Goal: Task Accomplishment & Management: Use online tool/utility

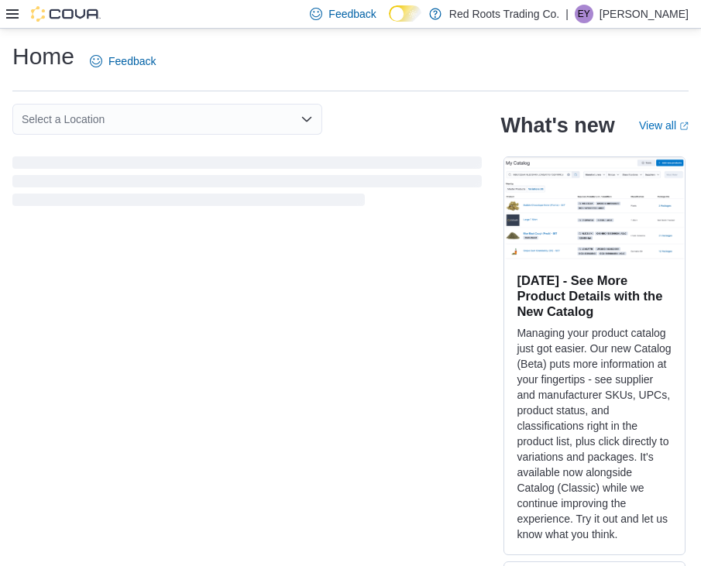
click at [15, 16] on icon at bounding box center [12, 14] width 12 height 12
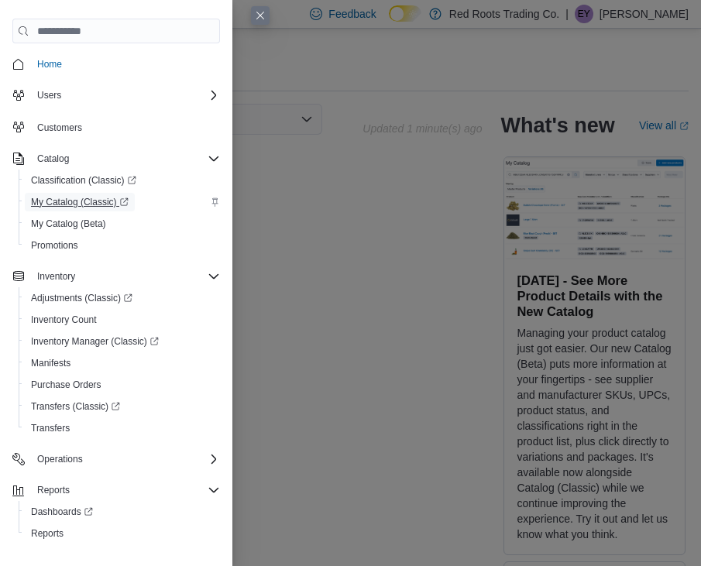
click at [96, 205] on span "My Catalog (Classic)" at bounding box center [80, 202] width 98 height 12
click at [87, 229] on span "My Catalog (Beta)" at bounding box center [68, 224] width 75 height 19
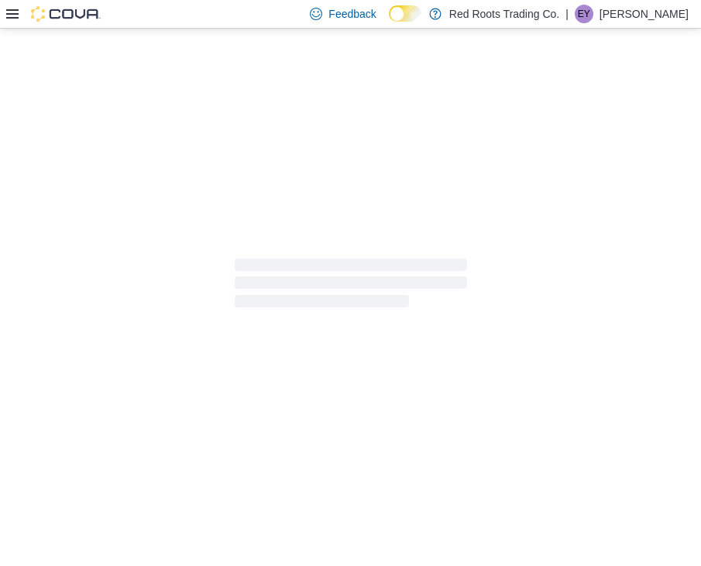
select select "**********"
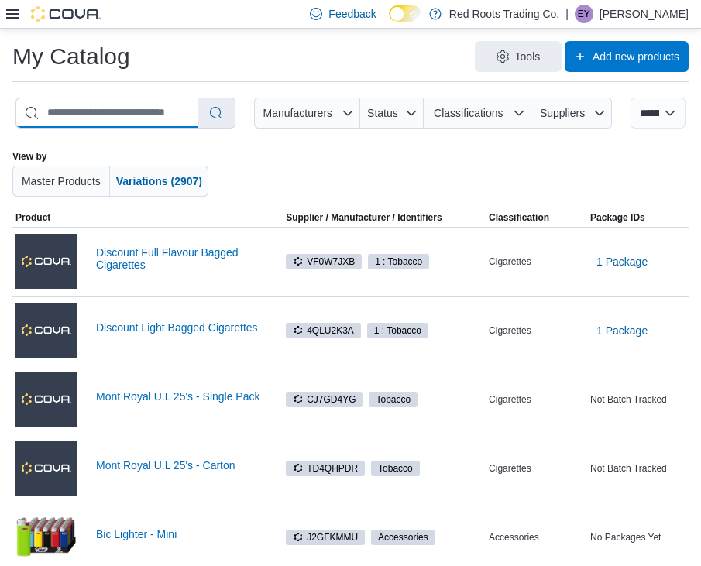
click at [158, 110] on input "search" at bounding box center [106, 112] width 181 height 29
type input "******"
select select "*********"
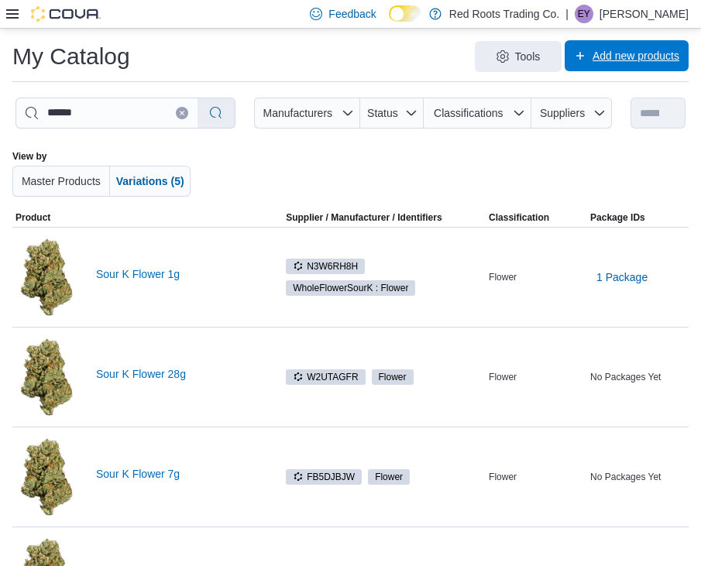
click at [607, 67] on span "Add new products" at bounding box center [626, 55] width 105 height 31
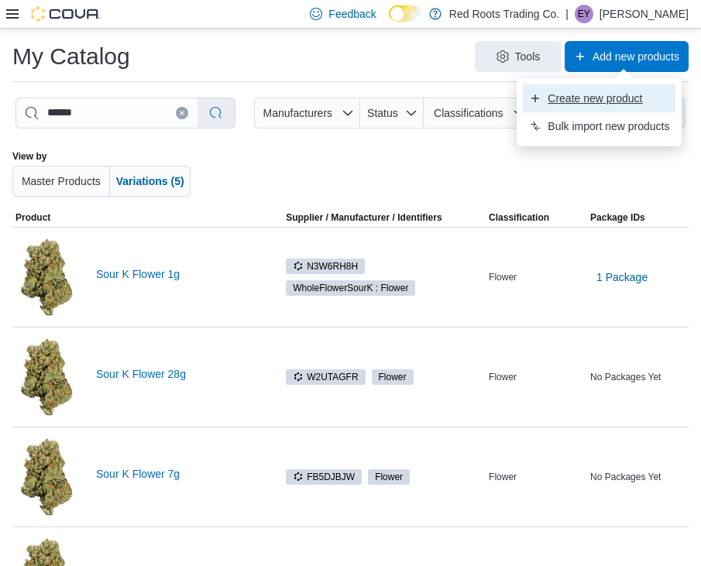
click at [612, 98] on span "Create new product" at bounding box center [609, 98] width 122 height 15
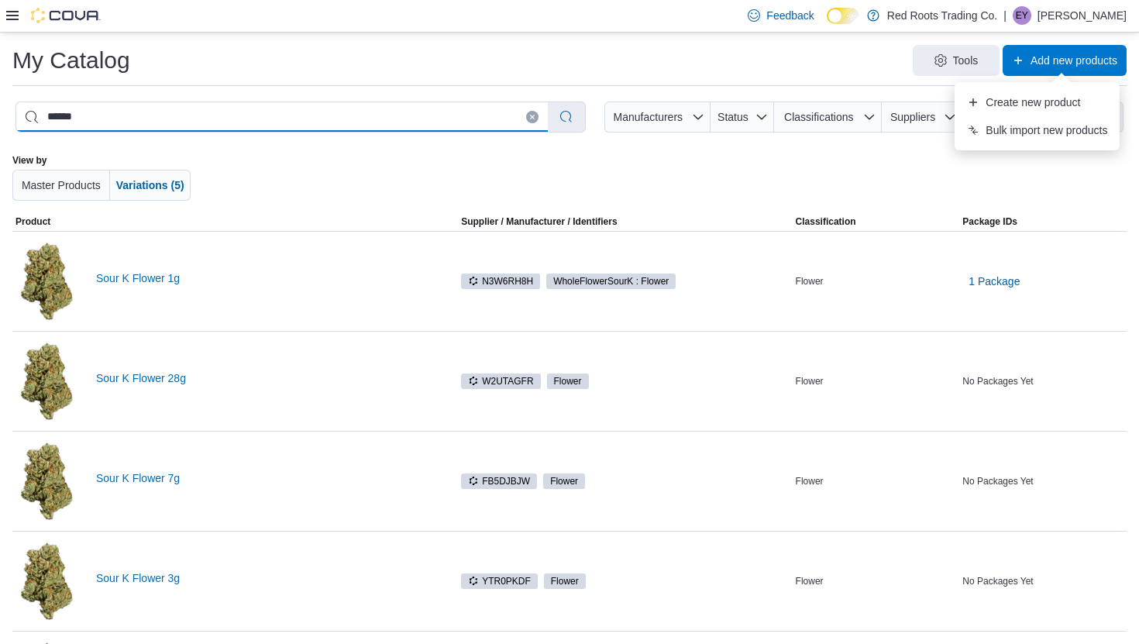
click at [275, 109] on input "******" at bounding box center [281, 116] width 531 height 29
type input "*"
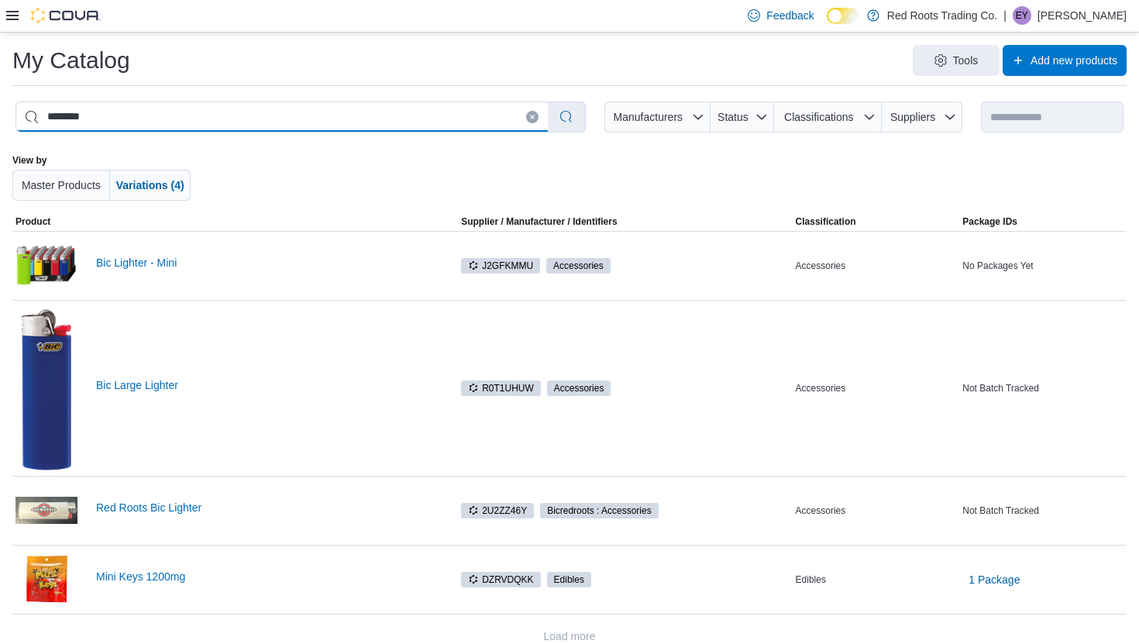
type input "********"
click at [140, 263] on link "Bic Lighter - Mini" at bounding box center [275, 262] width 359 height 12
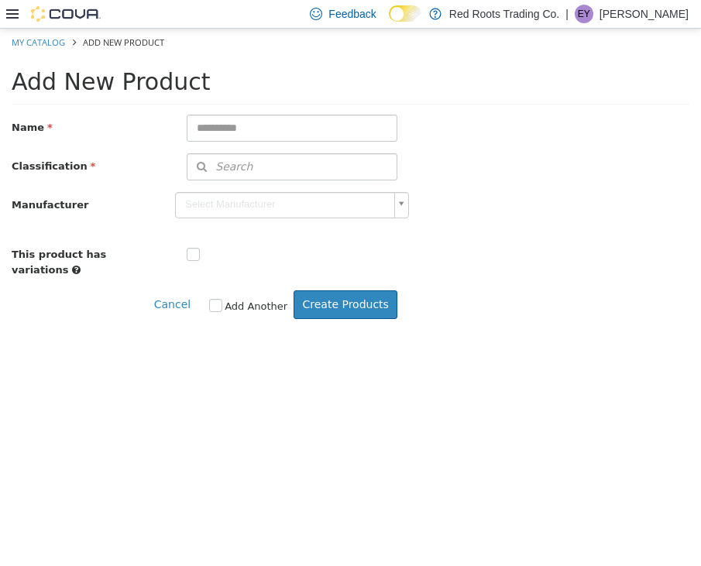
click at [289, 125] on input "text" at bounding box center [292, 127] width 211 height 27
type input "**********"
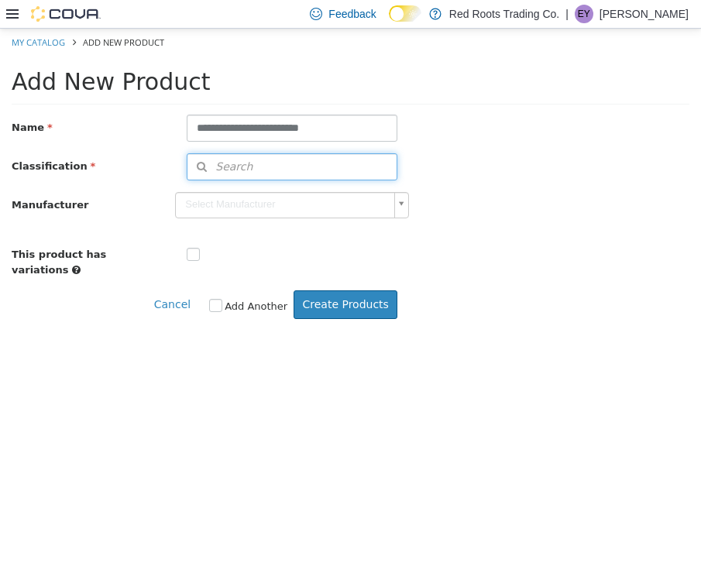
click at [237, 169] on span "Search" at bounding box center [219, 166] width 65 height 16
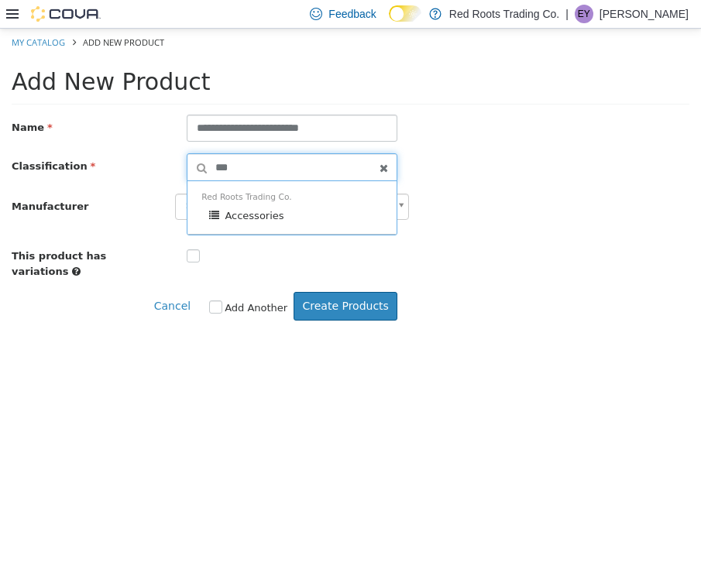
type input "***"
click at [251, 203] on div "Red Roots Trading Co. Accessories" at bounding box center [291, 206] width 209 height 53
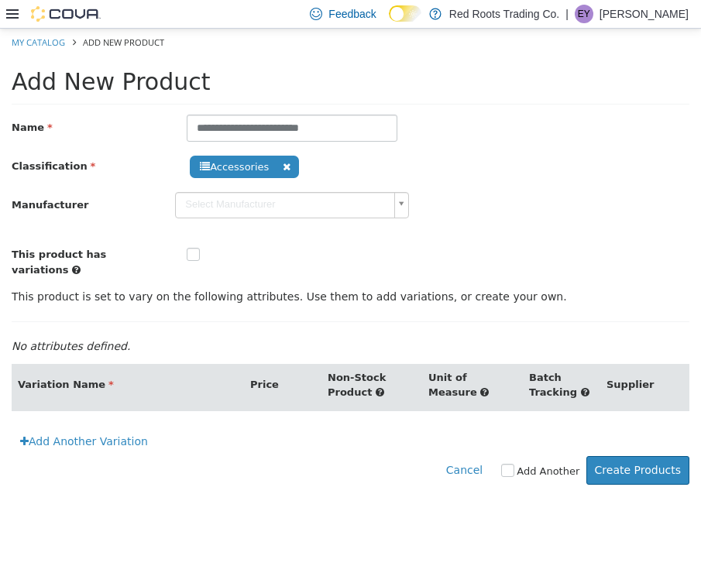
click at [202, 255] on label at bounding box center [205, 254] width 7 height 15
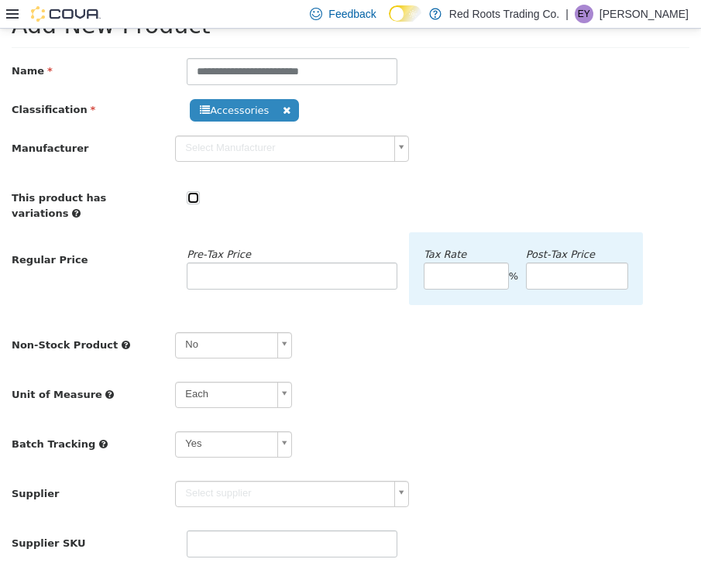
scroll to position [57, 0]
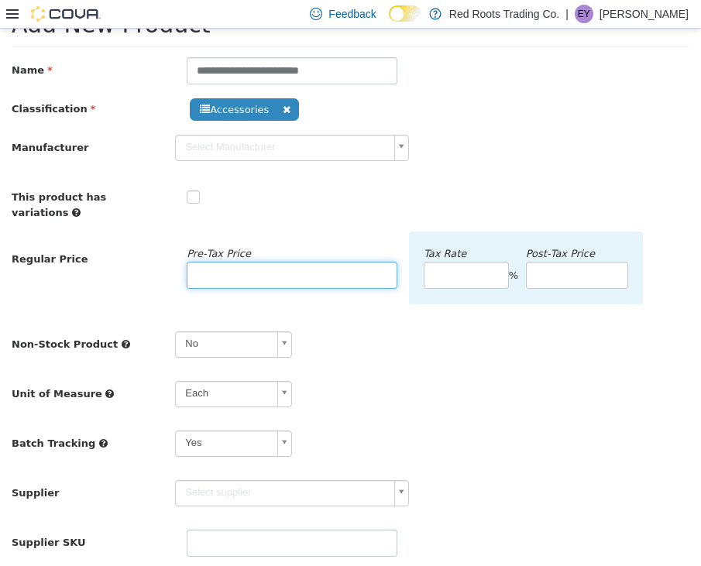
click at [321, 261] on input "number" at bounding box center [292, 274] width 211 height 27
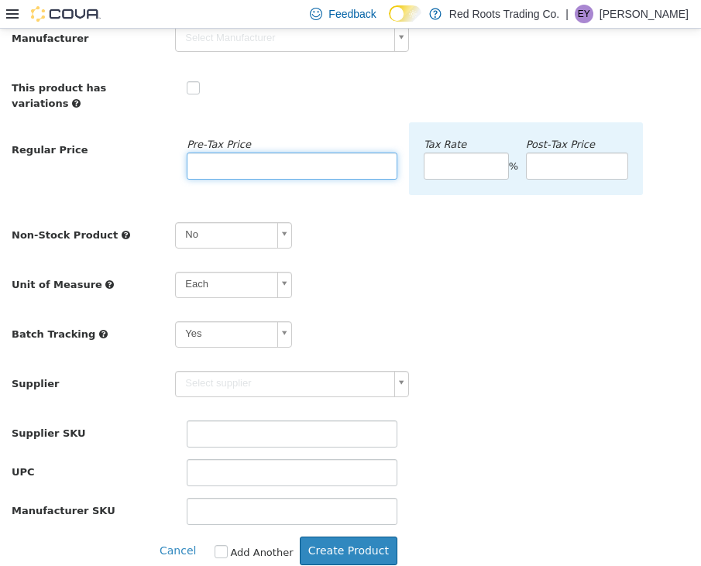
scroll to position [168, 0]
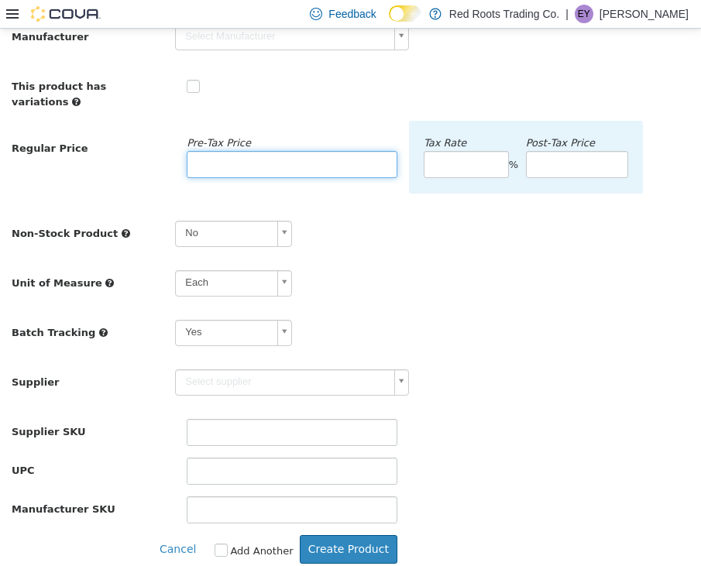
type input "*"
click at [346, 371] on body "**********" at bounding box center [350, 220] width 701 height 720
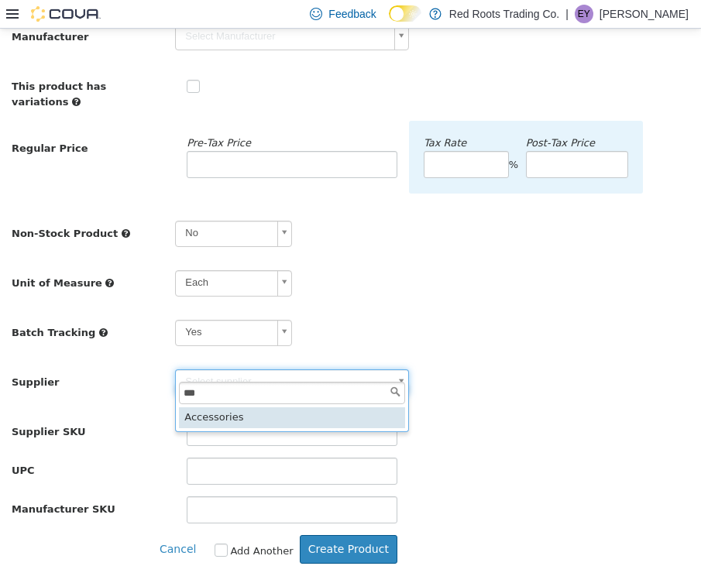
type input "***"
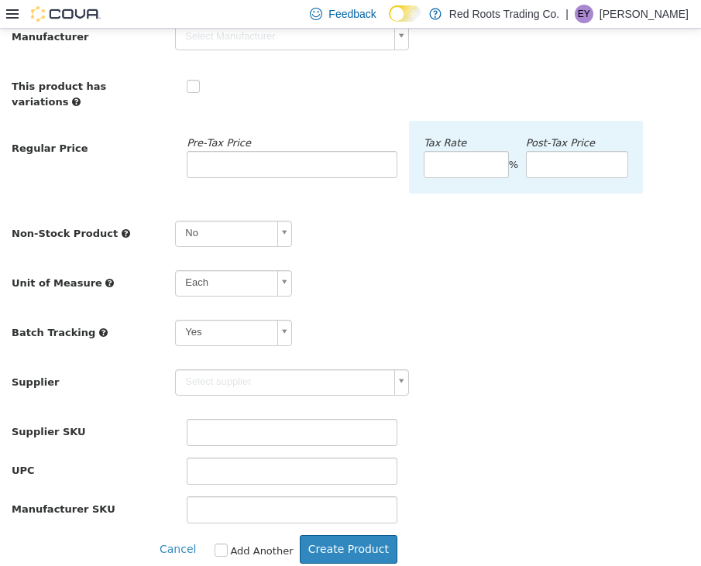
type input "******"
click at [375, 537] on button "Create Product" at bounding box center [349, 548] width 98 height 29
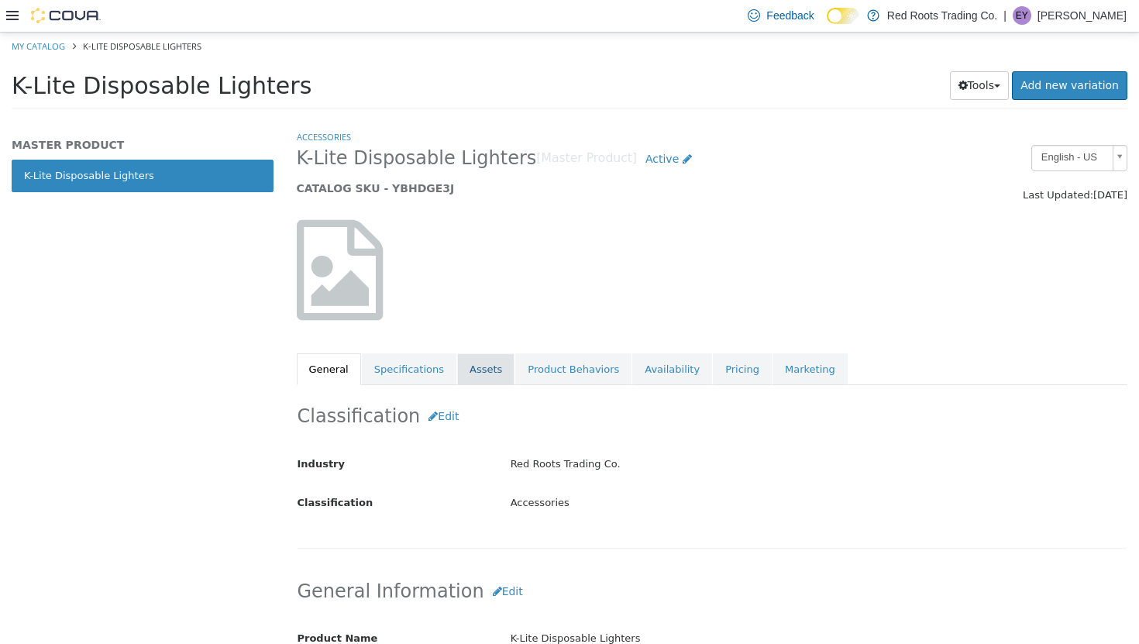
click at [479, 376] on link "Assets" at bounding box center [485, 368] width 57 height 33
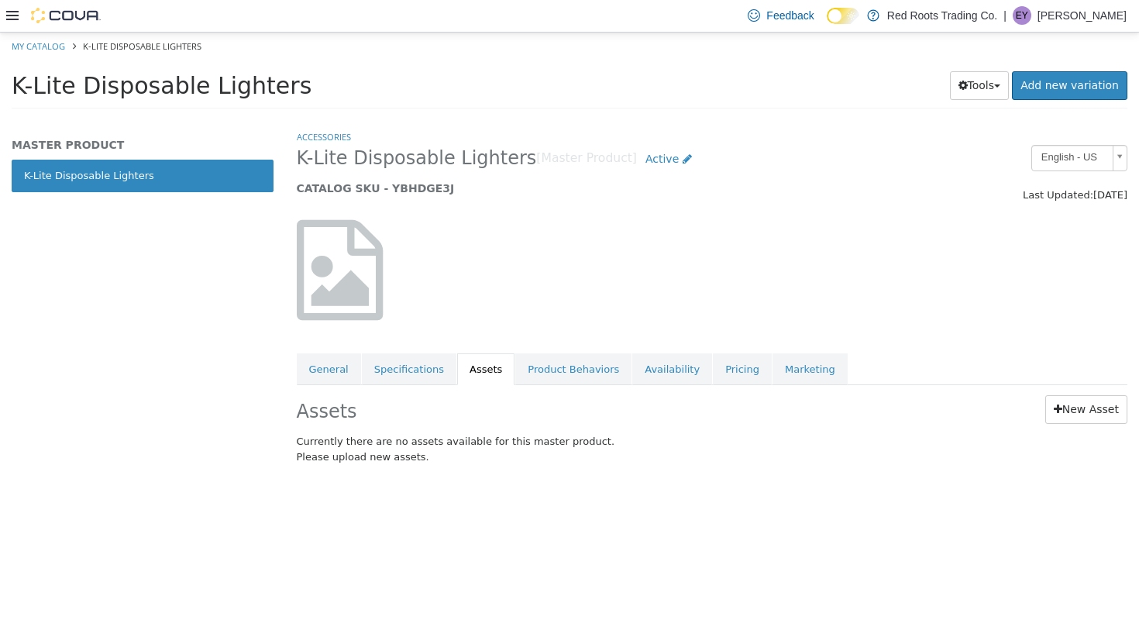
click at [700, 392] on div "Assets New Asset Currently there are no assets available for this master produc…" at bounding box center [712, 431] width 854 height 95
click at [700, 404] on link "New Asset" at bounding box center [1086, 408] width 82 height 29
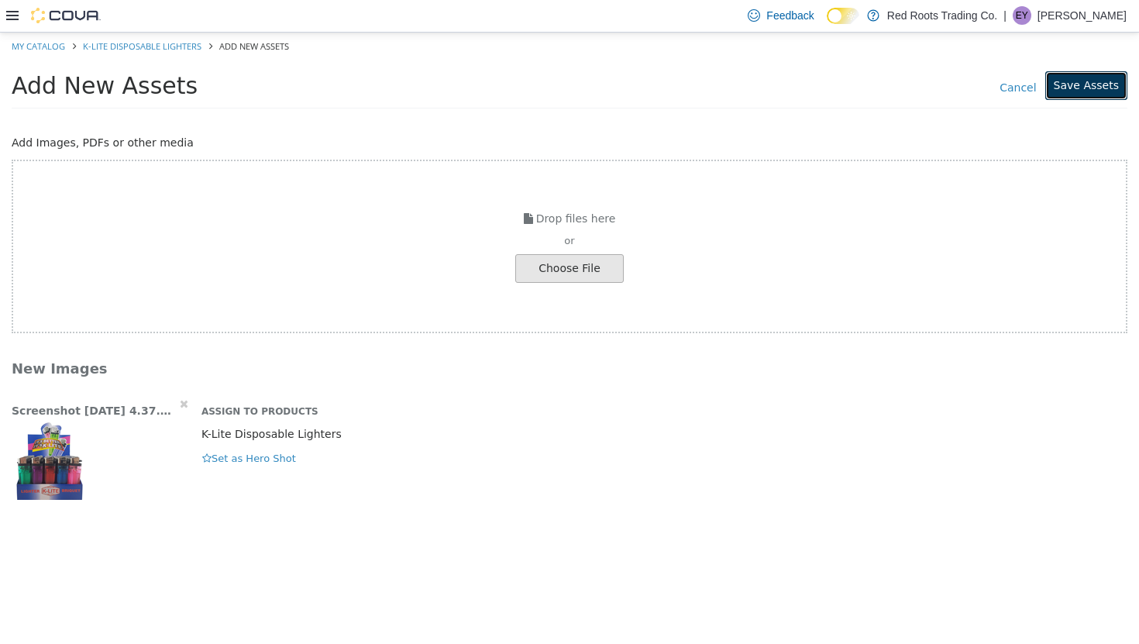
click at [700, 88] on button "Save Assets" at bounding box center [1086, 84] width 82 height 29
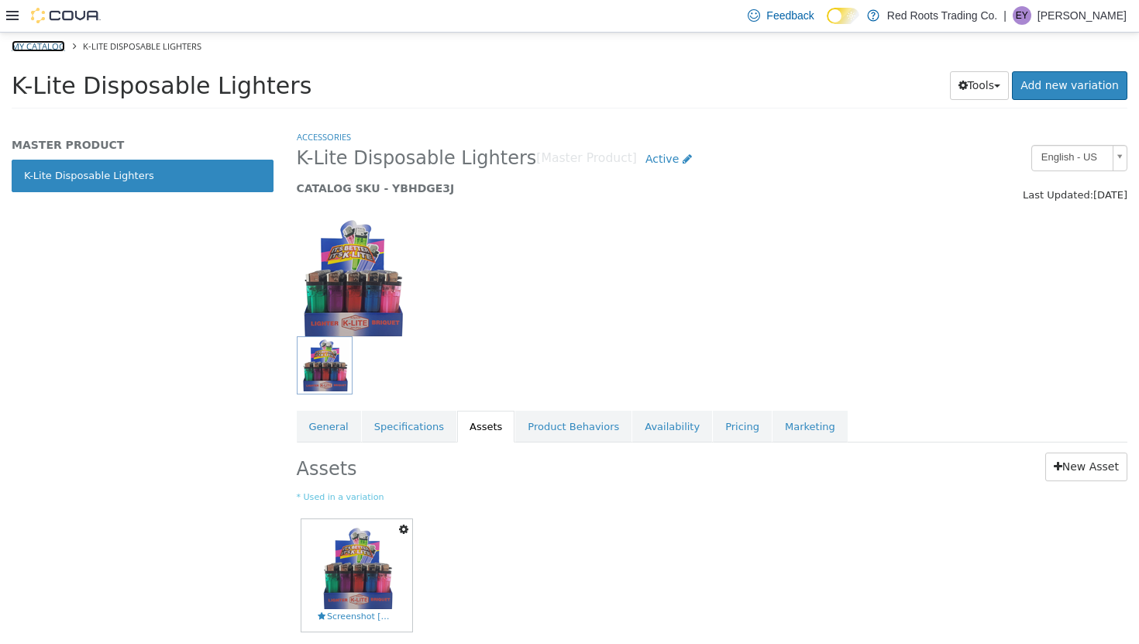
click at [46, 49] on link "My Catalog" at bounding box center [38, 46] width 53 height 12
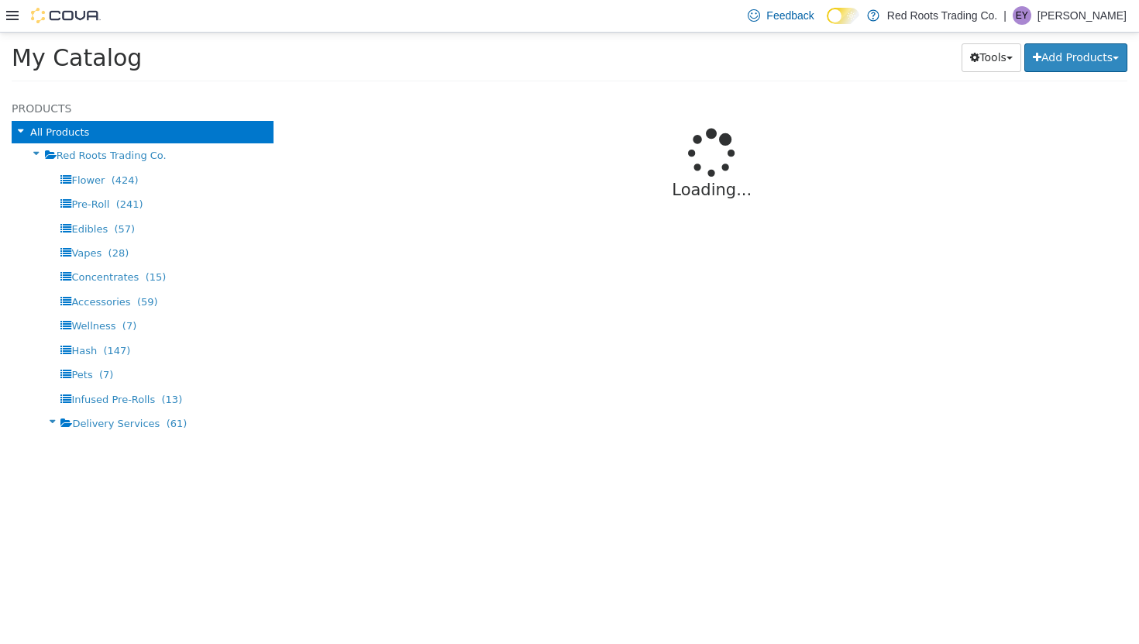
select select "**********"
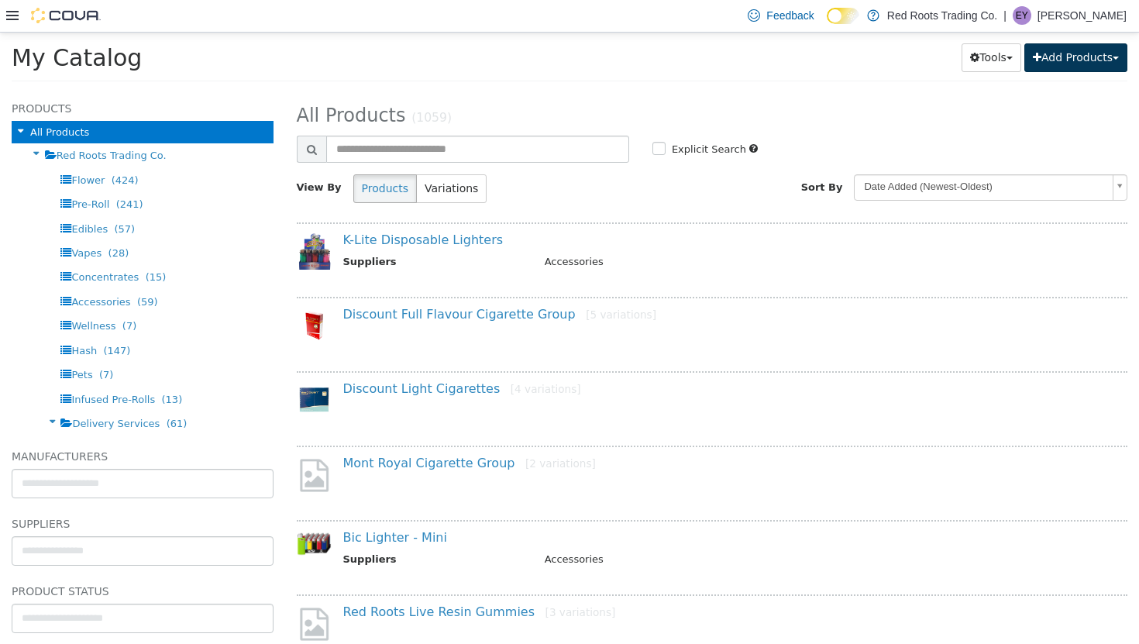
click at [700, 69] on button "Add Products" at bounding box center [1075, 57] width 103 height 29
click at [700, 88] on link "Create New Product" at bounding box center [1040, 87] width 171 height 21
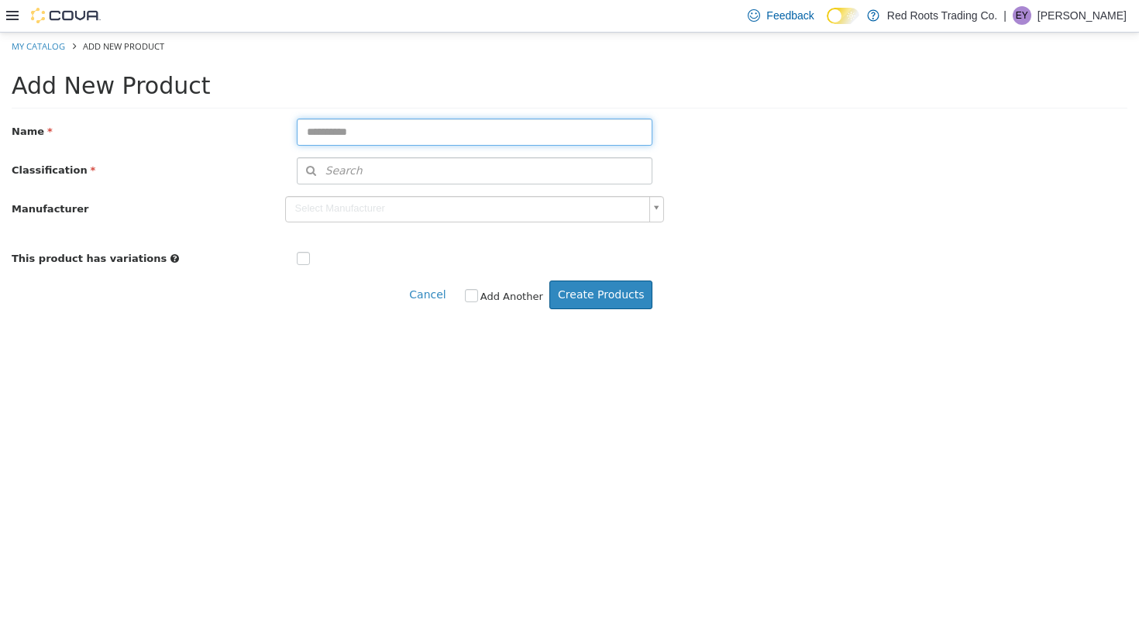
click at [534, 127] on input "text" at bounding box center [475, 131] width 356 height 27
type input "**********"
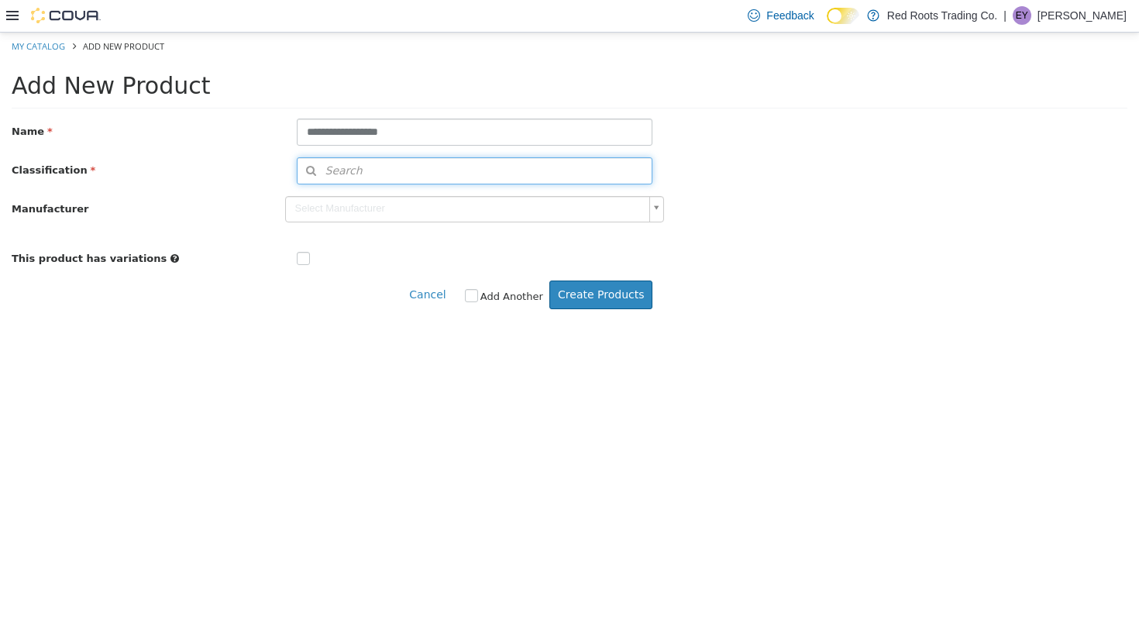
click at [388, 167] on button "Search" at bounding box center [475, 169] width 356 height 27
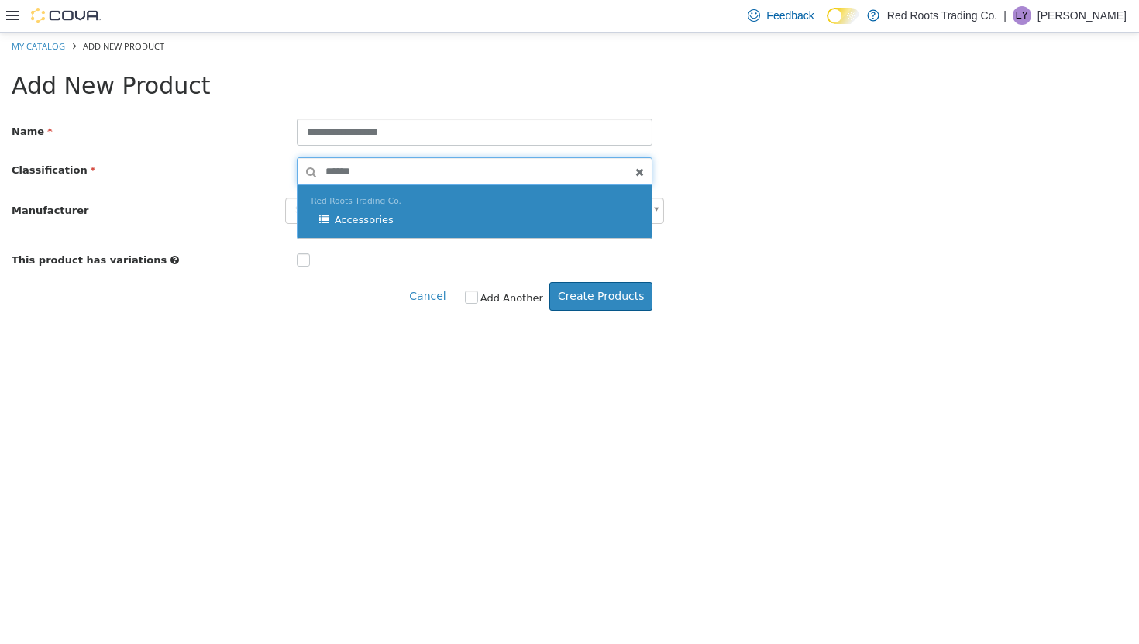
type input "******"
click at [375, 204] on span "Red Roots Trading Co." at bounding box center [356, 200] width 90 height 10
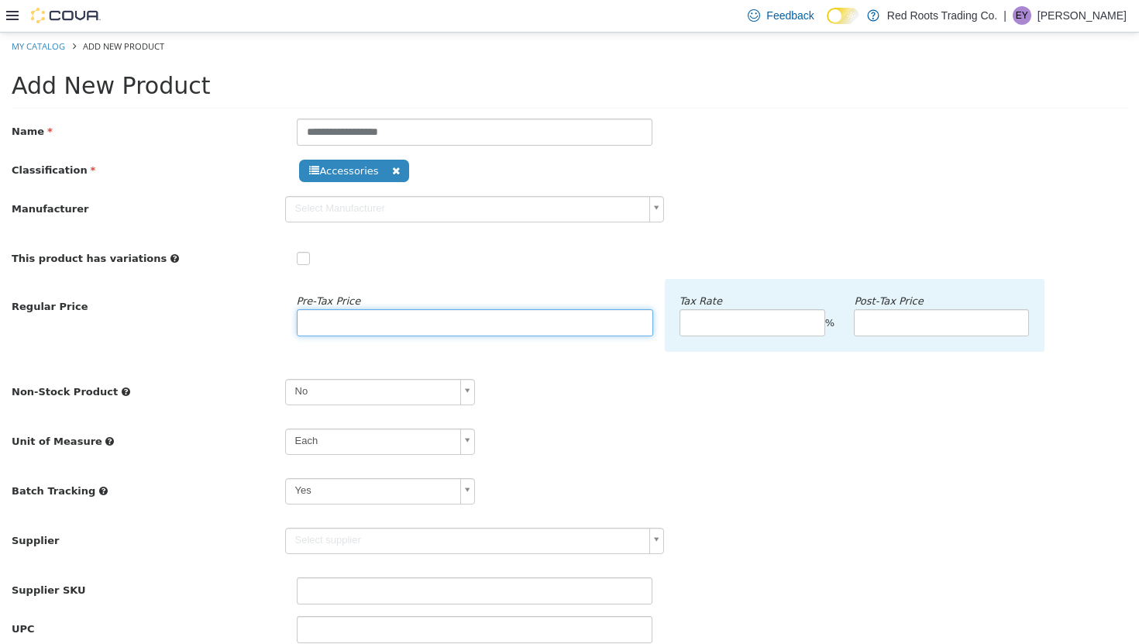
click at [361, 318] on input "number" at bounding box center [475, 321] width 356 height 27
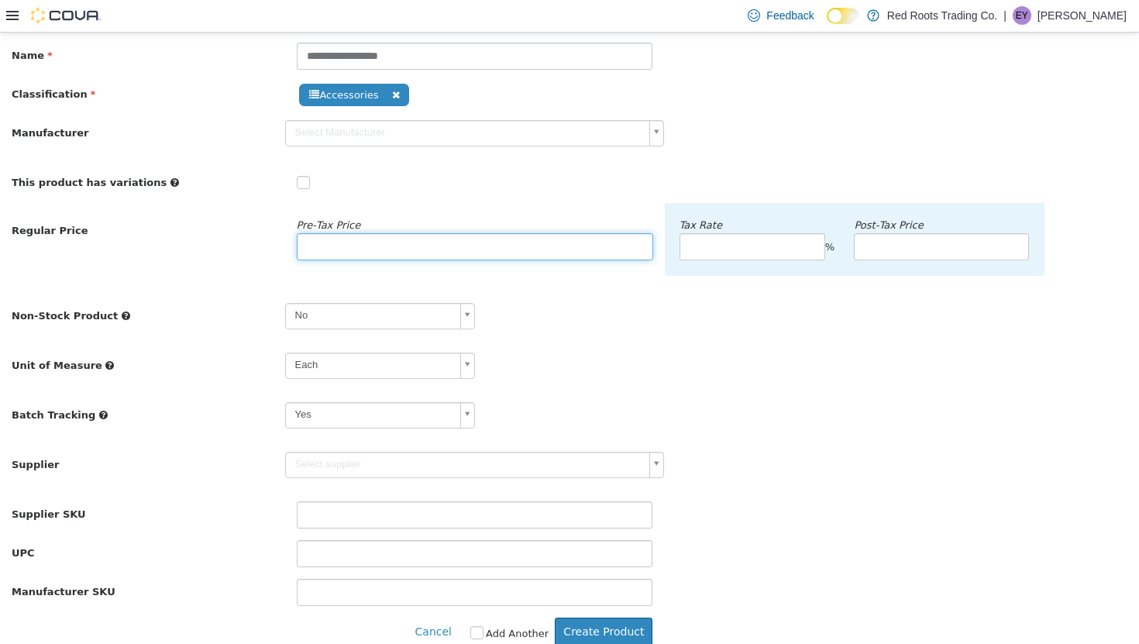
scroll to position [94, 0]
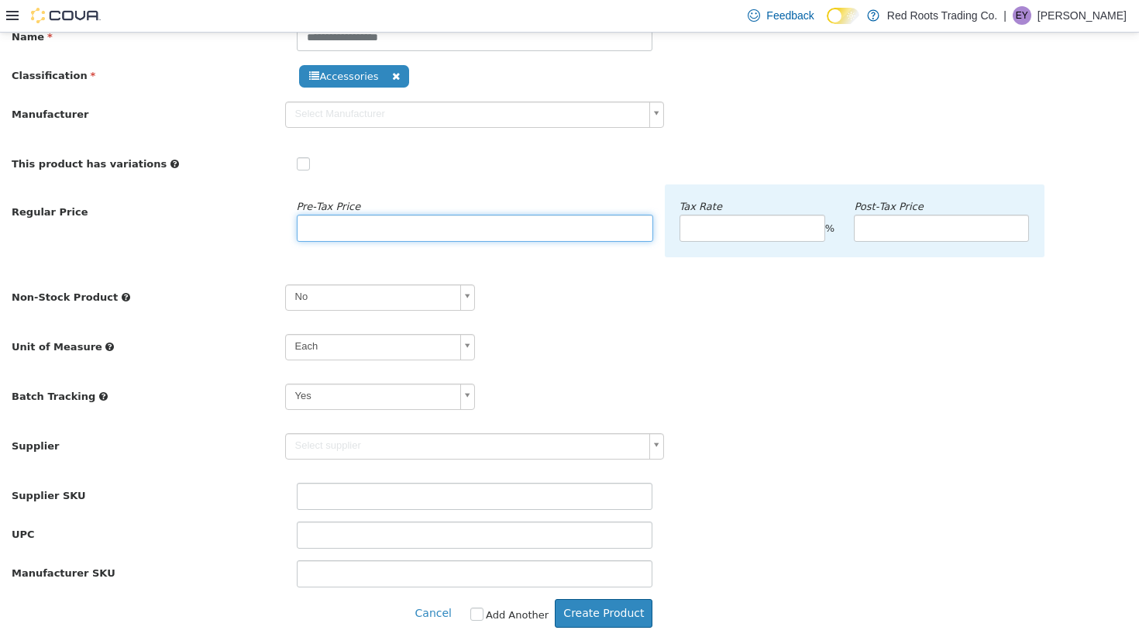
type input "*"
click at [476, 446] on body "**********" at bounding box center [569, 290] width 1139 height 706
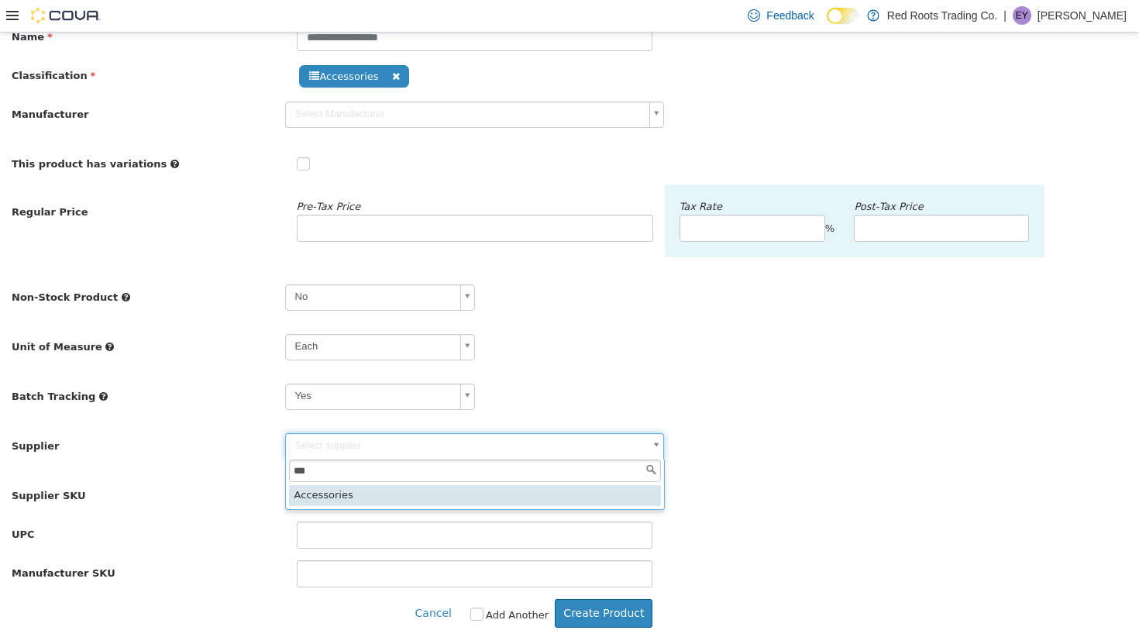
type input "***"
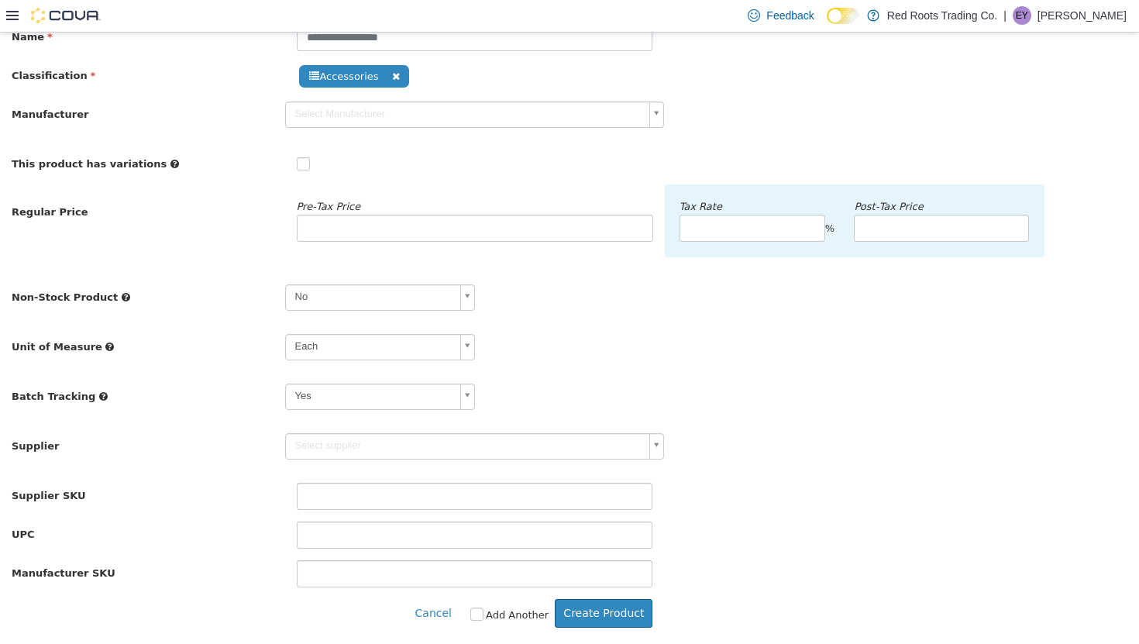
type input "******"
click at [635, 565] on button "Create Product" at bounding box center [604, 612] width 98 height 29
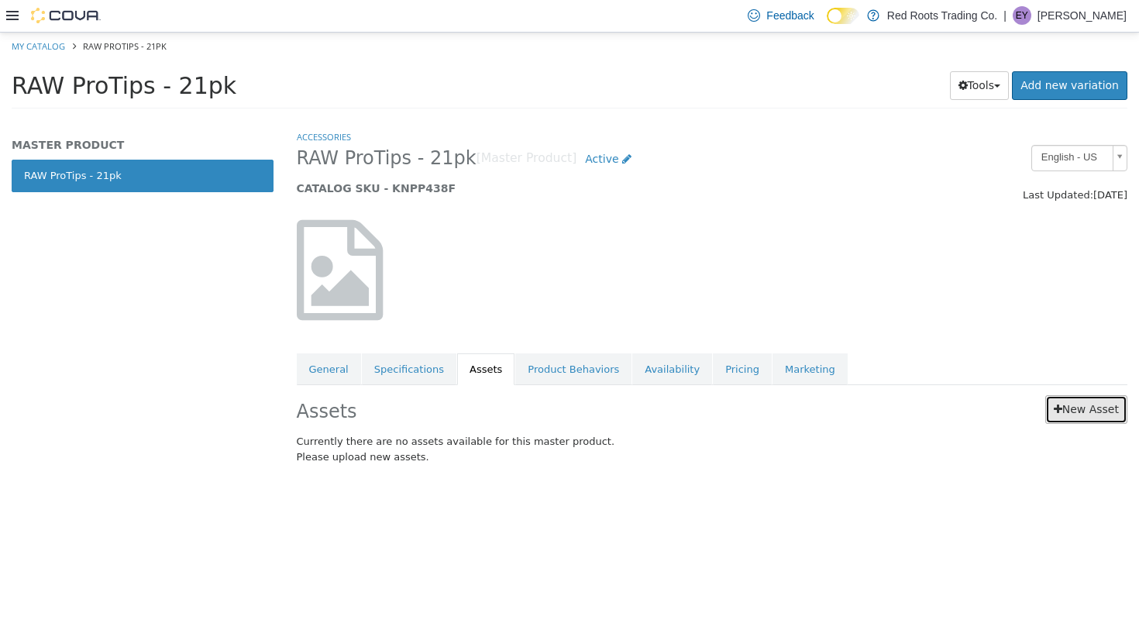
click at [700, 407] on link "New Asset" at bounding box center [1086, 408] width 82 height 29
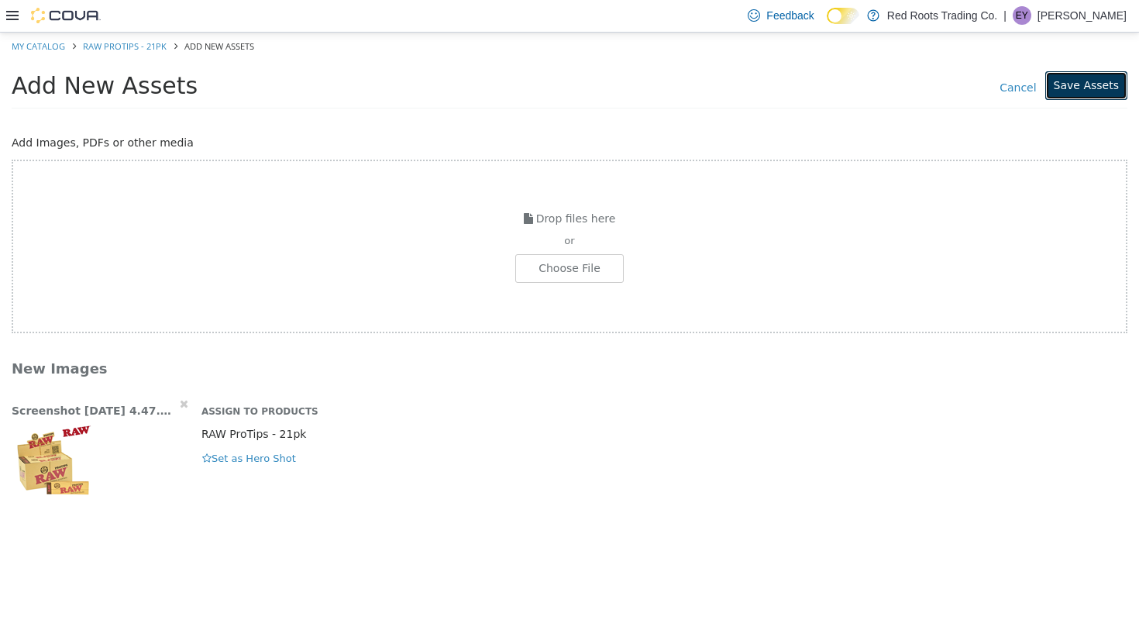
click at [700, 78] on button "Save Assets" at bounding box center [1086, 84] width 82 height 29
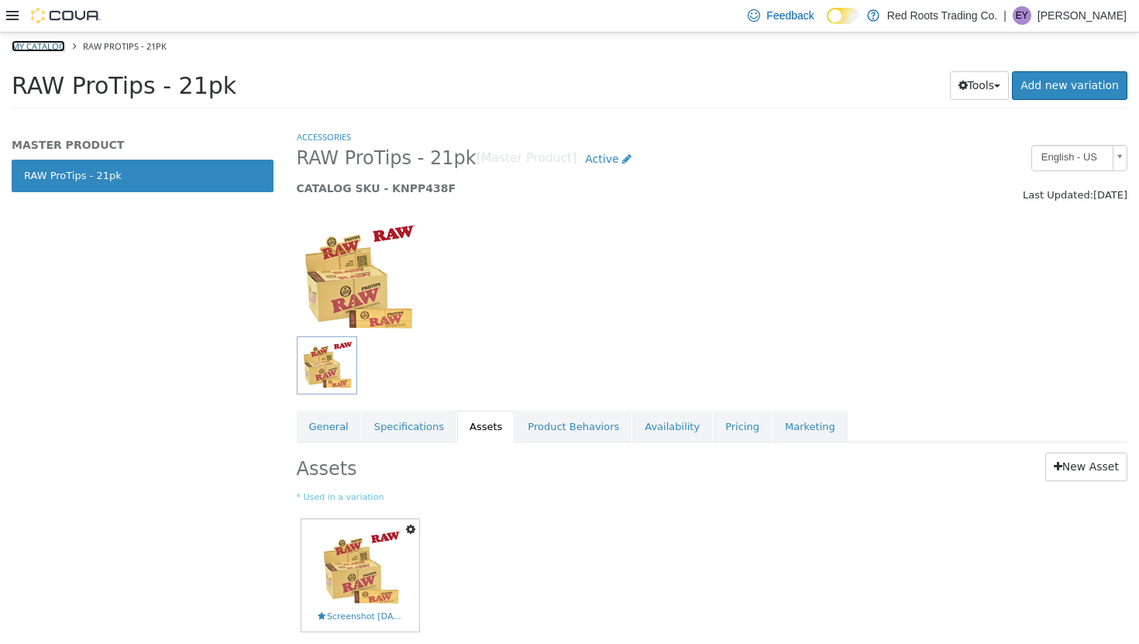
click at [46, 46] on link "My Catalog" at bounding box center [38, 46] width 53 height 12
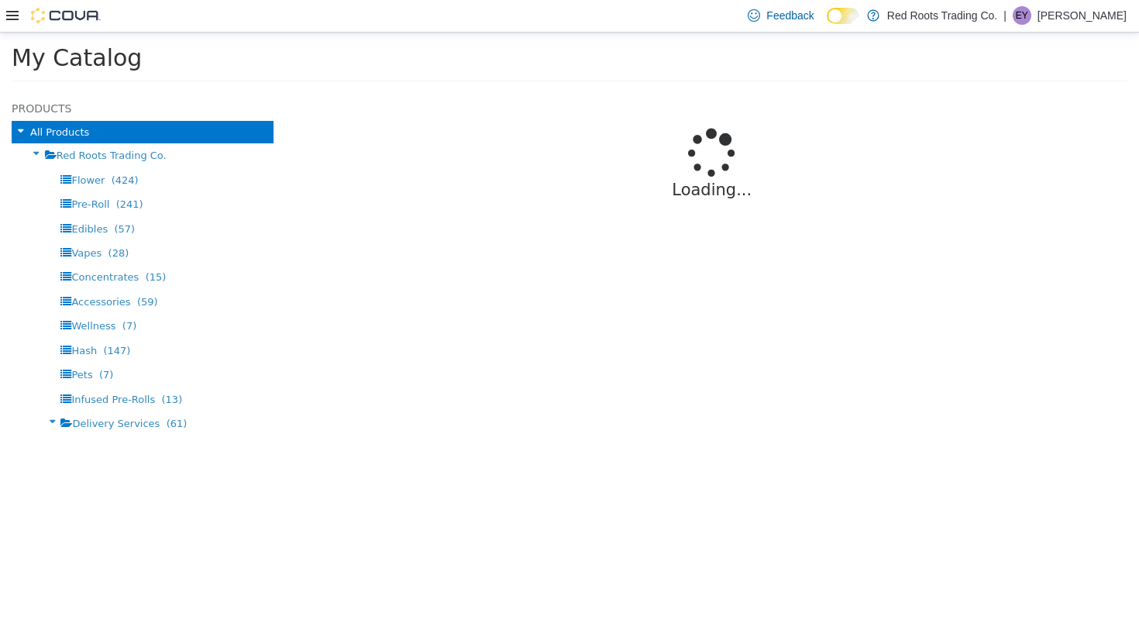
select select "**********"
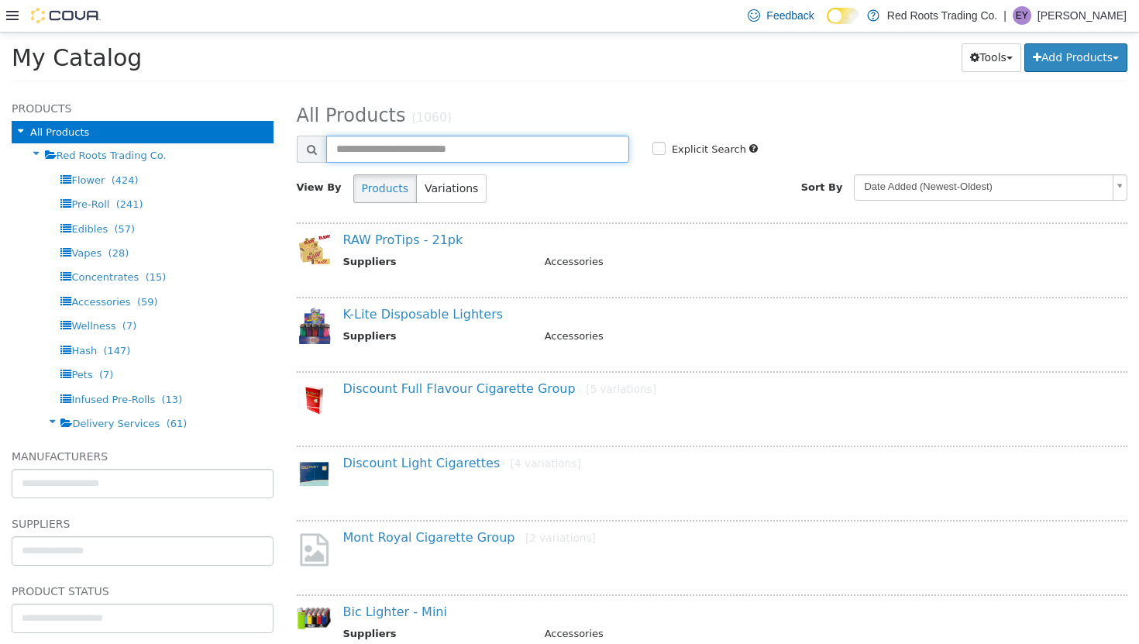
click at [459, 151] on input "text" at bounding box center [477, 148] width 303 height 27
type input "***"
select select "**********"
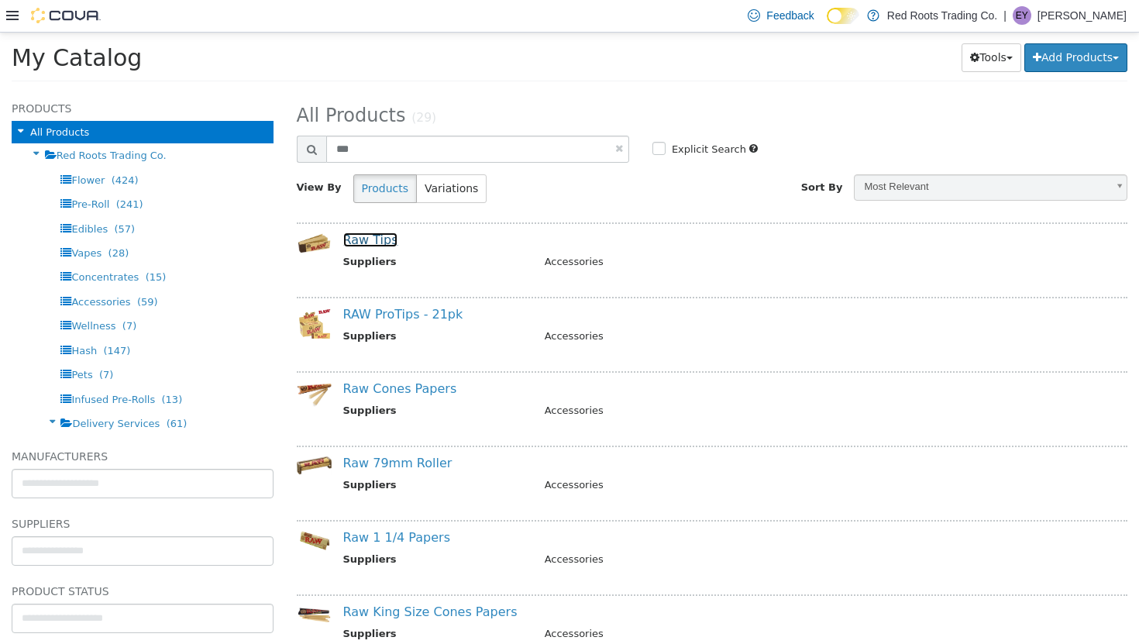
click at [370, 242] on link "Raw Tips" at bounding box center [370, 239] width 55 height 15
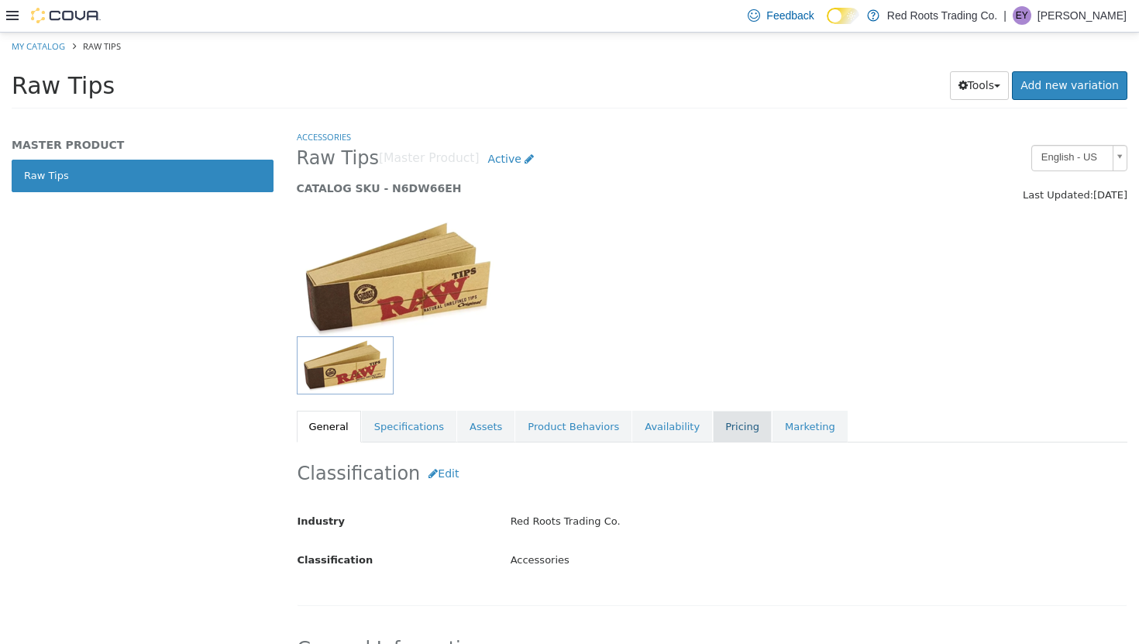
click at [700, 427] on link "Pricing" at bounding box center [742, 426] width 59 height 33
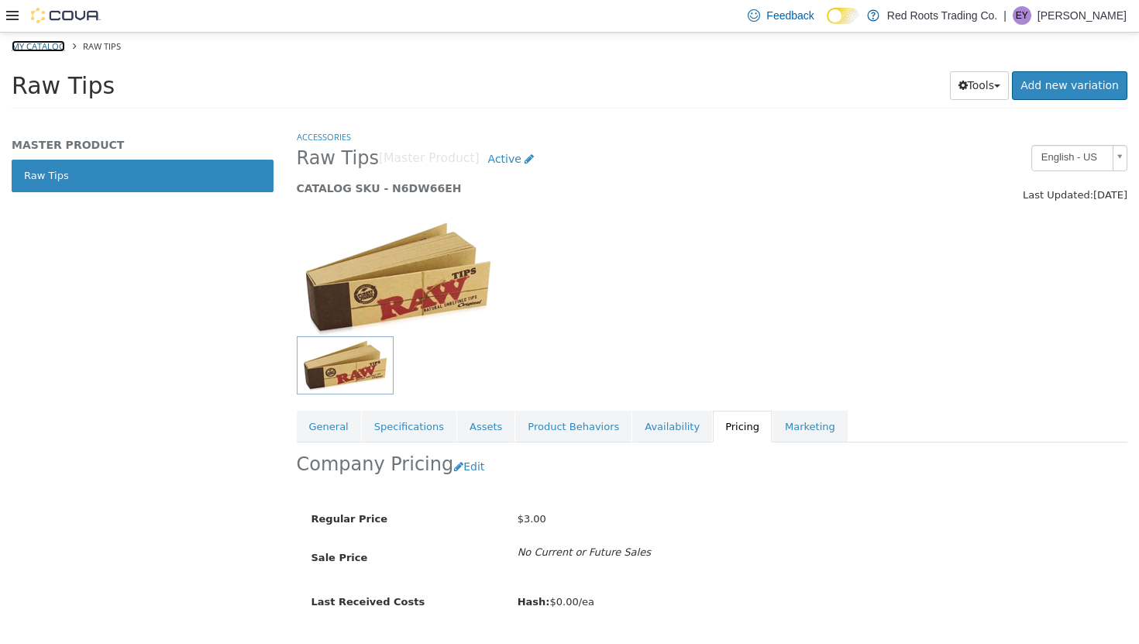
click at [43, 47] on link "My Catalog" at bounding box center [38, 46] width 53 height 12
select select "**********"
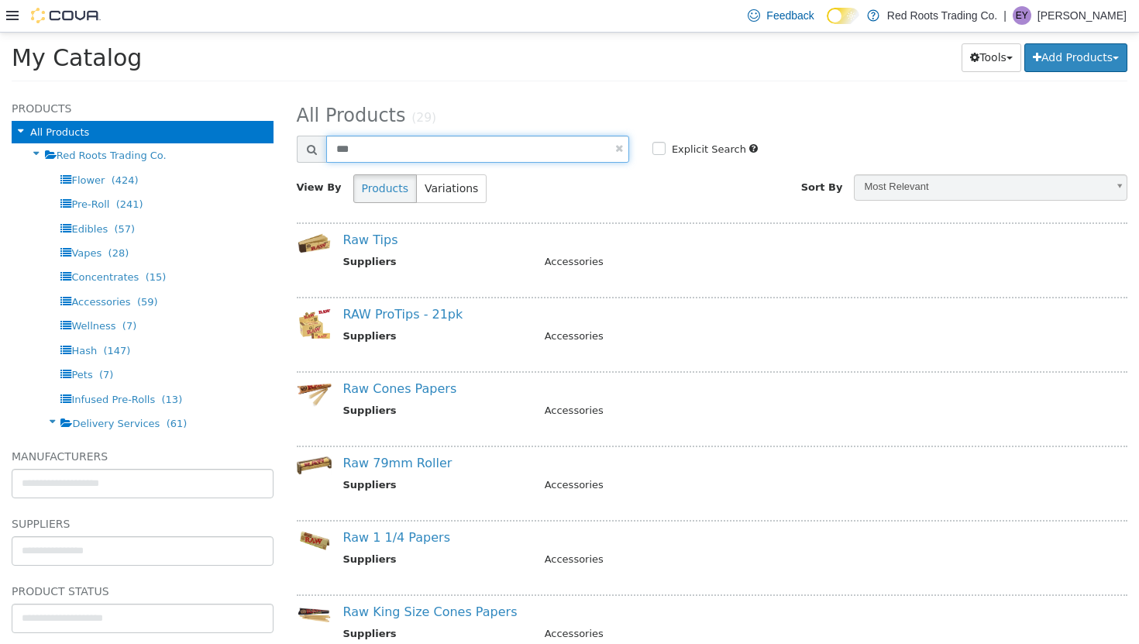
click at [462, 149] on input "***" at bounding box center [477, 148] width 303 height 27
type input "***"
select select "**********"
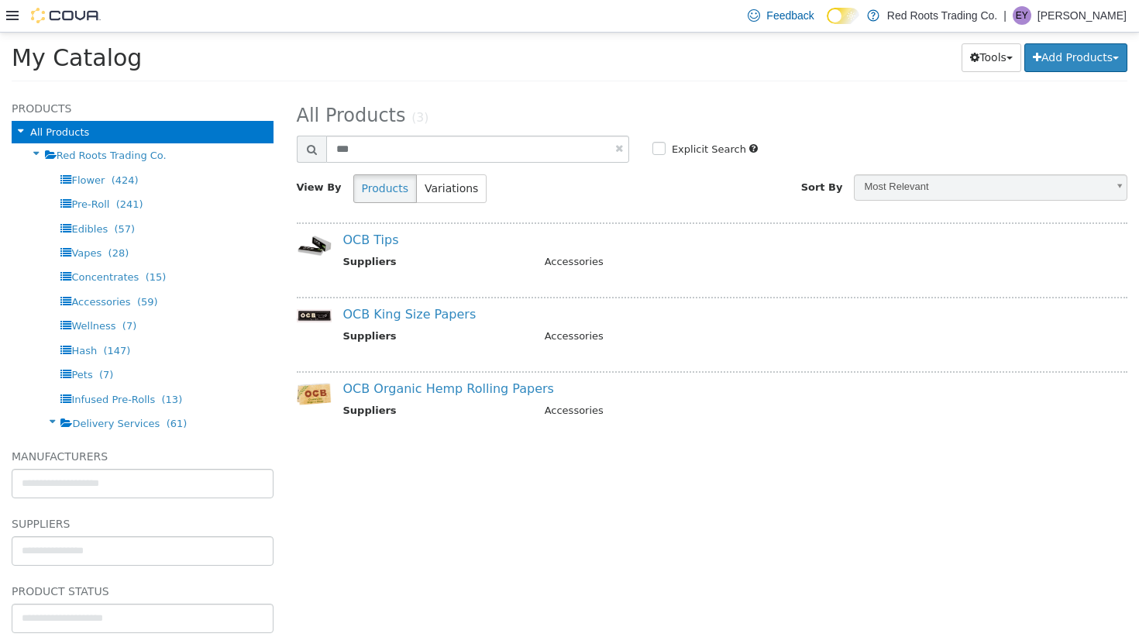
click at [620, 147] on link at bounding box center [619, 148] width 8 height 10
select select "**********"
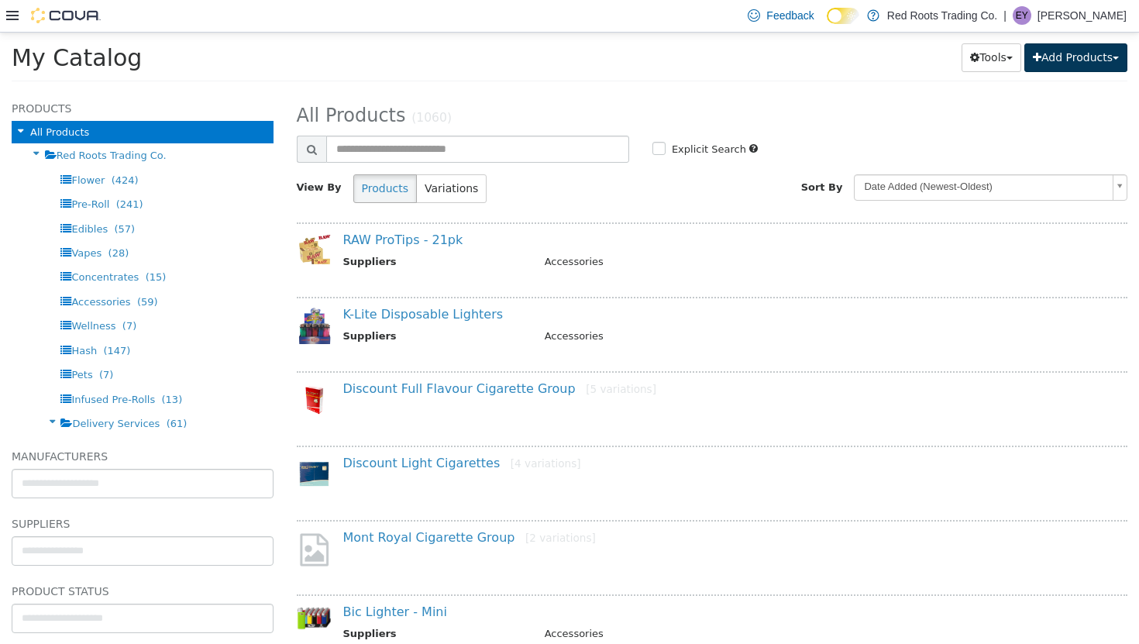
click at [700, 65] on button "Add Products" at bounding box center [1075, 57] width 103 height 29
click at [700, 90] on link "Create New Product" at bounding box center [1040, 87] width 171 height 21
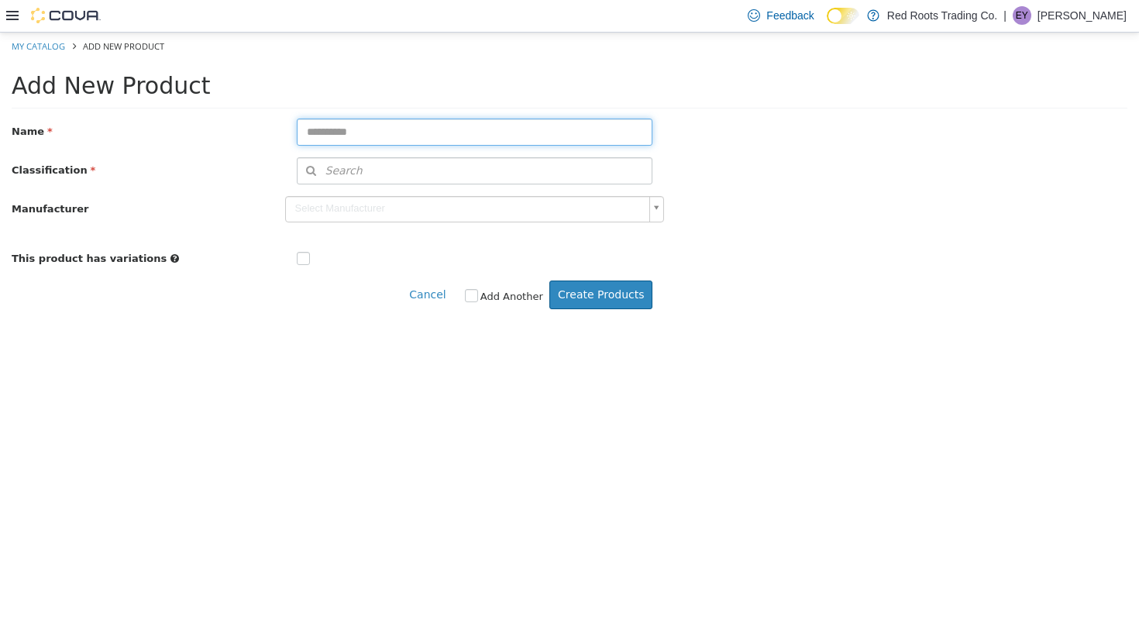
click at [541, 136] on input "text" at bounding box center [475, 131] width 356 height 27
type input "**********"
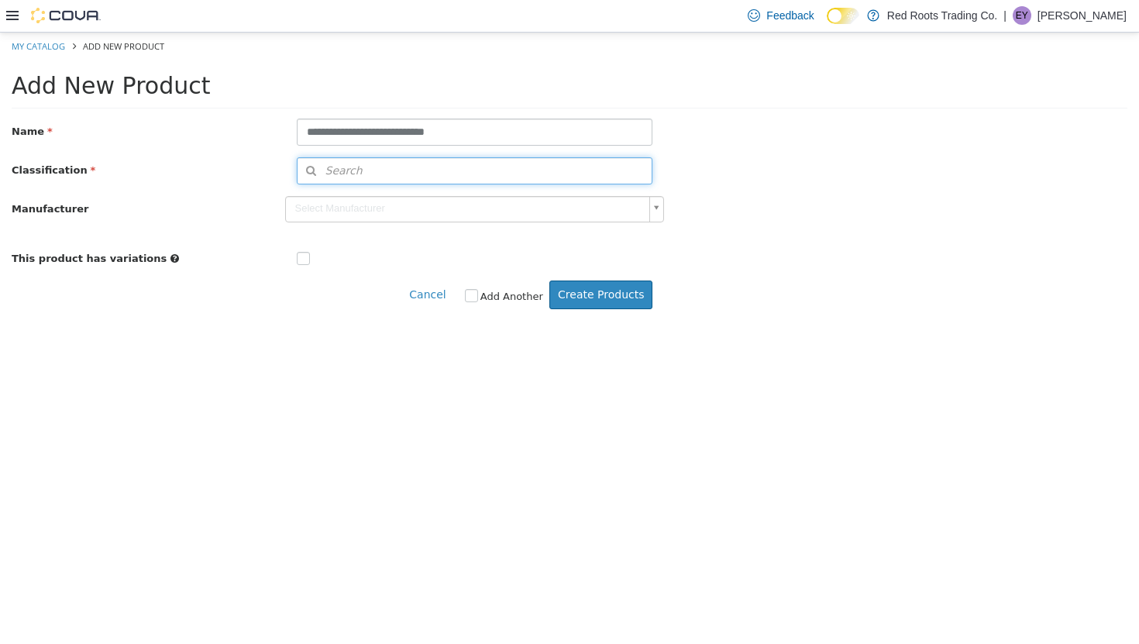
click at [426, 177] on button "Search" at bounding box center [475, 169] width 356 height 27
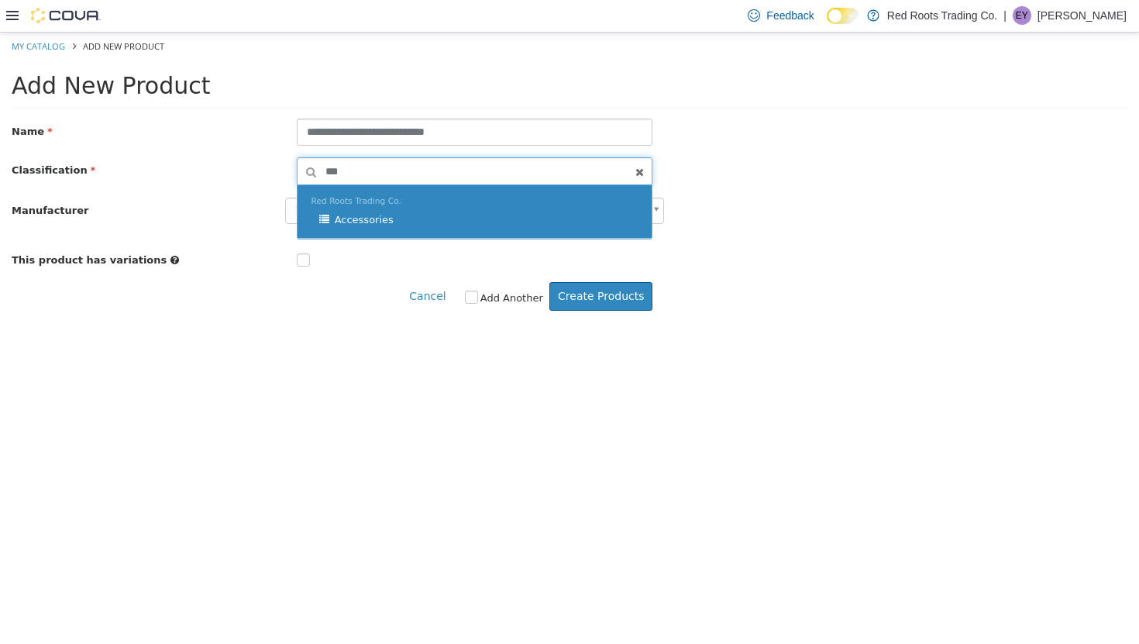
type input "***"
click at [418, 216] on div "Accessories" at bounding box center [478, 218] width 319 height 15
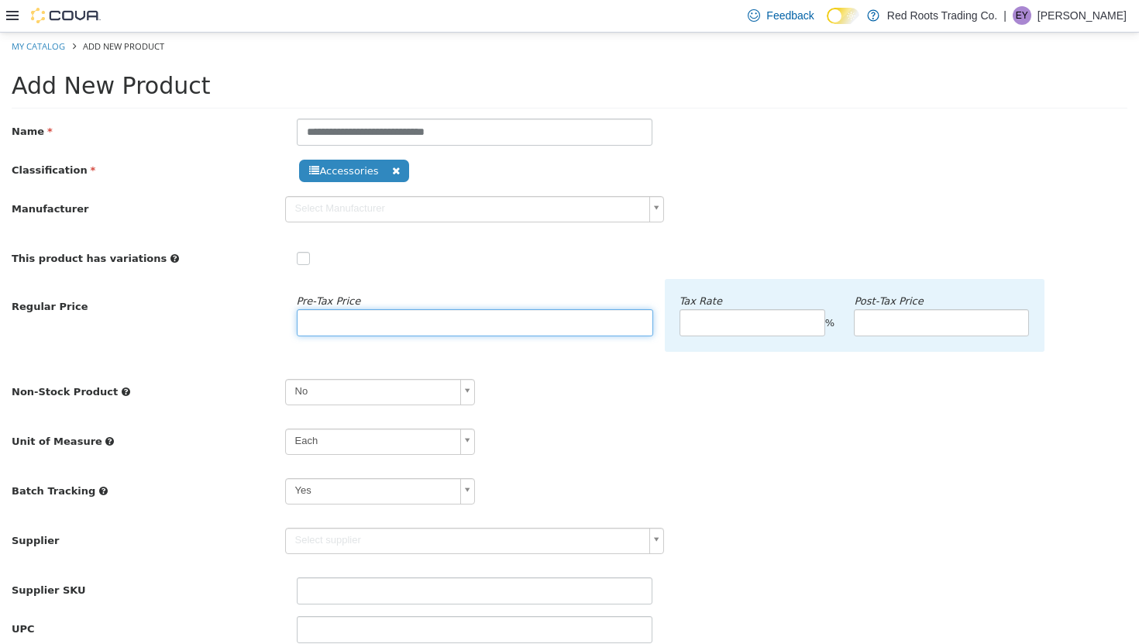
click at [345, 326] on input "number" at bounding box center [475, 321] width 356 height 27
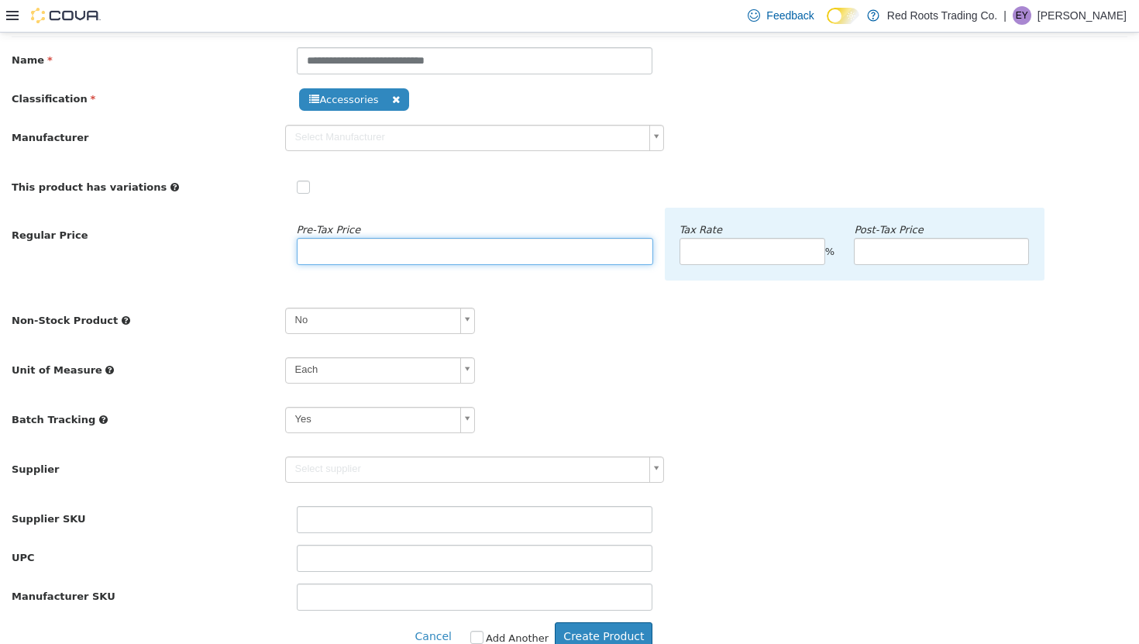
scroll to position [94, 0]
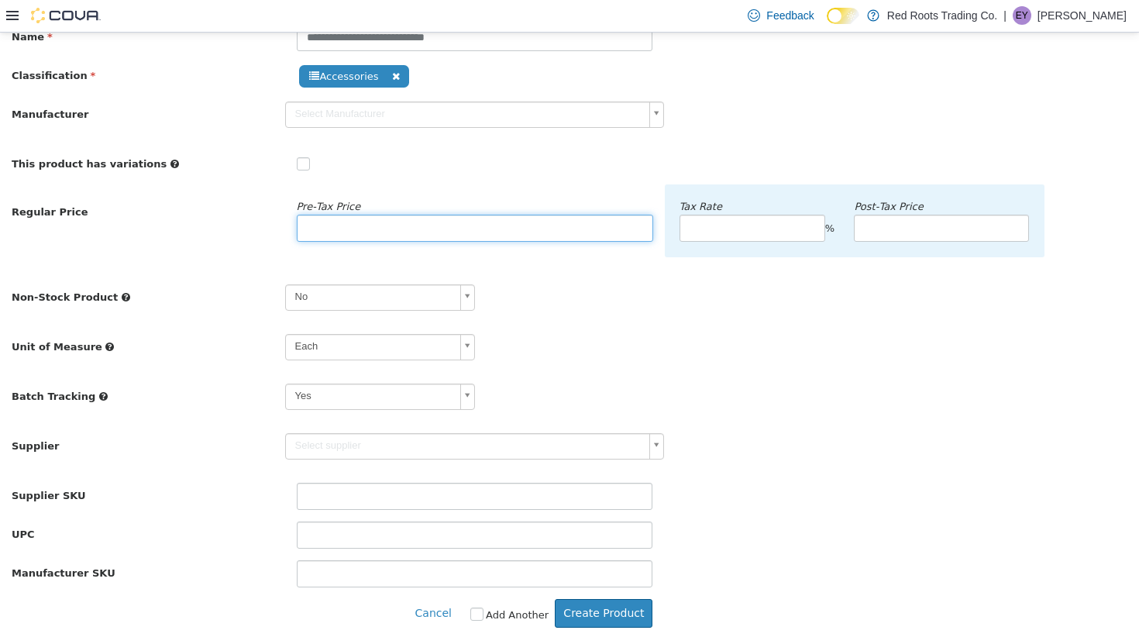
type input "*"
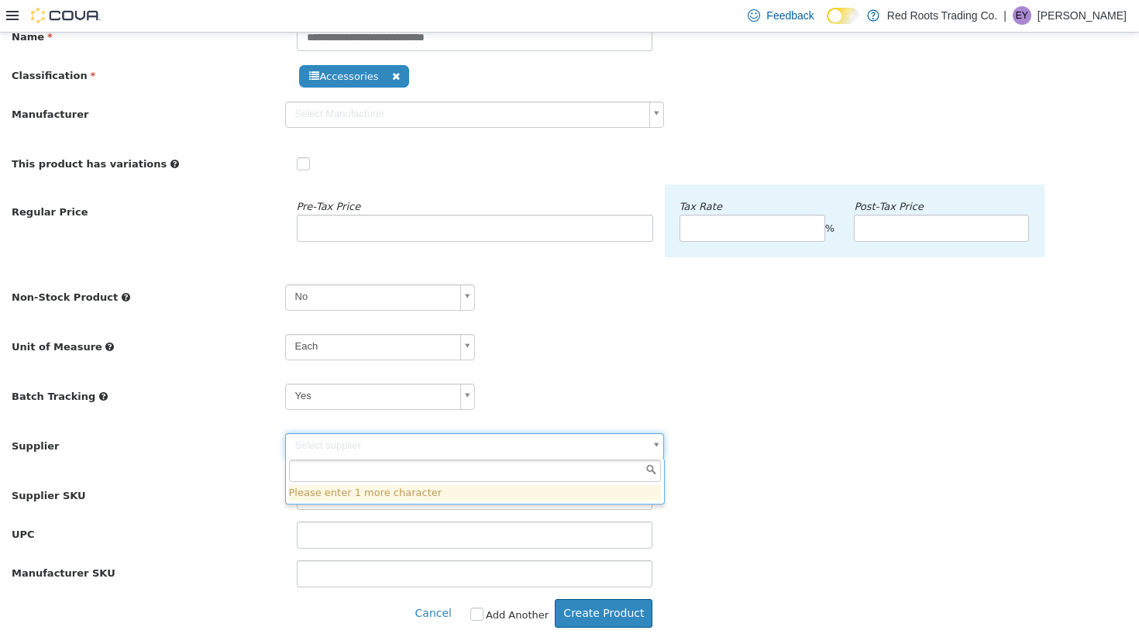
click at [475, 442] on body "**********" at bounding box center [569, 290] width 1139 height 706
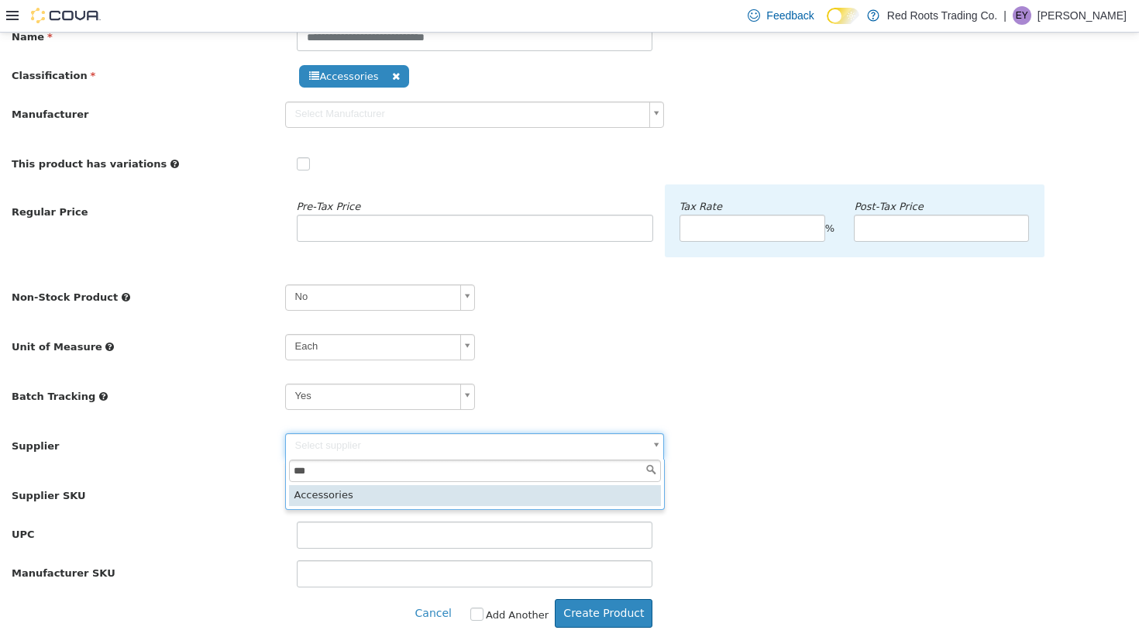
type input "***"
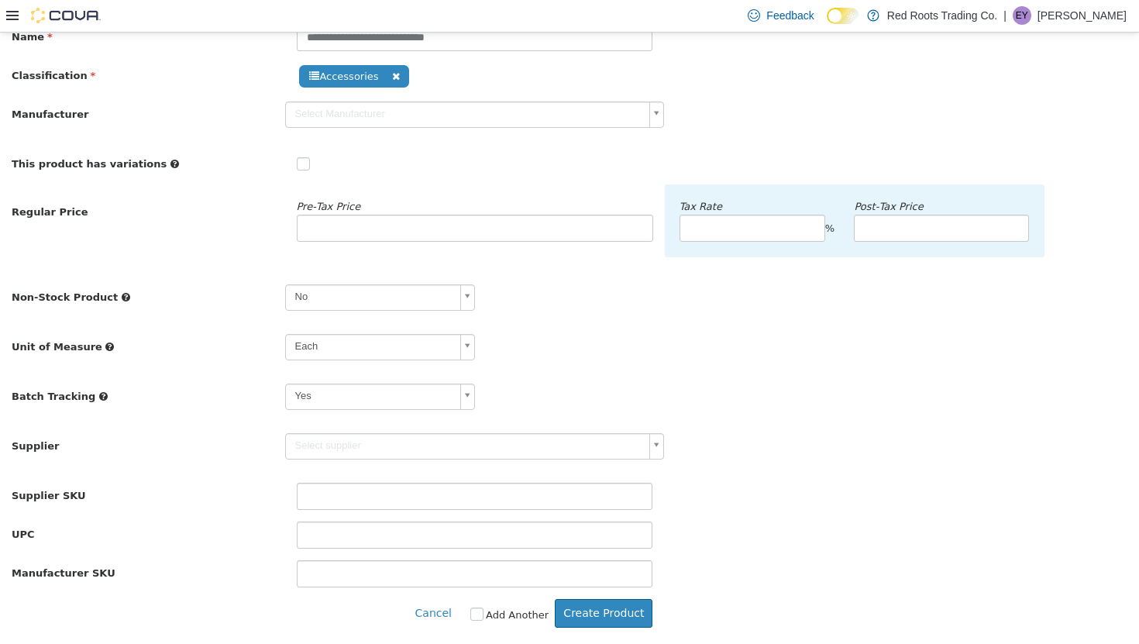
type input "******"
click at [622, 565] on button "Create Product" at bounding box center [604, 612] width 98 height 29
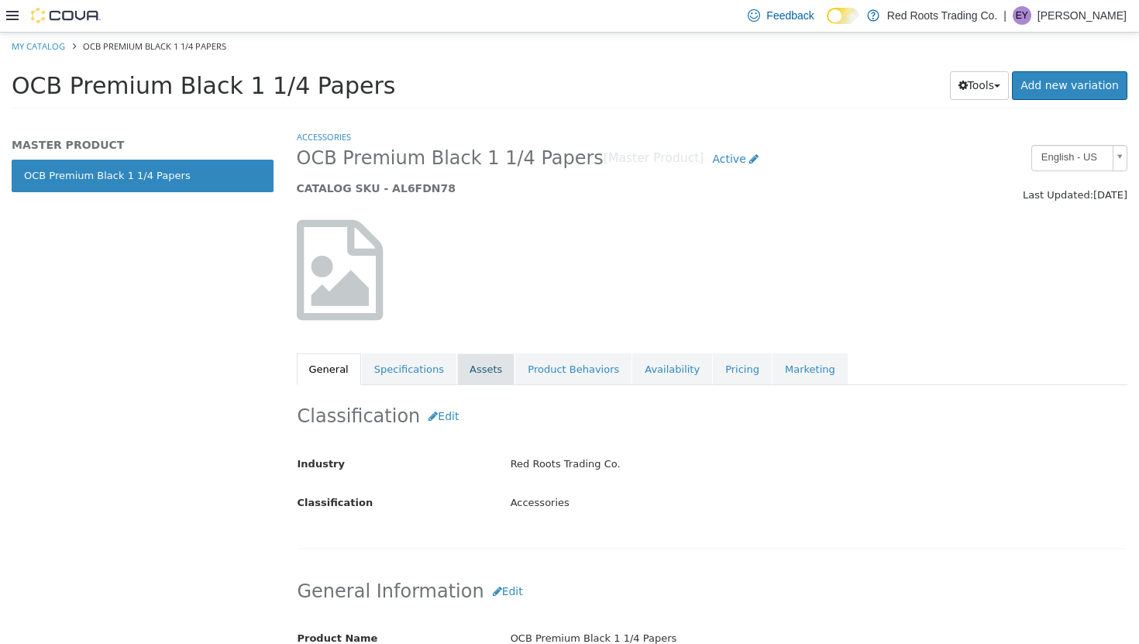
click at [481, 383] on link "Assets" at bounding box center [485, 368] width 57 height 33
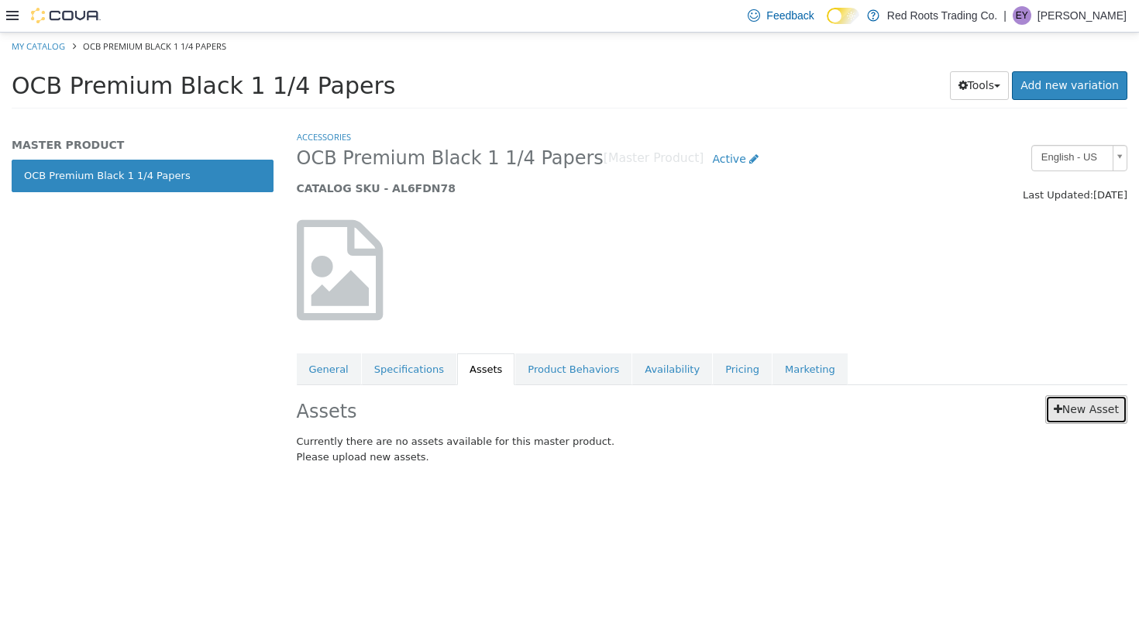
click at [700, 410] on link "New Asset" at bounding box center [1086, 408] width 82 height 29
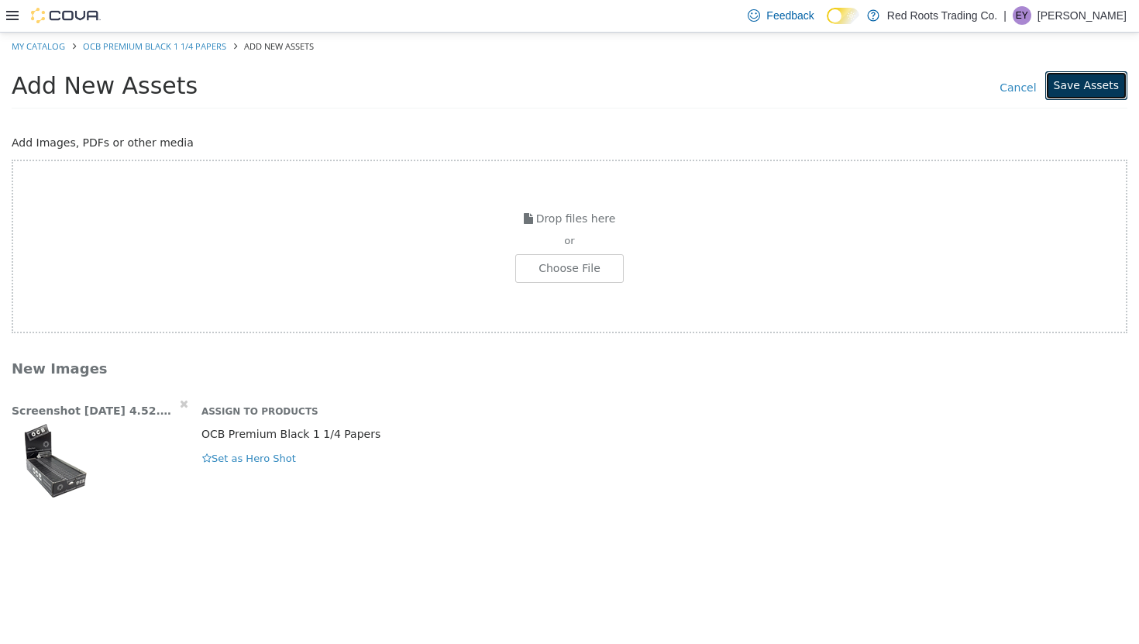
click at [700, 85] on button "Save Assets" at bounding box center [1086, 84] width 82 height 29
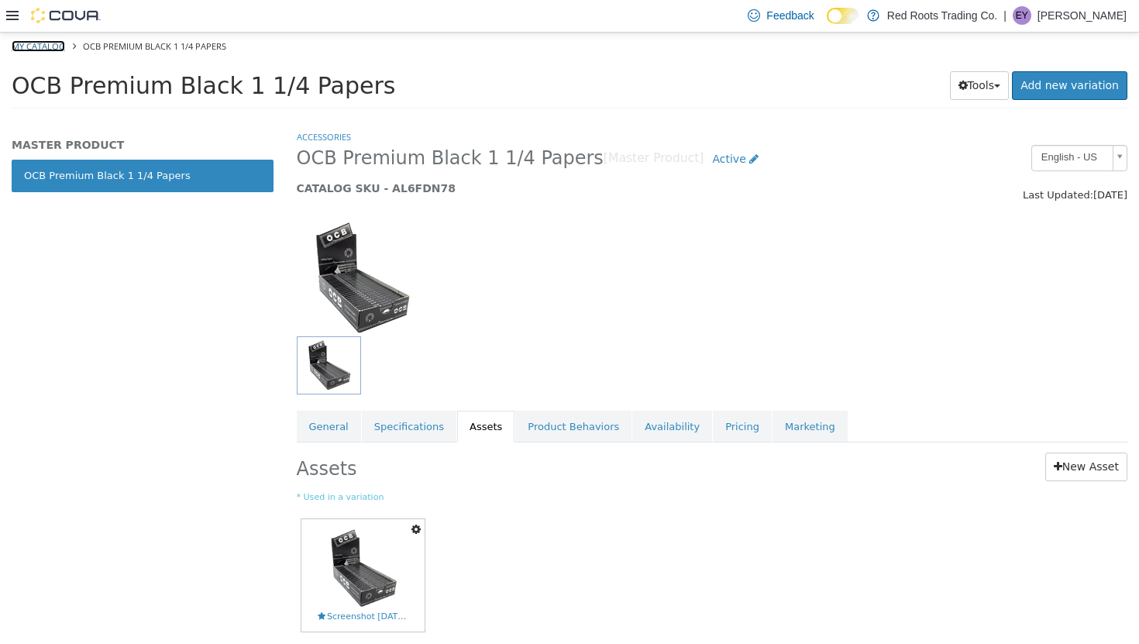
click at [51, 45] on link "My Catalog" at bounding box center [38, 46] width 53 height 12
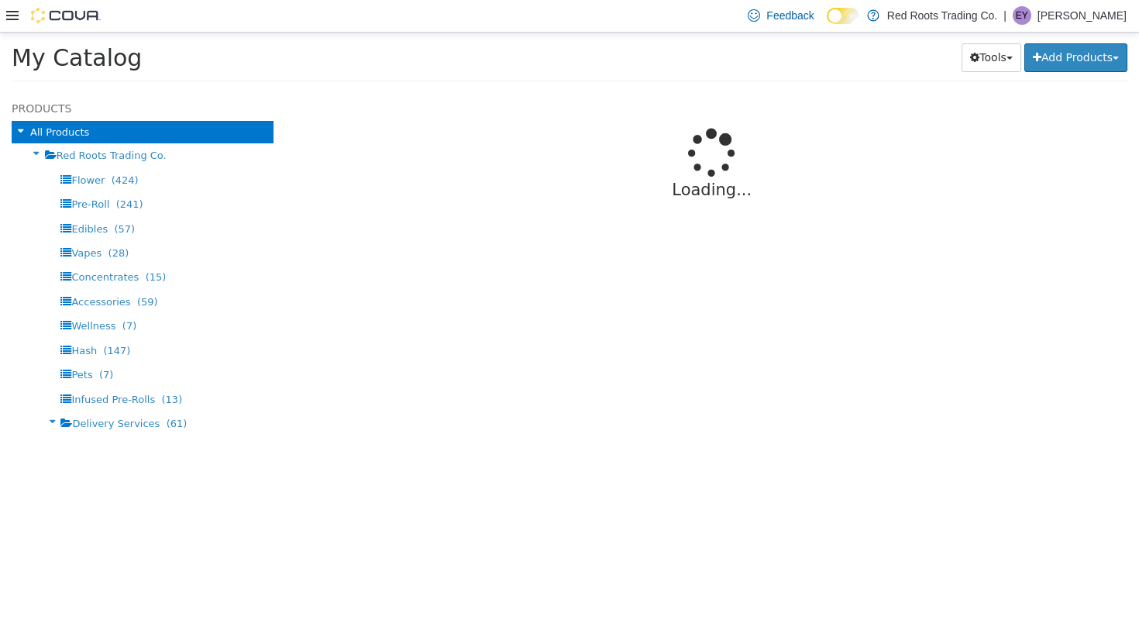
select select "**********"
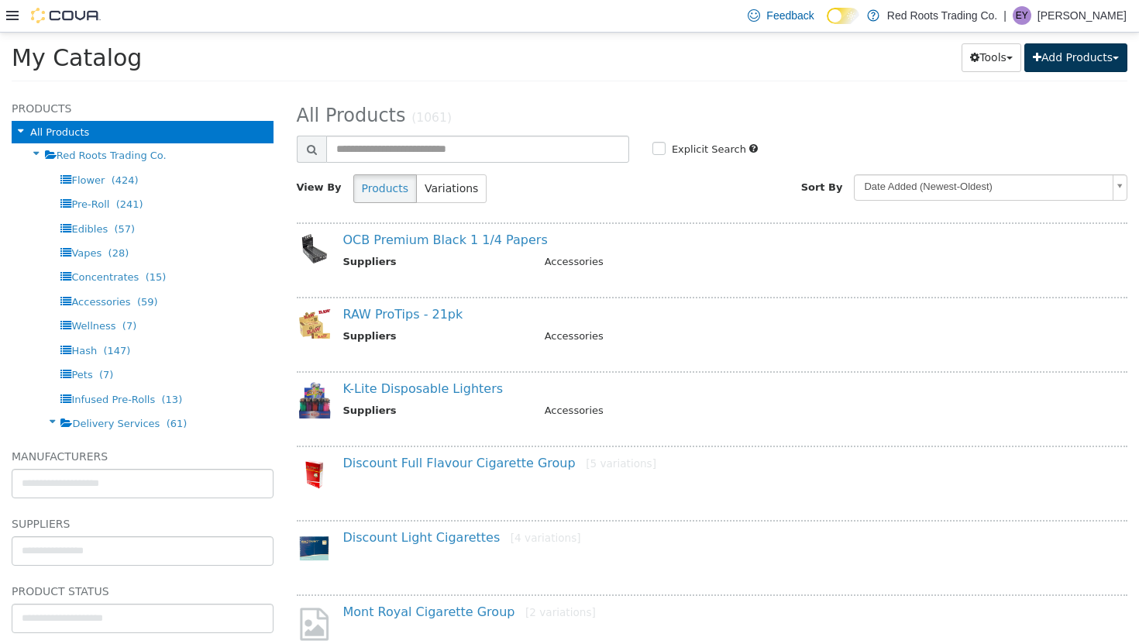
click at [700, 67] on button "Add Products" at bounding box center [1075, 57] width 103 height 29
click at [700, 85] on link "Create New Product" at bounding box center [1040, 87] width 171 height 21
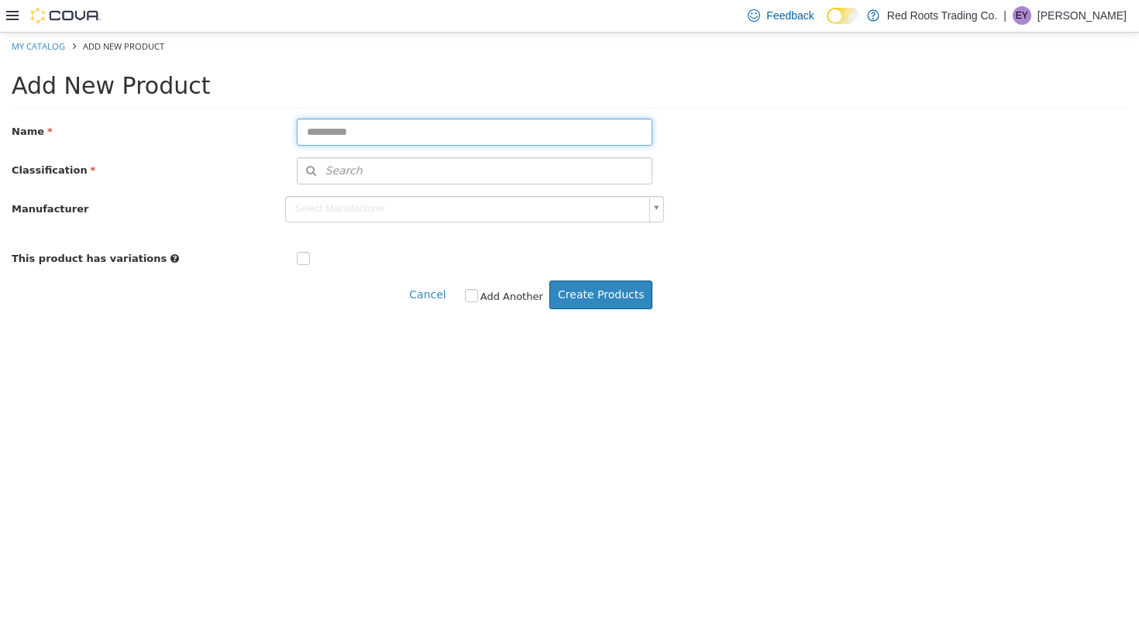
click at [558, 128] on input "text" at bounding box center [475, 131] width 356 height 27
click at [435, 127] on input "**********" at bounding box center [475, 131] width 356 height 27
type input "**********"
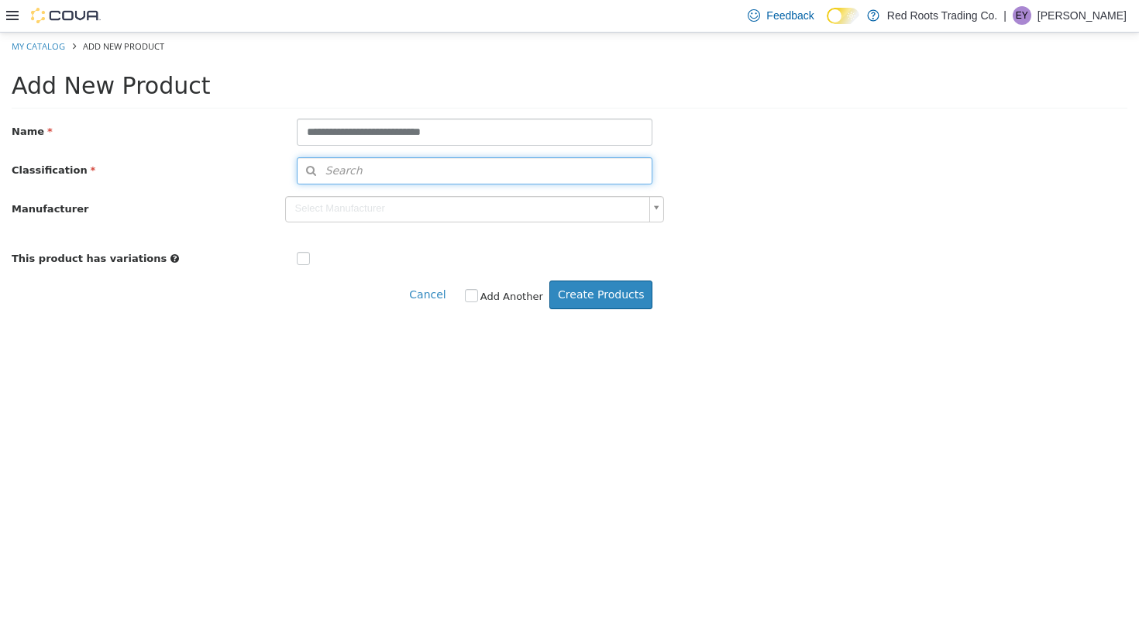
click at [421, 167] on button "Search" at bounding box center [475, 169] width 356 height 27
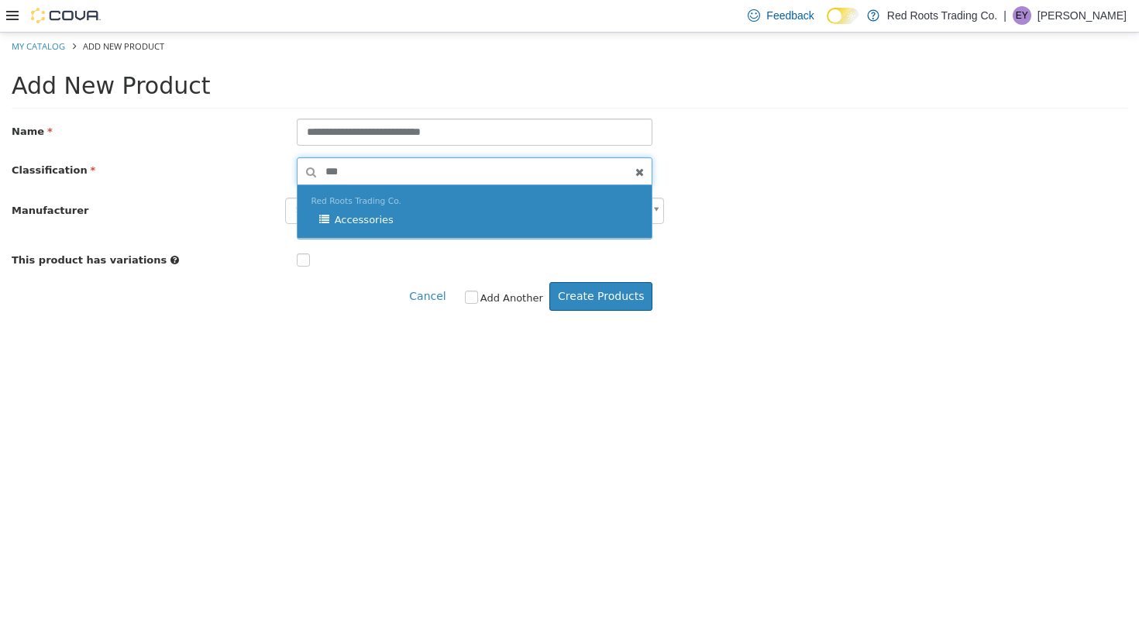
type input "***"
click at [401, 211] on div "Accessories" at bounding box center [478, 218] width 319 height 15
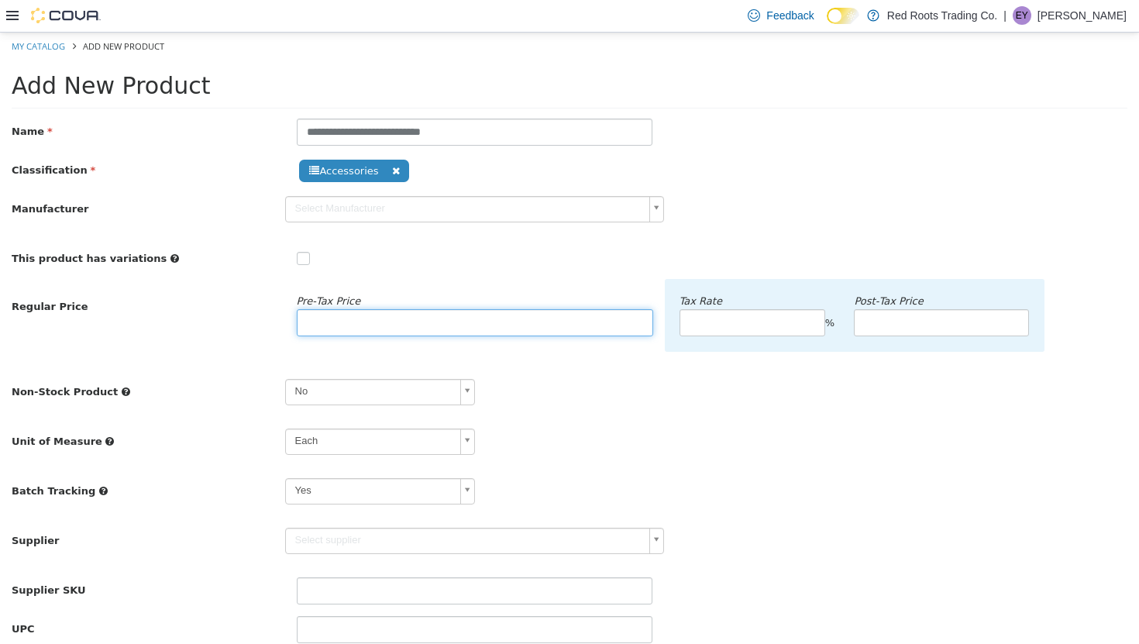
click at [340, 328] on input "number" at bounding box center [475, 321] width 356 height 27
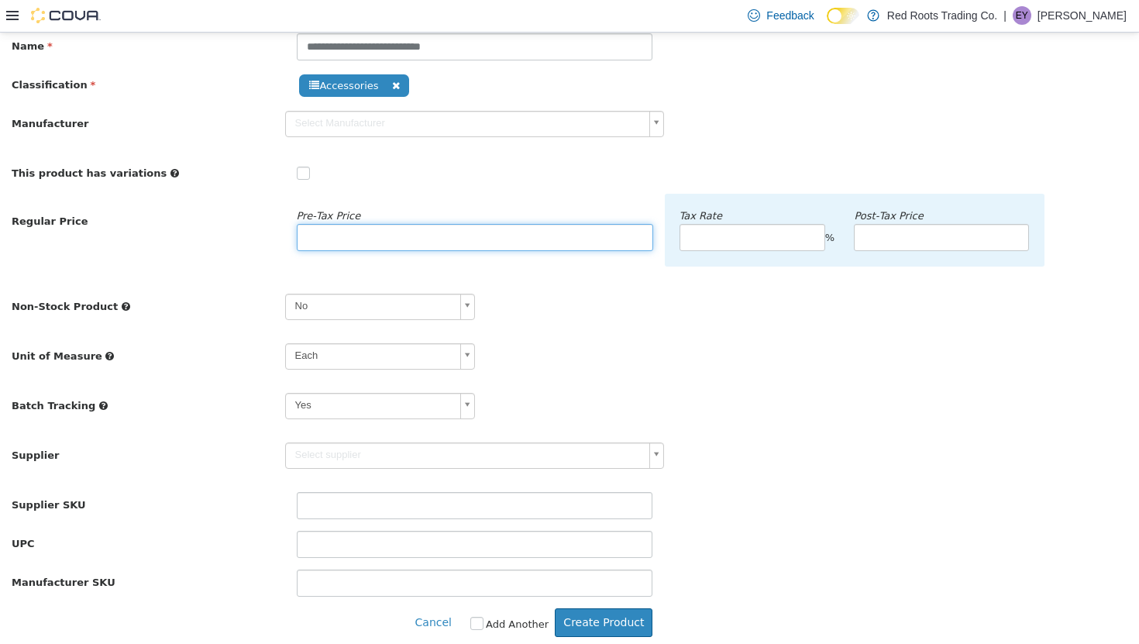
scroll to position [94, 0]
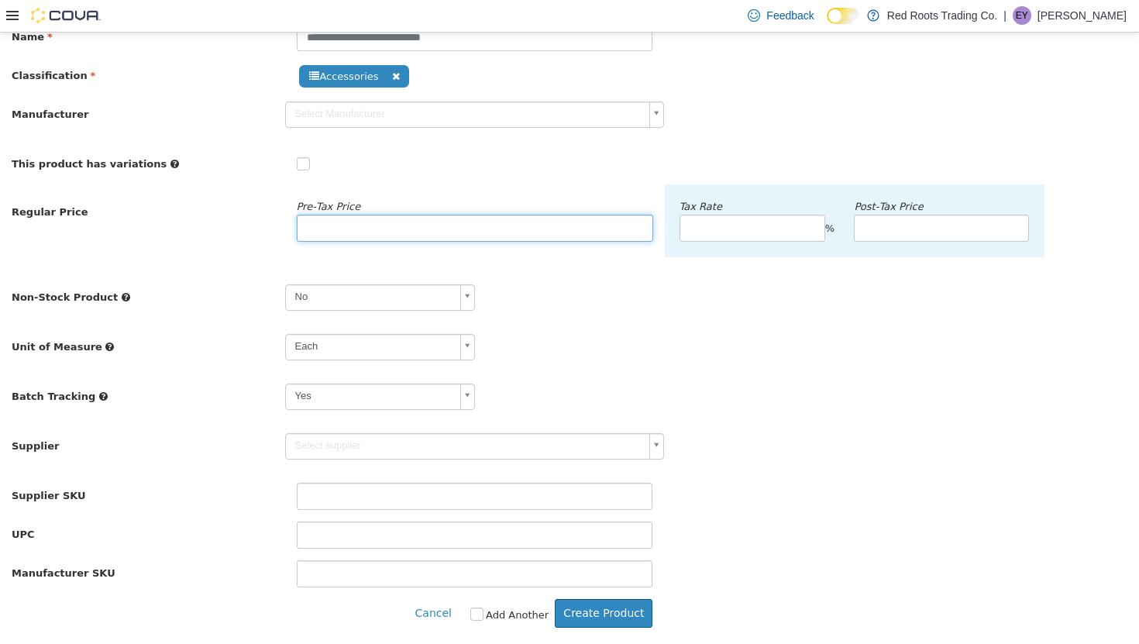
type input "*"
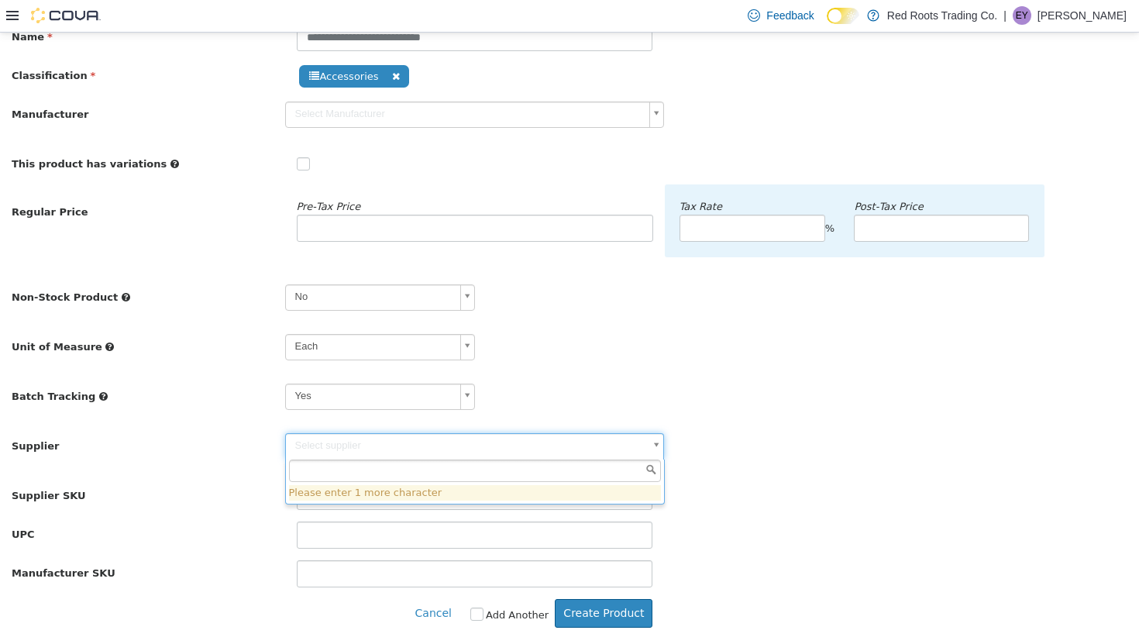
click at [469, 448] on body "**********" at bounding box center [569, 290] width 1139 height 706
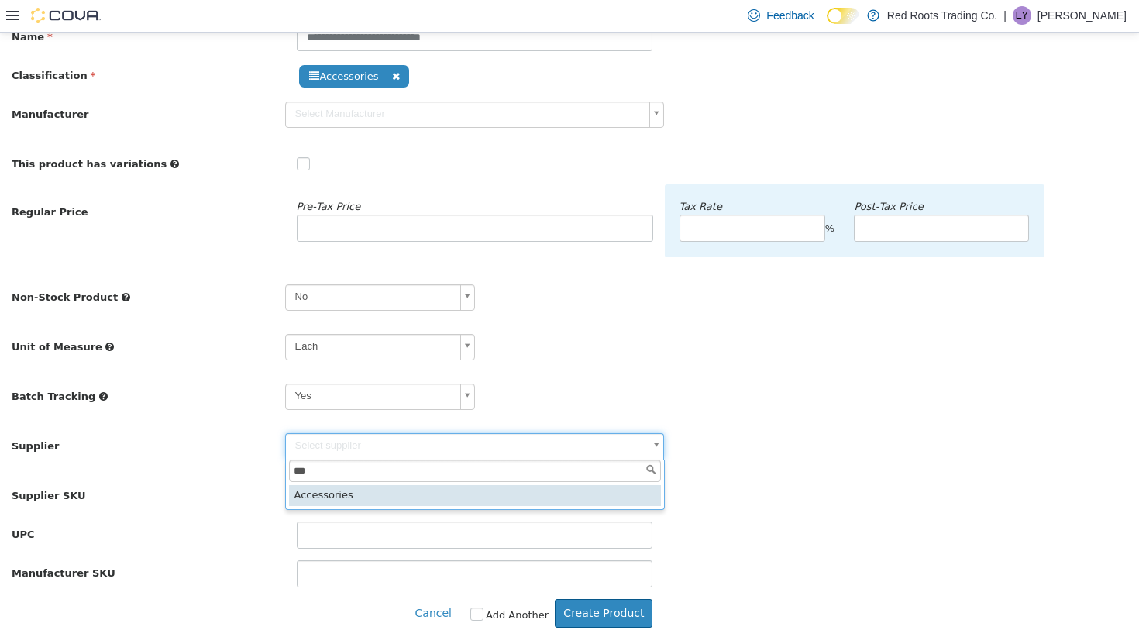
type input "***"
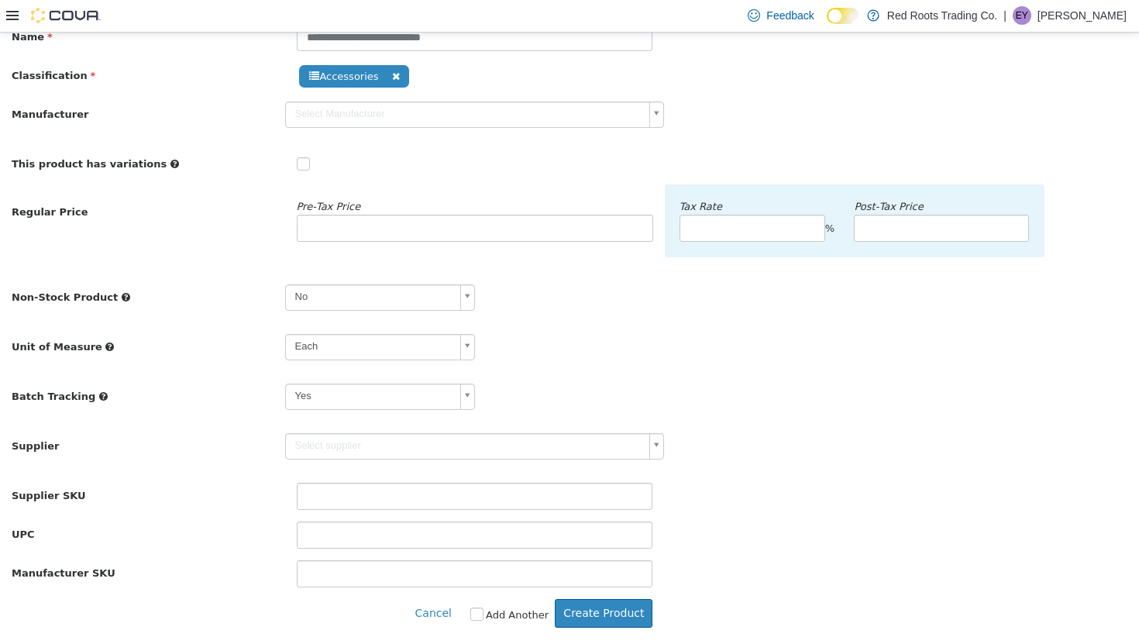
type input "******"
click at [623, 565] on button "Create Product" at bounding box center [604, 612] width 98 height 29
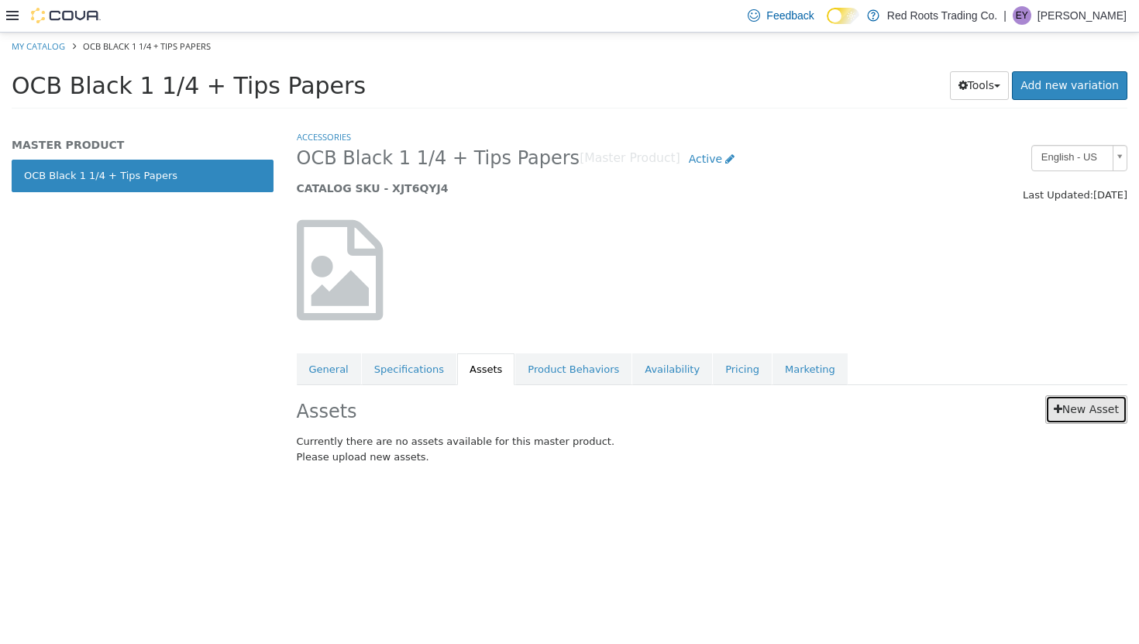
click at [700, 402] on link "New Asset" at bounding box center [1086, 408] width 82 height 29
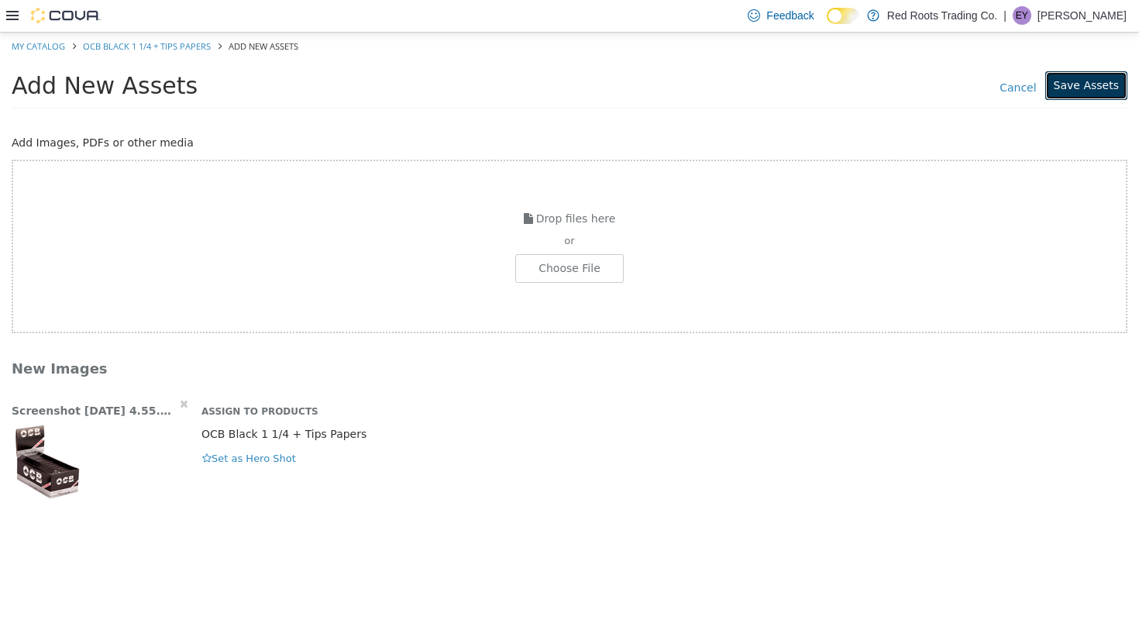
click at [700, 84] on button "Save Assets" at bounding box center [1086, 84] width 82 height 29
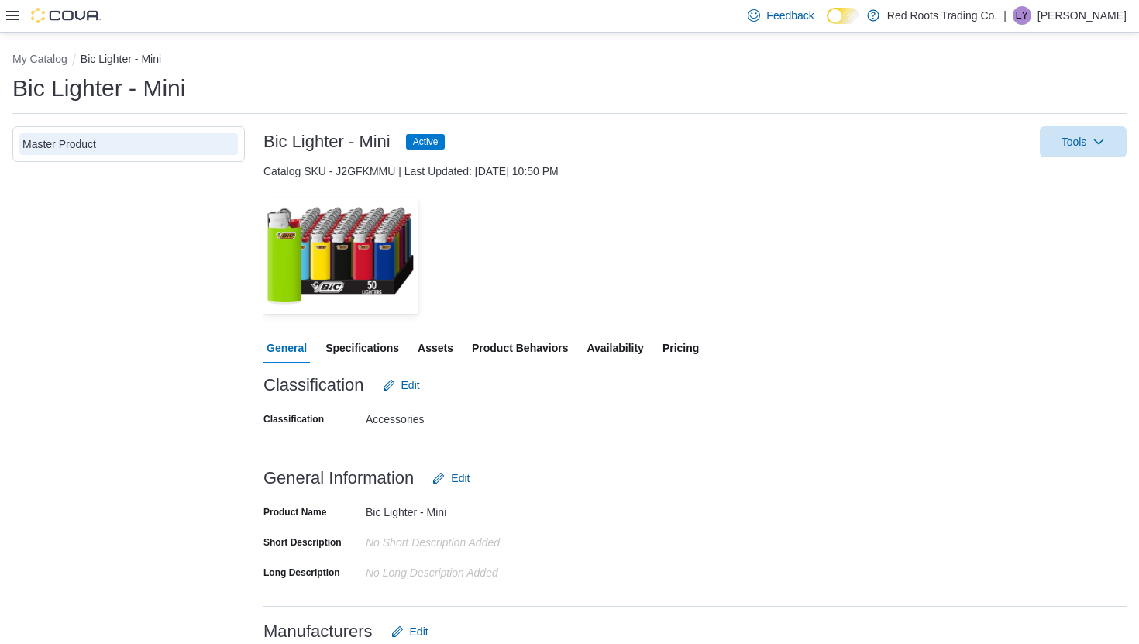
click at [669, 352] on button "Pricing" at bounding box center [680, 347] width 43 height 31
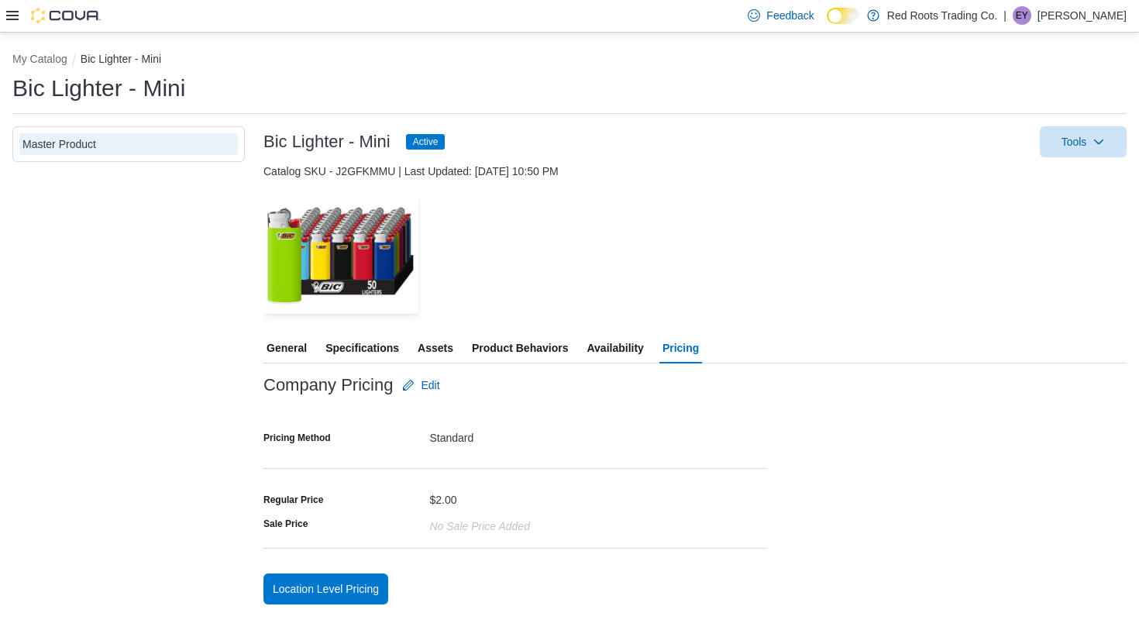
click at [283, 352] on span "General" at bounding box center [286, 347] width 40 height 31
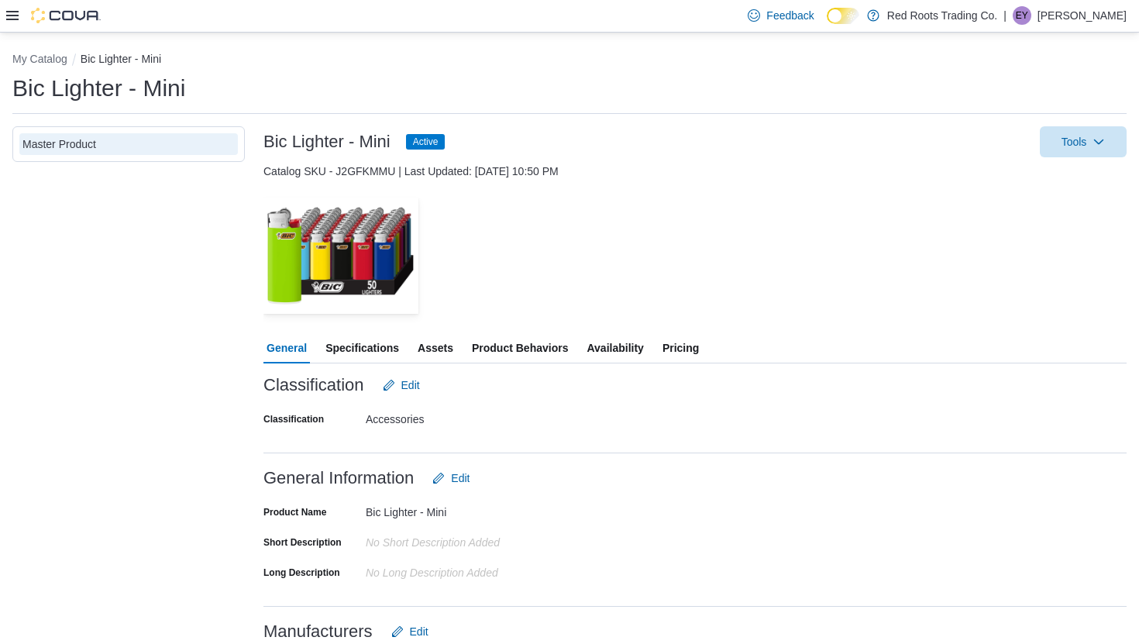
click at [12, 12] on icon at bounding box center [12, 15] width 12 height 9
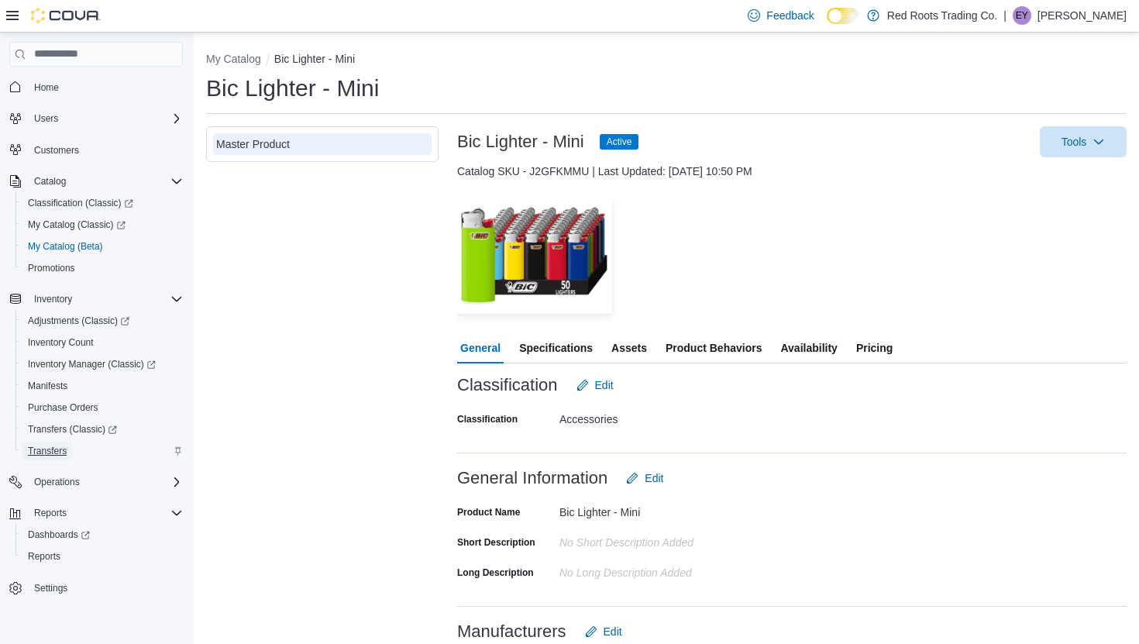
click at [56, 453] on span "Transfers" at bounding box center [47, 451] width 39 height 12
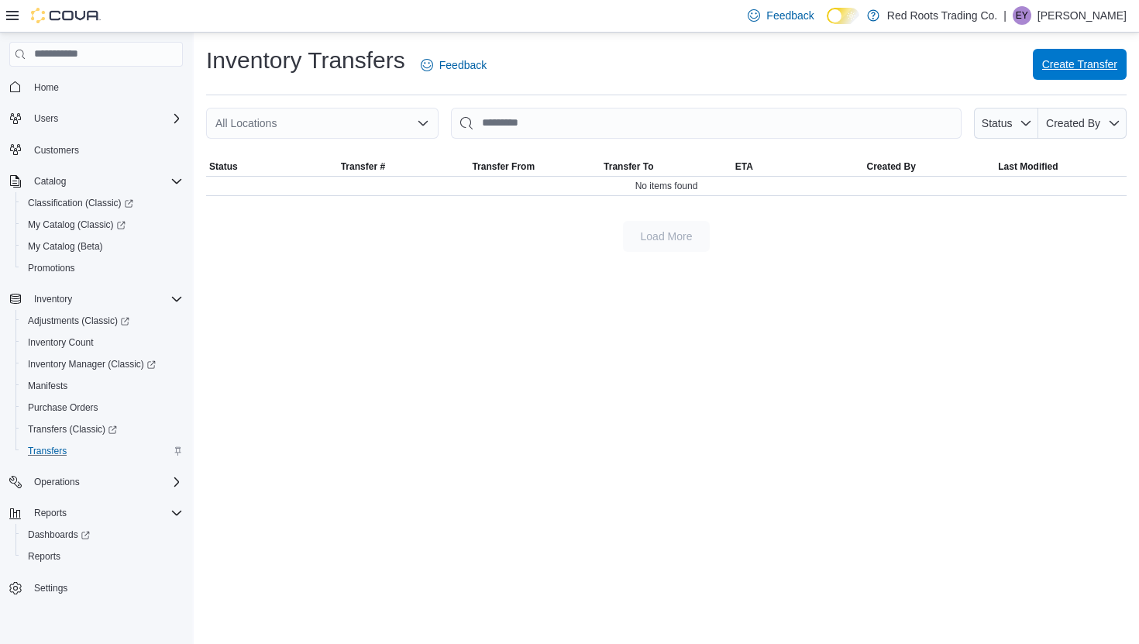
click at [1063, 71] on span "Create Transfer" at bounding box center [1079, 64] width 75 height 31
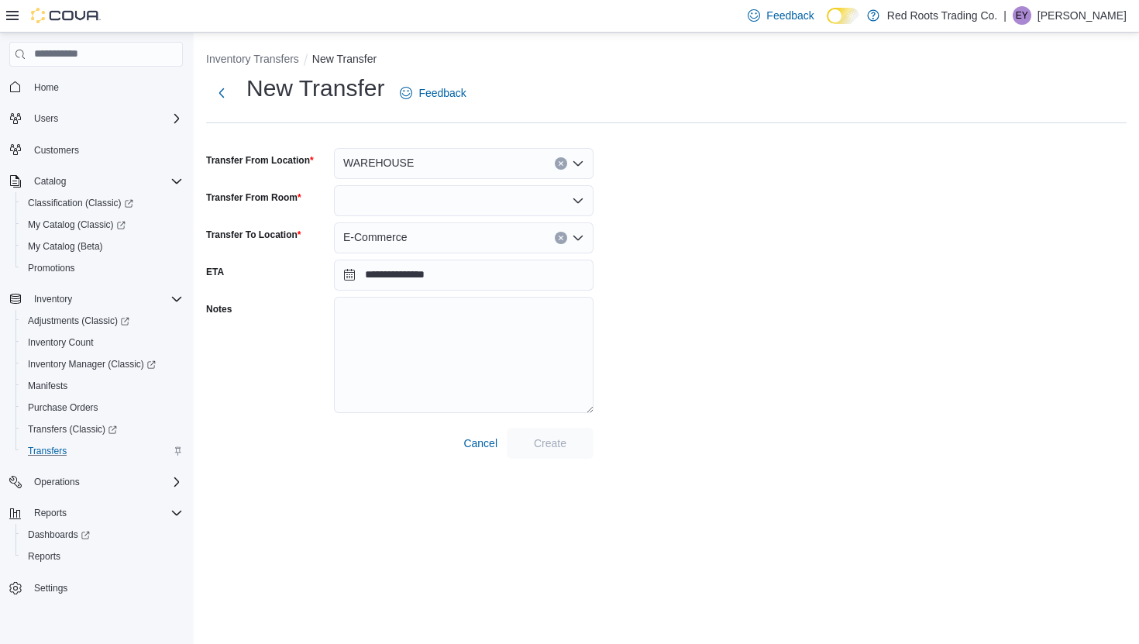
click at [509, 204] on div at bounding box center [463, 200] width 259 height 31
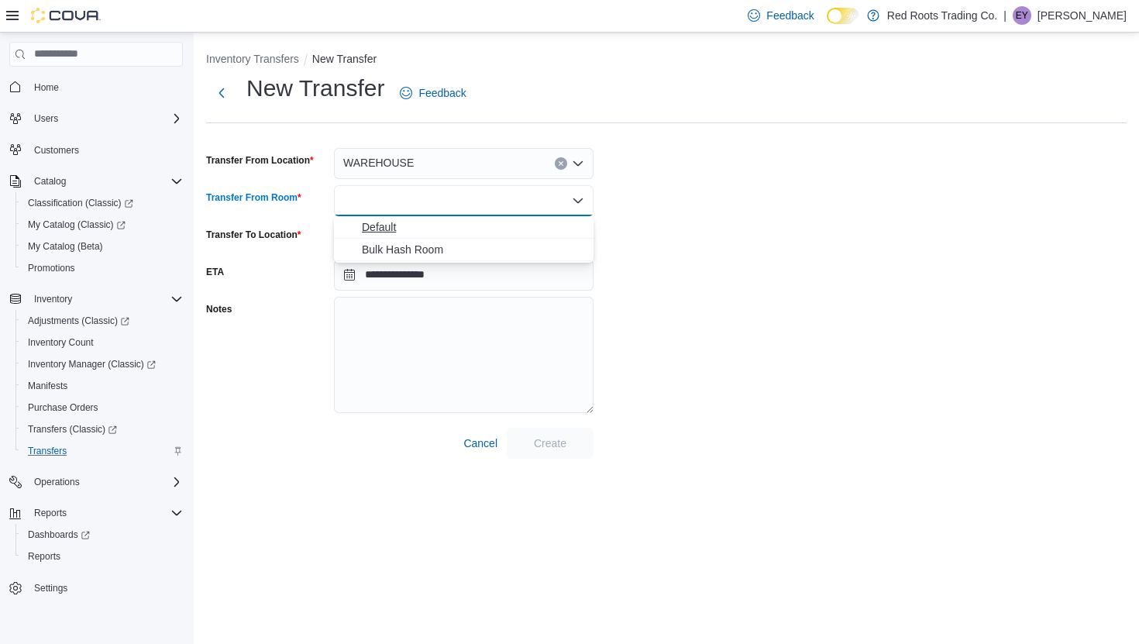
click at [500, 231] on span "Default" at bounding box center [473, 226] width 222 height 15
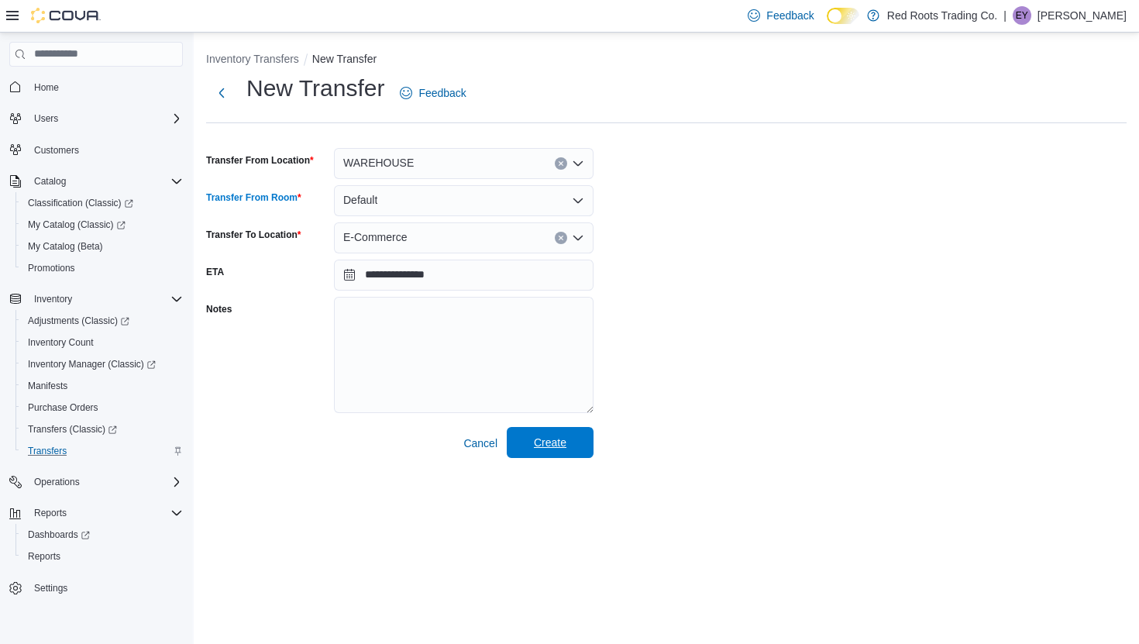
click at [566, 449] on div "**********" at bounding box center [666, 252] width 945 height 438
click at [566, 447] on span "Create" at bounding box center [550, 442] width 33 height 15
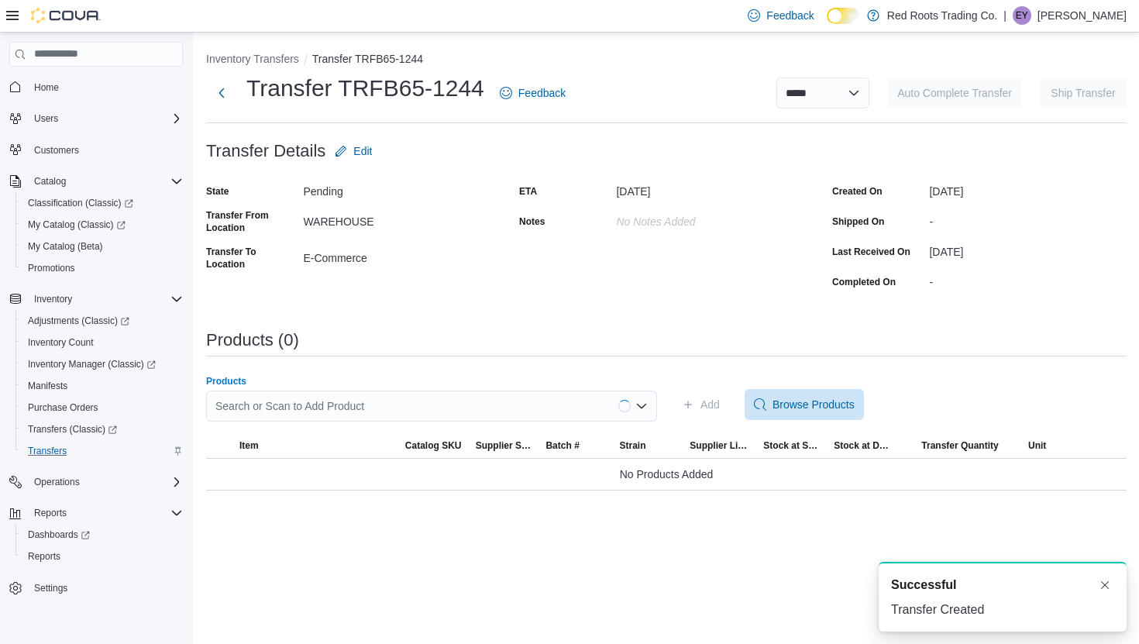
click at [450, 407] on div "Search or Scan to Add Product" at bounding box center [431, 405] width 451 height 31
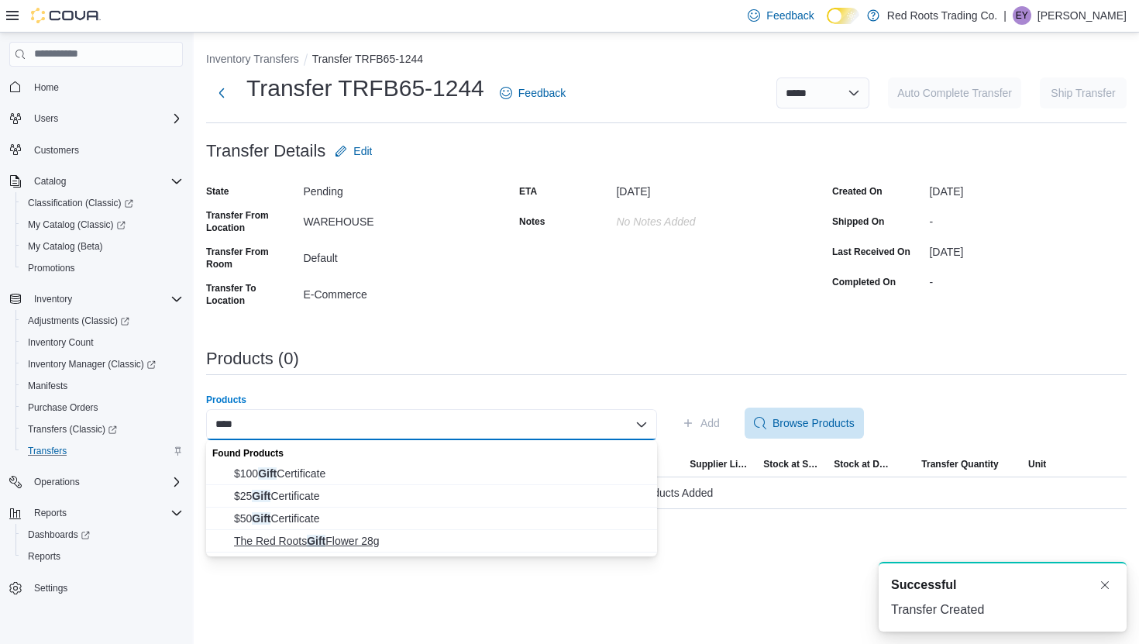
type input "****"
click at [414, 541] on span "The Red Roots Gift Flower 28g" at bounding box center [441, 540] width 414 height 15
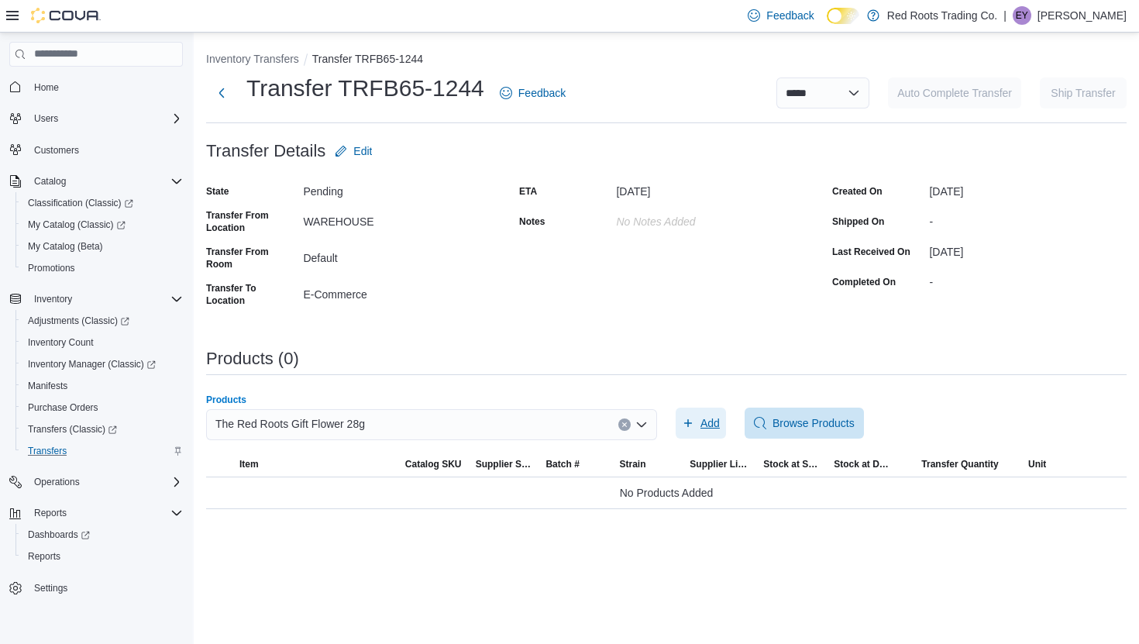
click at [694, 429] on span "Add" at bounding box center [701, 422] width 38 height 31
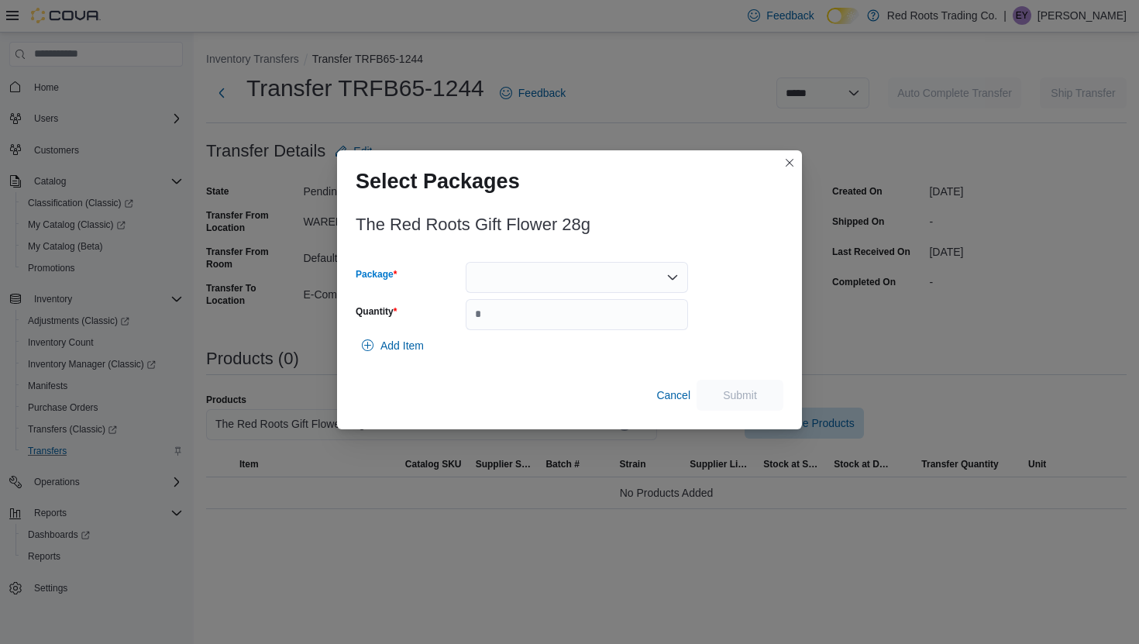
click at [565, 280] on div at bounding box center [576, 277] width 222 height 31
click at [558, 335] on button "1" at bounding box center [576, 326] width 222 height 22
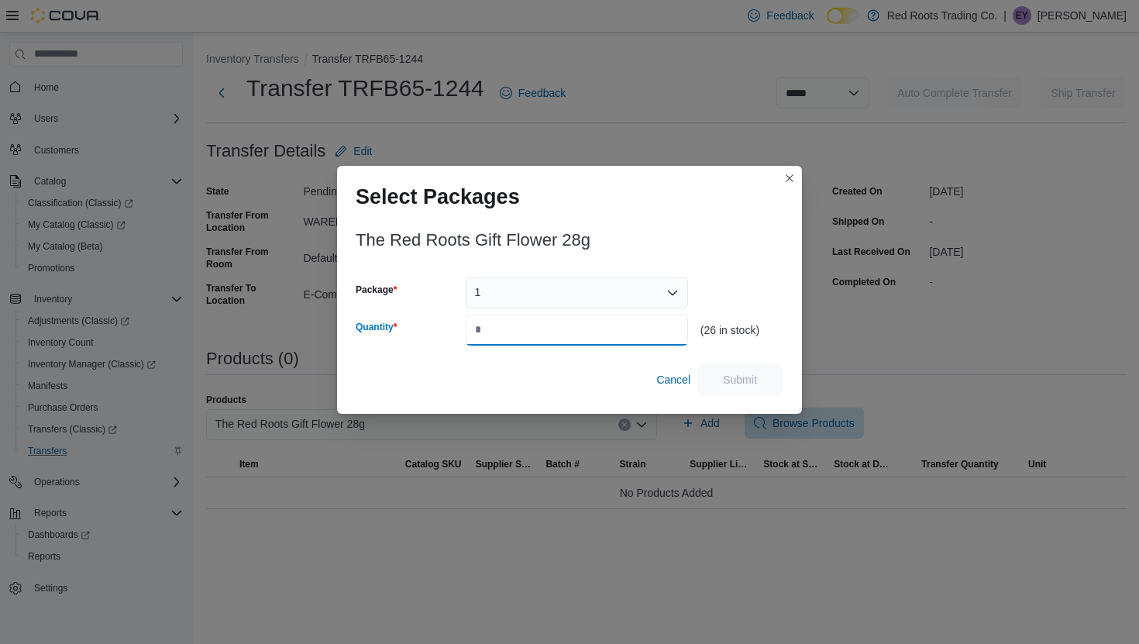
click at [558, 335] on input "Quantity" at bounding box center [576, 329] width 222 height 31
type input "*"
click at [737, 386] on span "Submit" at bounding box center [740, 378] width 68 height 31
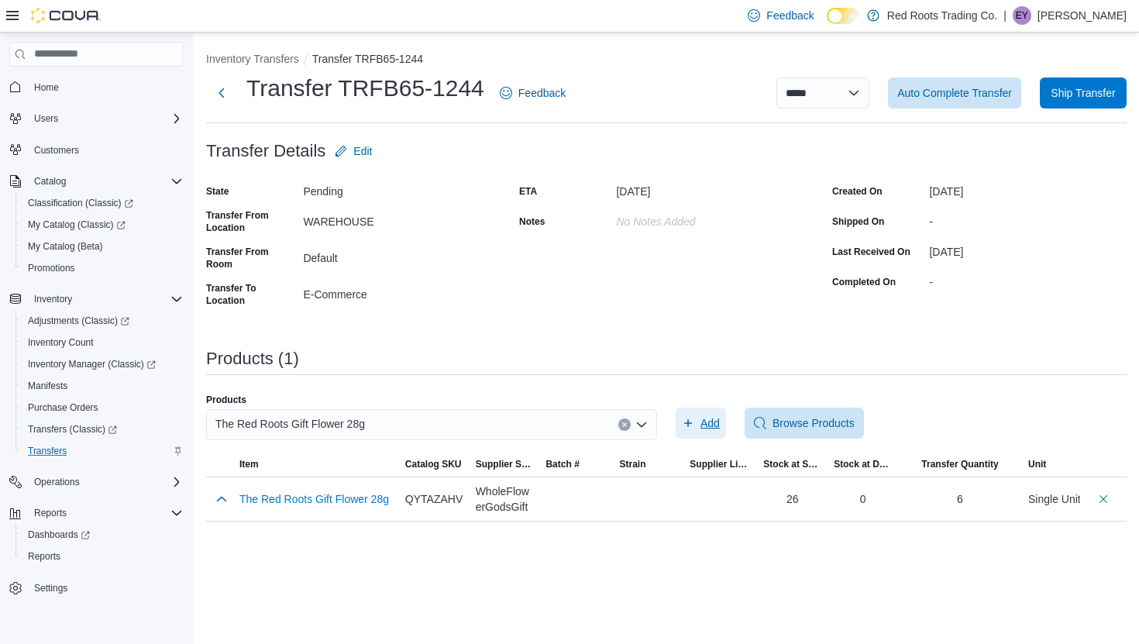
click at [675, 407] on button "Add" at bounding box center [700, 422] width 50 height 31
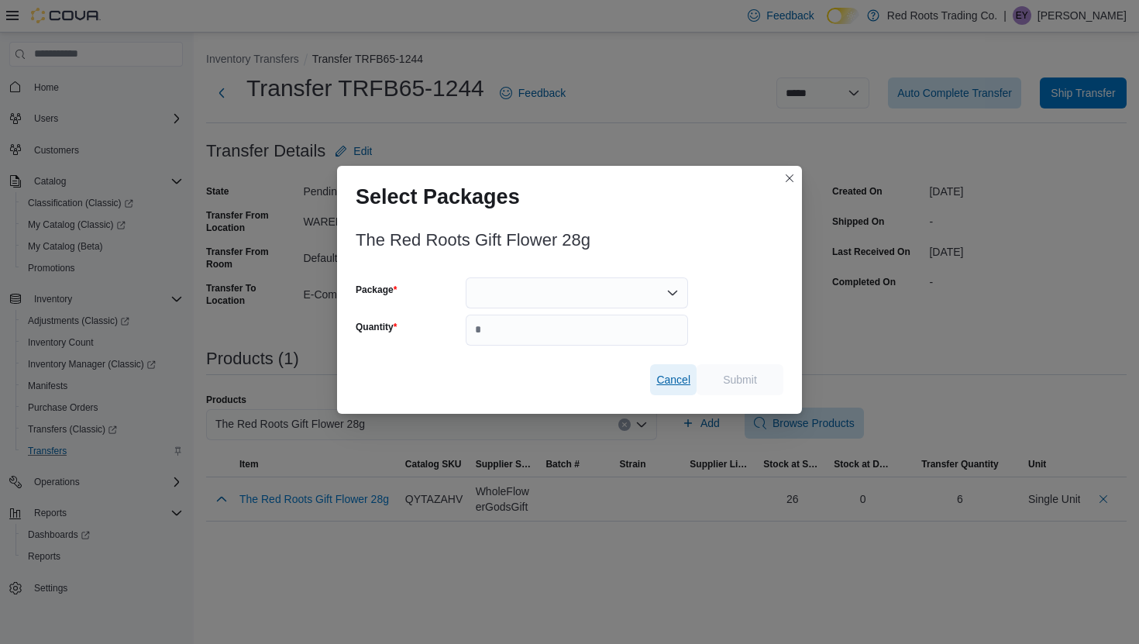
click at [656, 385] on span "Cancel" at bounding box center [673, 379] width 34 height 15
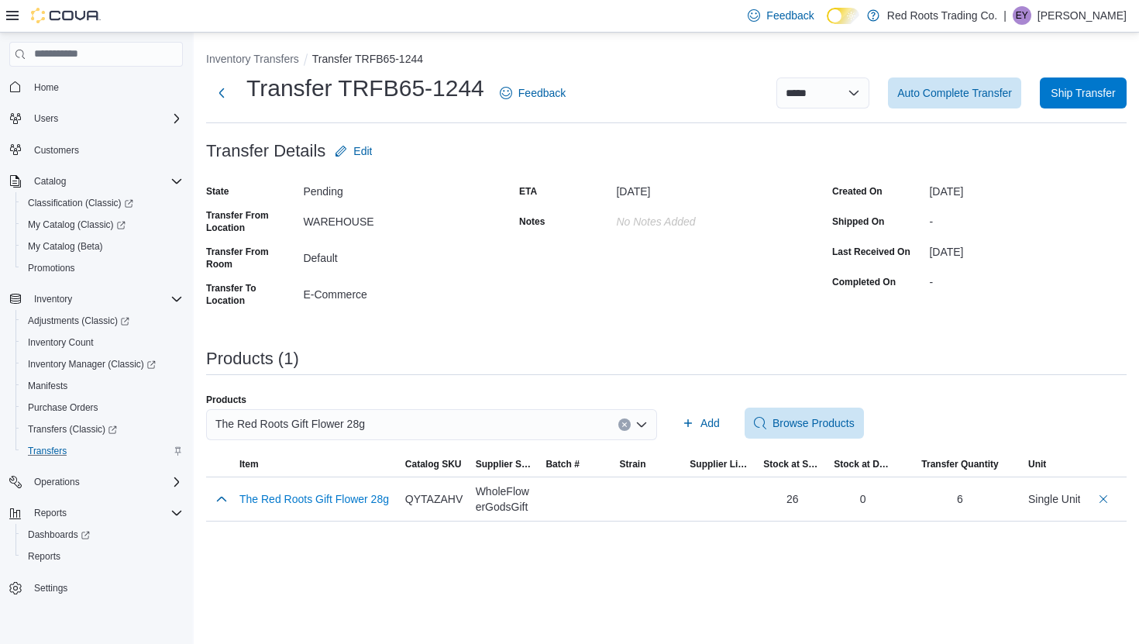
click at [553, 427] on div "The Red Roots Gift Flower 28g" at bounding box center [431, 424] width 451 height 31
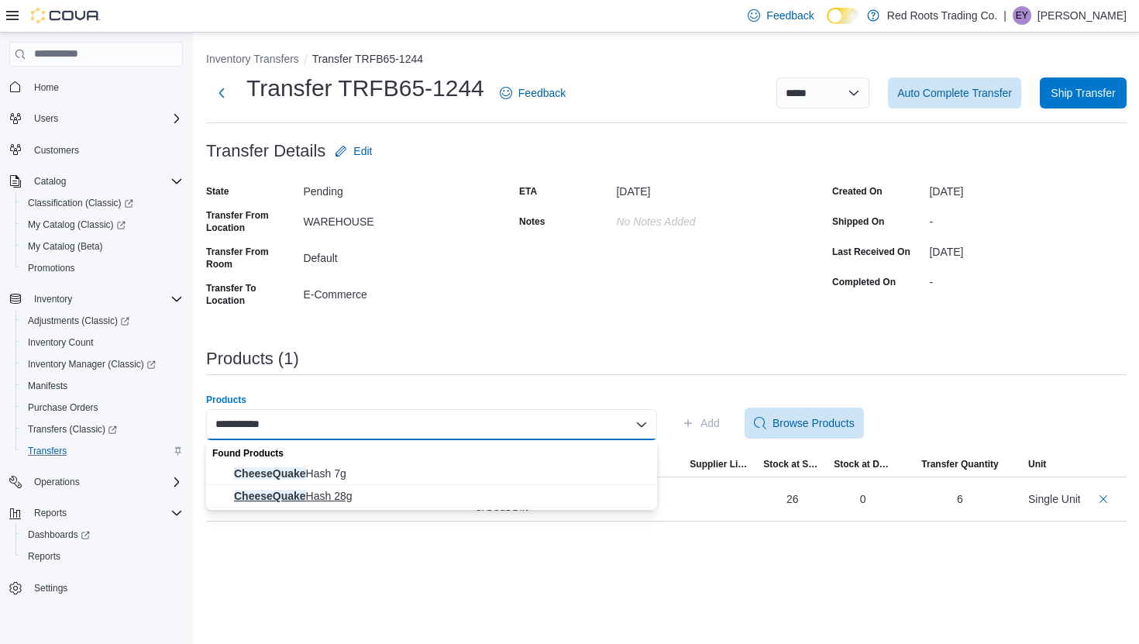
type input "**********"
click at [510, 500] on span "CheeseQuake Hash 28g" at bounding box center [441, 495] width 414 height 15
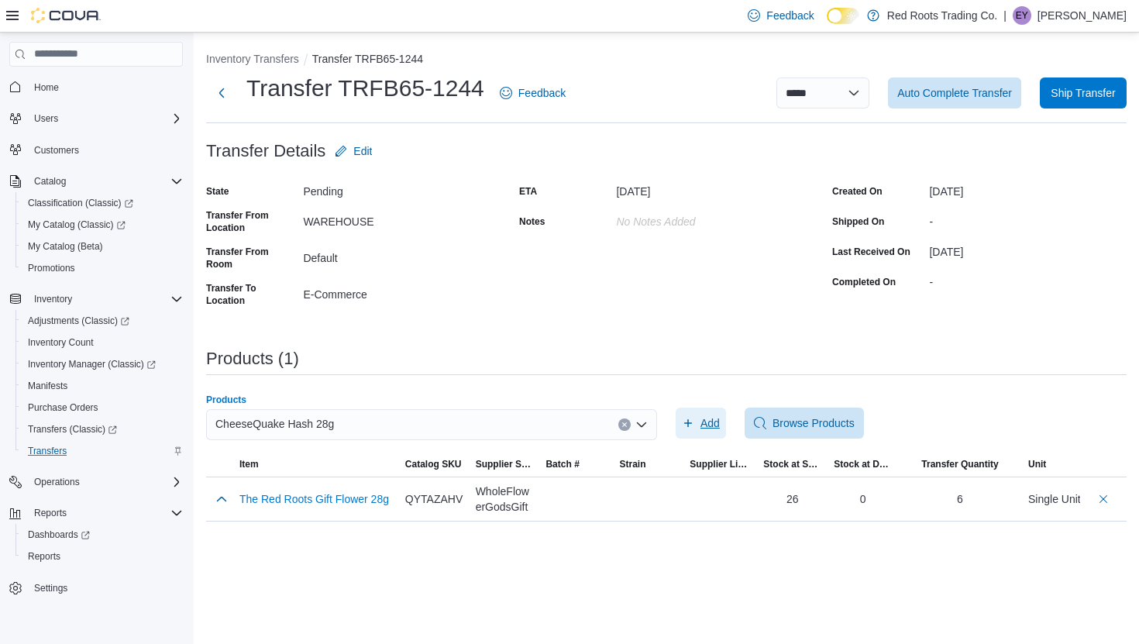
click at [693, 419] on icon "button" at bounding box center [688, 423] width 12 height 12
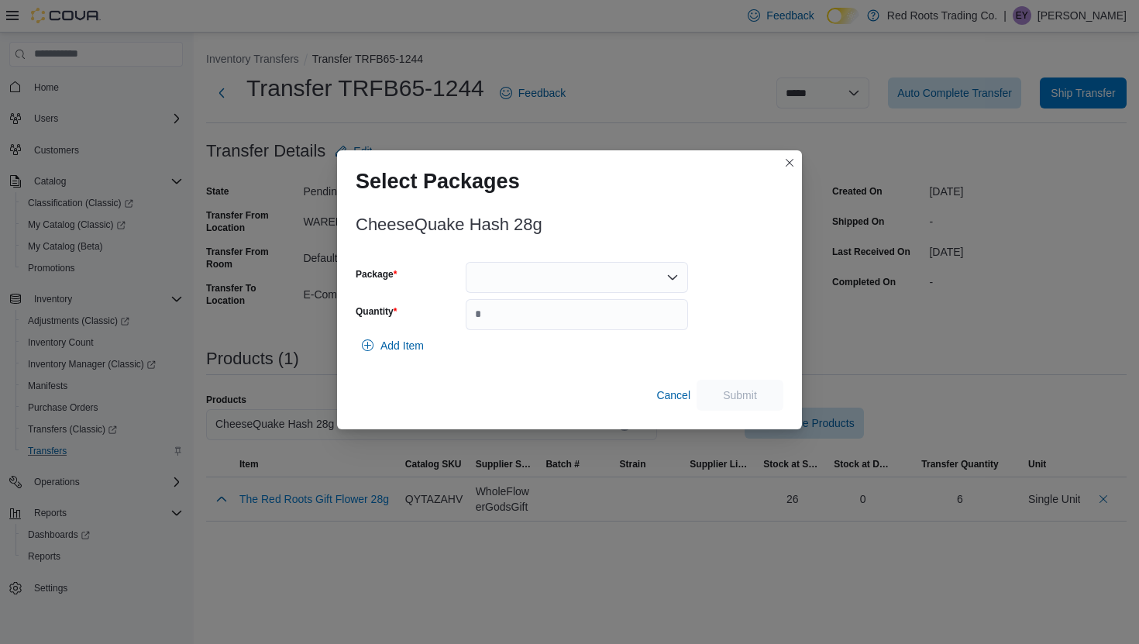
click at [615, 276] on div at bounding box center [576, 277] width 222 height 31
click at [582, 333] on span "1" at bounding box center [585, 325] width 185 height 15
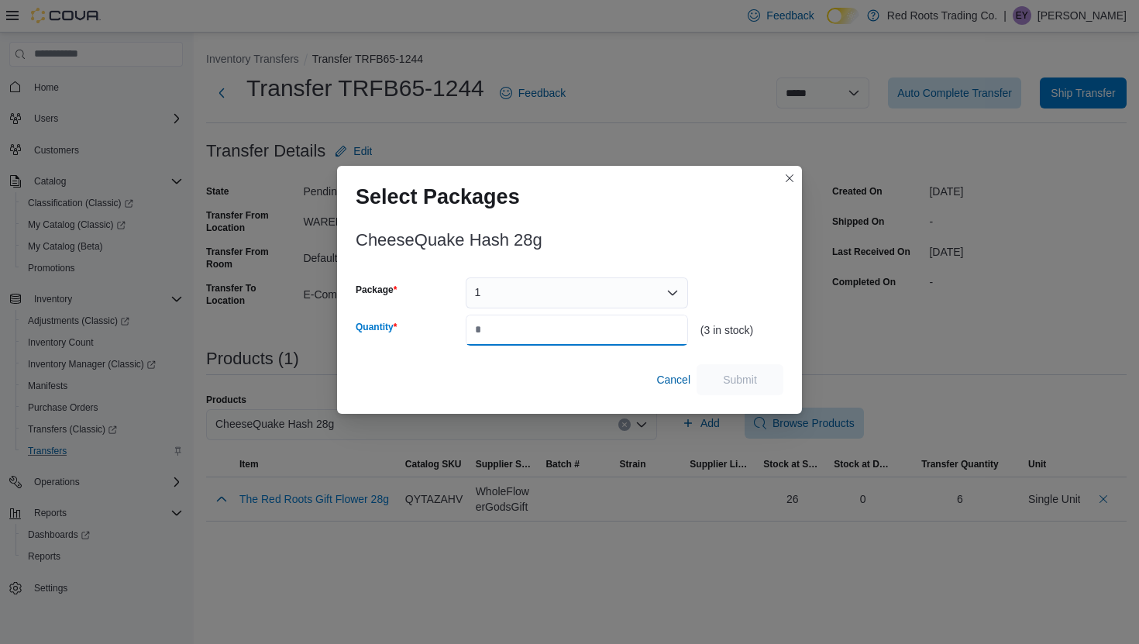
click at [582, 333] on input "Quantity" at bounding box center [576, 329] width 222 height 31
type input "*"
click at [723, 374] on span "Submit" at bounding box center [740, 378] width 34 height 15
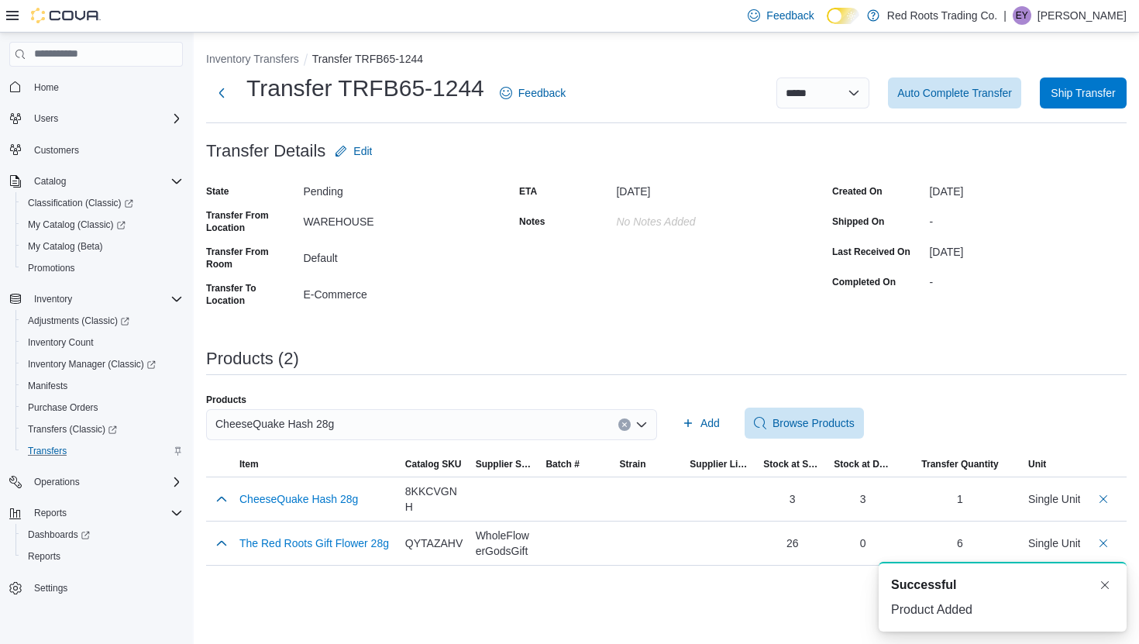
click at [628, 426] on button "Clear input" at bounding box center [624, 424] width 12 height 12
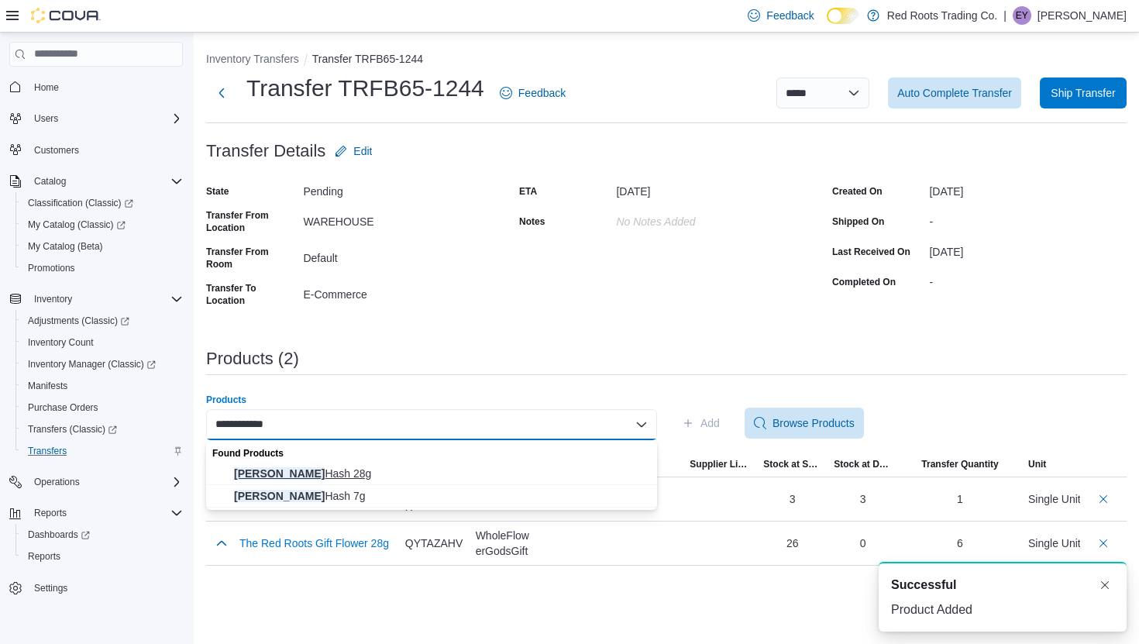
type input "**********"
click at [426, 479] on span "Cherry Runtz Hash 28g" at bounding box center [441, 472] width 414 height 15
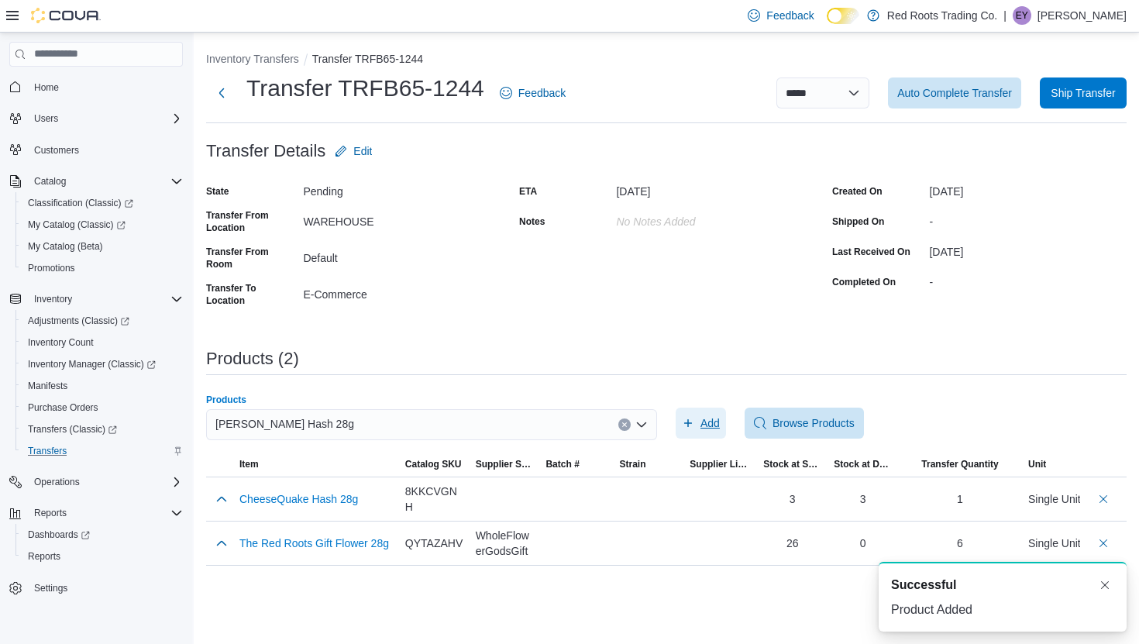
click at [700, 419] on span "Add" at bounding box center [709, 422] width 19 height 15
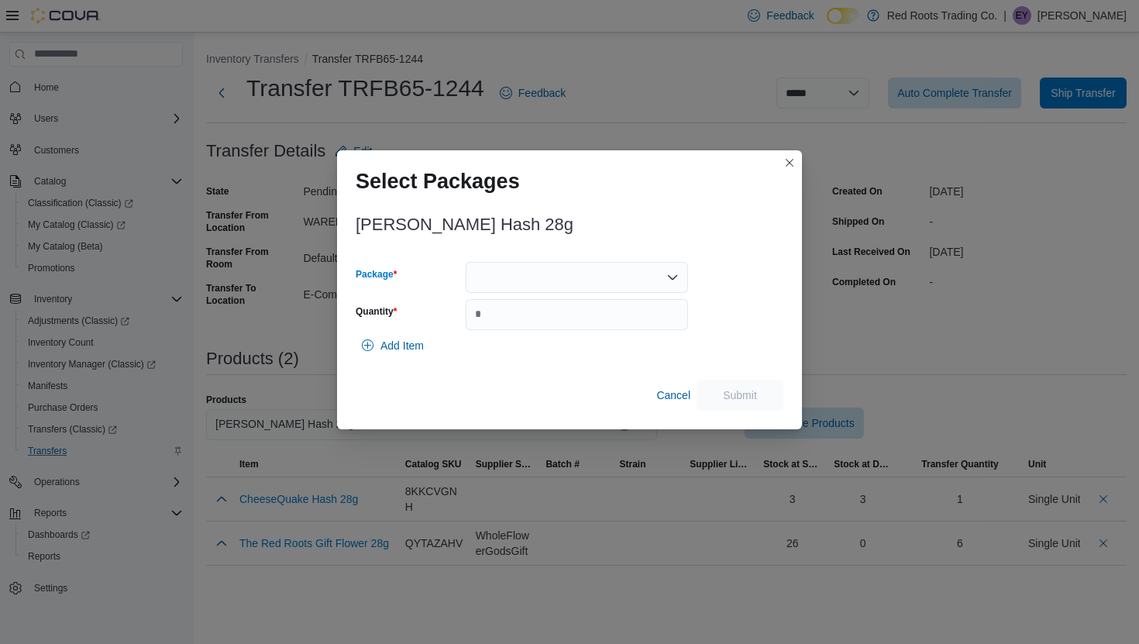
click at [493, 273] on div at bounding box center [576, 277] width 222 height 31
click at [493, 324] on span "1" at bounding box center [585, 325] width 185 height 15
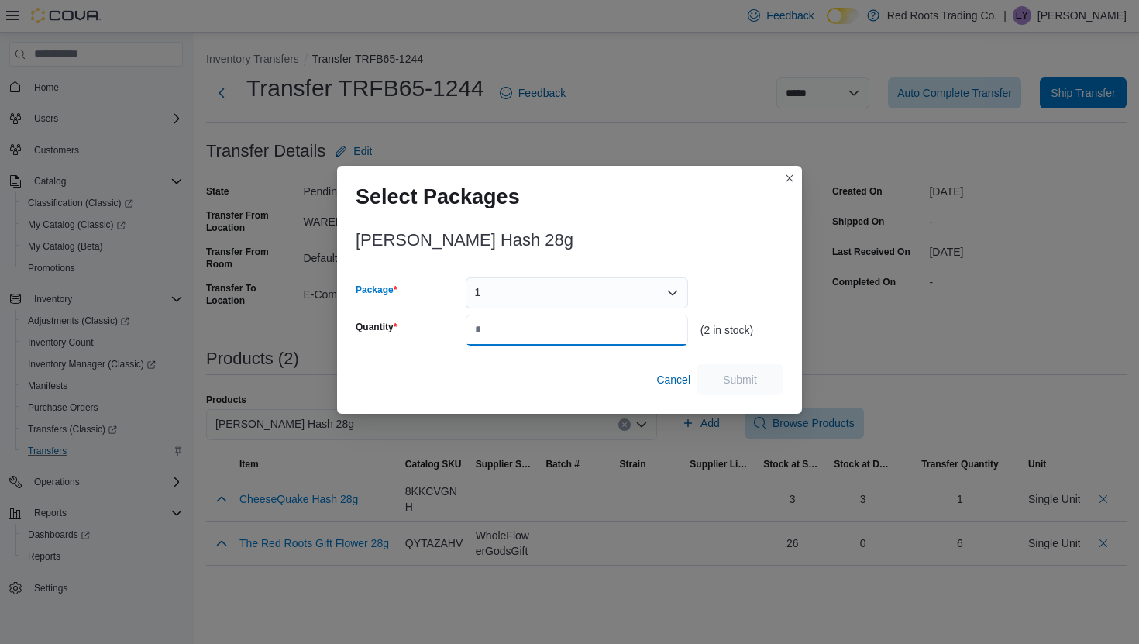
click at [493, 324] on input "Quantity" at bounding box center [576, 329] width 222 height 31
type input "*"
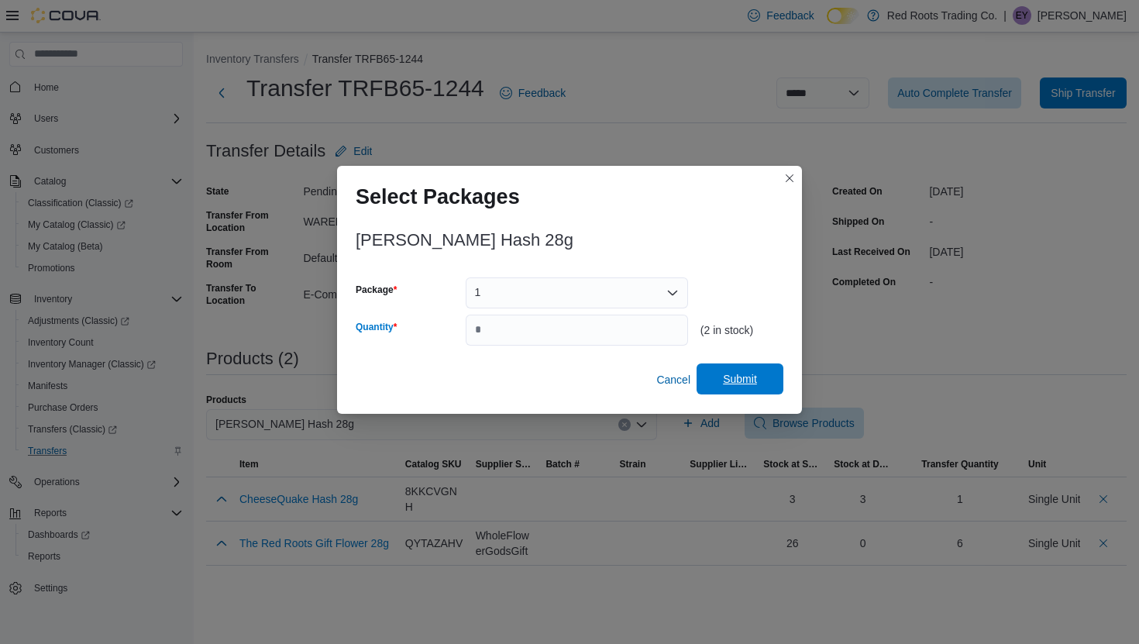
click at [755, 373] on span "Submit" at bounding box center [740, 378] width 34 height 15
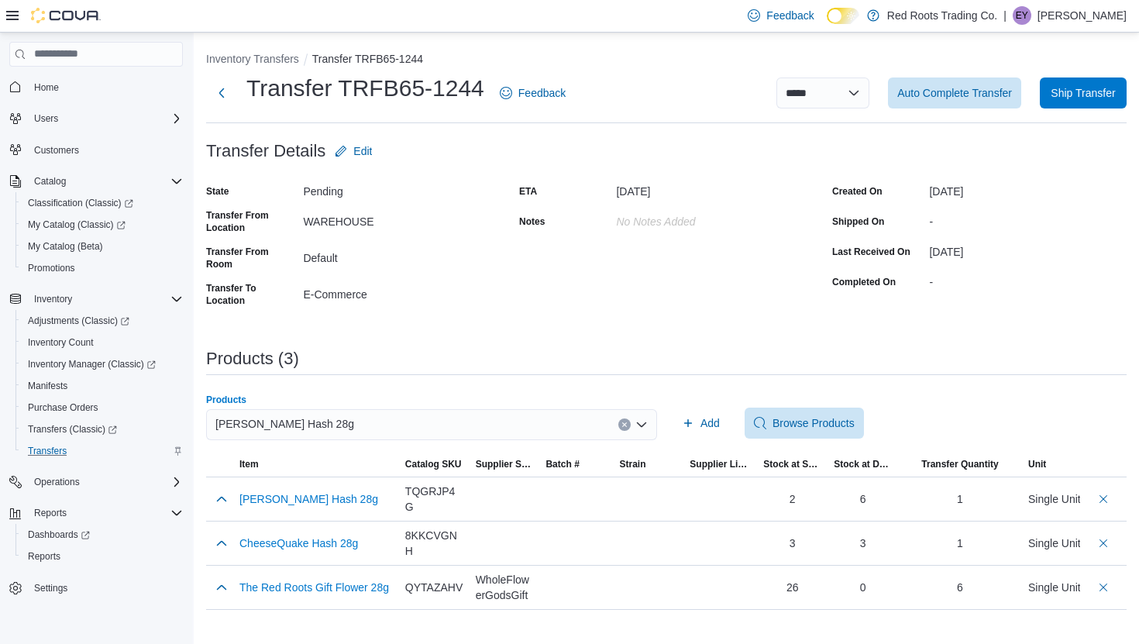
click at [620, 427] on button "Clear input" at bounding box center [624, 424] width 12 height 12
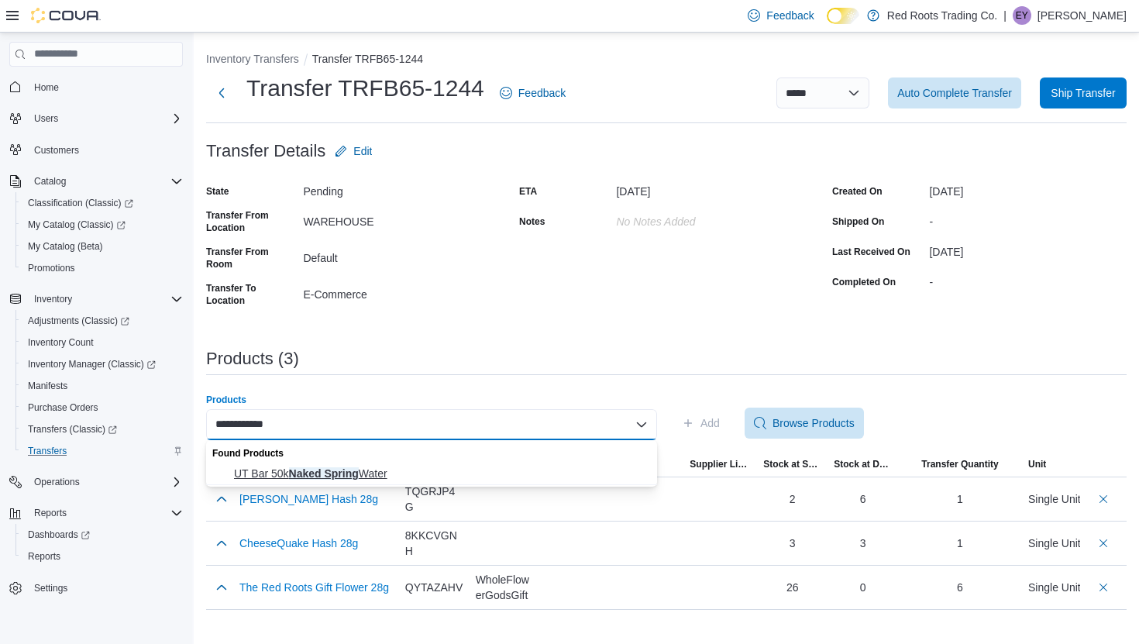
type input "**********"
click at [553, 476] on span "UT Bar 50k Naked Spring Water" at bounding box center [441, 472] width 414 height 15
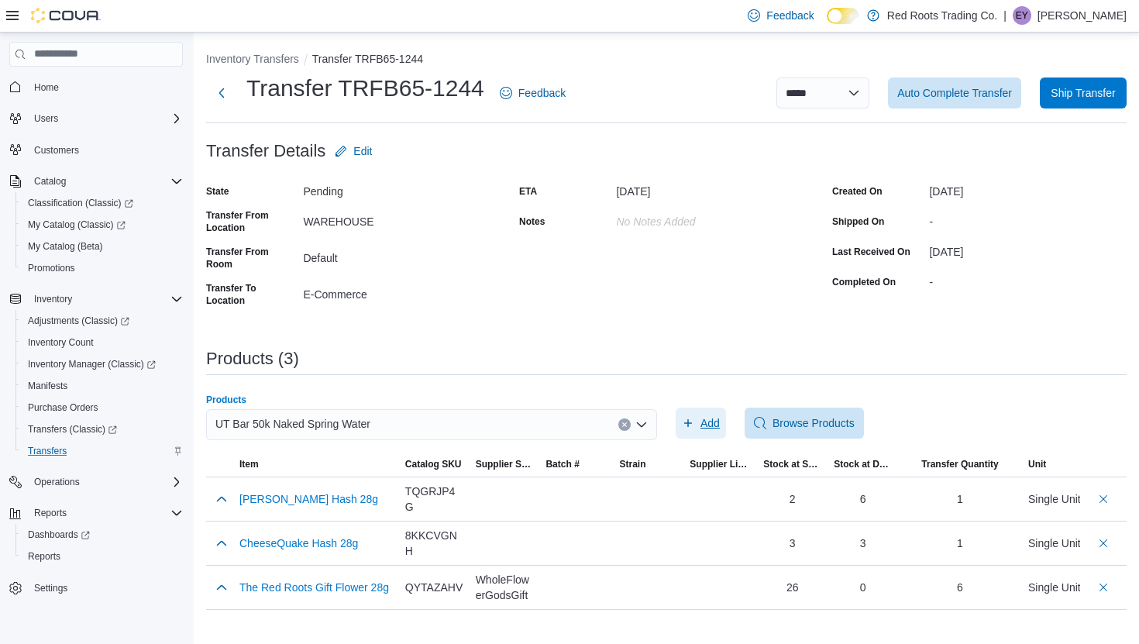
click at [718, 423] on span "Add" at bounding box center [709, 422] width 19 height 15
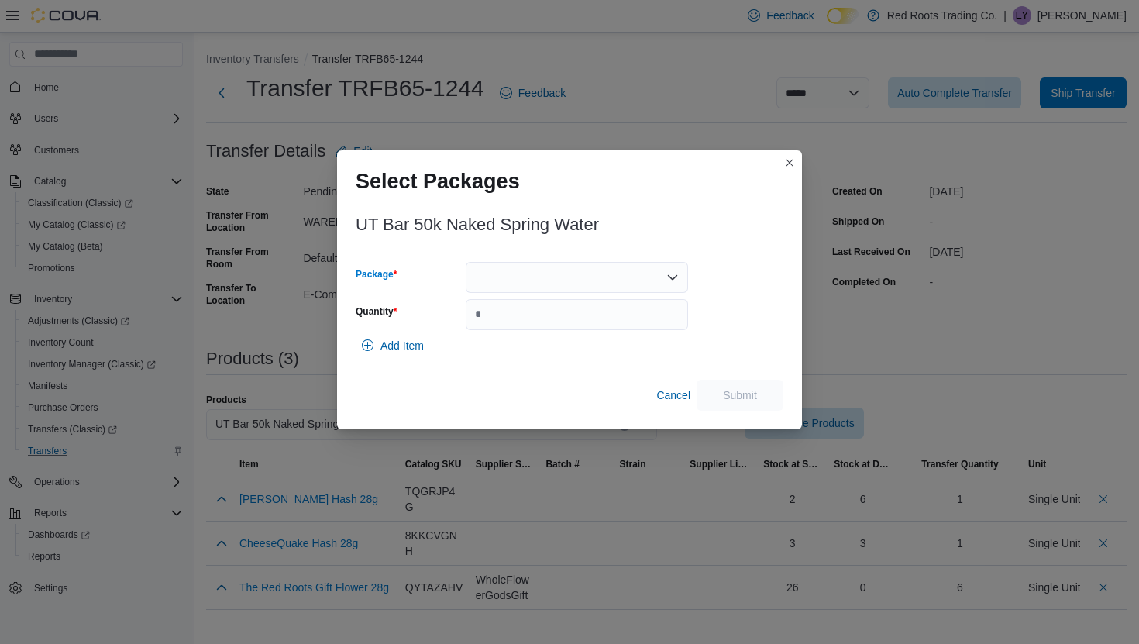
click at [599, 275] on div at bounding box center [576, 277] width 222 height 31
click at [561, 330] on span "1" at bounding box center [585, 325] width 185 height 15
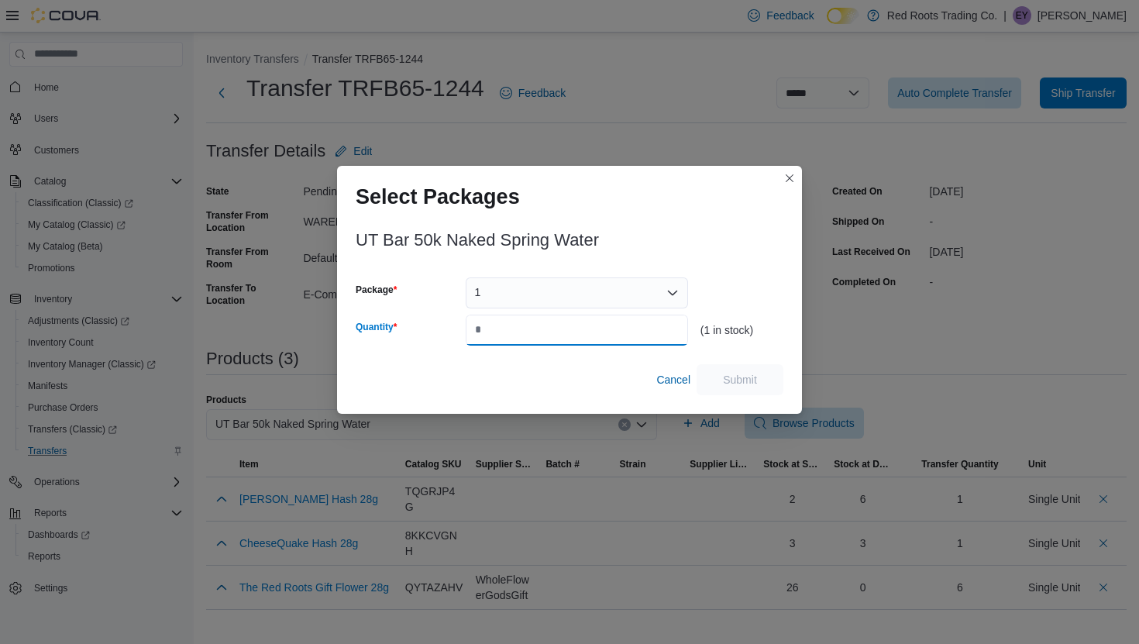
click at [561, 330] on input "Quantity" at bounding box center [576, 329] width 222 height 31
type input "*"
click at [754, 380] on span "Submit" at bounding box center [740, 378] width 34 height 15
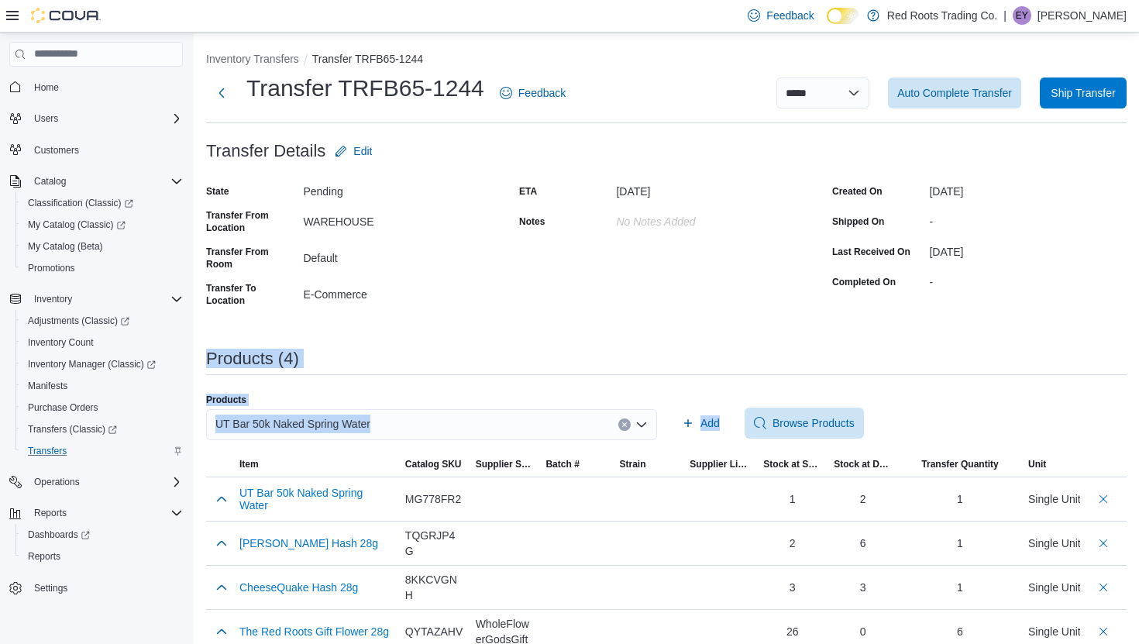
drag, startPoint x: 754, startPoint y: 380, endPoint x: 742, endPoint y: 358, distance: 25.3
click at [743, 359] on div "**********" at bounding box center [666, 352] width 920 height 603
click at [623, 428] on button "Clear input" at bounding box center [624, 424] width 12 height 12
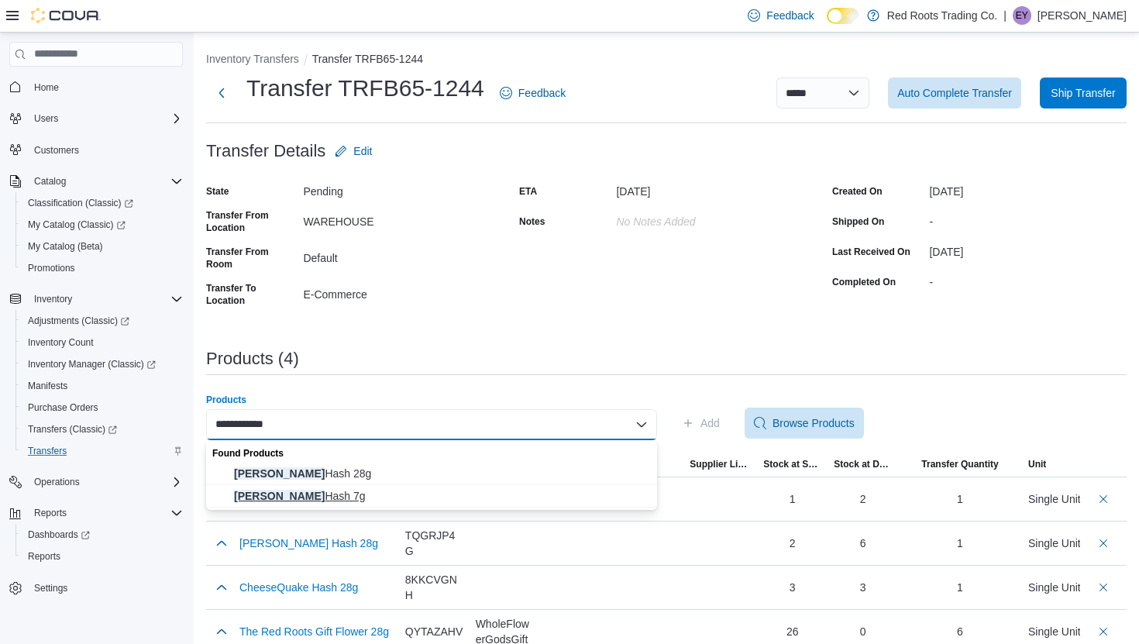
type input "**********"
click at [506, 492] on span "Cherry Runtz Hash 7g" at bounding box center [441, 495] width 414 height 15
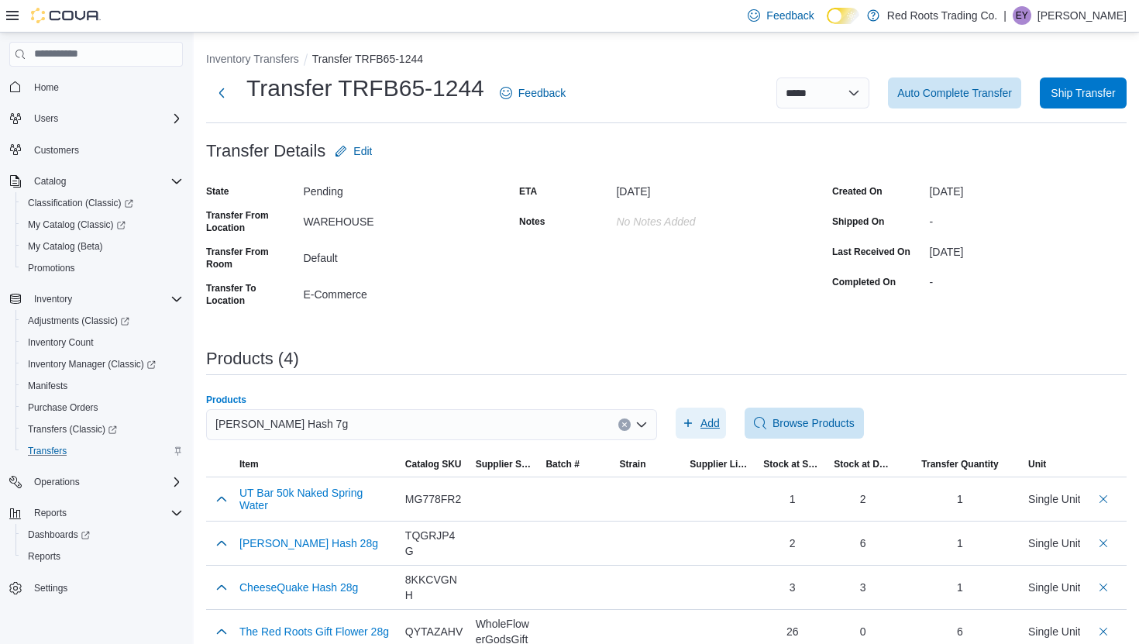
click at [700, 428] on span "Add" at bounding box center [709, 422] width 19 height 15
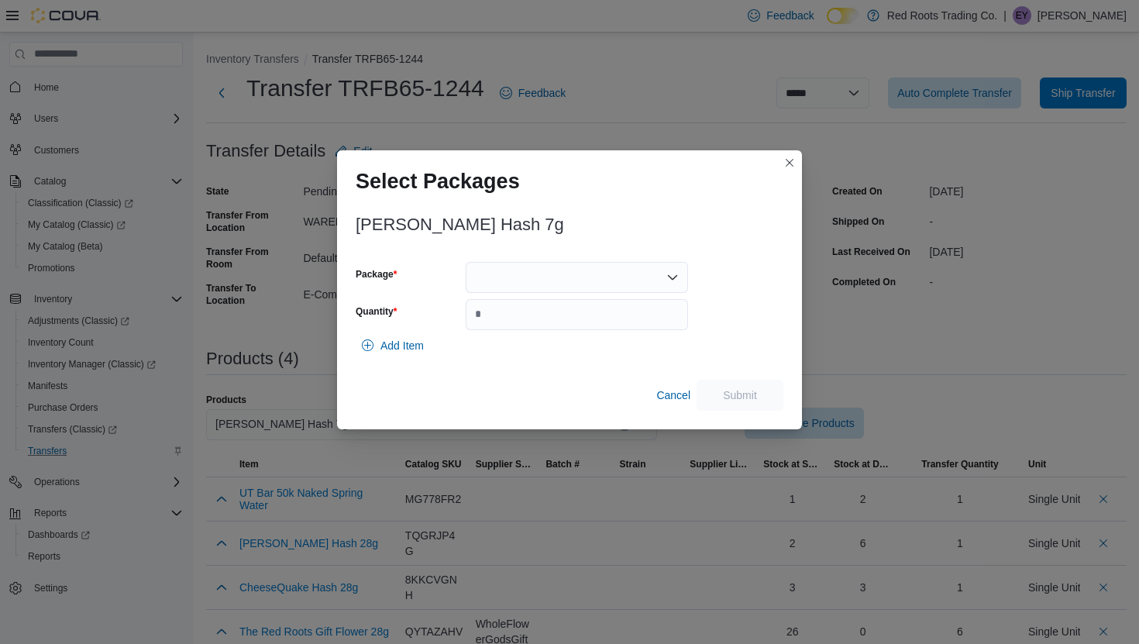
click at [599, 270] on div at bounding box center [576, 277] width 222 height 31
click at [571, 328] on span "1" at bounding box center [585, 325] width 185 height 15
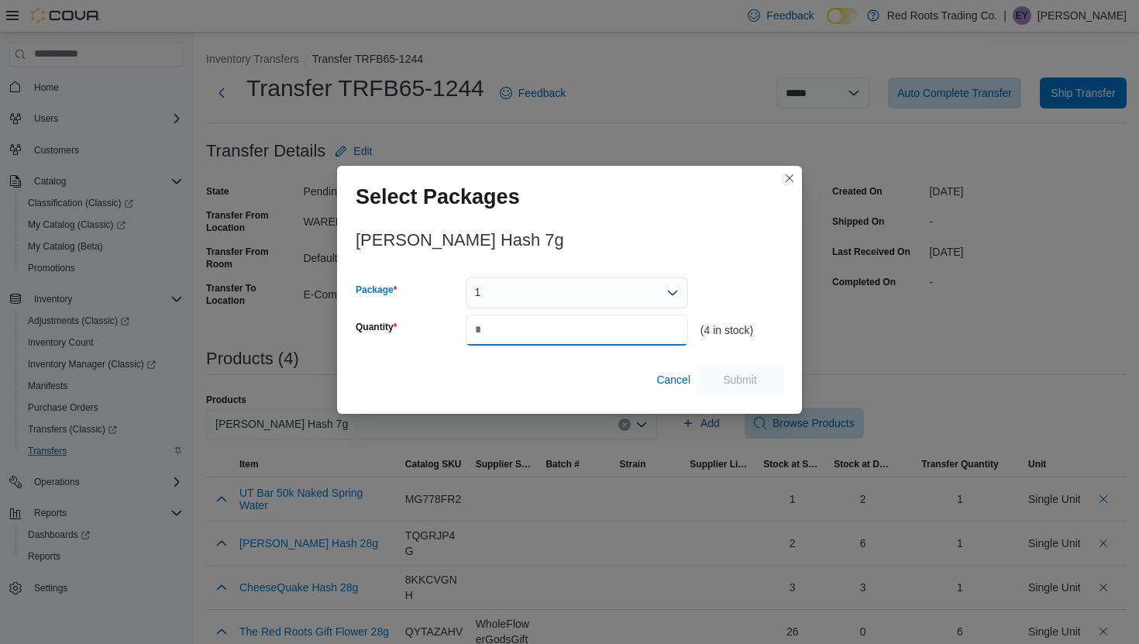
click at [571, 328] on input "Quantity" at bounding box center [576, 329] width 222 height 31
type input "*"
click at [741, 366] on span "Submit" at bounding box center [740, 378] width 68 height 31
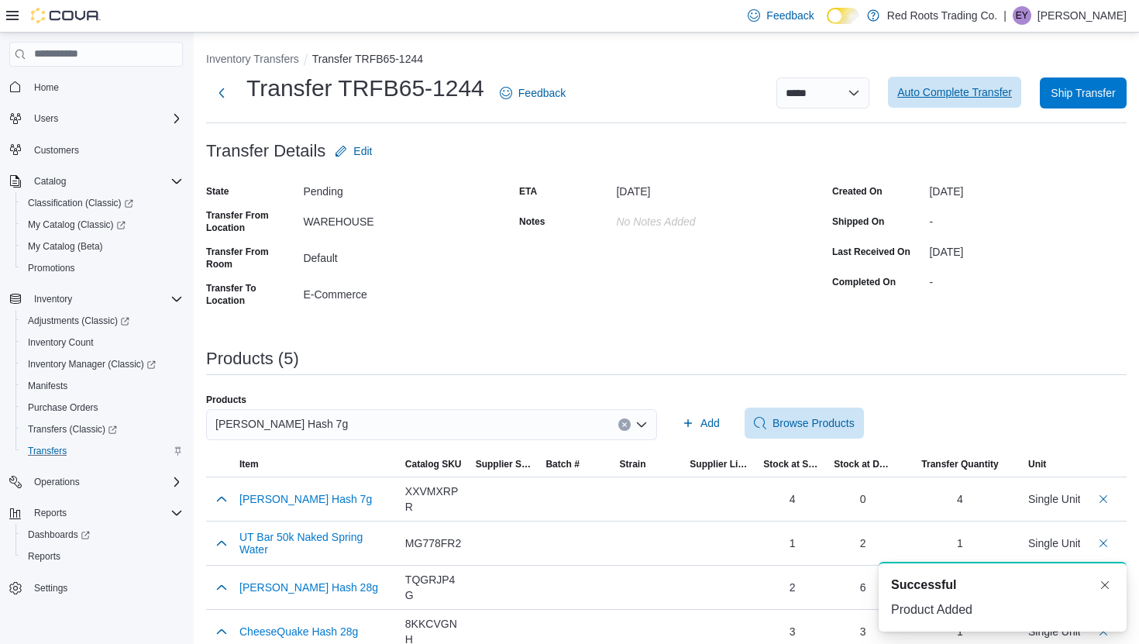
click at [938, 94] on span "Auto Complete Transfer" at bounding box center [954, 91] width 115 height 15
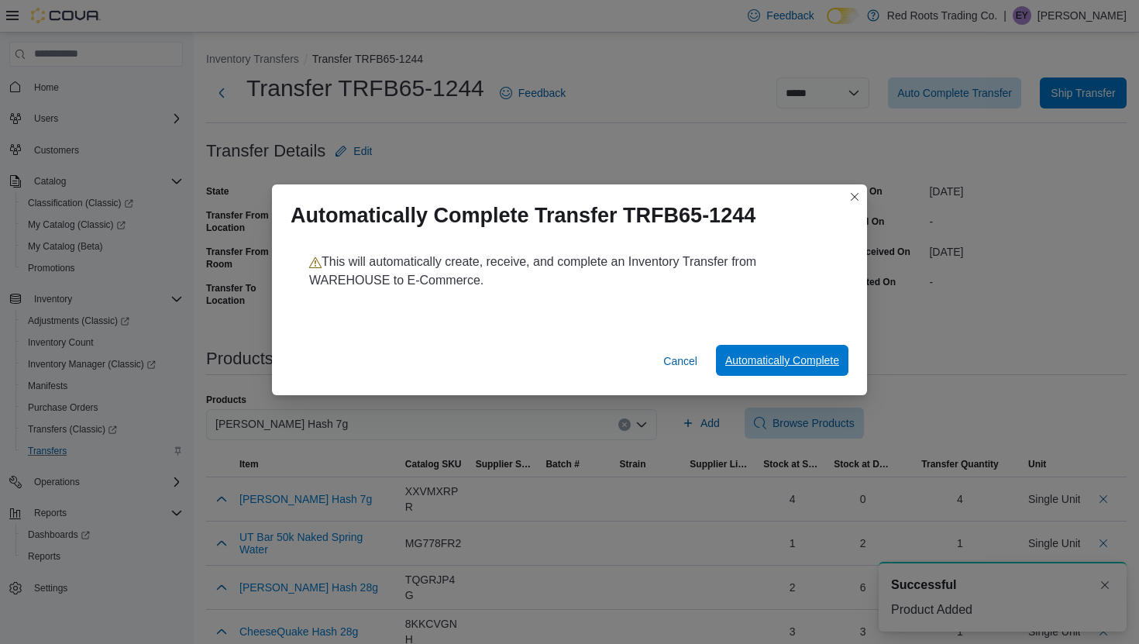
click at [787, 363] on span "Automatically Complete" at bounding box center [782, 359] width 114 height 15
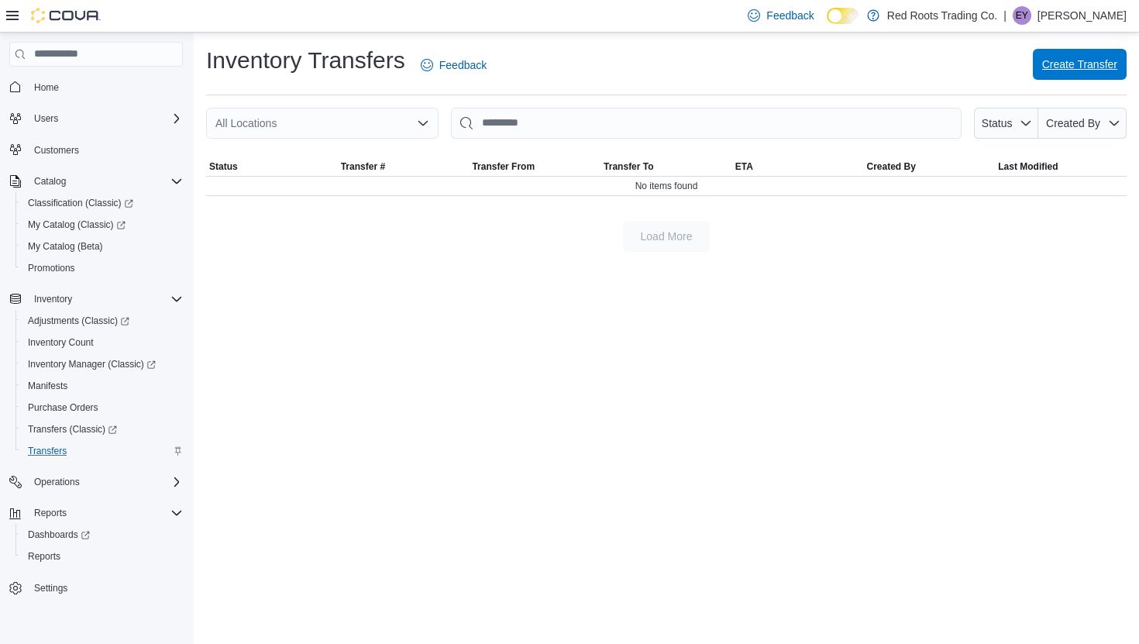
click at [1046, 69] on span "Create Transfer" at bounding box center [1079, 64] width 75 height 15
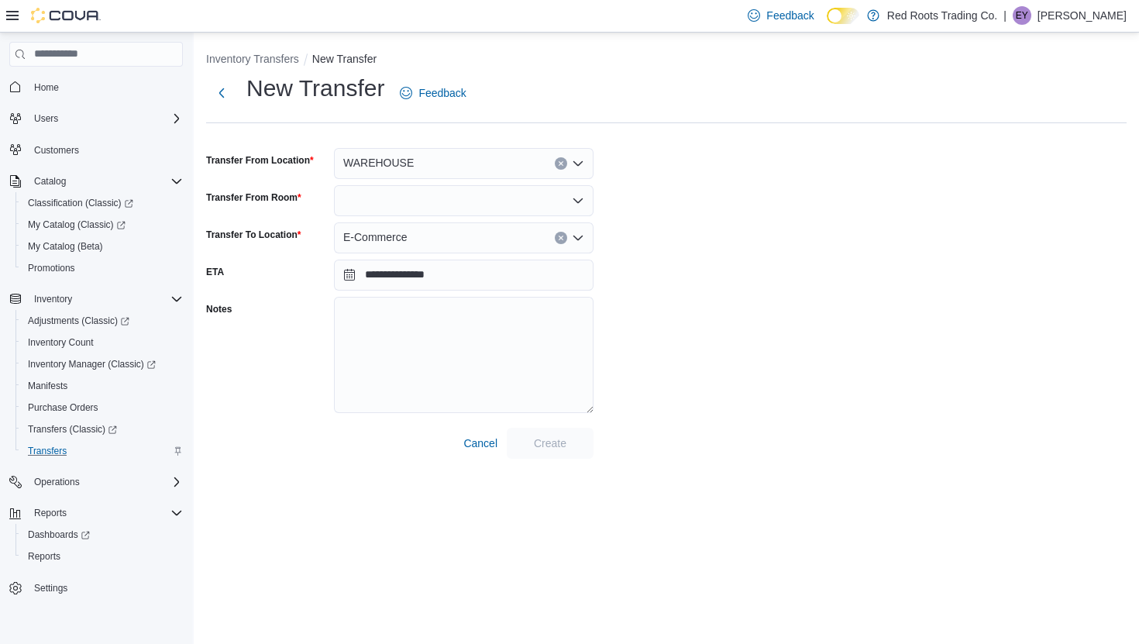
click at [472, 158] on div "WAREHOUSE" at bounding box center [463, 163] width 259 height 31
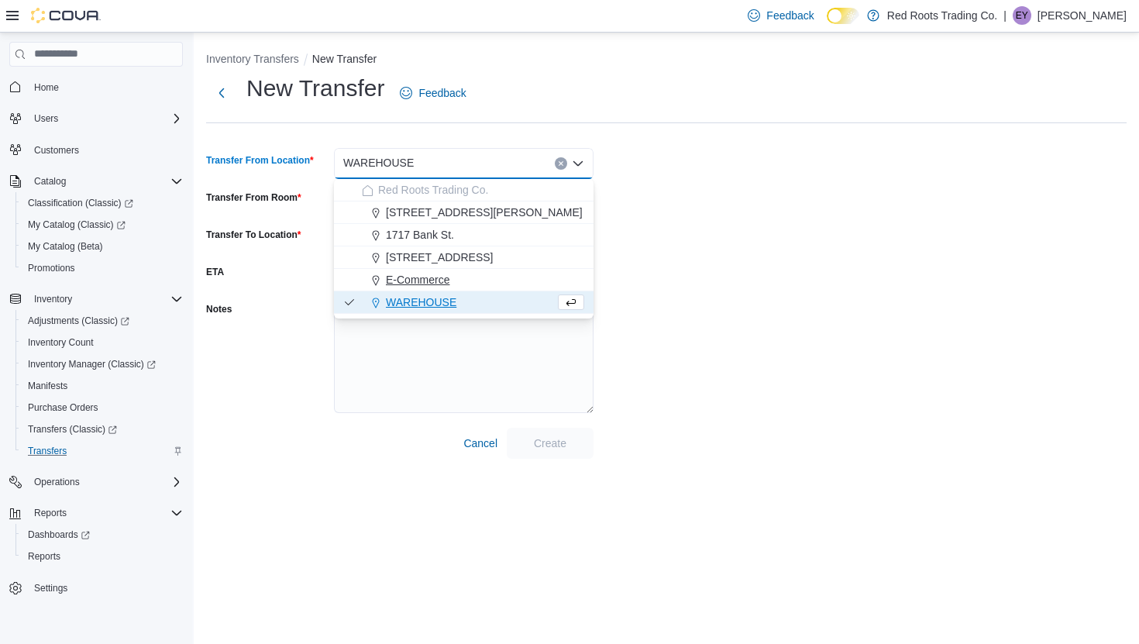
click at [434, 283] on span "E-Commerce" at bounding box center [418, 279] width 64 height 15
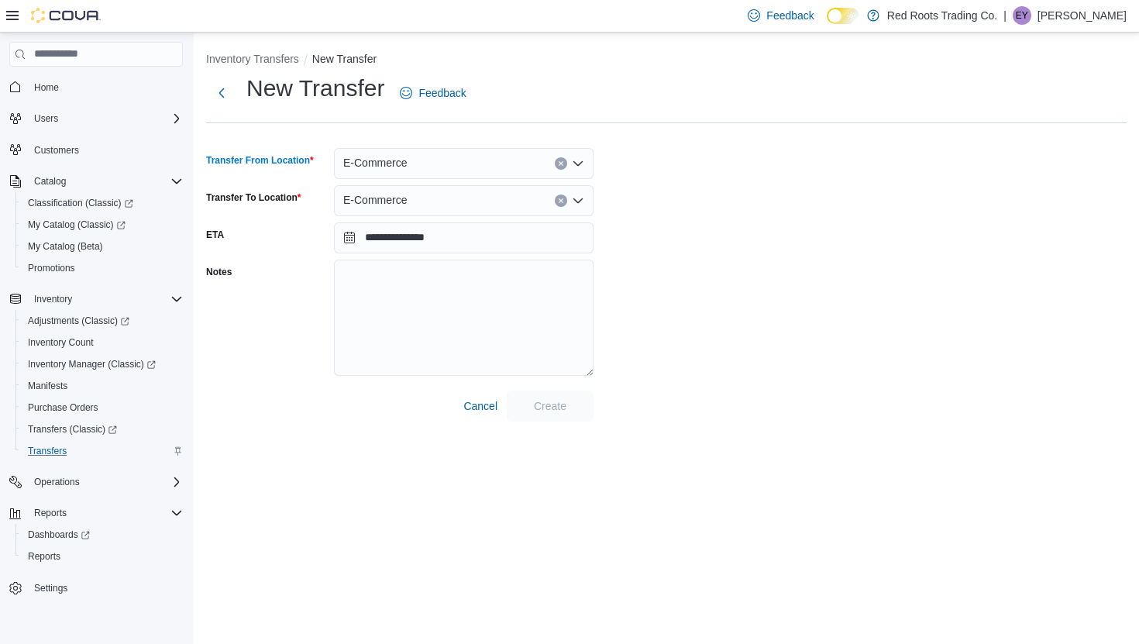
click at [431, 193] on div "E-Commerce" at bounding box center [463, 200] width 259 height 31
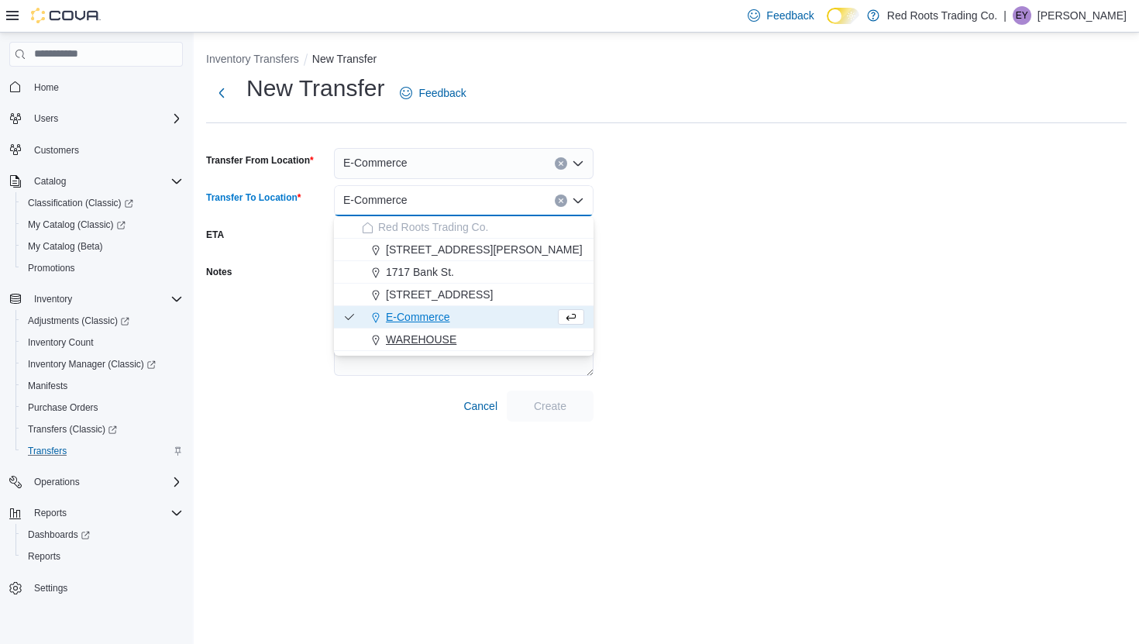
click at [430, 342] on span "WAREHOUSE" at bounding box center [421, 338] width 70 height 15
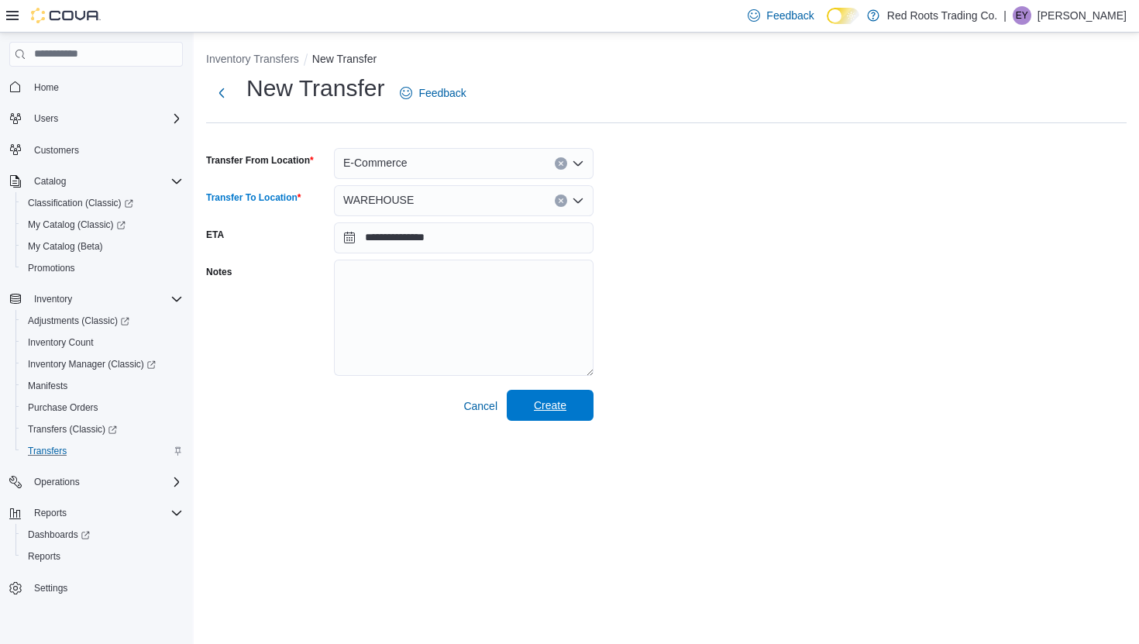
click at [563, 408] on span "Create" at bounding box center [550, 404] width 33 height 15
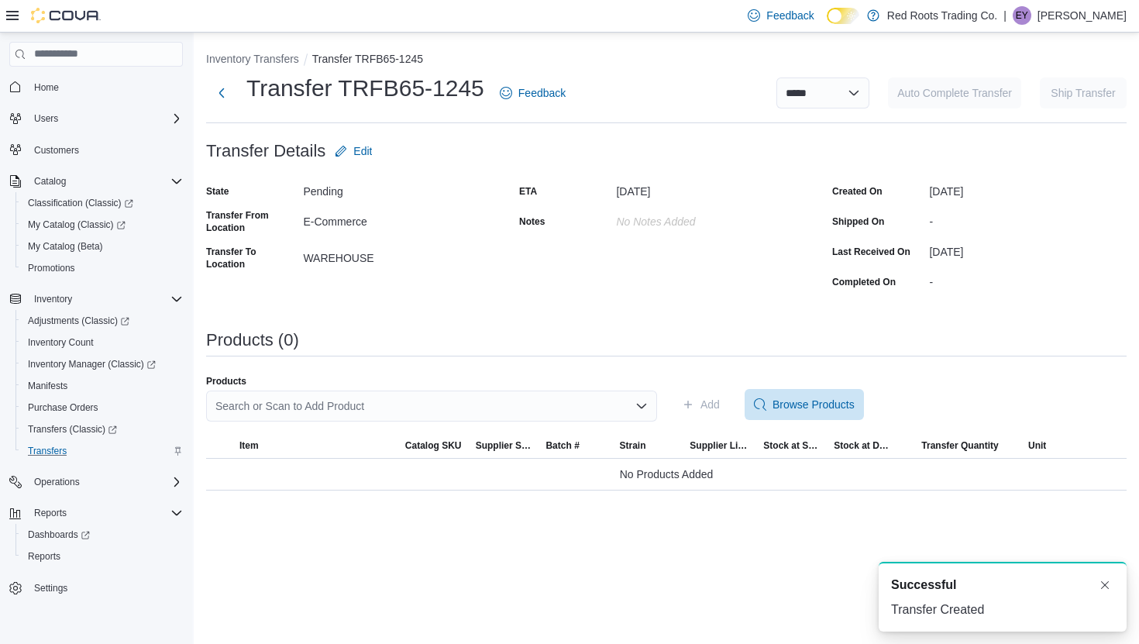
click at [509, 401] on div "Search or Scan to Add Product" at bounding box center [431, 405] width 451 height 31
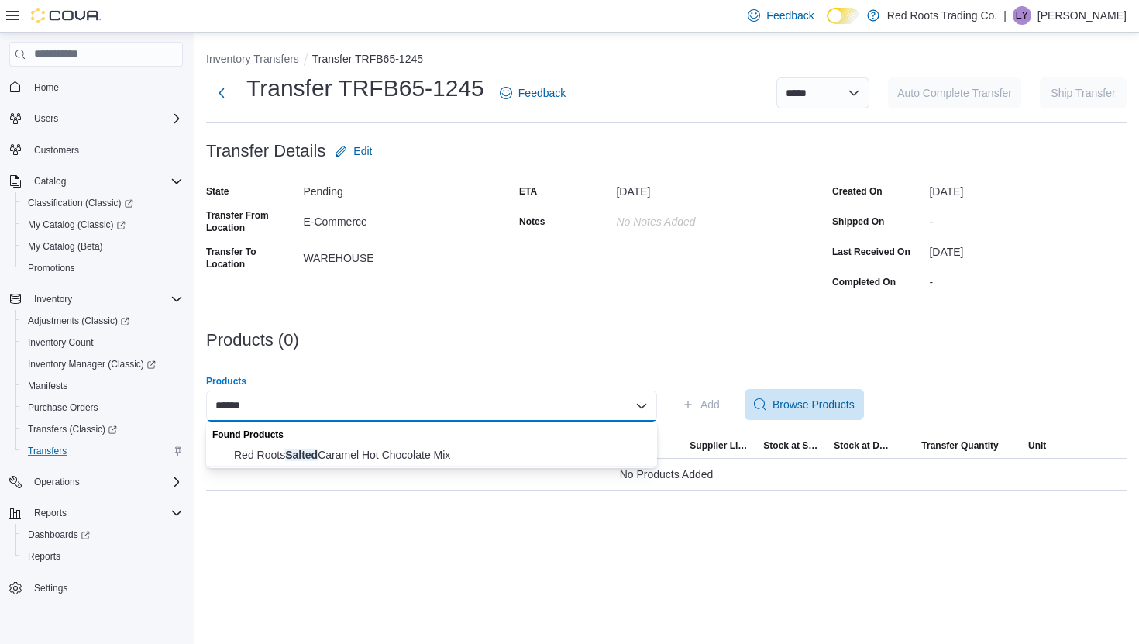
type input "******"
click at [494, 458] on span "Red Roots Salted Caramel Hot Chocolate Mix" at bounding box center [441, 454] width 414 height 15
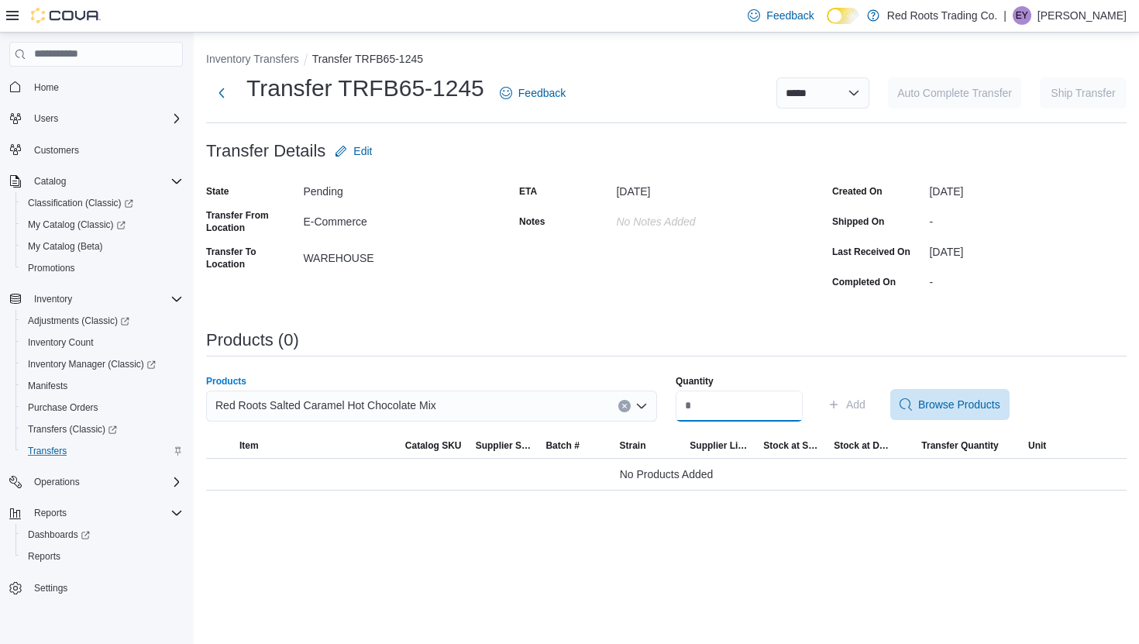
click at [687, 405] on input "Quantity" at bounding box center [738, 405] width 127 height 31
type input "*"
click at [860, 395] on span "Add" at bounding box center [846, 404] width 38 height 31
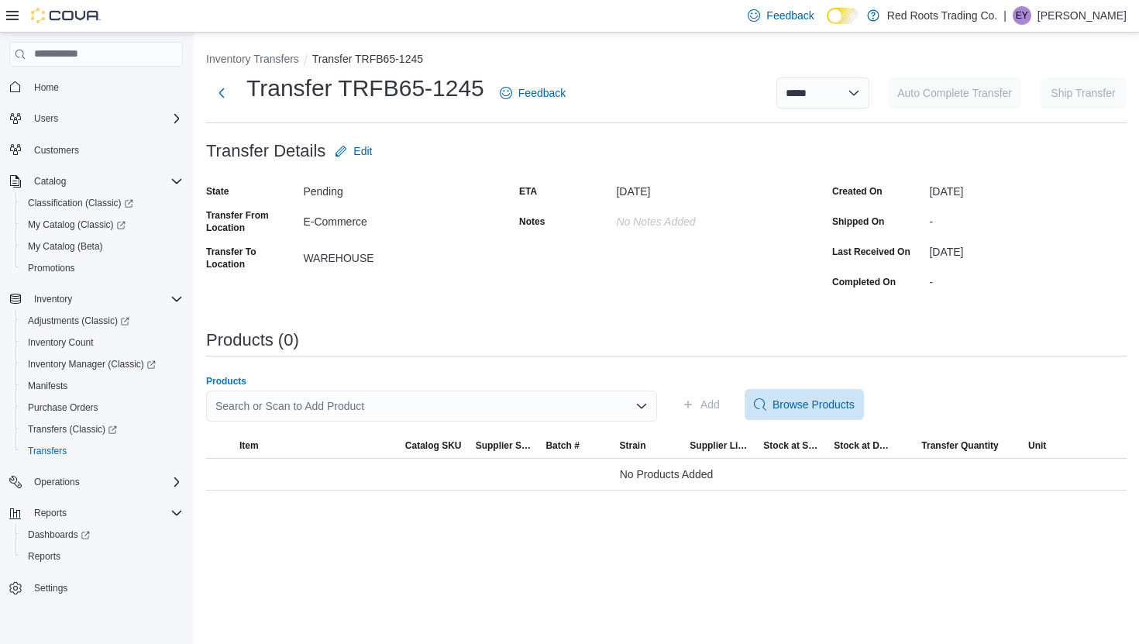
click at [434, 414] on div "Search or Scan to Add Product" at bounding box center [431, 405] width 451 height 31
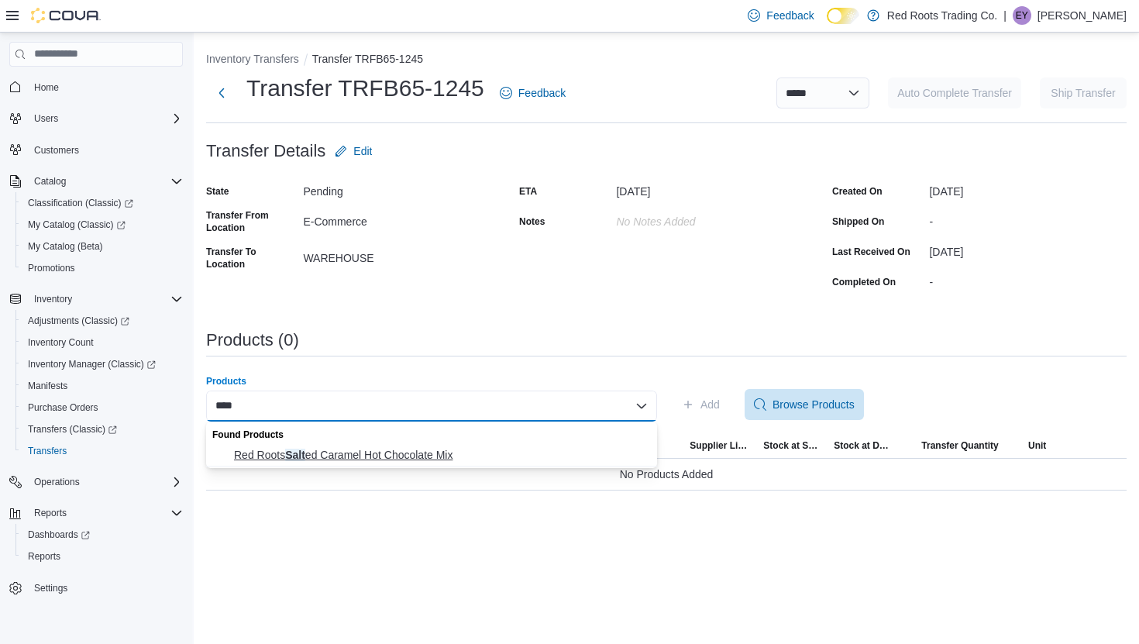
type input "****"
click at [428, 455] on span "Red Roots Salt ed Caramel Hot Chocolate Mix" at bounding box center [441, 454] width 414 height 15
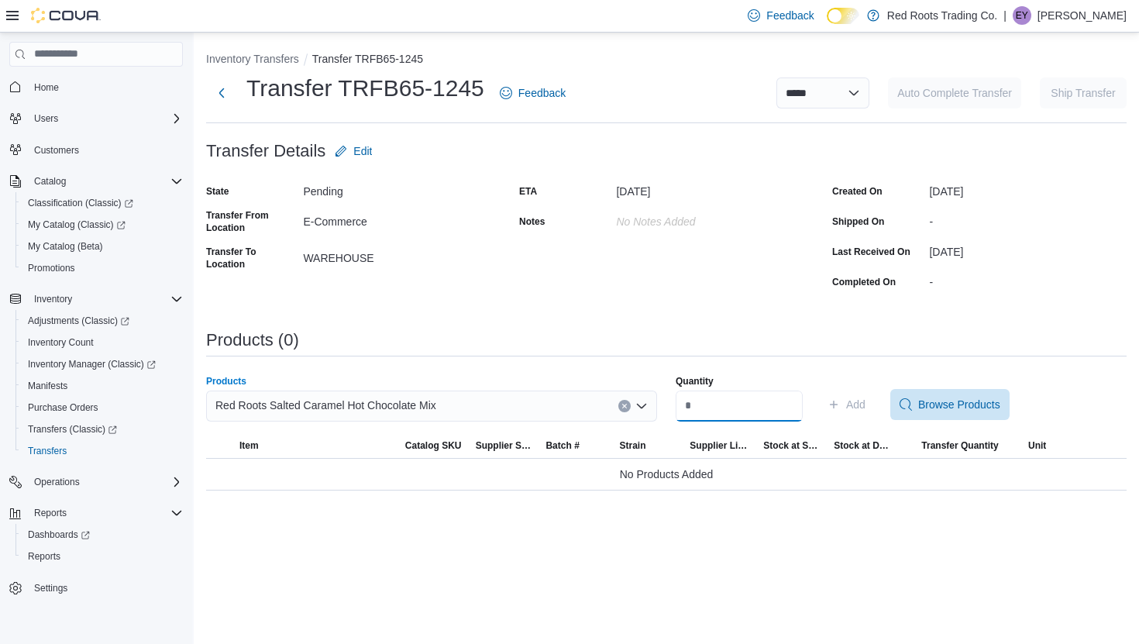
click at [693, 399] on input "Quantity" at bounding box center [738, 405] width 127 height 31
type input "*"
click at [854, 404] on span "Add" at bounding box center [846, 404] width 38 height 31
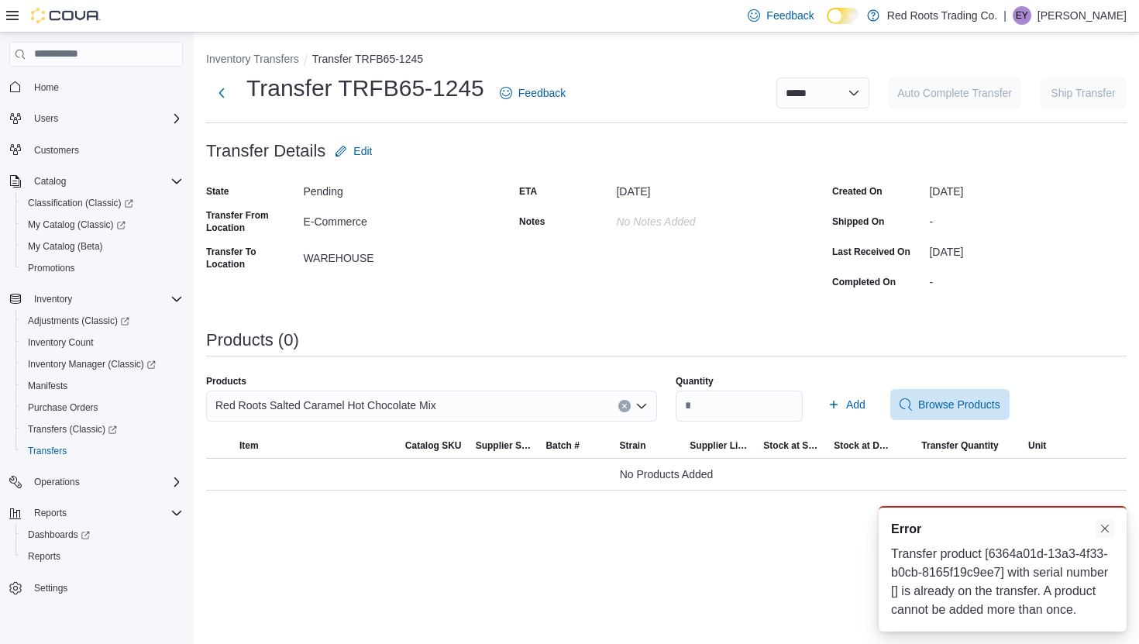
click at [1109, 519] on button "Dismiss toast" at bounding box center [1104, 528] width 19 height 19
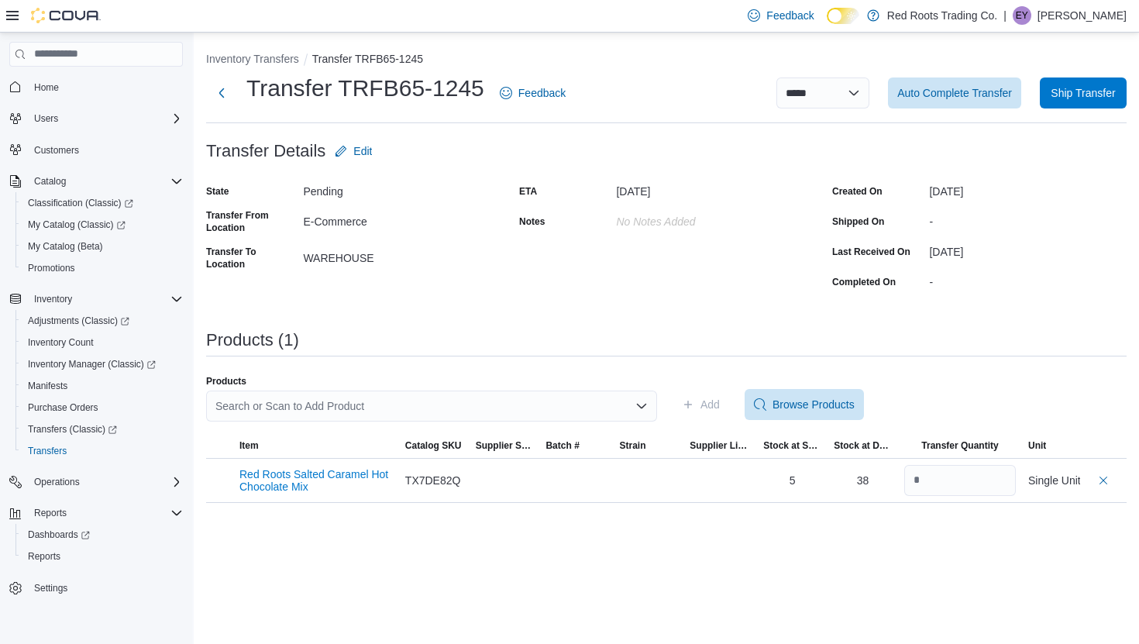
click at [468, 389] on div "Products Search or Scan to Add Product" at bounding box center [431, 404] width 451 height 59
click at [473, 400] on div "Search or Scan to Add Product" at bounding box center [431, 405] width 451 height 31
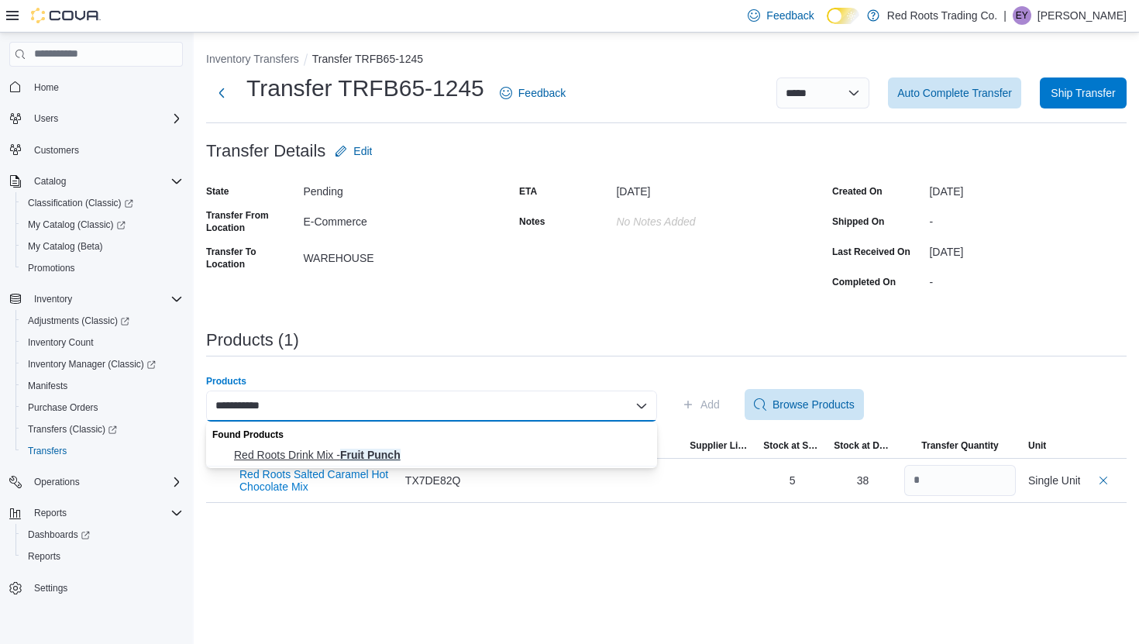
type input "**********"
click at [457, 445] on button "Red Roots Drink Mix - Fruit Punch" at bounding box center [431, 455] width 451 height 22
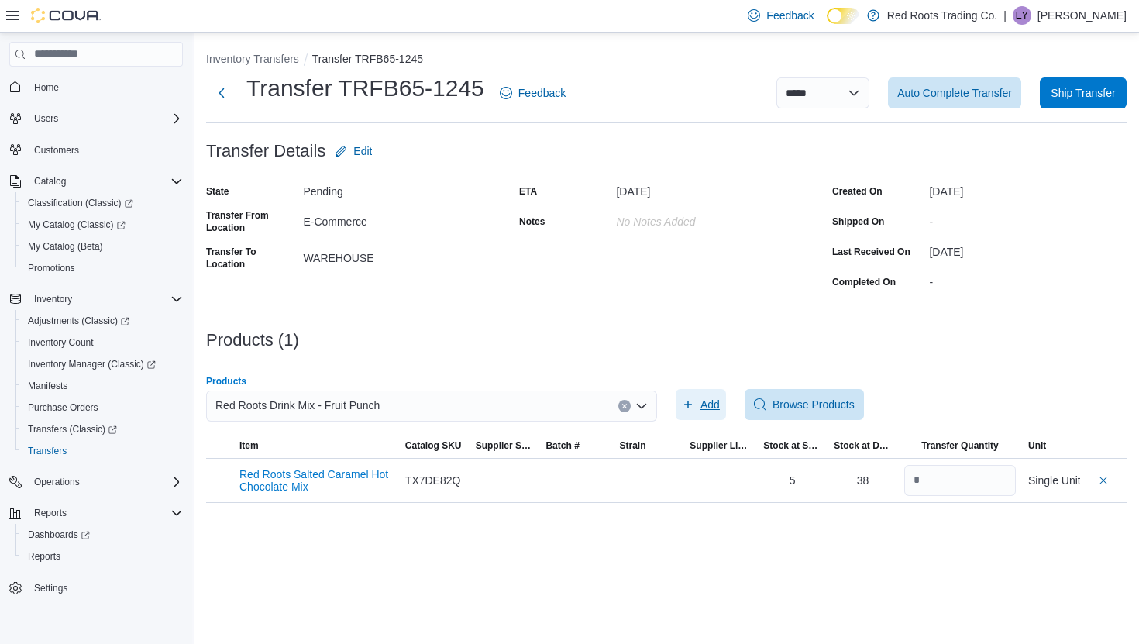
click at [705, 405] on span "Add" at bounding box center [709, 404] width 19 height 15
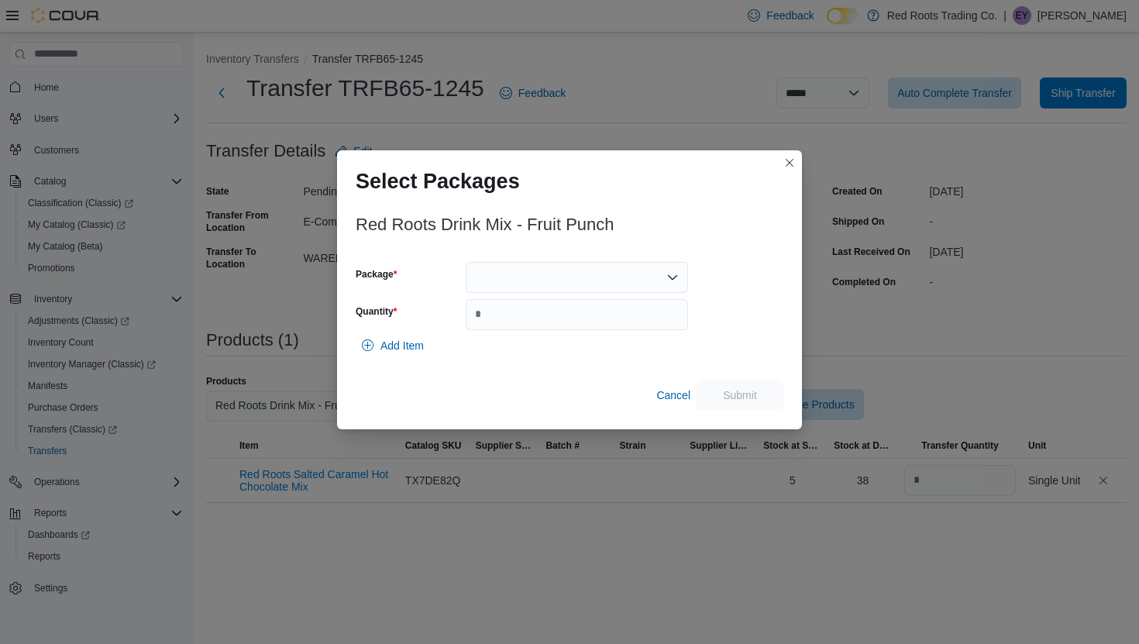
click at [593, 280] on div at bounding box center [576, 277] width 222 height 31
click at [569, 322] on span "1" at bounding box center [585, 325] width 185 height 15
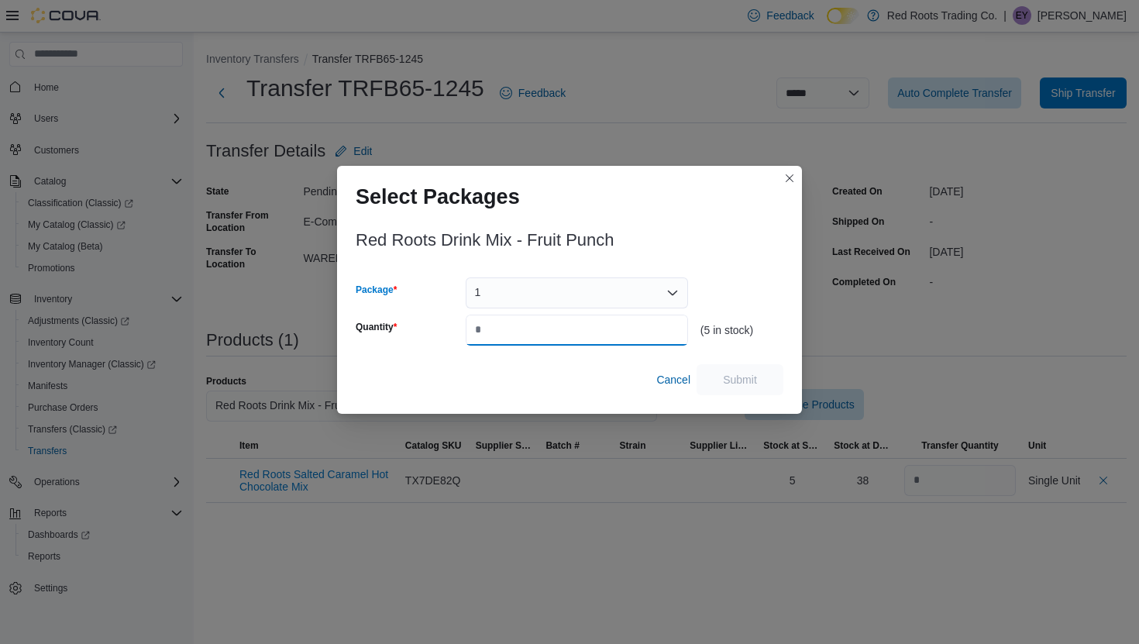
click at [562, 333] on input "Quantity" at bounding box center [576, 329] width 222 height 31
type input "*"
click at [713, 373] on span "Submit" at bounding box center [740, 378] width 68 height 31
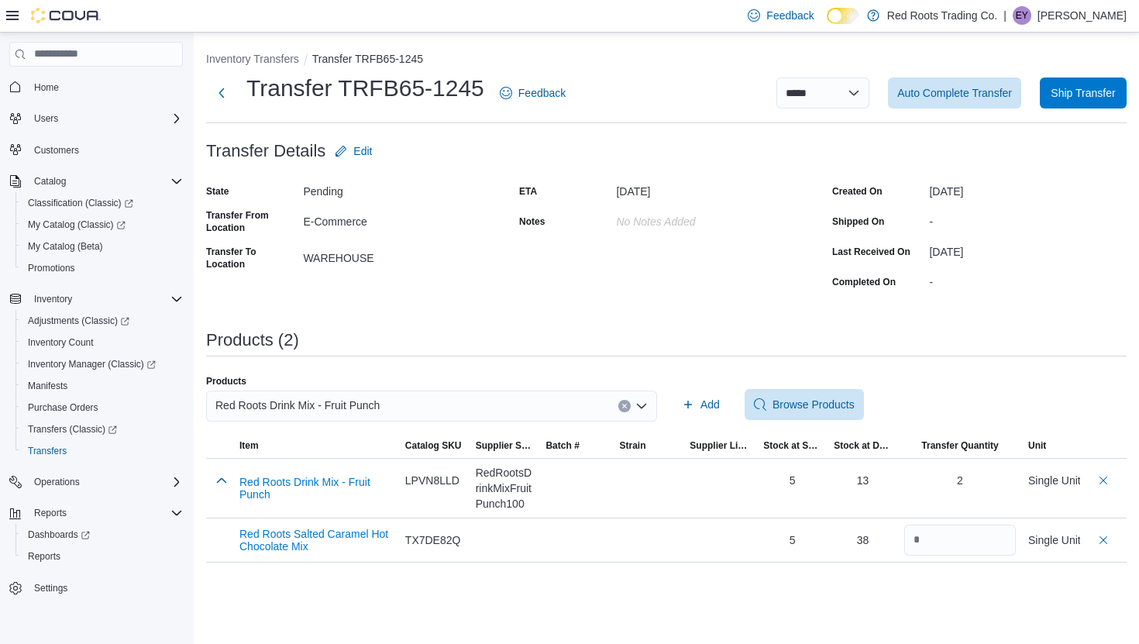
click at [623, 407] on icon "Clear input" at bounding box center [624, 406] width 6 height 6
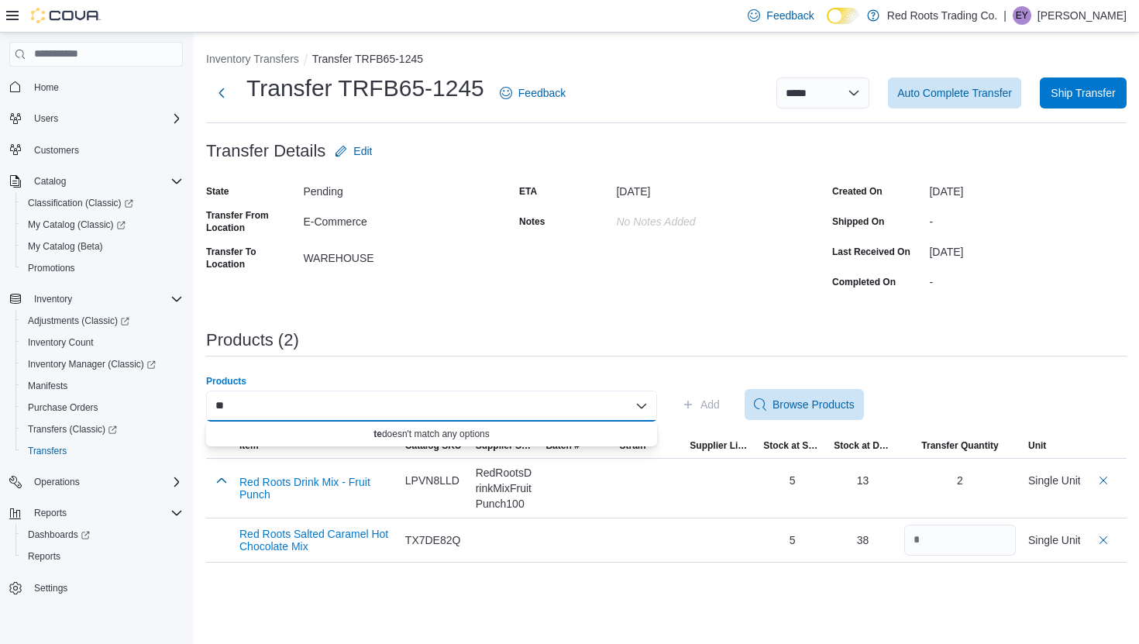
type input "*"
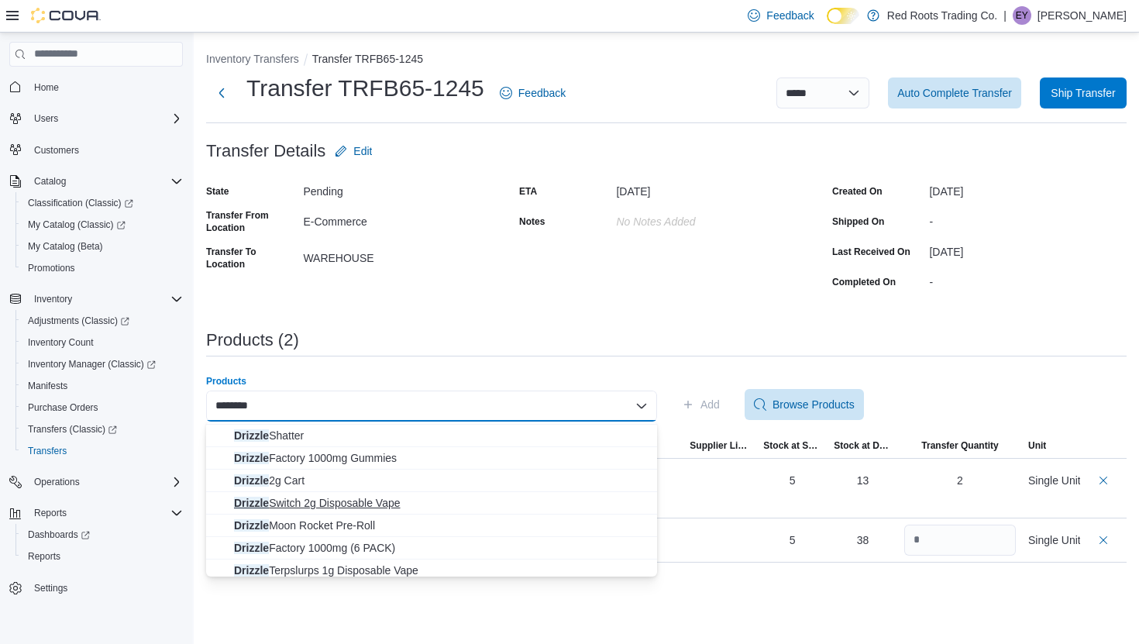
scroll to position [70, 0]
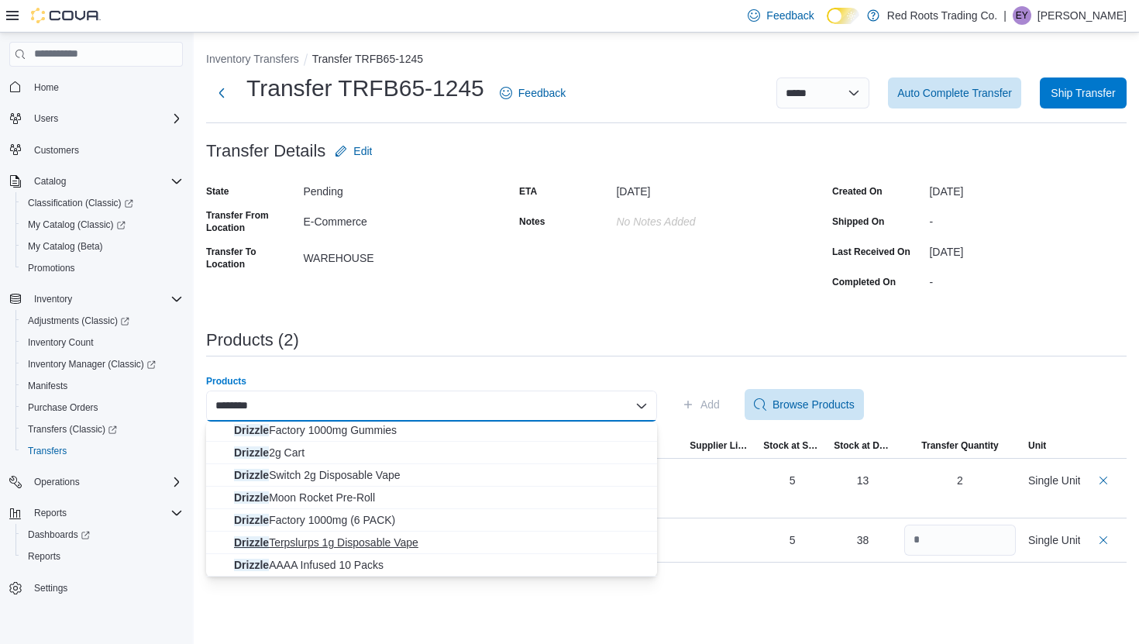
type input "*******"
click at [414, 544] on span "Drizzle Terpslurps 1g Disposable Vape" at bounding box center [441, 541] width 414 height 15
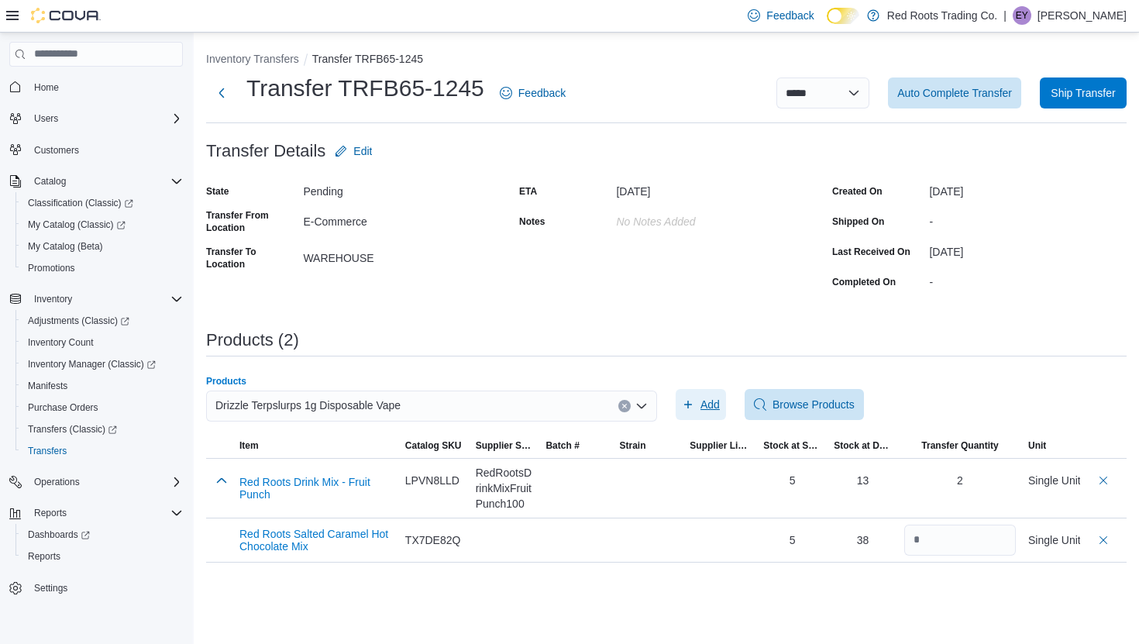
click at [709, 407] on span "Add" at bounding box center [709, 404] width 19 height 15
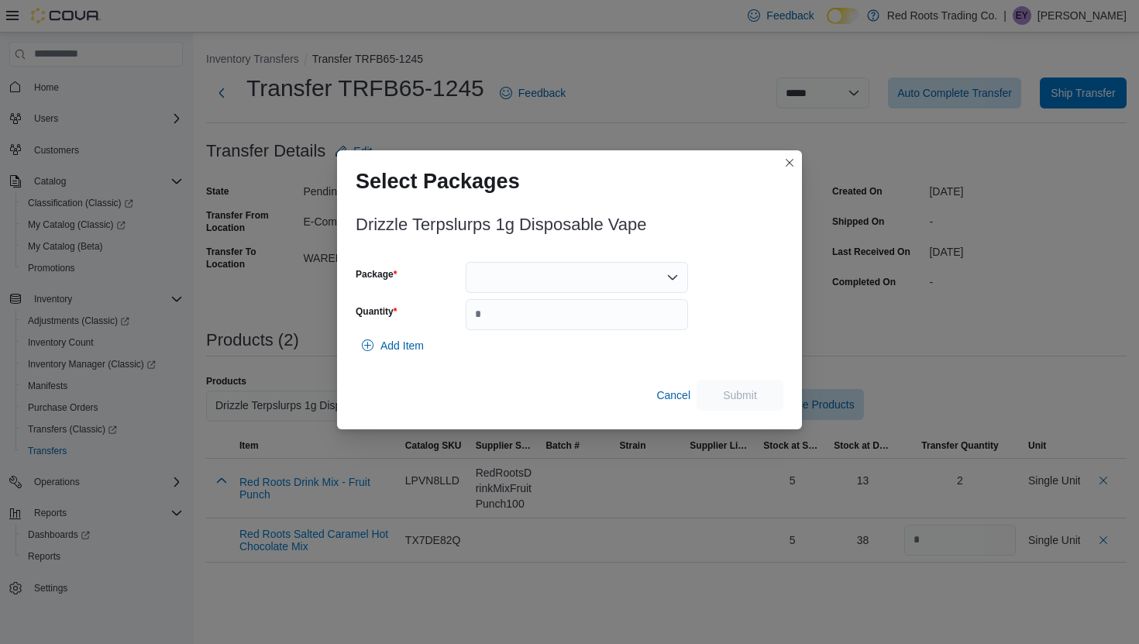
click at [544, 271] on div at bounding box center [576, 277] width 222 height 31
click at [522, 335] on button "1" at bounding box center [576, 326] width 222 height 22
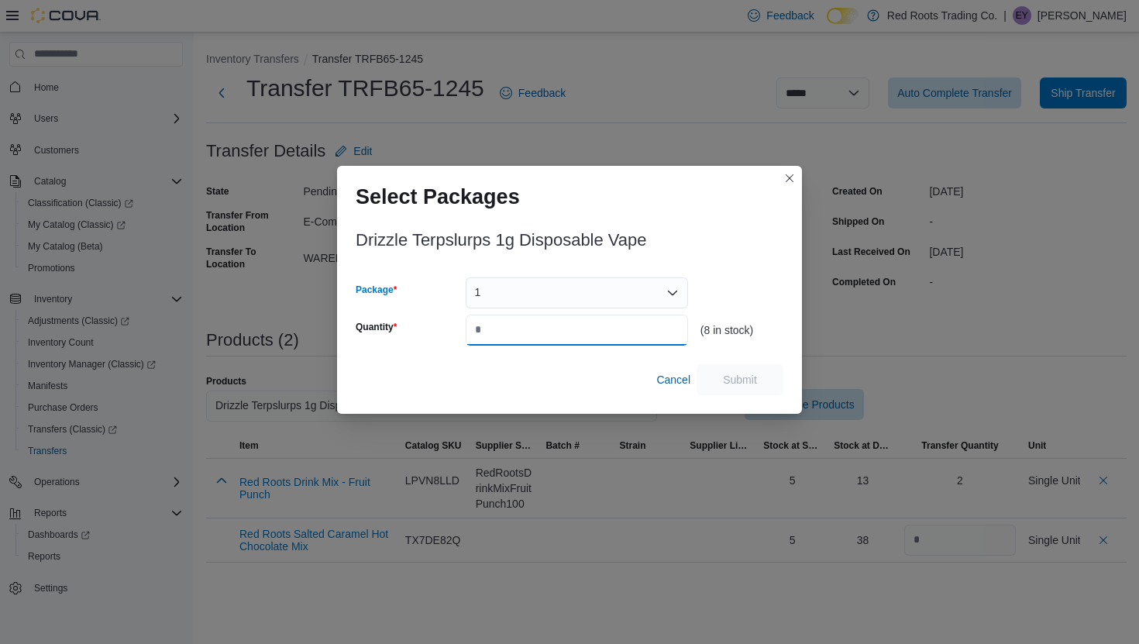
click at [520, 330] on input "Quantity" at bounding box center [576, 329] width 222 height 31
type input "*"
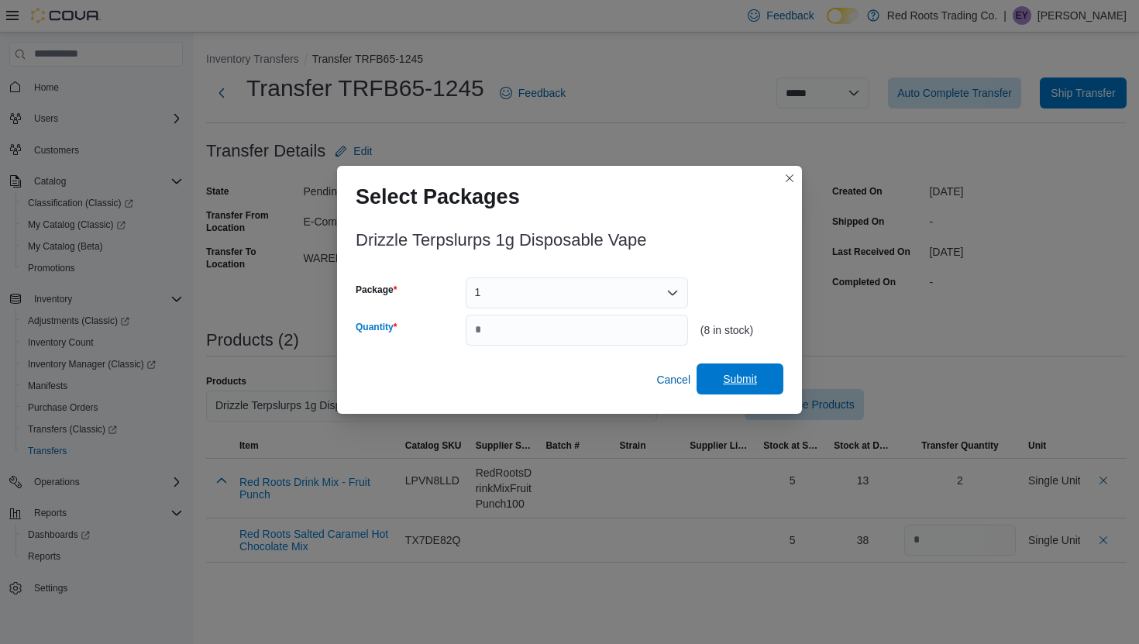
click at [727, 380] on span "Submit" at bounding box center [740, 378] width 34 height 15
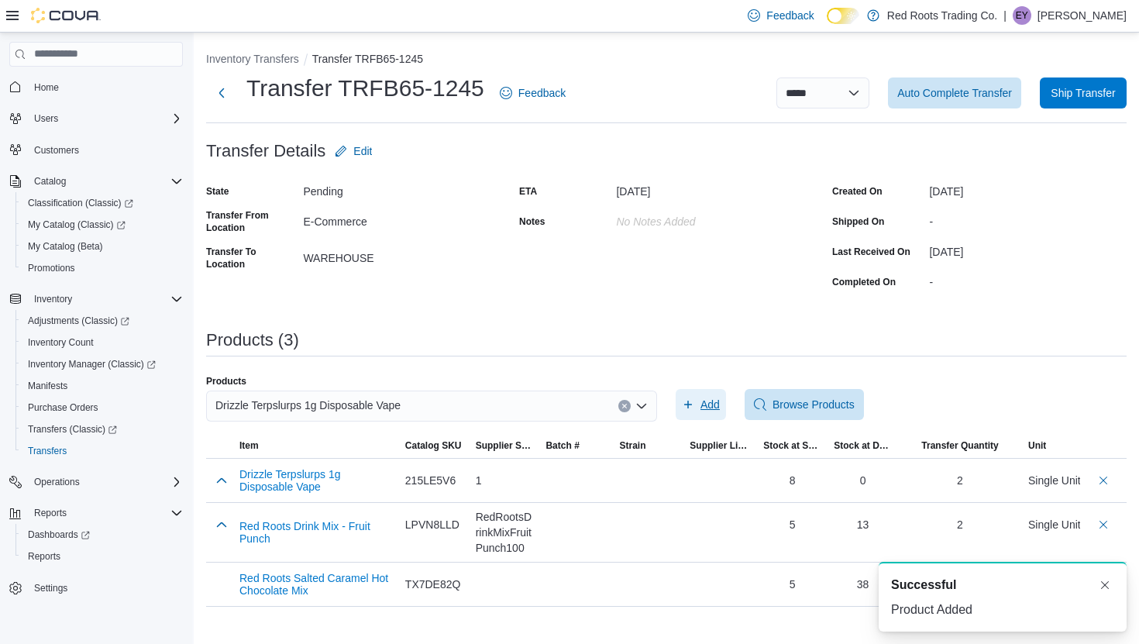
scroll to position [0, 0]
click at [590, 398] on div "Drizzle Terpslurps 1g Disposable Vape" at bounding box center [431, 405] width 451 height 31
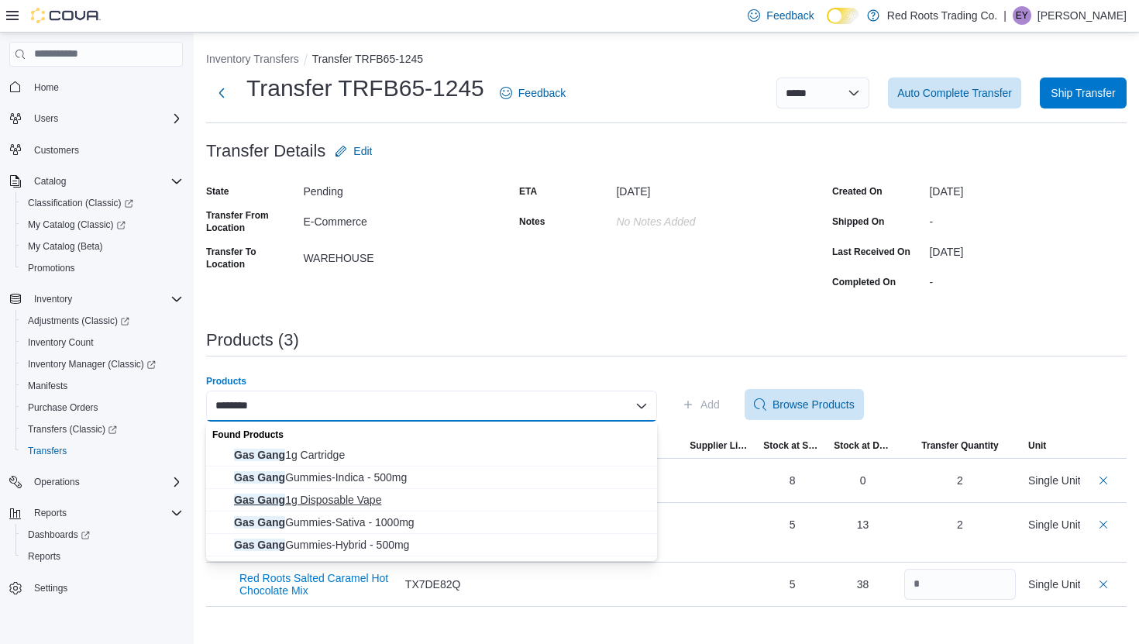
type input "********"
click at [544, 503] on span "Gas Gang 1g Disposable Vape" at bounding box center [441, 499] width 414 height 15
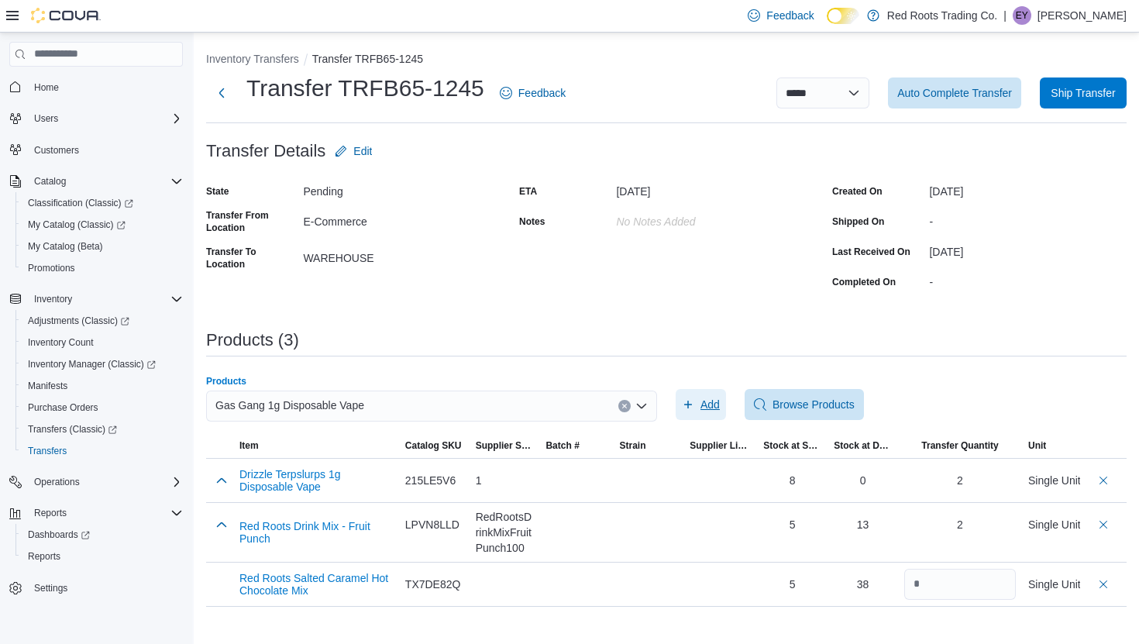
click at [709, 405] on span "Add" at bounding box center [709, 404] width 19 height 15
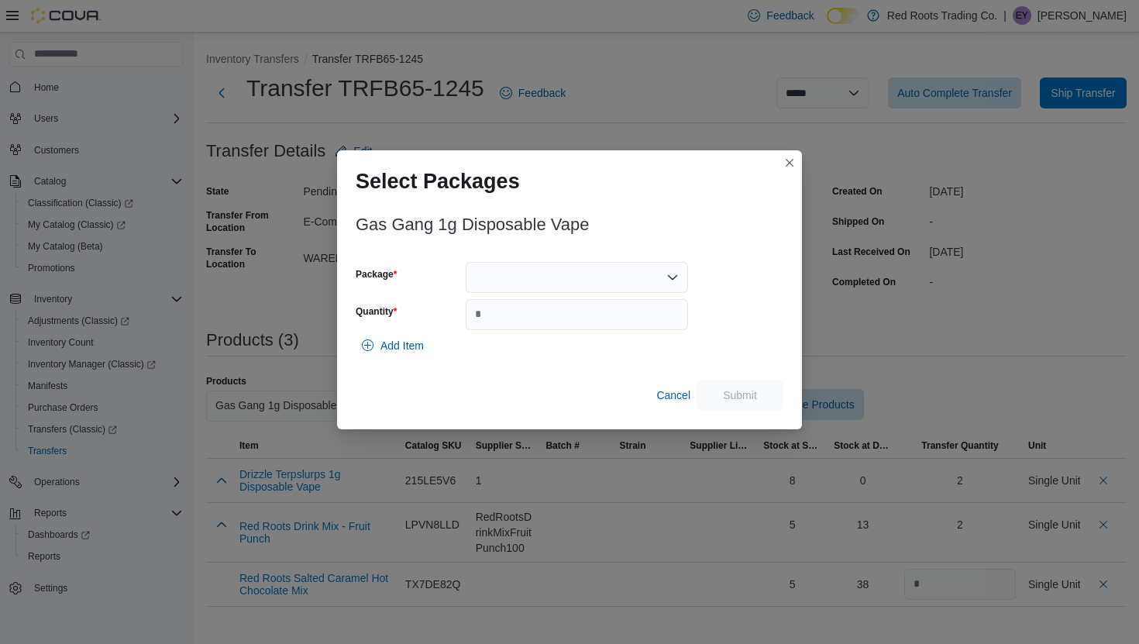
click at [622, 283] on div at bounding box center [576, 277] width 222 height 31
click at [593, 331] on span "1" at bounding box center [585, 325] width 185 height 15
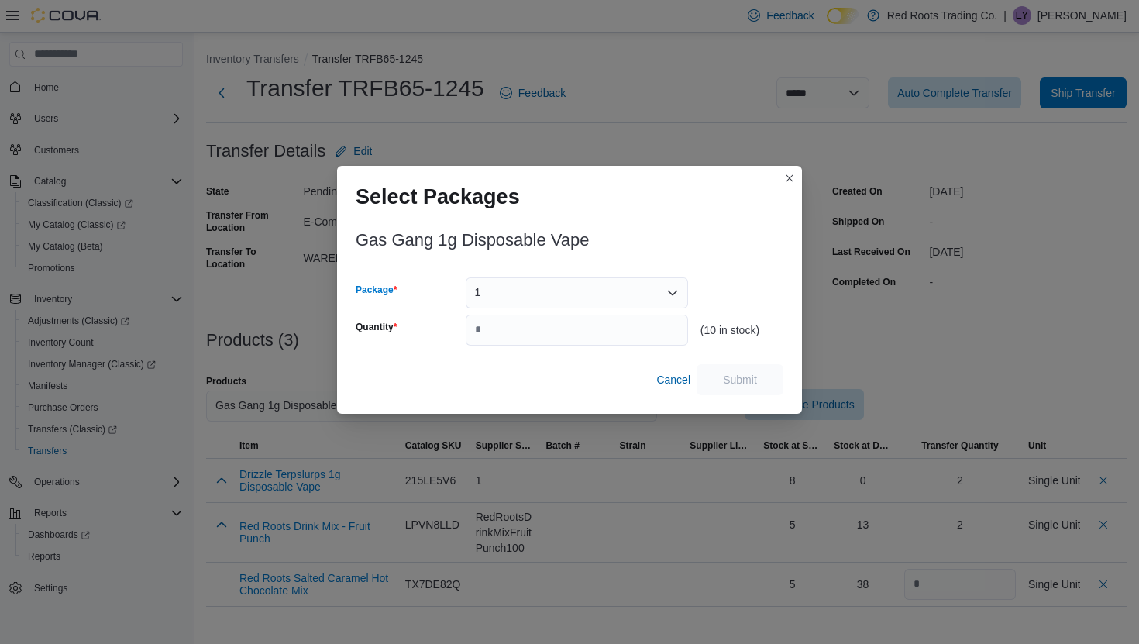
type input "*"
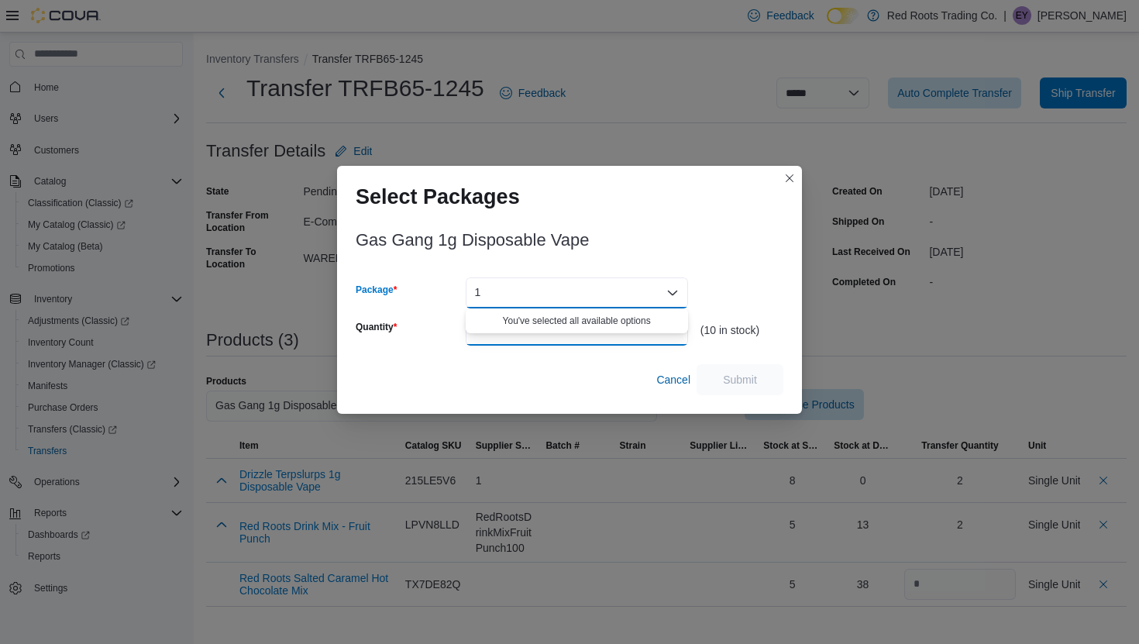
click at [598, 345] on input "Quantity" at bounding box center [576, 329] width 222 height 31
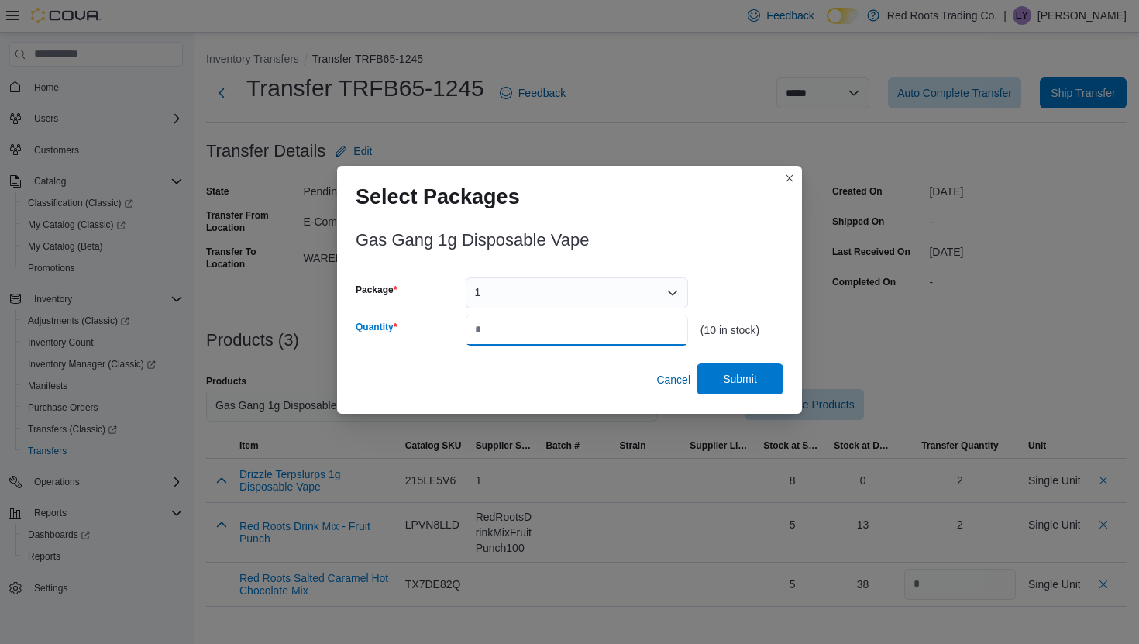
type input "*"
click at [747, 382] on span "Submit" at bounding box center [740, 378] width 34 height 15
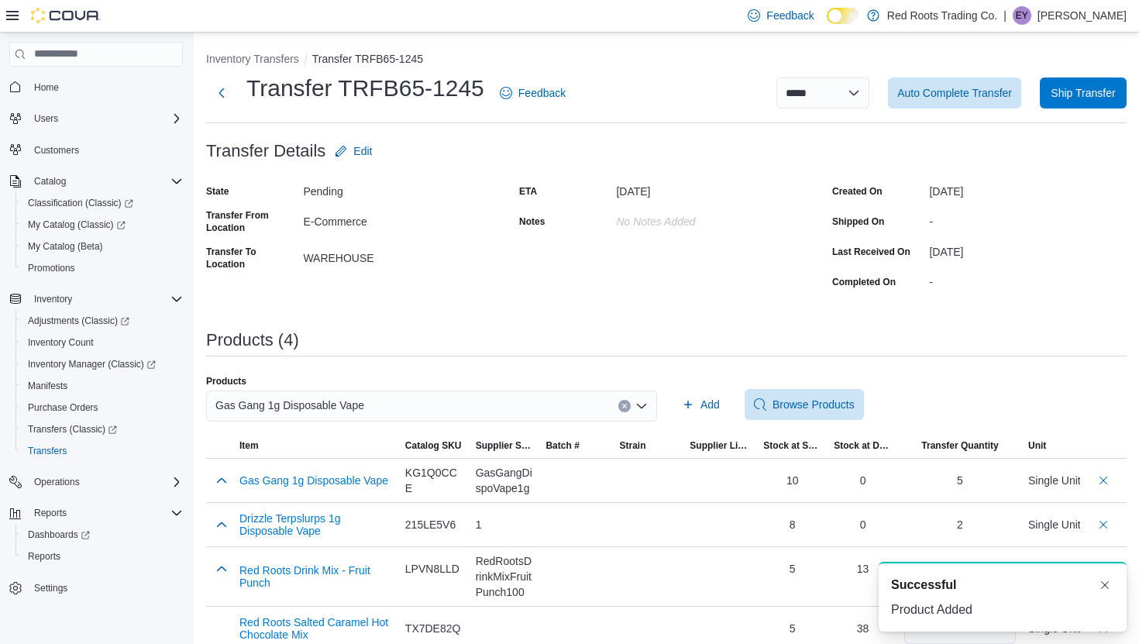
click at [561, 391] on div "Gas Gang 1g Disposable Vape" at bounding box center [431, 405] width 451 height 31
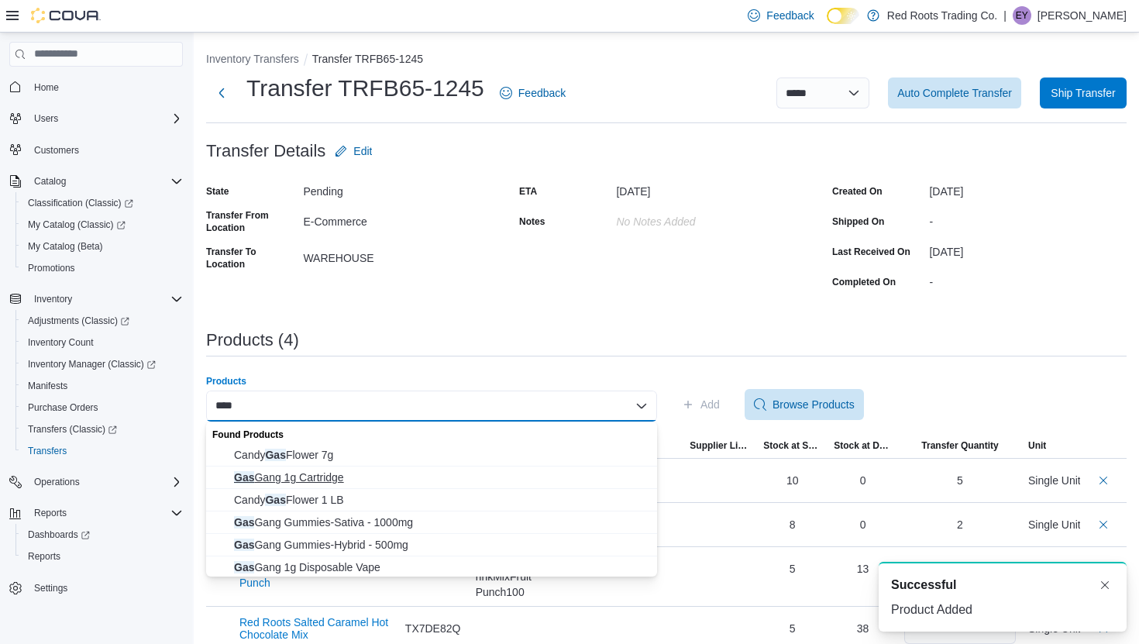
type input "***"
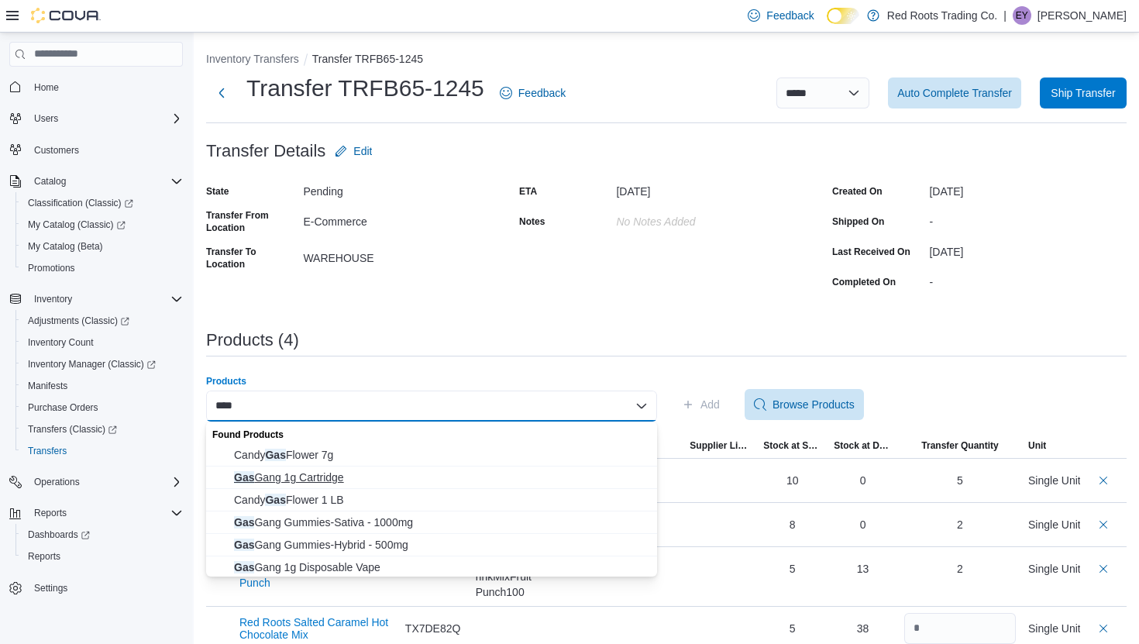
click at [477, 479] on span "Gas Gang 1g Cartridge" at bounding box center [441, 476] width 414 height 15
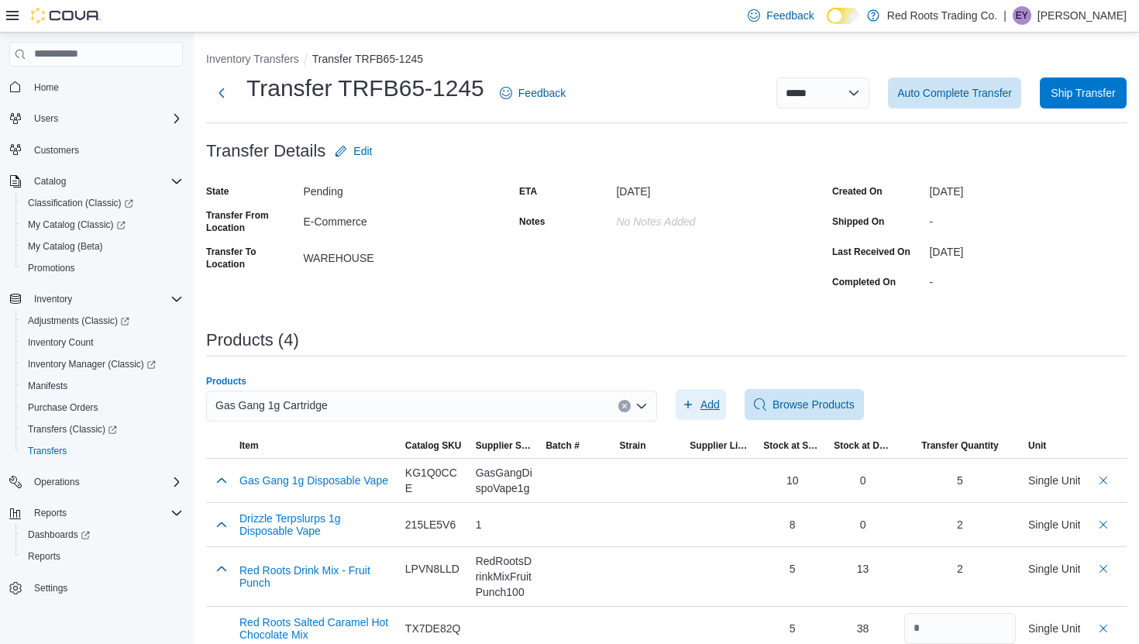
click at [698, 408] on span "Add" at bounding box center [701, 404] width 38 height 31
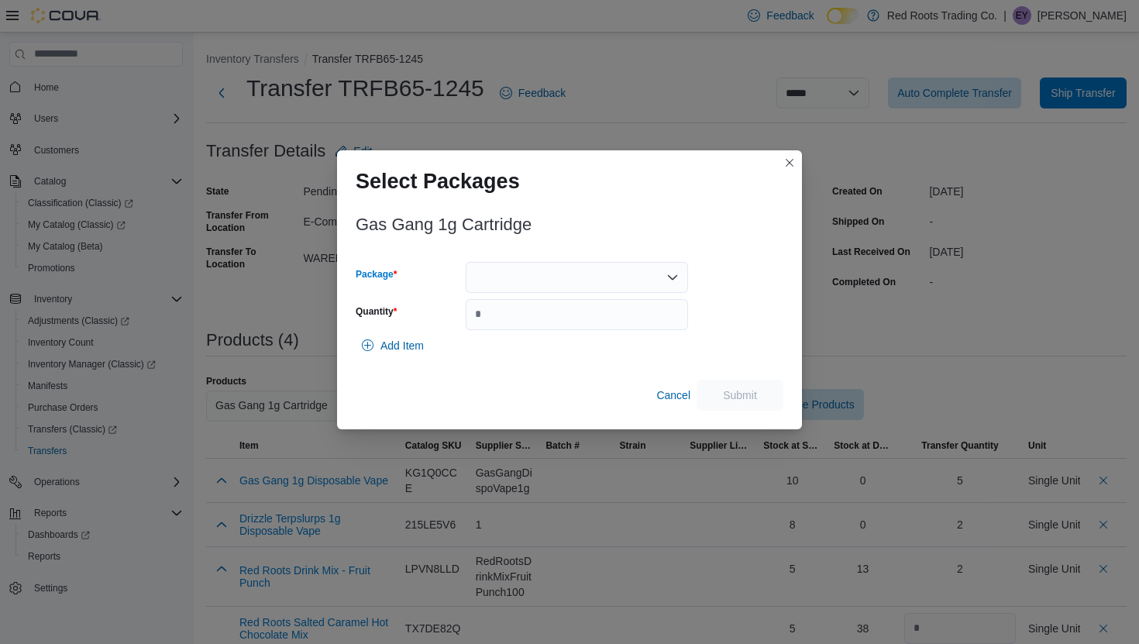
click at [565, 283] on div at bounding box center [576, 277] width 222 height 31
click at [564, 335] on button "1" at bounding box center [576, 326] width 222 height 22
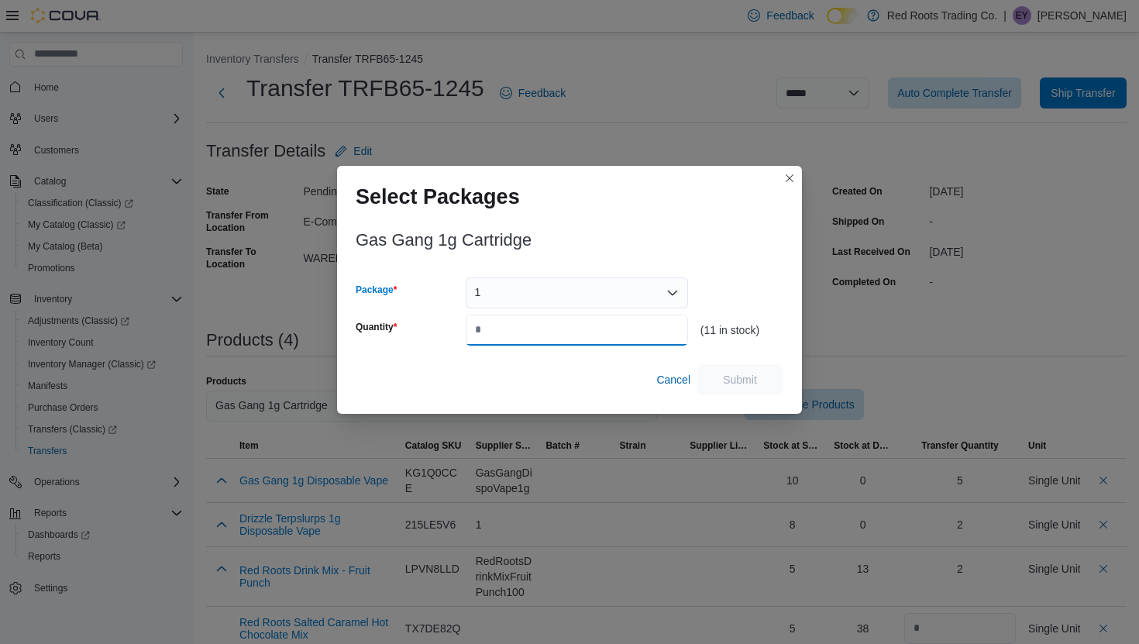
click at [564, 335] on input "Quantity" at bounding box center [576, 329] width 222 height 31
type input "*"
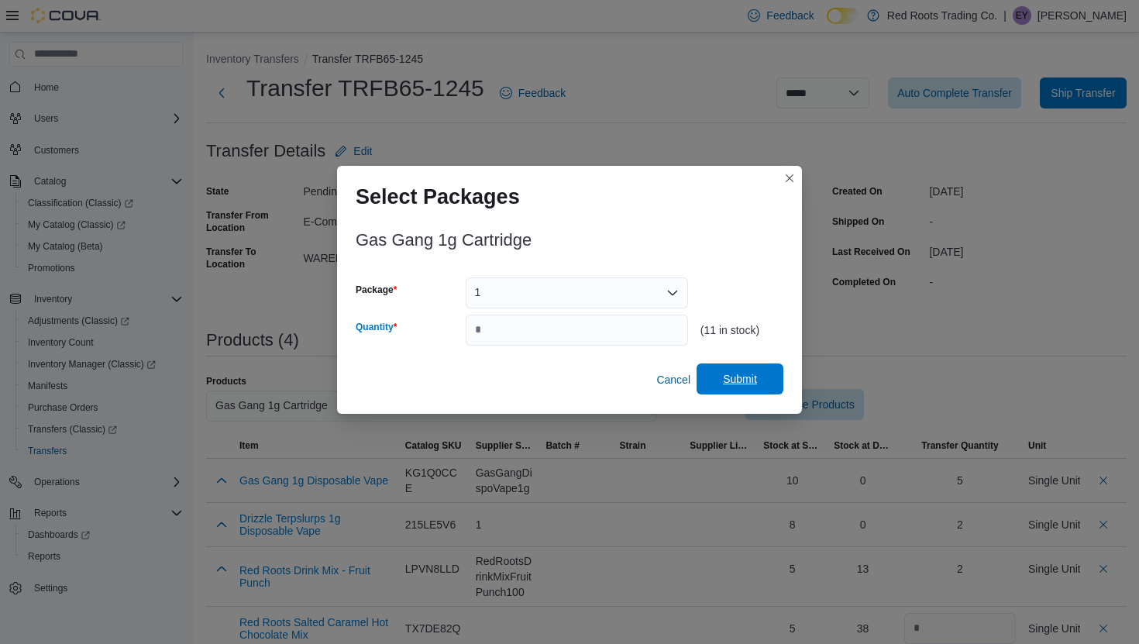
click at [732, 387] on span "Submit" at bounding box center [740, 378] width 68 height 31
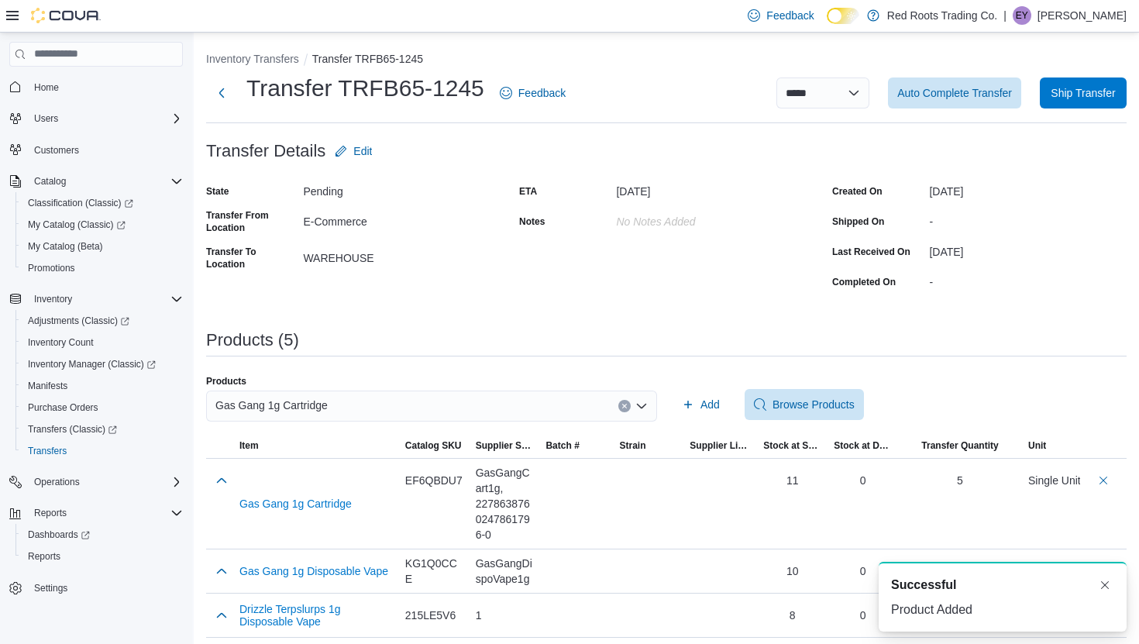
click at [619, 408] on button "Clear input" at bounding box center [624, 406] width 12 height 12
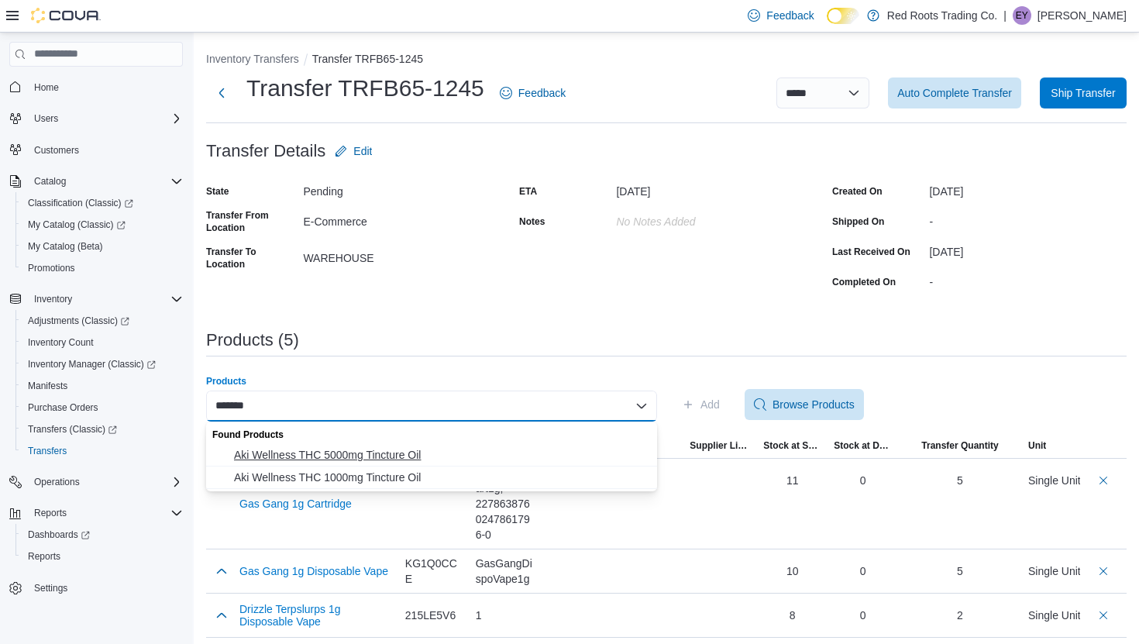
type input "*******"
click at [565, 449] on span "Aki Wellness THC 5000mg Tincture Oil" at bounding box center [441, 454] width 414 height 15
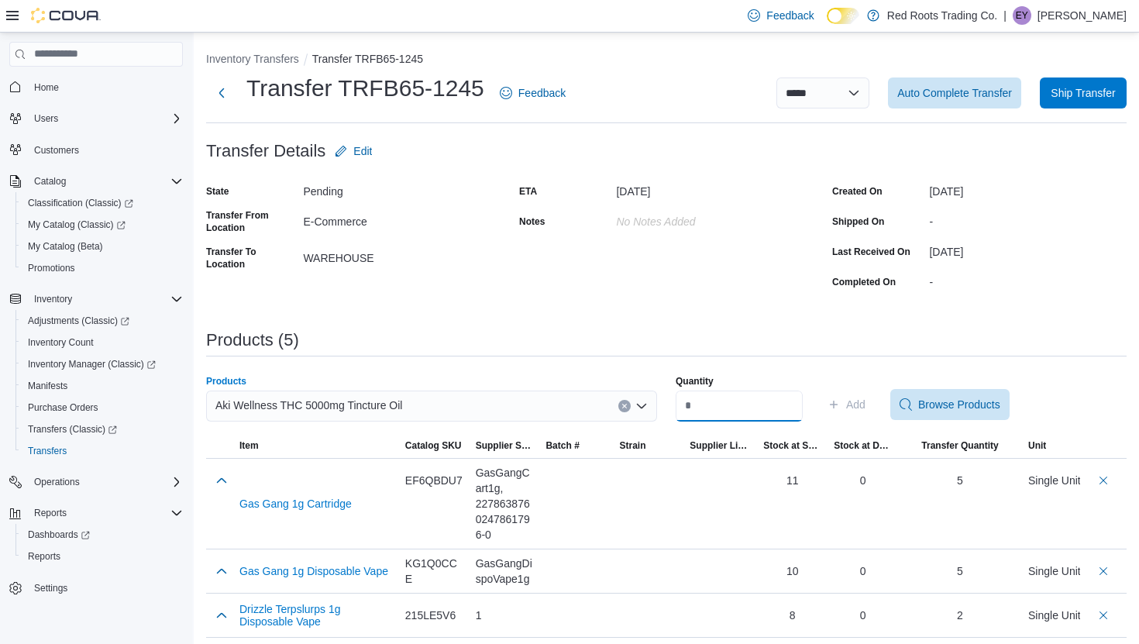
click at [735, 408] on input "Quantity" at bounding box center [738, 405] width 127 height 31
type input "*"
click at [840, 407] on icon "button" at bounding box center [833, 404] width 12 height 12
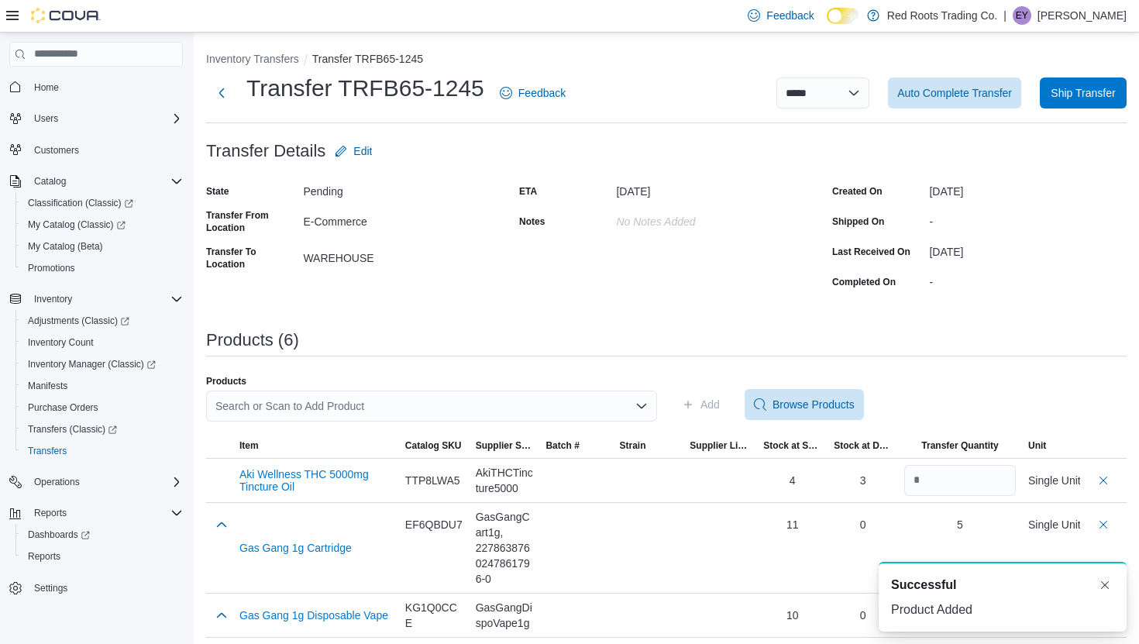
click at [535, 405] on div "Search or Scan to Add Product" at bounding box center [431, 405] width 451 height 31
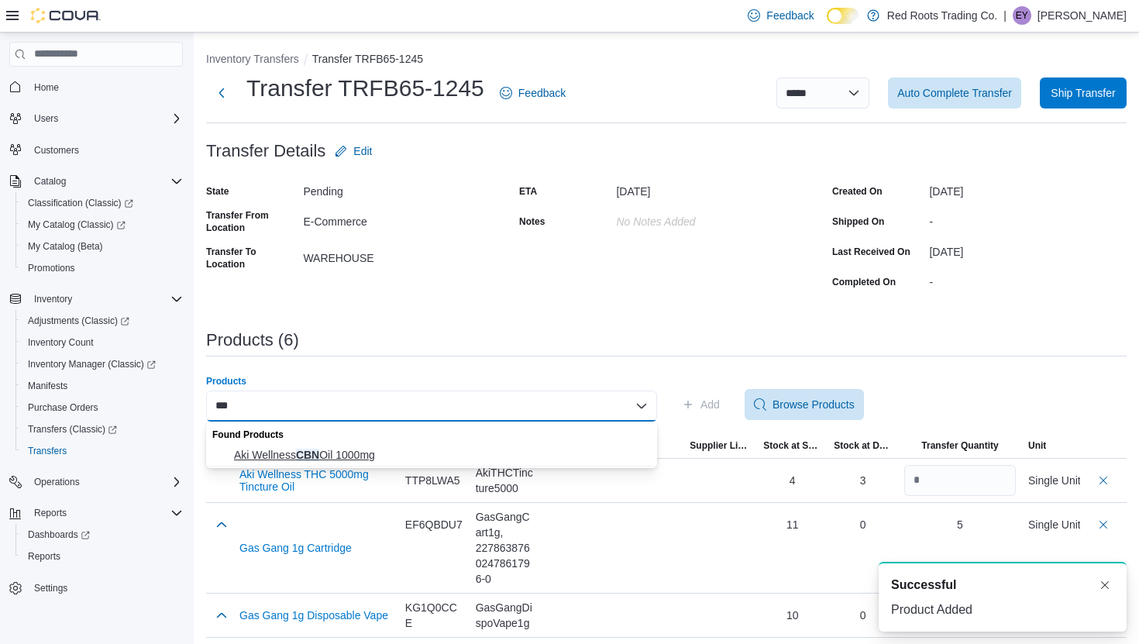
type input "***"
click at [467, 459] on span "Aki Wellness CBN Oil 1000mg" at bounding box center [441, 454] width 414 height 15
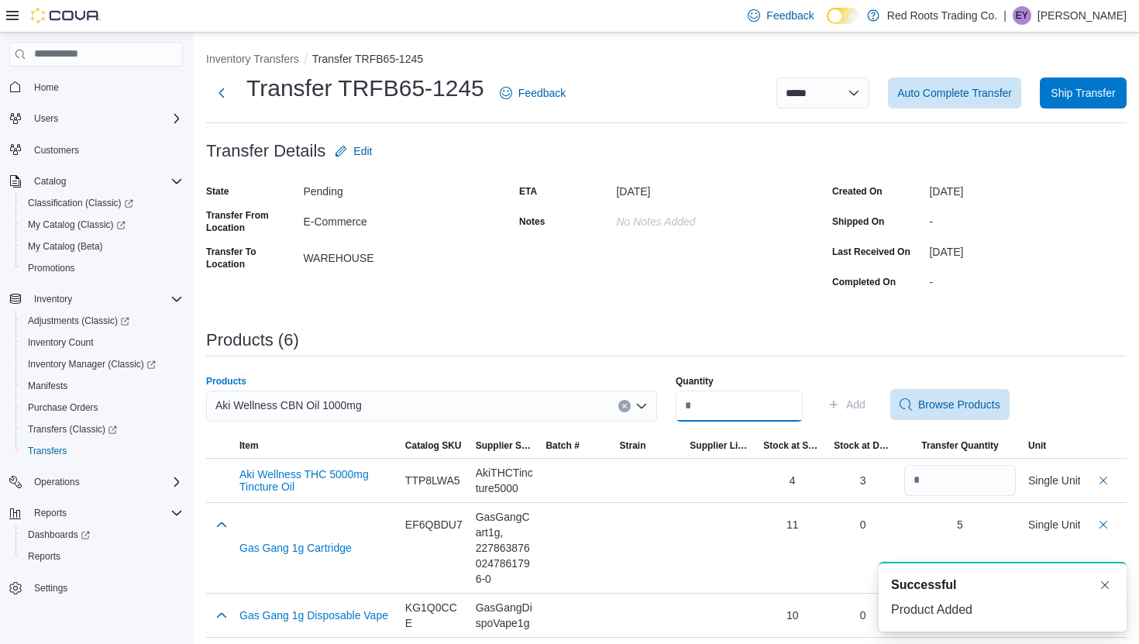
click at [715, 404] on input "Quantity" at bounding box center [738, 405] width 127 height 31
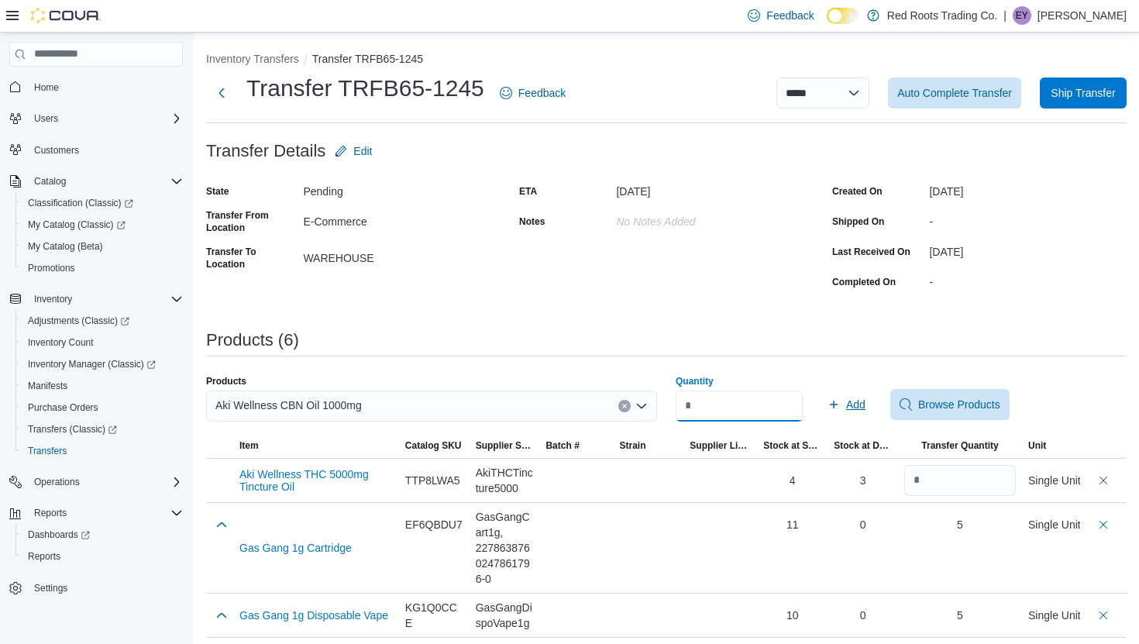
type input "*"
click at [837, 405] on icon "button" at bounding box center [834, 404] width 8 height 8
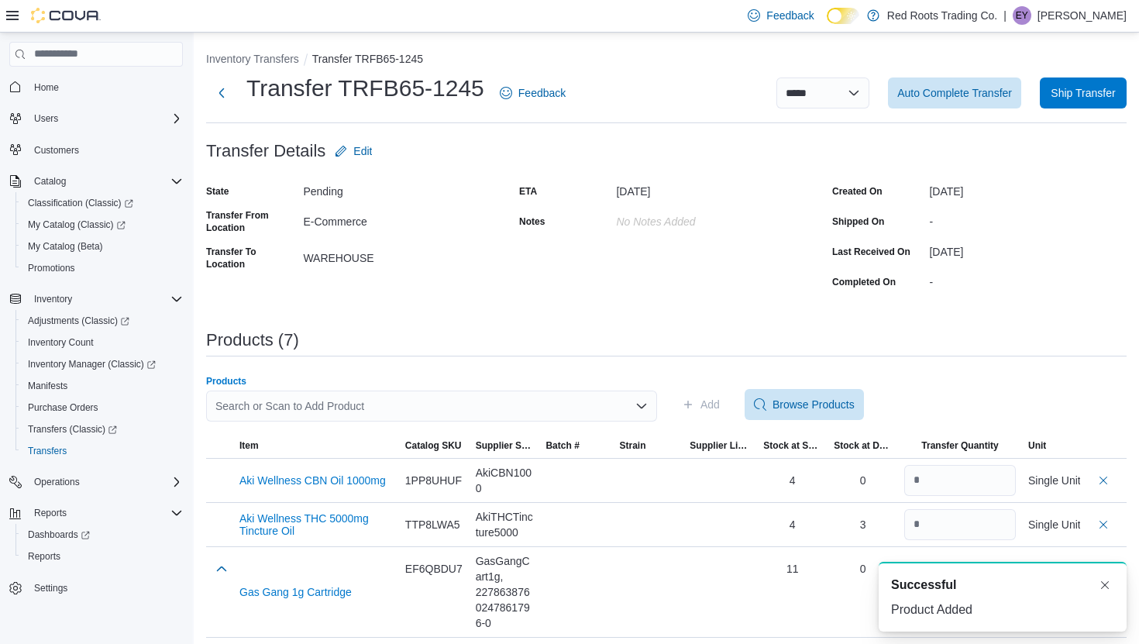
click at [586, 405] on div "Search or Scan to Add Product" at bounding box center [431, 405] width 451 height 31
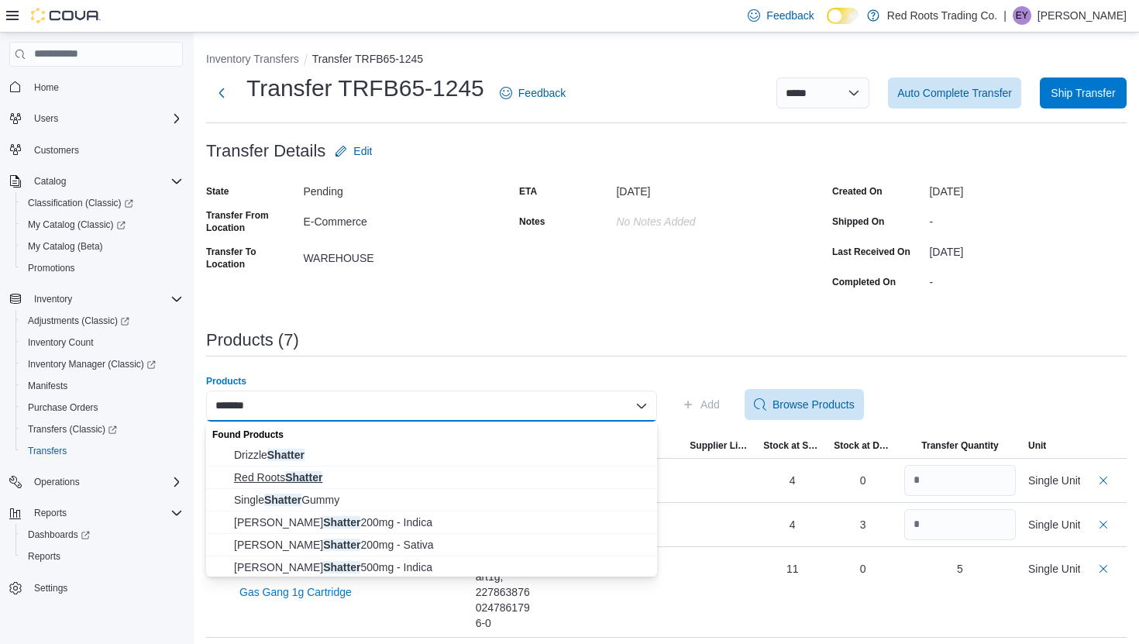
type input "*******"
click at [534, 482] on span "Red Roots Shatter" at bounding box center [441, 476] width 414 height 15
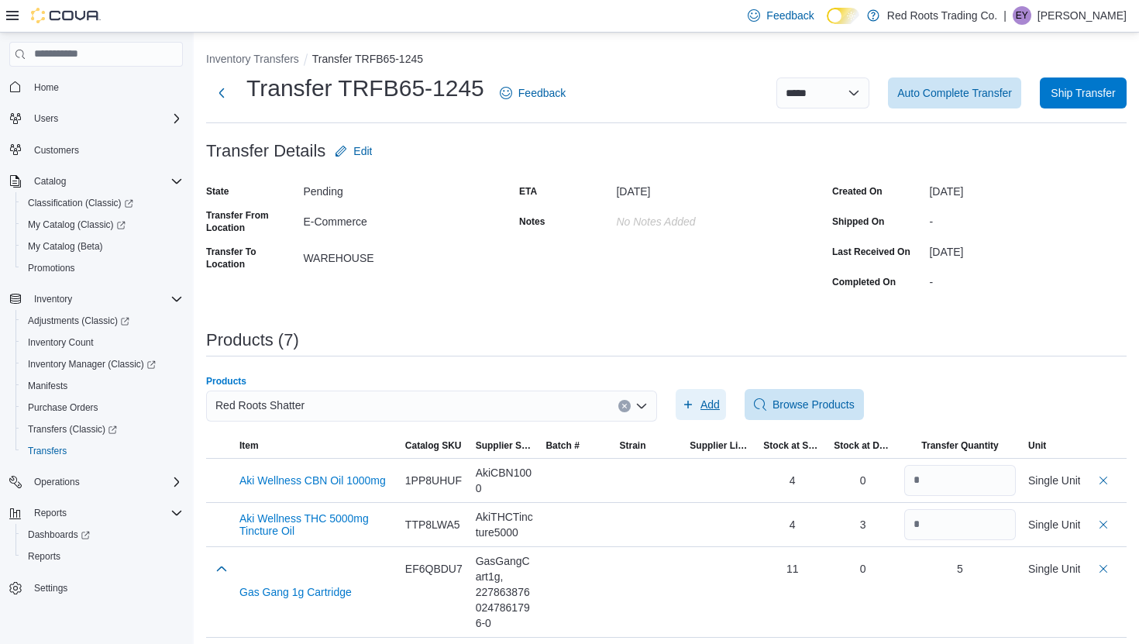
click at [706, 404] on span "Add" at bounding box center [709, 404] width 19 height 15
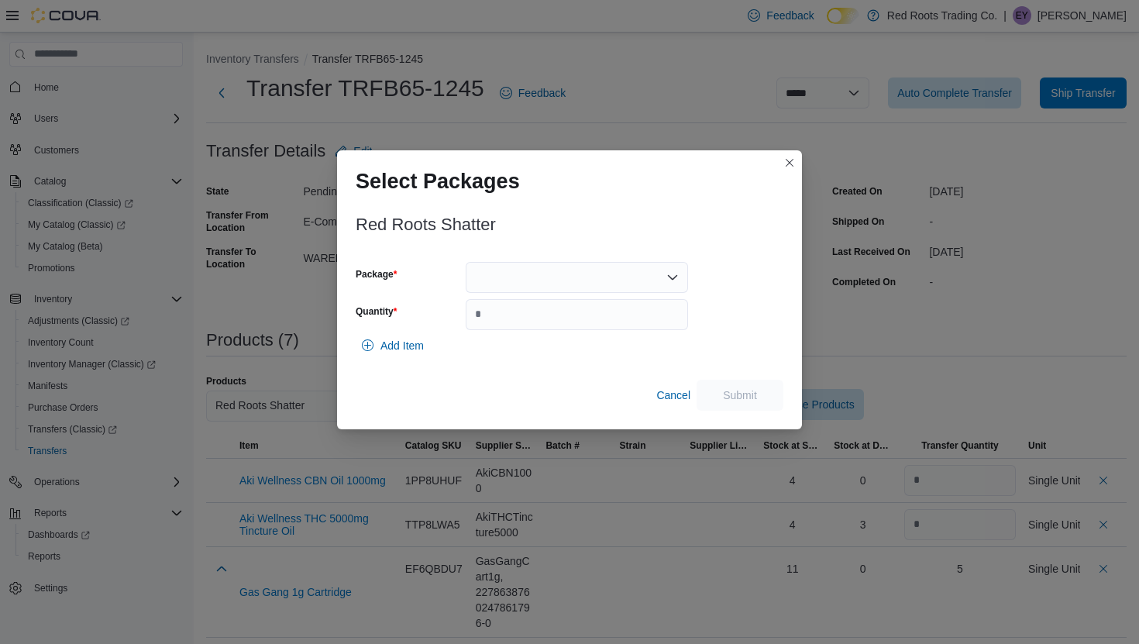
click at [546, 275] on div at bounding box center [576, 277] width 222 height 31
click at [535, 334] on button "1" at bounding box center [576, 326] width 222 height 22
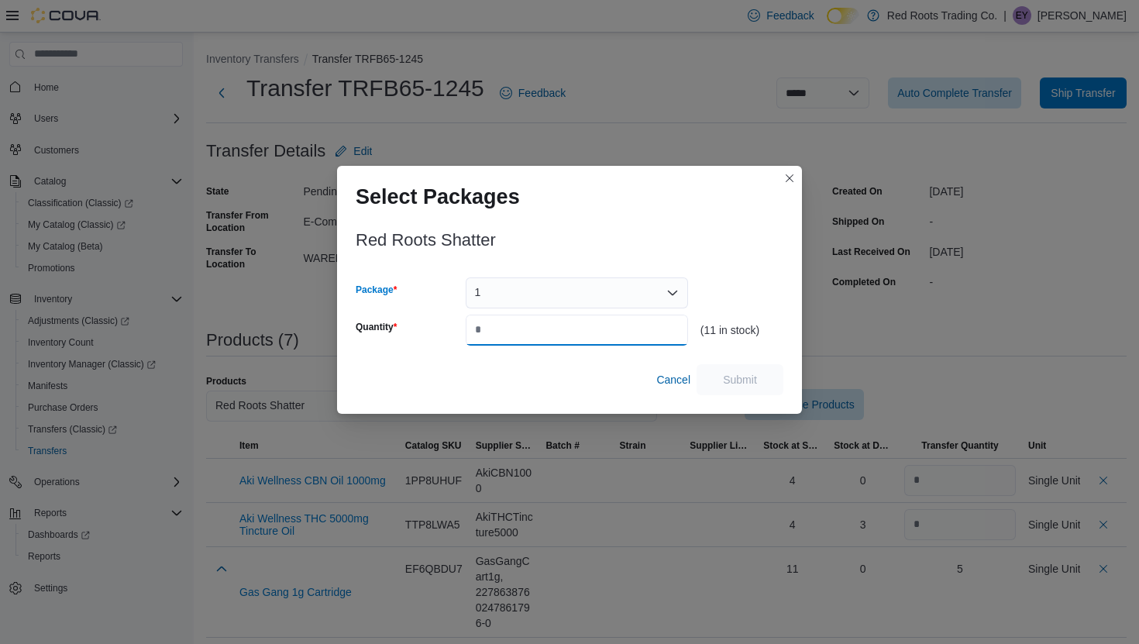
click at [535, 334] on input "Quantity" at bounding box center [576, 329] width 222 height 31
type input "*"
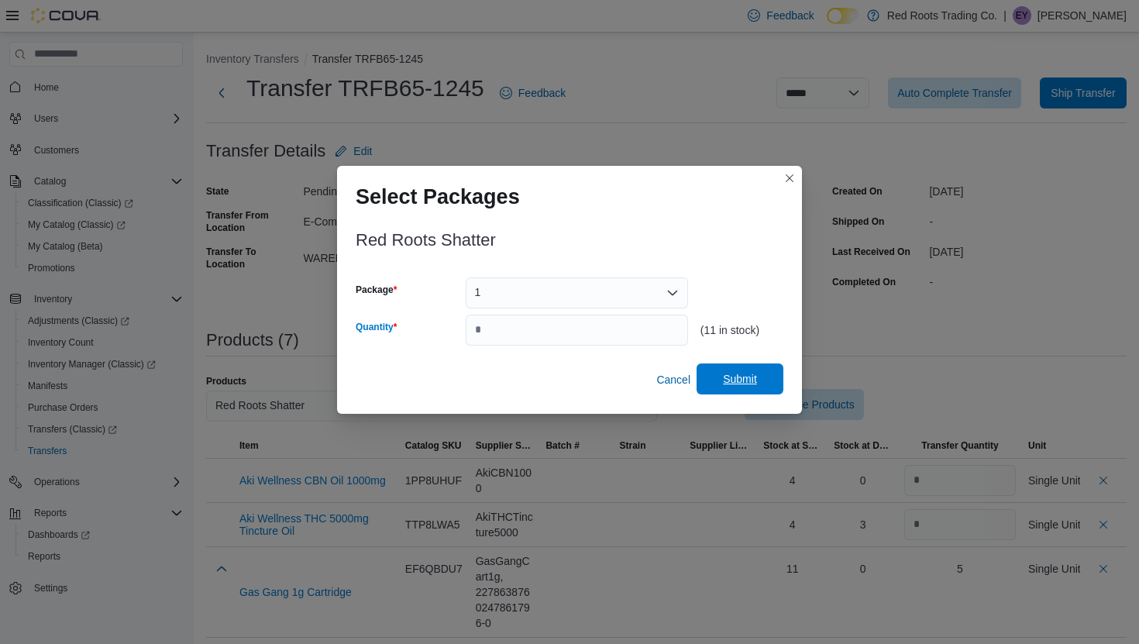
click at [742, 376] on span "Submit" at bounding box center [740, 378] width 34 height 15
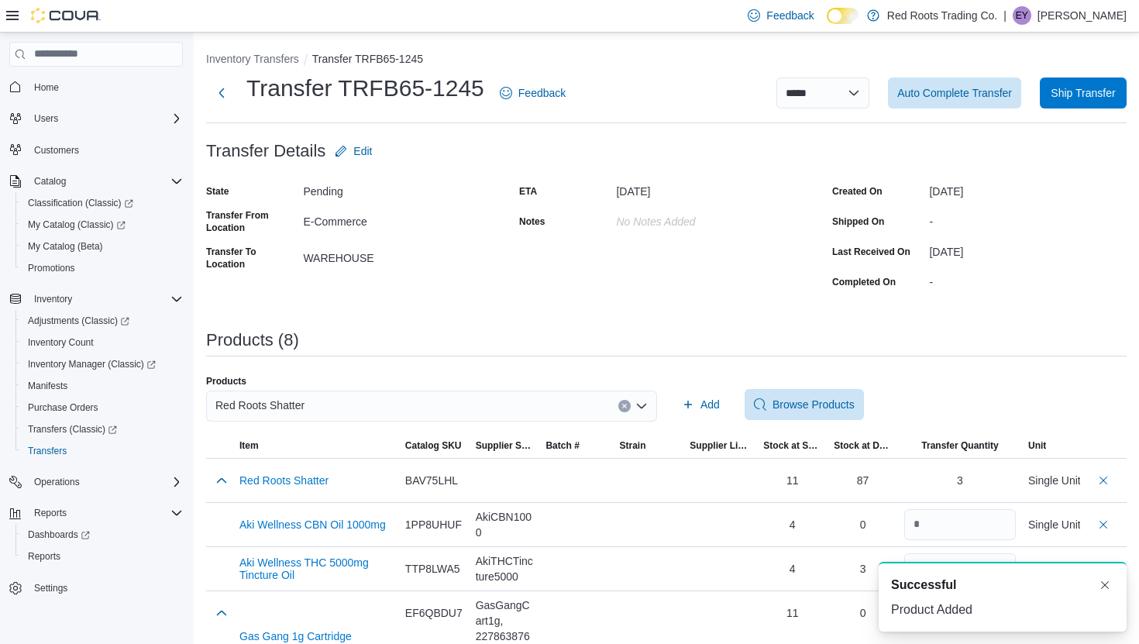
click at [592, 415] on div "Red Roots Shatter" at bounding box center [431, 405] width 451 height 31
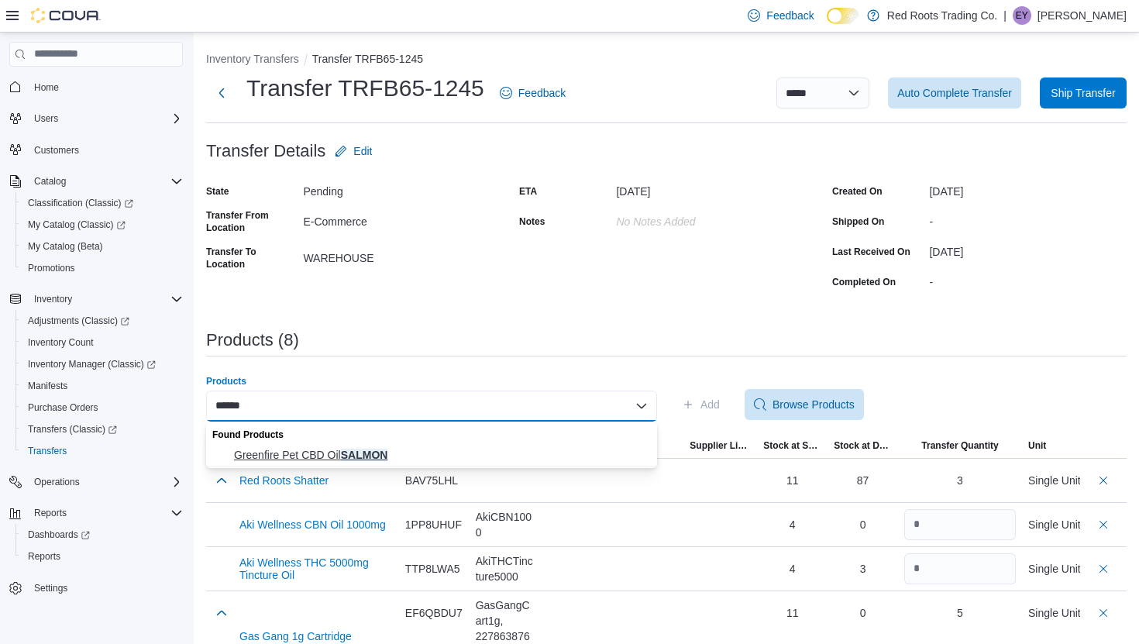
type input "******"
click at [548, 448] on span "Greenfire Pet CBD Oil SALMON" at bounding box center [441, 454] width 414 height 15
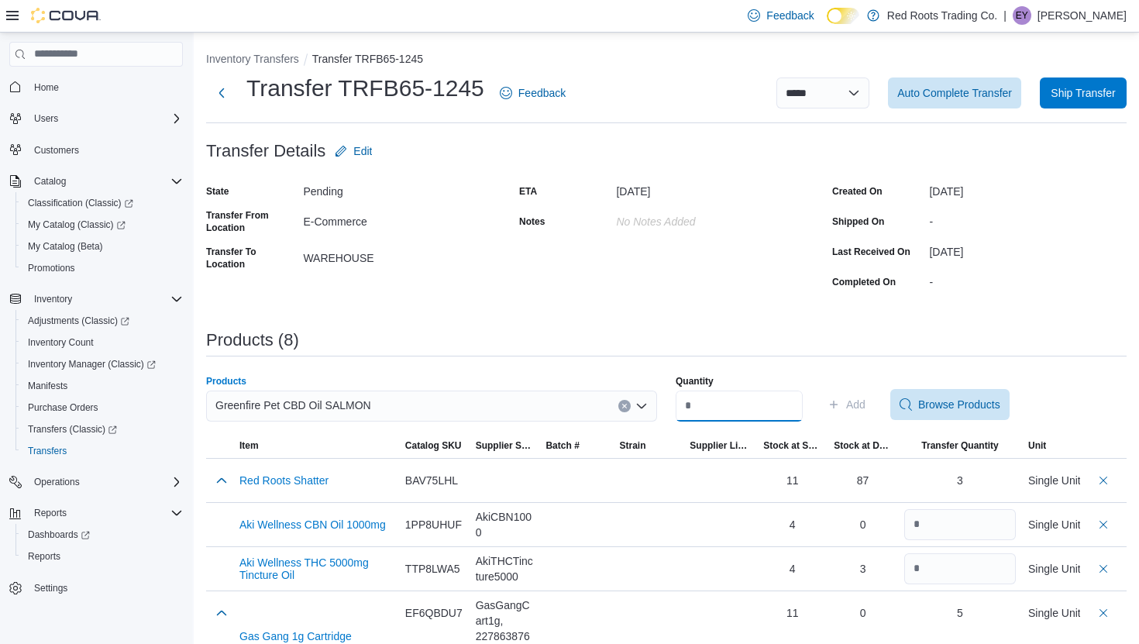
click at [731, 412] on input "Quantity" at bounding box center [738, 405] width 127 height 31
type input "*"
click at [858, 410] on span "Add" at bounding box center [855, 404] width 19 height 15
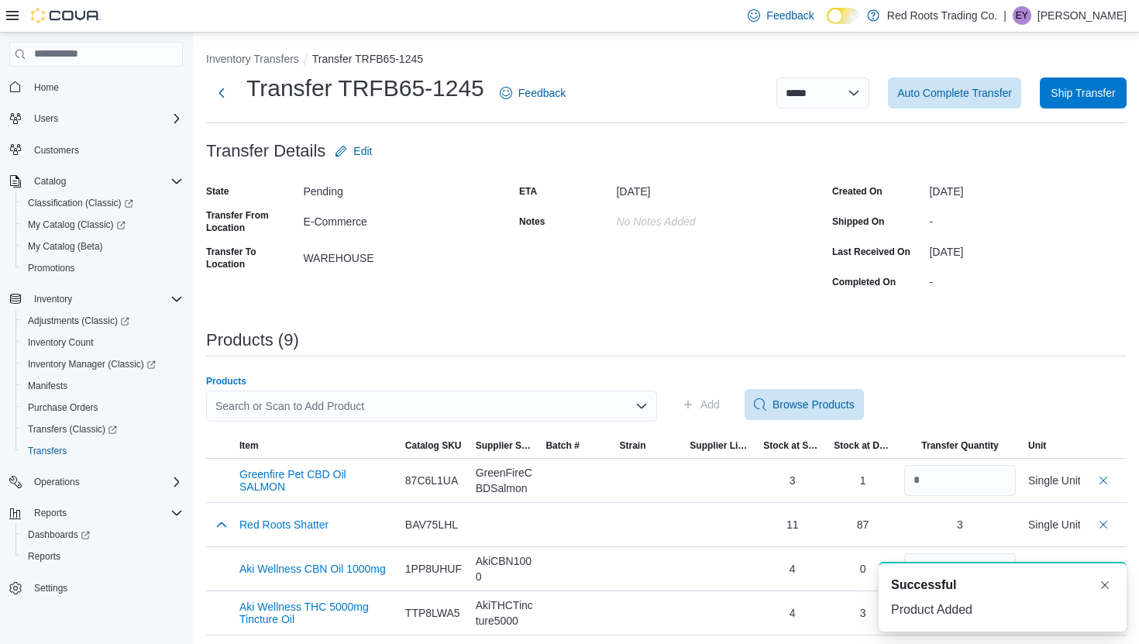
click at [558, 392] on div "Search or Scan to Add Product" at bounding box center [431, 405] width 451 height 31
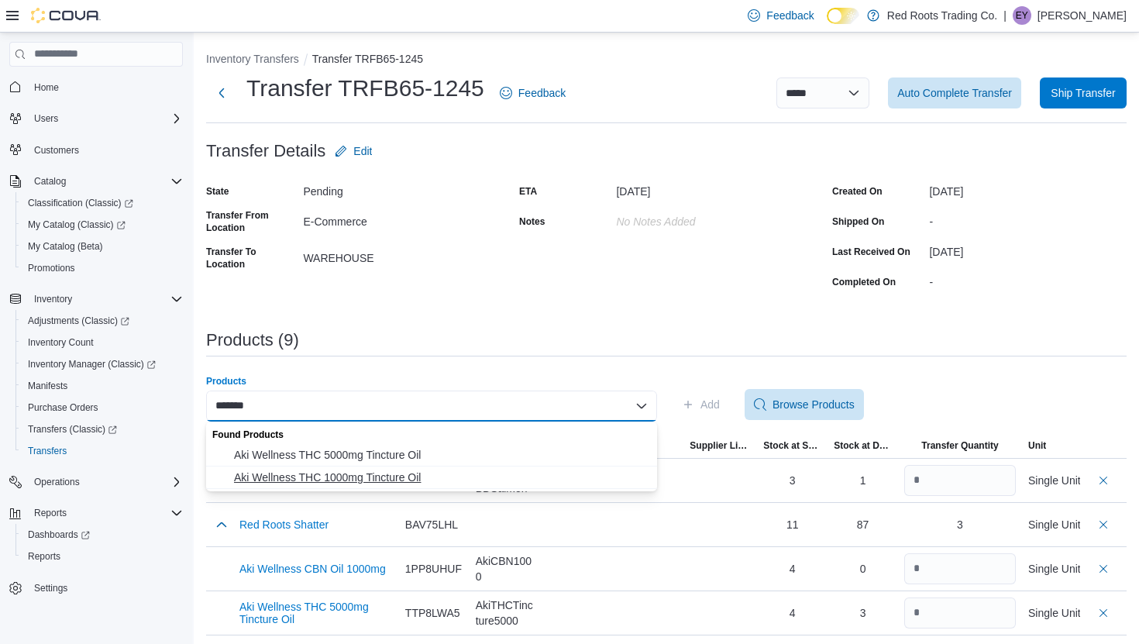
type input "*******"
click at [472, 469] on span "Aki Wellness THC 1000mg Tincture Oil" at bounding box center [441, 476] width 414 height 15
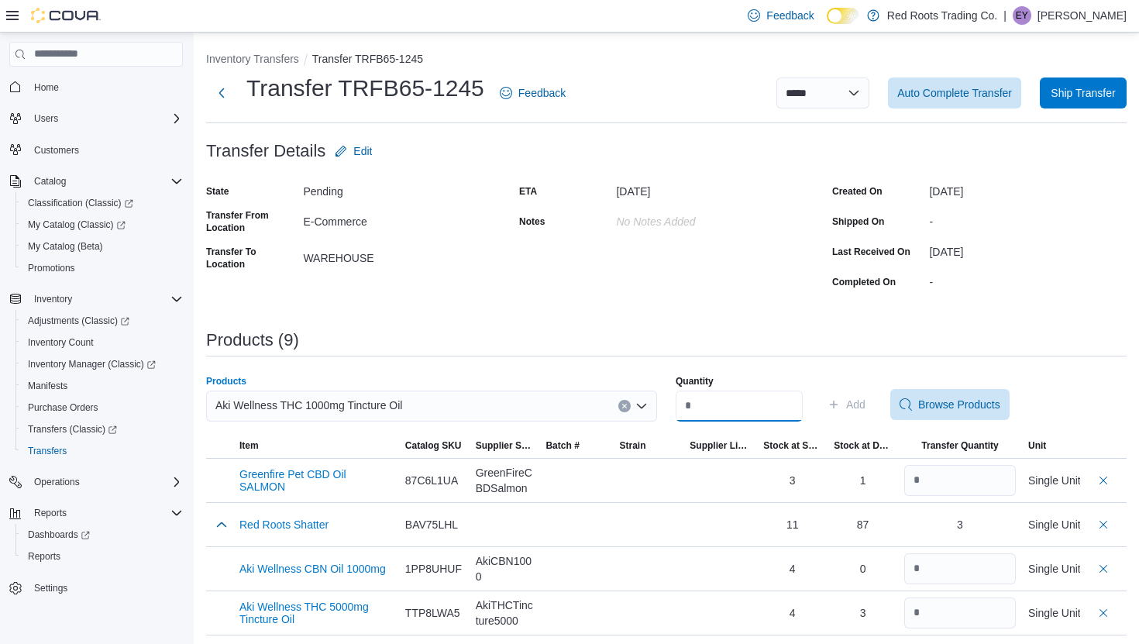
click at [731, 407] on input "Quantity" at bounding box center [738, 405] width 127 height 31
type input "*"
click at [864, 397] on span "Add" at bounding box center [855, 404] width 19 height 15
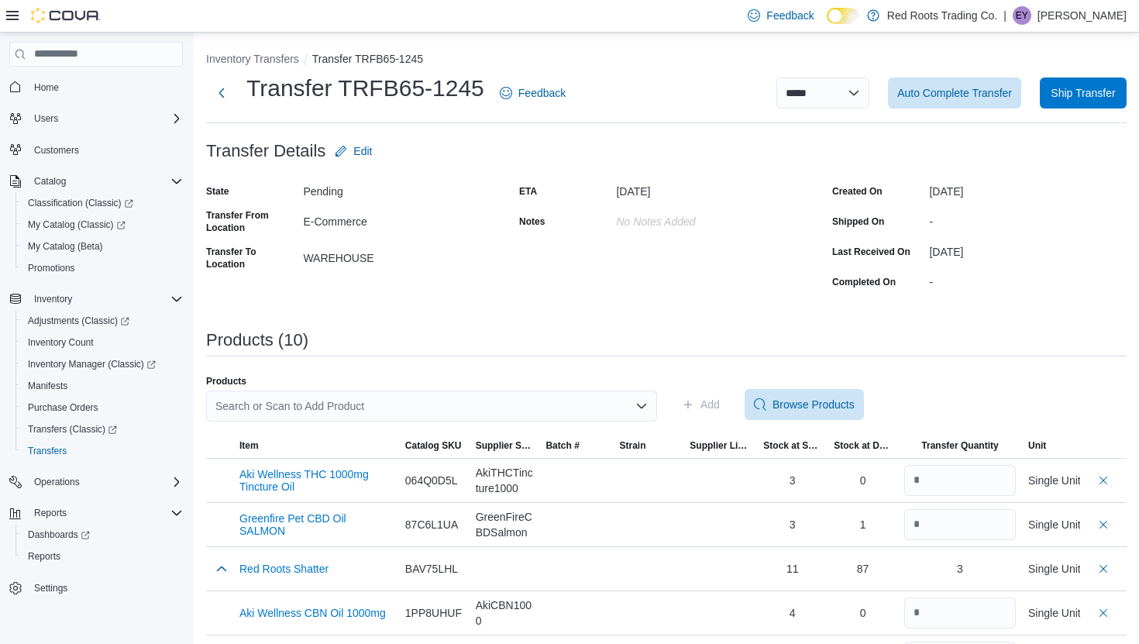
click at [581, 406] on div "Search or Scan to Add Product" at bounding box center [431, 405] width 451 height 31
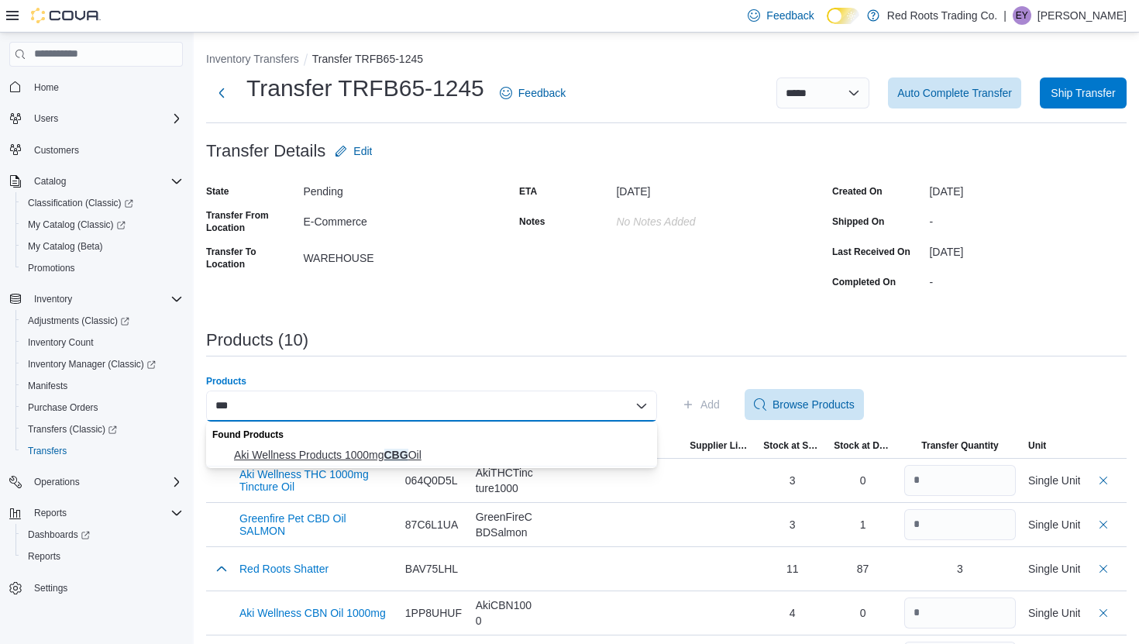
type input "***"
click at [503, 456] on span "Aki Wellness Products 1000mg CBG Oil" at bounding box center [441, 454] width 414 height 15
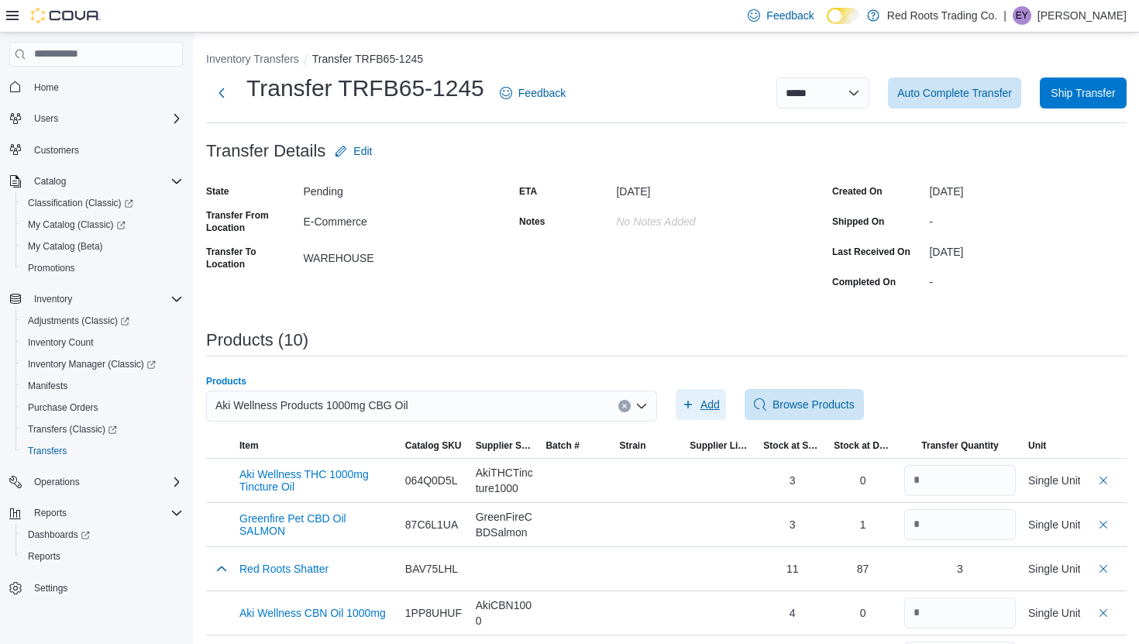
click at [701, 401] on span "Add" at bounding box center [709, 404] width 19 height 15
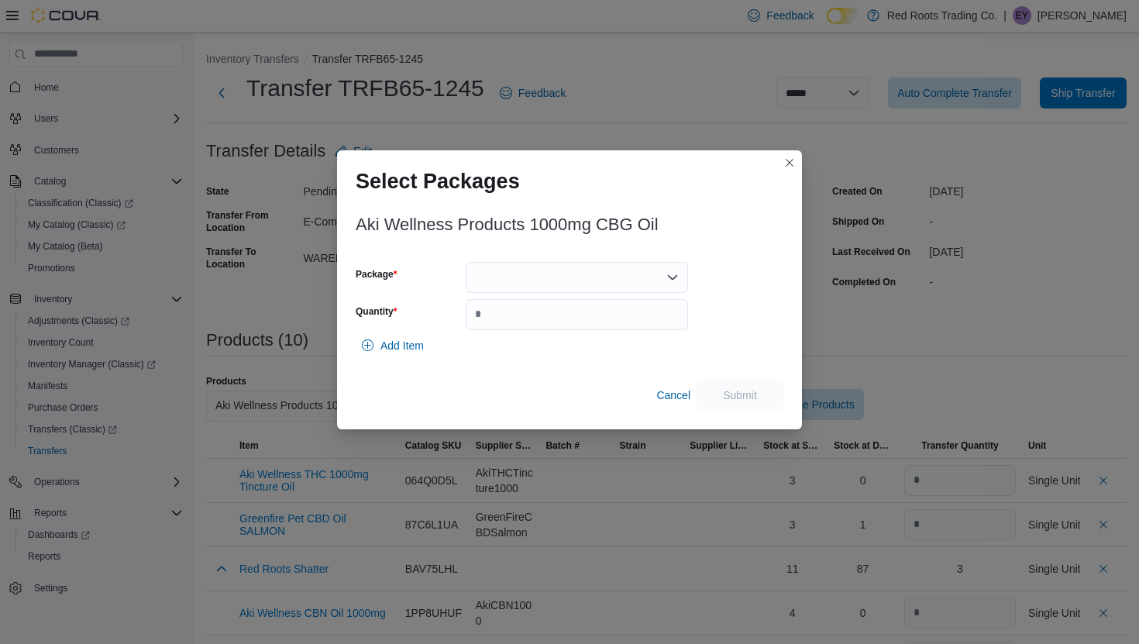
click at [594, 280] on div at bounding box center [576, 277] width 222 height 31
click at [559, 330] on span "1" at bounding box center [585, 325] width 185 height 15
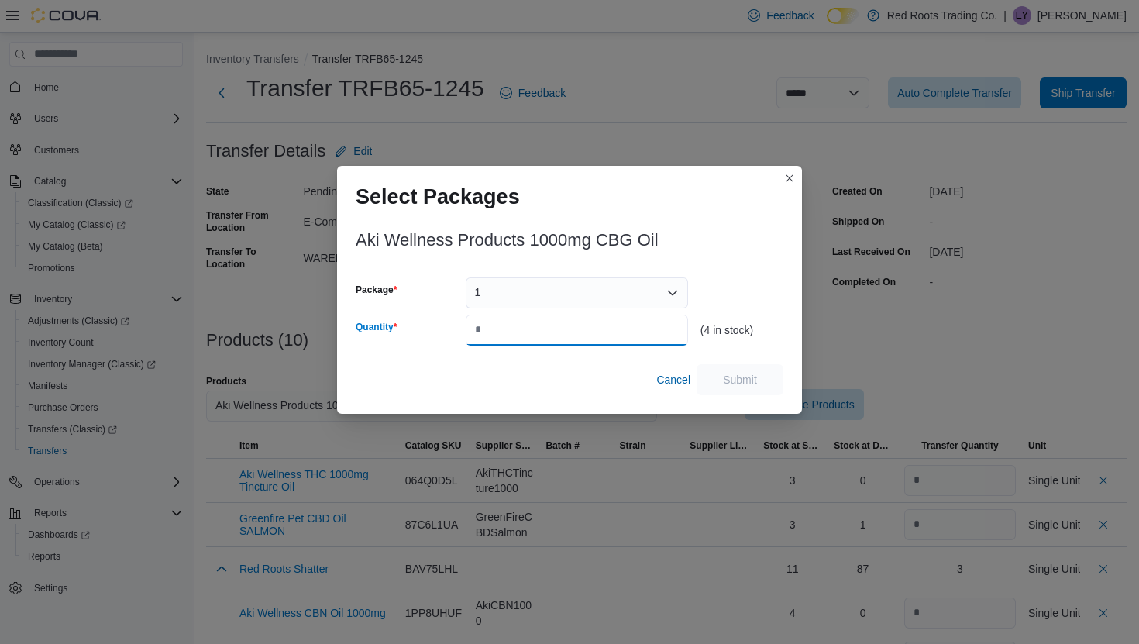
click at [559, 330] on input "Quantity" at bounding box center [576, 329] width 222 height 31
type input "*"
click at [723, 379] on span "Submit" at bounding box center [740, 378] width 34 height 15
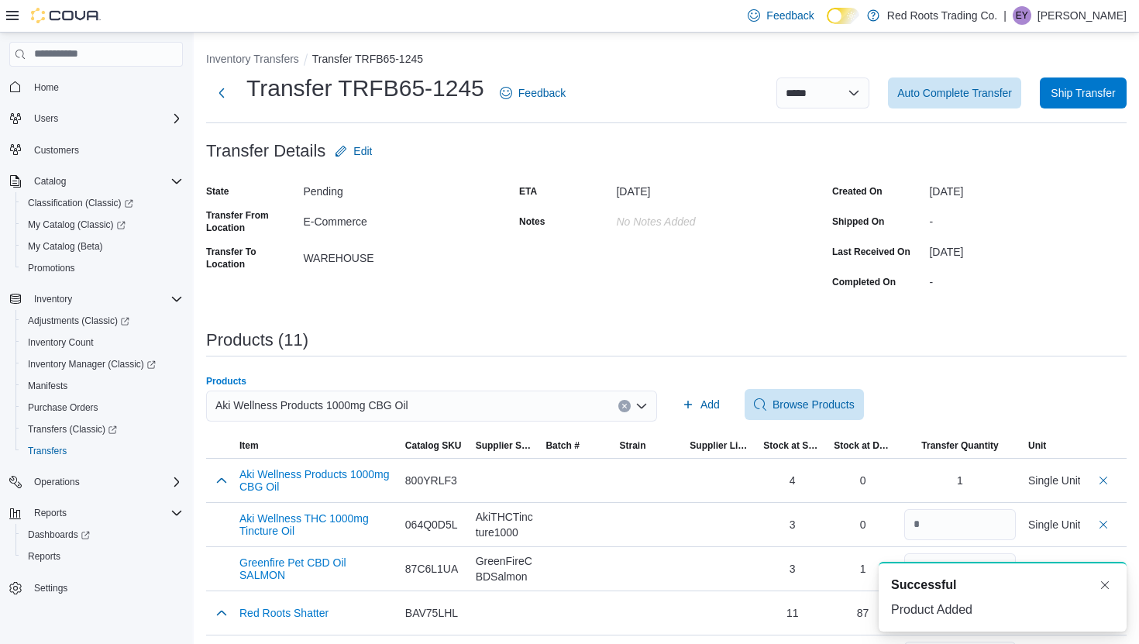
click at [622, 406] on icon "Clear input" at bounding box center [624, 406] width 6 height 6
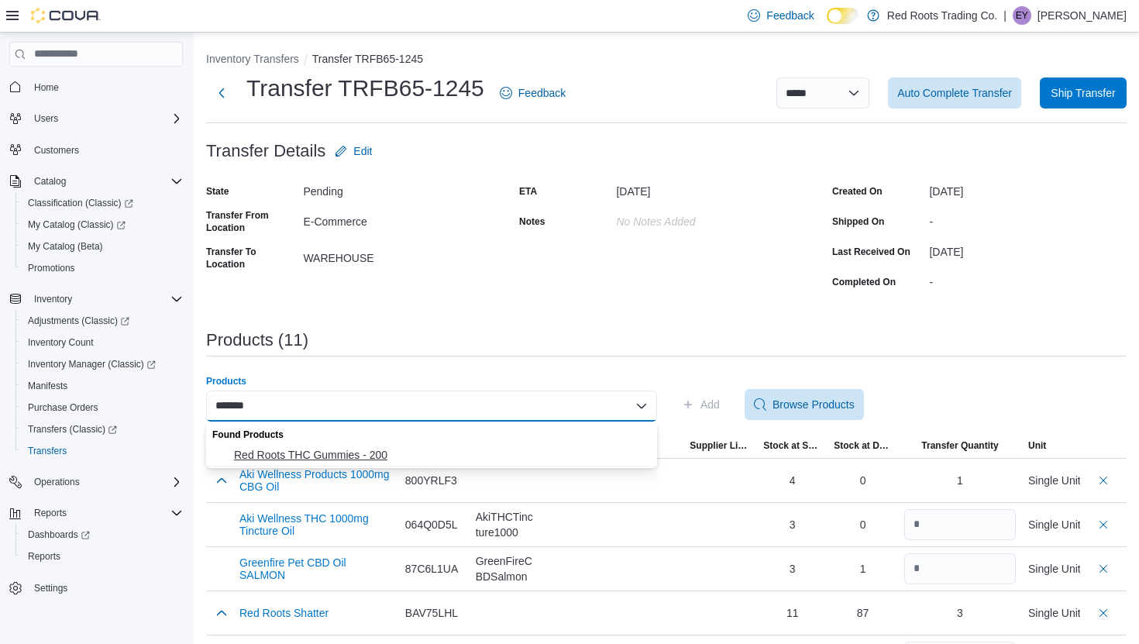
type input "*******"
click at [556, 453] on span "Red Roots THC Gummies - 200" at bounding box center [441, 454] width 414 height 15
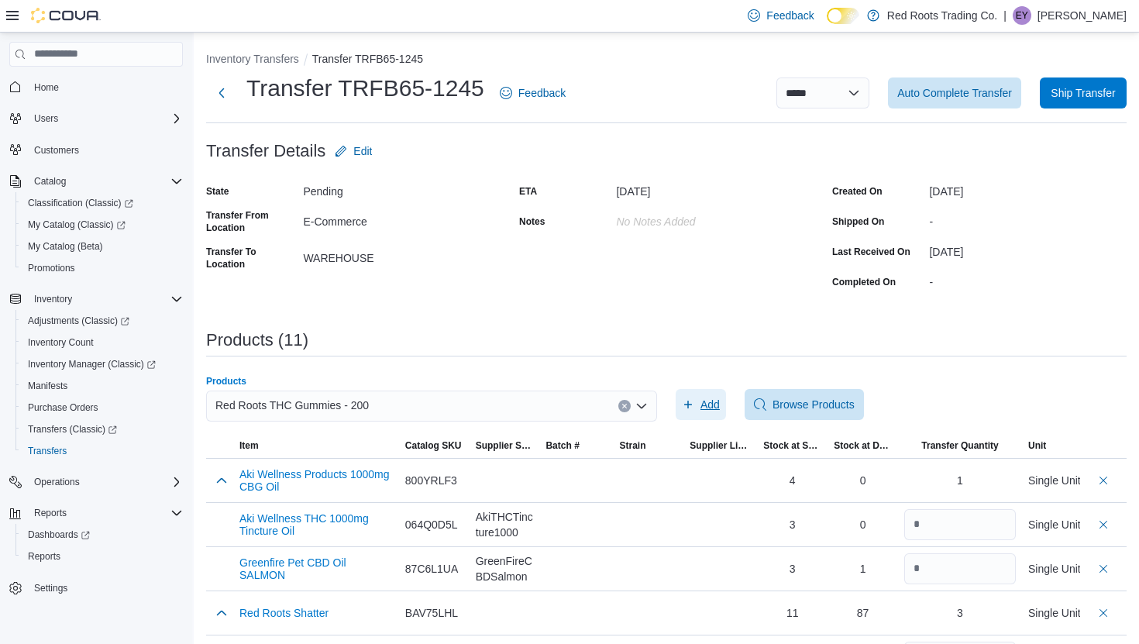
click at [700, 403] on span "Add" at bounding box center [709, 404] width 19 height 15
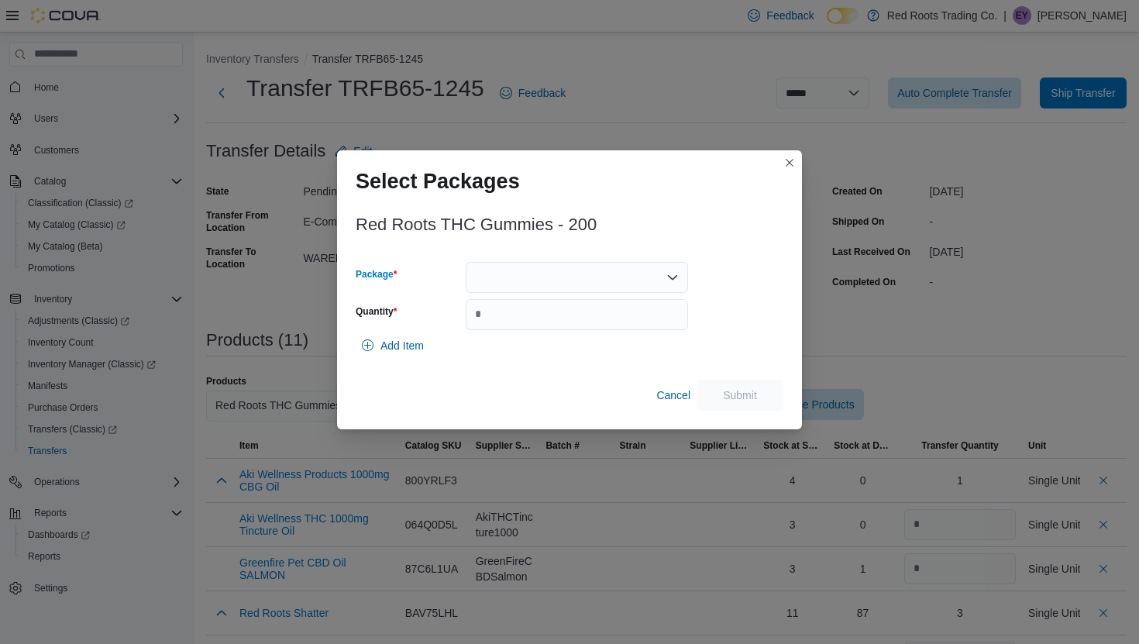
click at [595, 277] on div at bounding box center [576, 277] width 222 height 31
click at [553, 326] on span "1" at bounding box center [585, 325] width 185 height 15
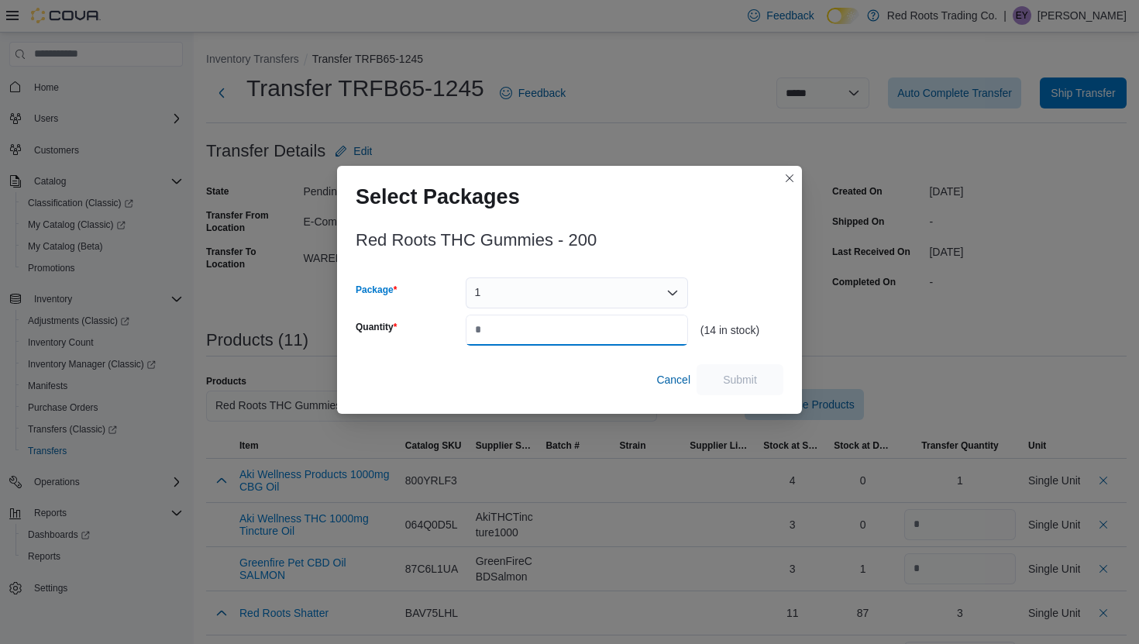
click at [553, 326] on input "Quantity" at bounding box center [576, 329] width 222 height 31
type input "*"
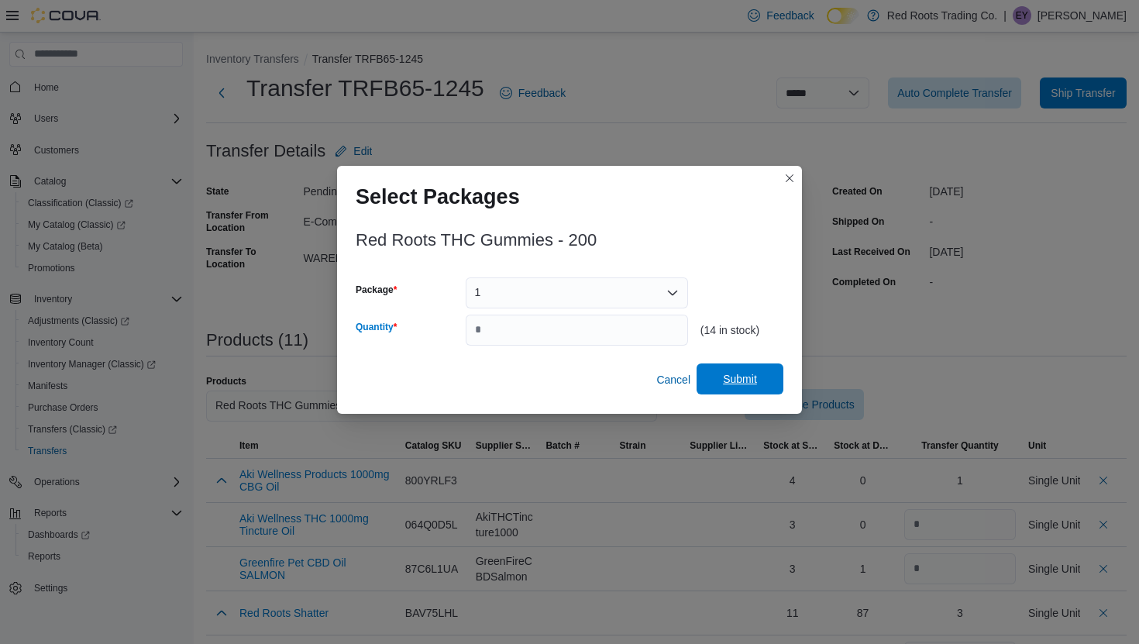
click at [757, 380] on span "Submit" at bounding box center [740, 378] width 68 height 31
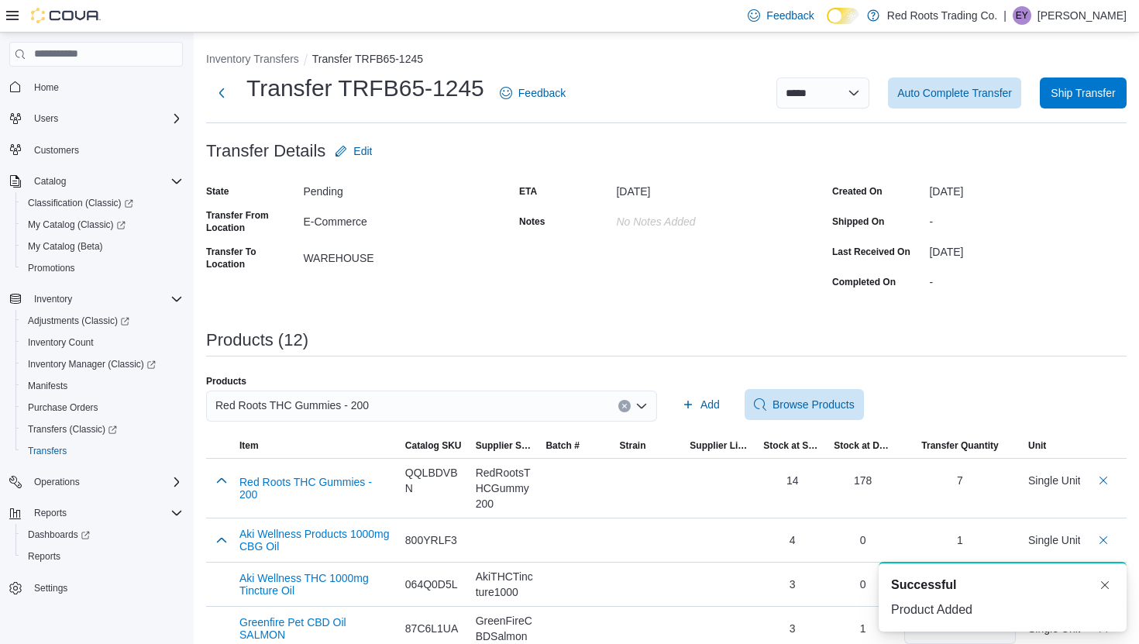
click at [623, 408] on icon "Clear input" at bounding box center [624, 406] width 6 height 6
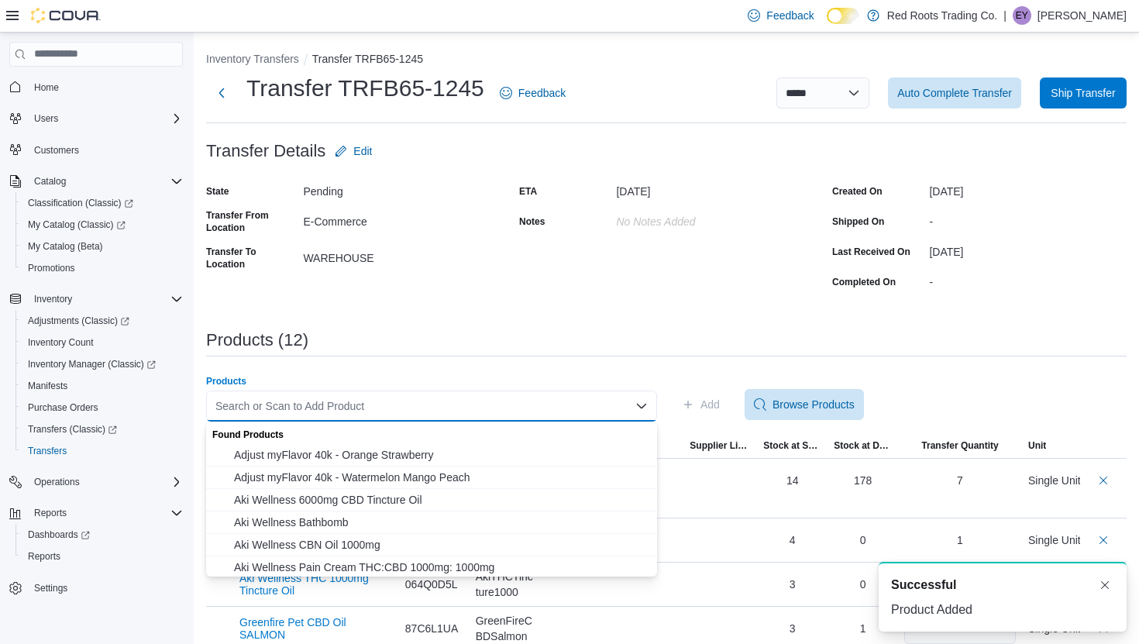
click at [564, 409] on div "Search or Scan to Add Product" at bounding box center [431, 405] width 451 height 31
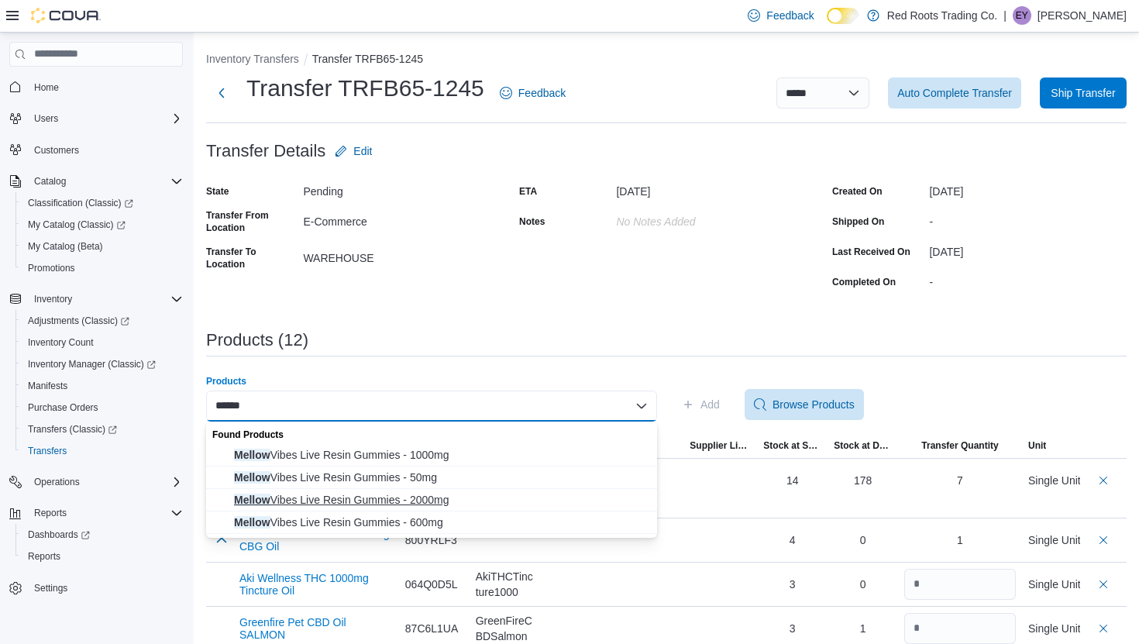
type input "******"
click at [508, 499] on span "Mellow Vibes Live Resin Gummies - 2000mg" at bounding box center [441, 499] width 414 height 15
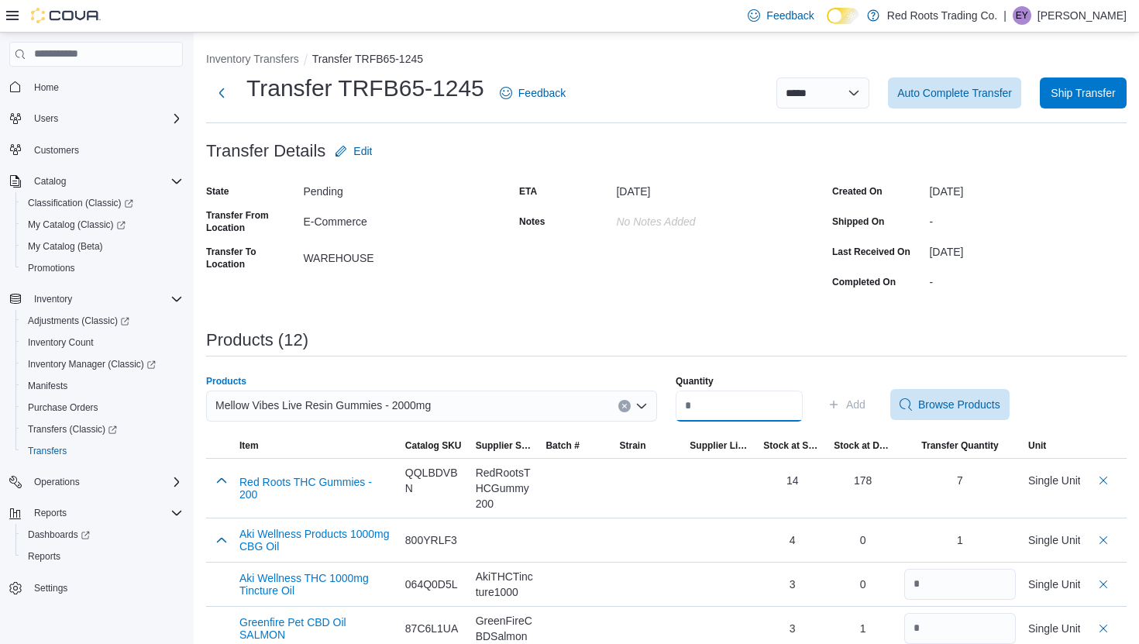
click at [707, 405] on input "Quantity" at bounding box center [738, 405] width 127 height 31
type input "*"
click at [860, 408] on span "Add" at bounding box center [855, 404] width 19 height 15
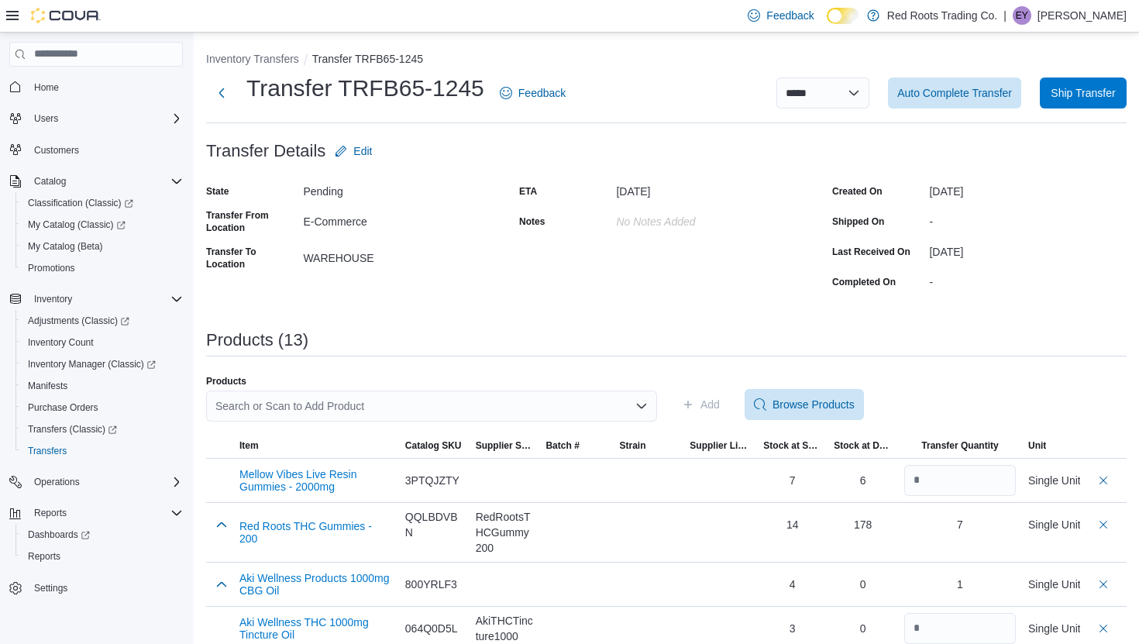
click at [575, 398] on div "Search or Scan to Add Product" at bounding box center [431, 405] width 451 height 31
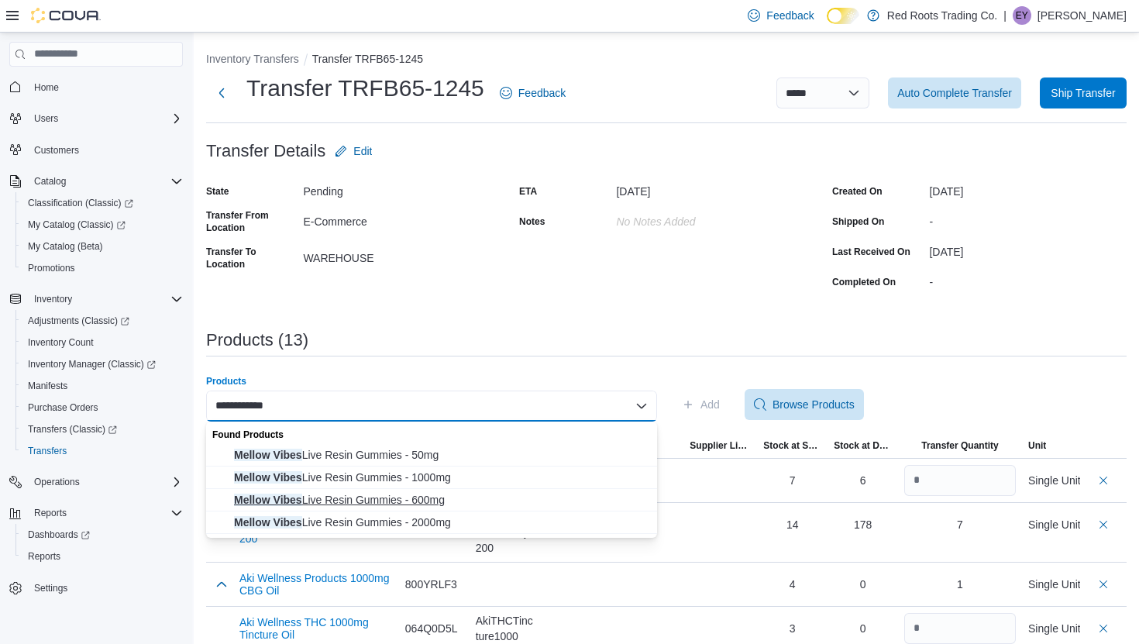
type input "**********"
click at [507, 504] on span "Mellow Vibes Live Resin Gummies - 600mg" at bounding box center [441, 499] width 414 height 15
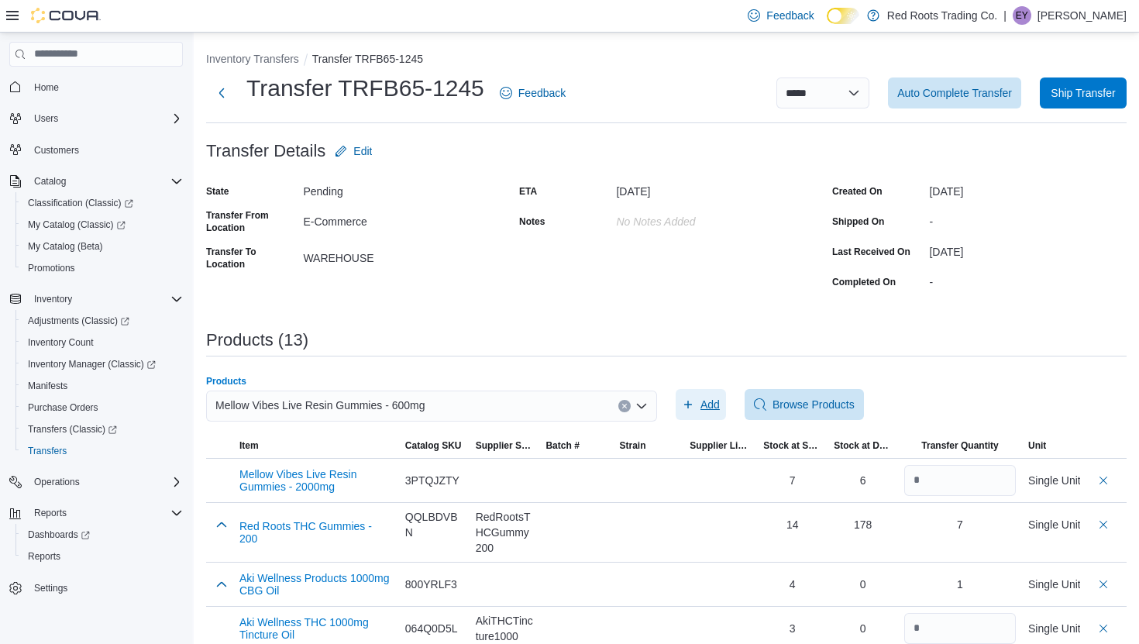
click at [707, 404] on span "Add" at bounding box center [709, 404] width 19 height 15
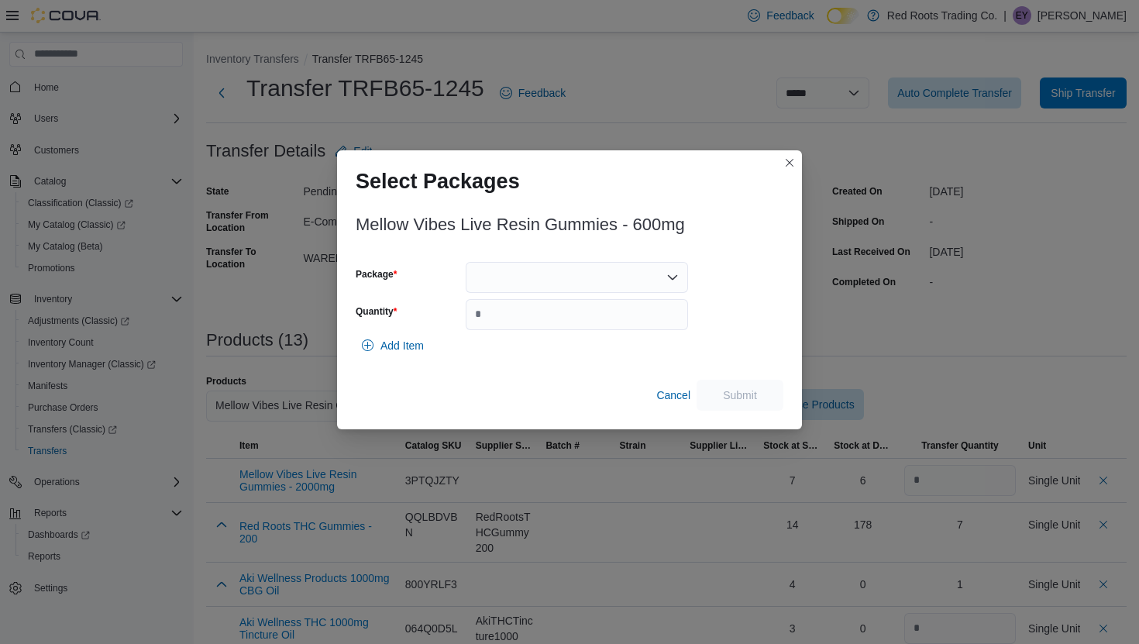
click at [529, 286] on div at bounding box center [576, 277] width 222 height 31
click at [519, 325] on span "1" at bounding box center [585, 325] width 185 height 15
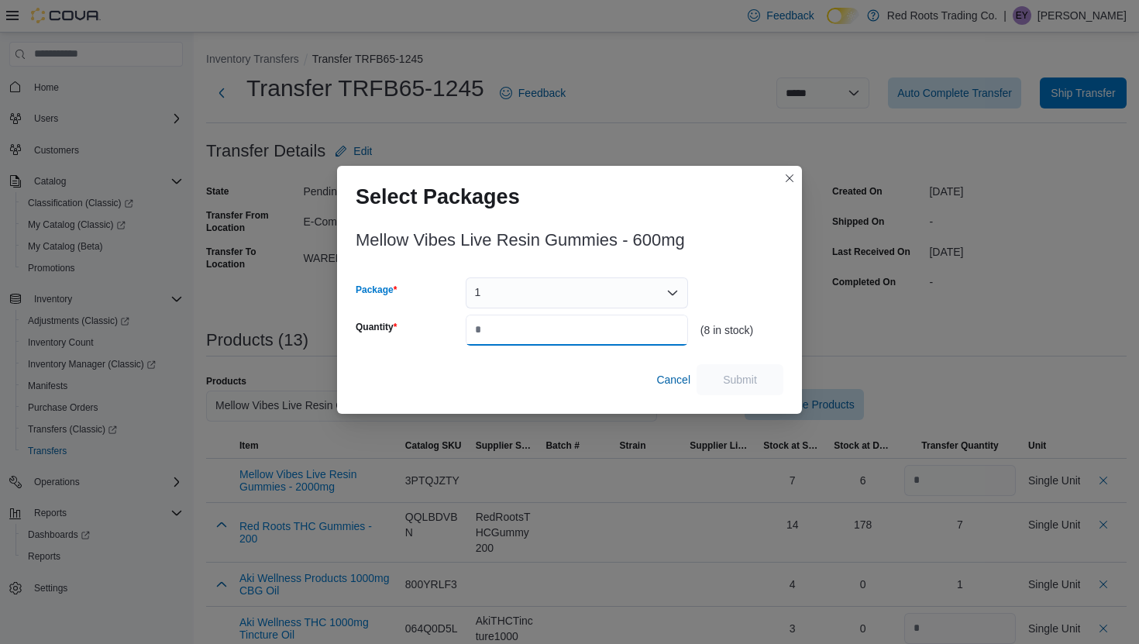
click at [519, 325] on input "Quantity" at bounding box center [576, 329] width 222 height 31
type input "*"
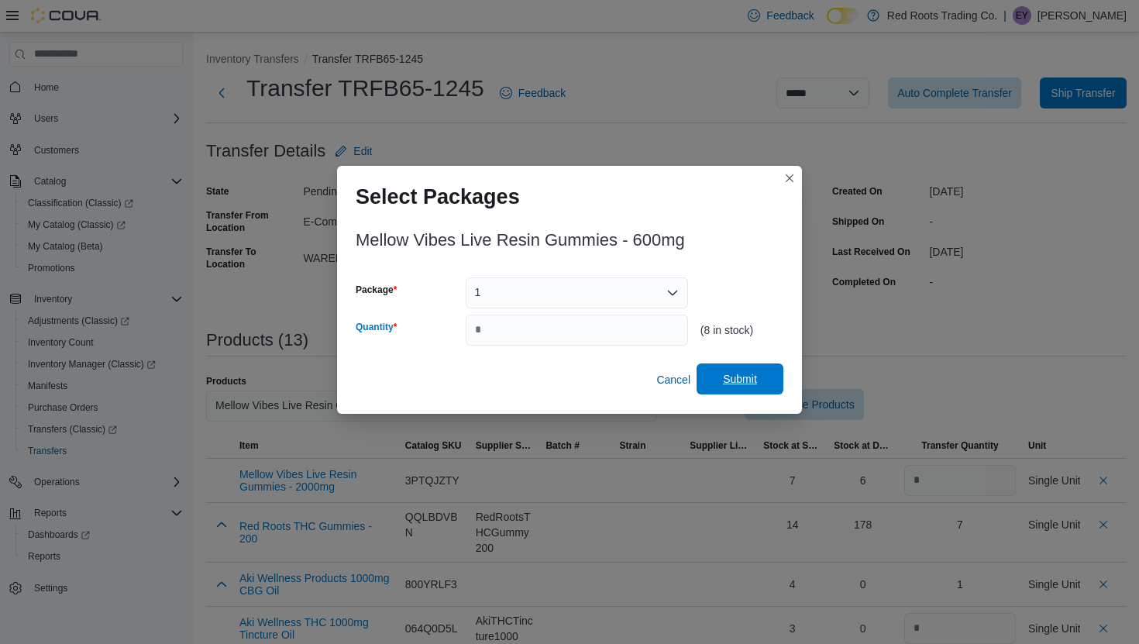
click at [753, 385] on span "Submit" at bounding box center [740, 378] width 34 height 15
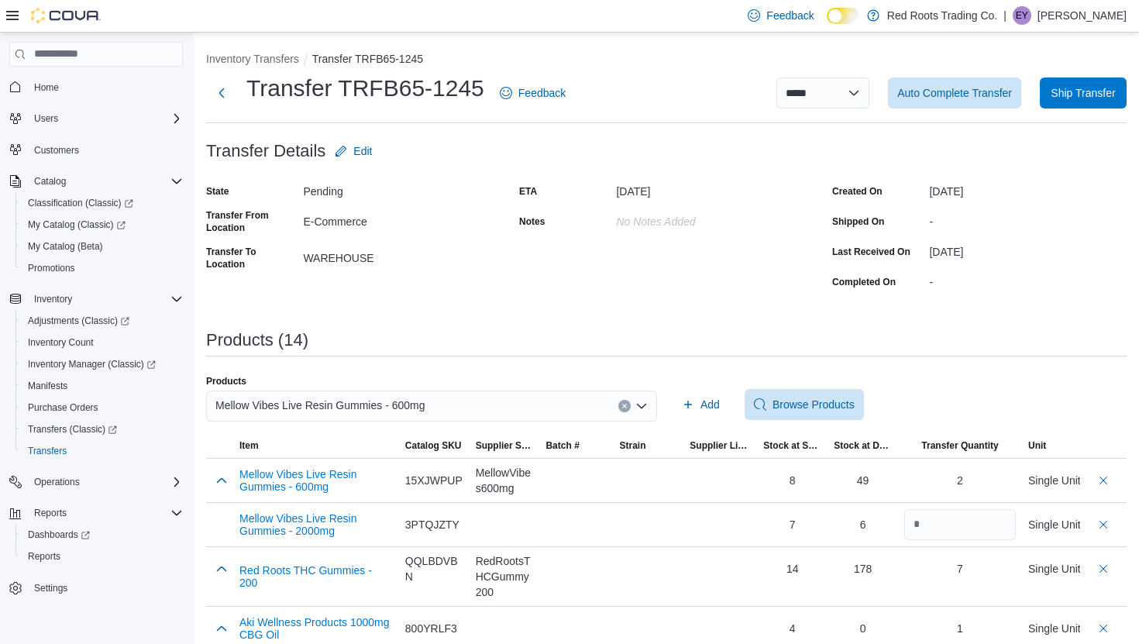
click at [538, 397] on div "Mellow Vibes Live Resin Gummies - 600mg" at bounding box center [431, 405] width 451 height 31
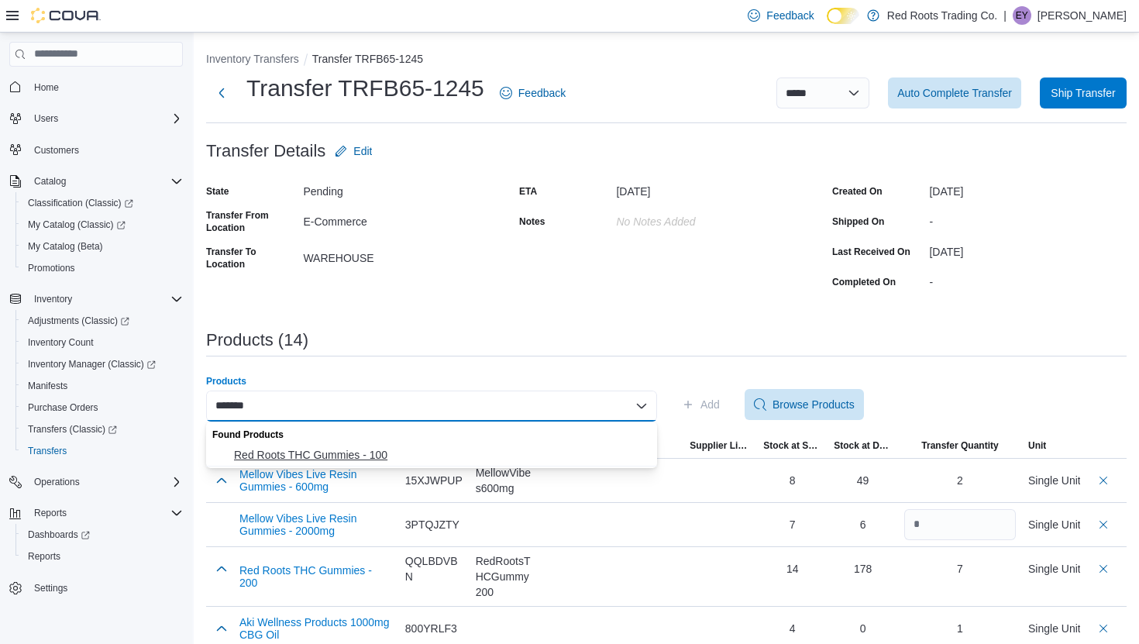
type input "*******"
click at [485, 453] on span "Red Roots THC Gummies - 100" at bounding box center [441, 454] width 414 height 15
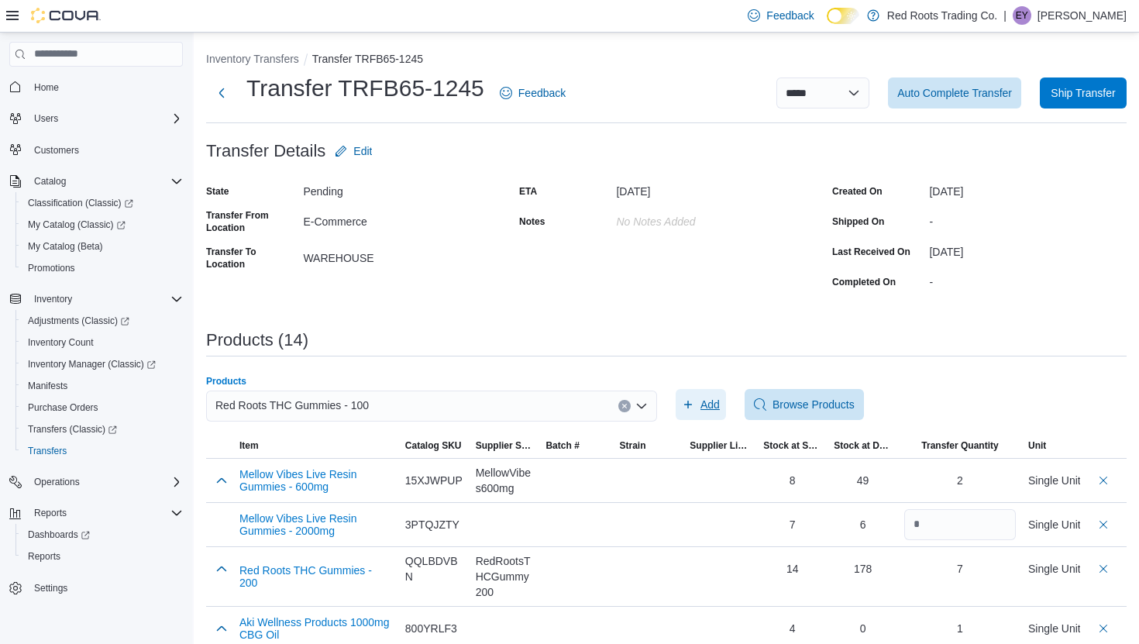
click at [691, 407] on icon "button" at bounding box center [688, 404] width 12 height 12
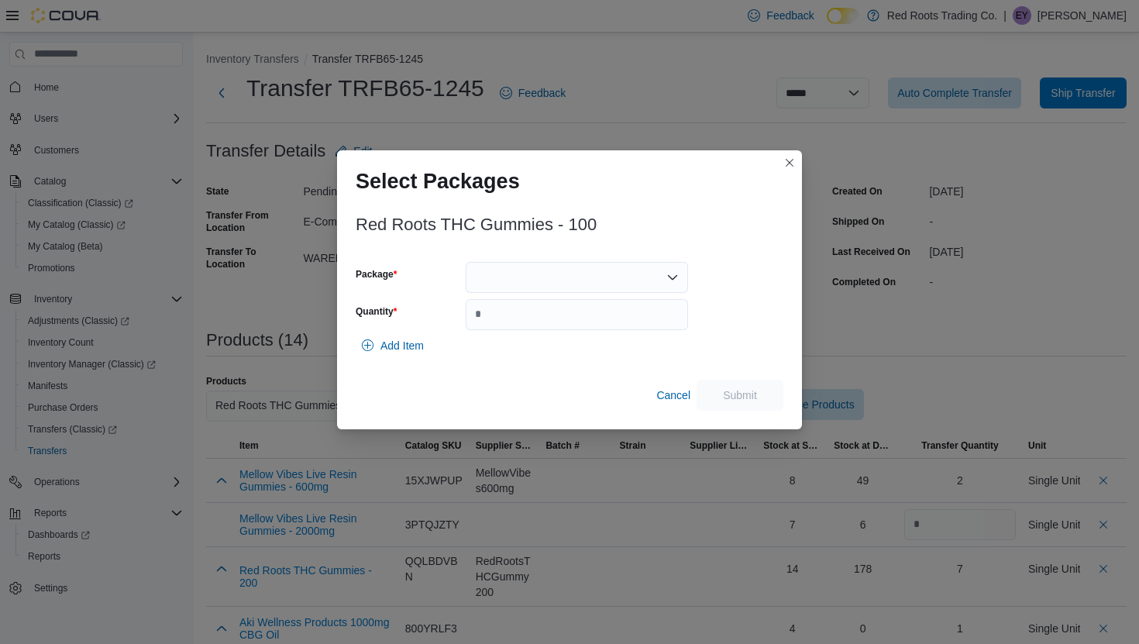
click at [564, 283] on div at bounding box center [576, 277] width 222 height 31
click at [562, 323] on span "1" at bounding box center [585, 325] width 185 height 15
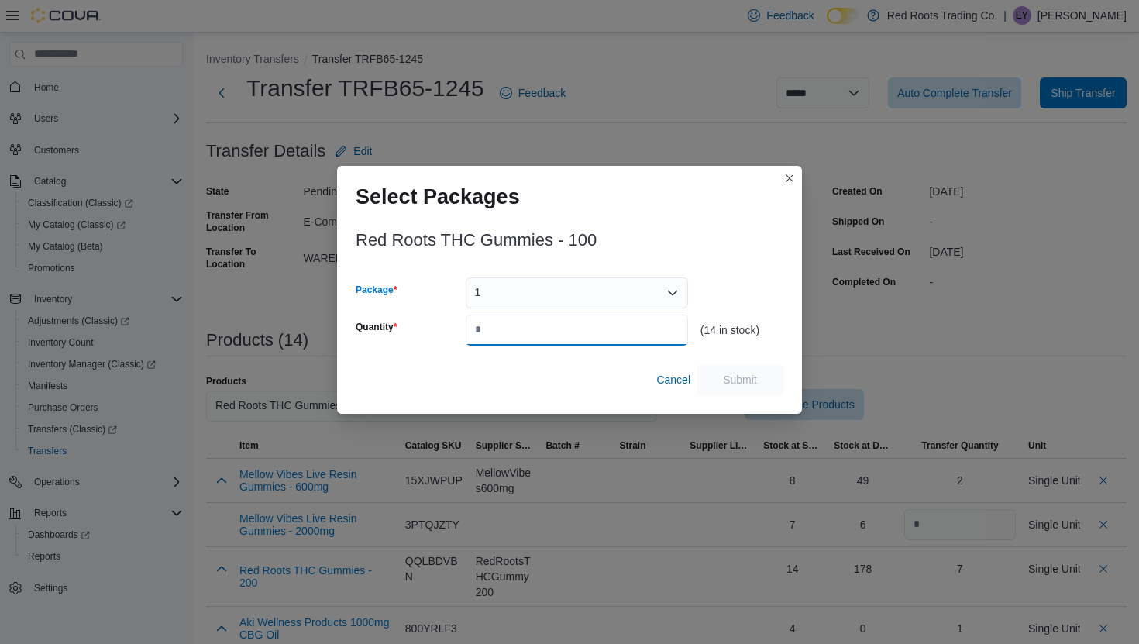
click at [547, 339] on input "Quantity" at bounding box center [576, 329] width 222 height 31
type input "*"
click at [732, 384] on span "Submit" at bounding box center [740, 378] width 34 height 15
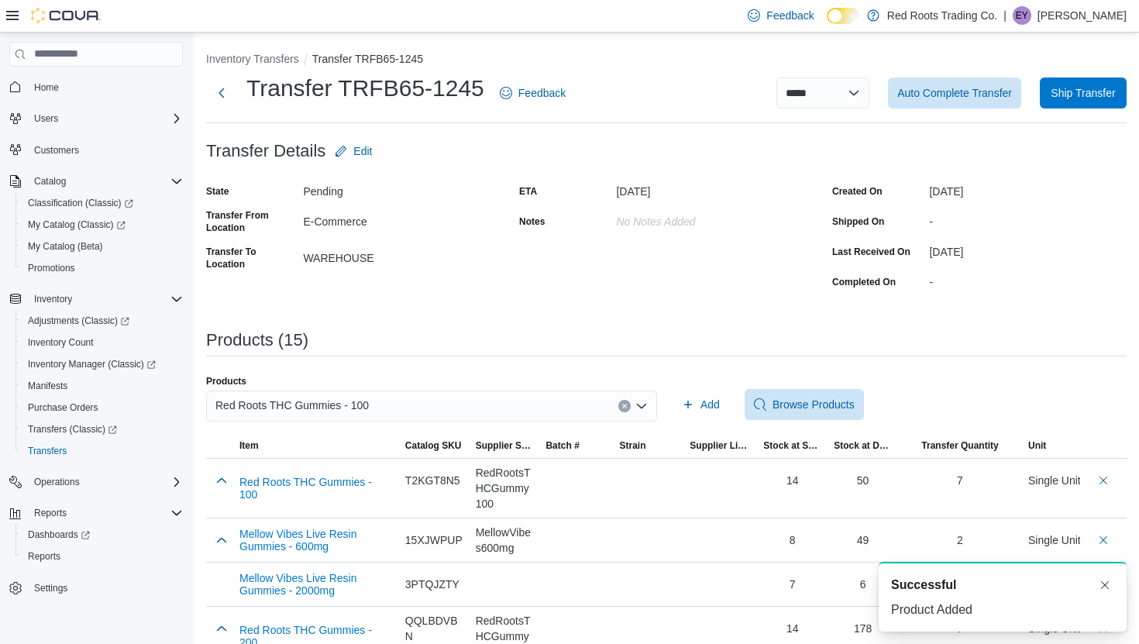
click at [586, 399] on div "Red Roots THC Gummies - 100" at bounding box center [431, 405] width 451 height 31
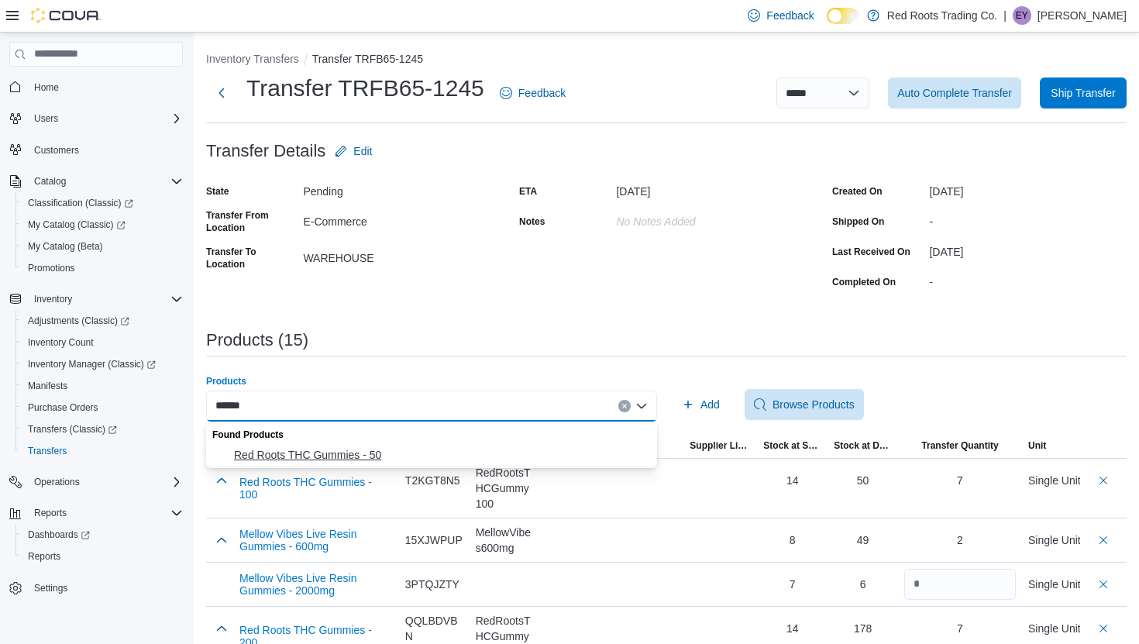
type input "******"
click at [513, 457] on span "Red Roots THC Gummies - 50" at bounding box center [441, 454] width 414 height 15
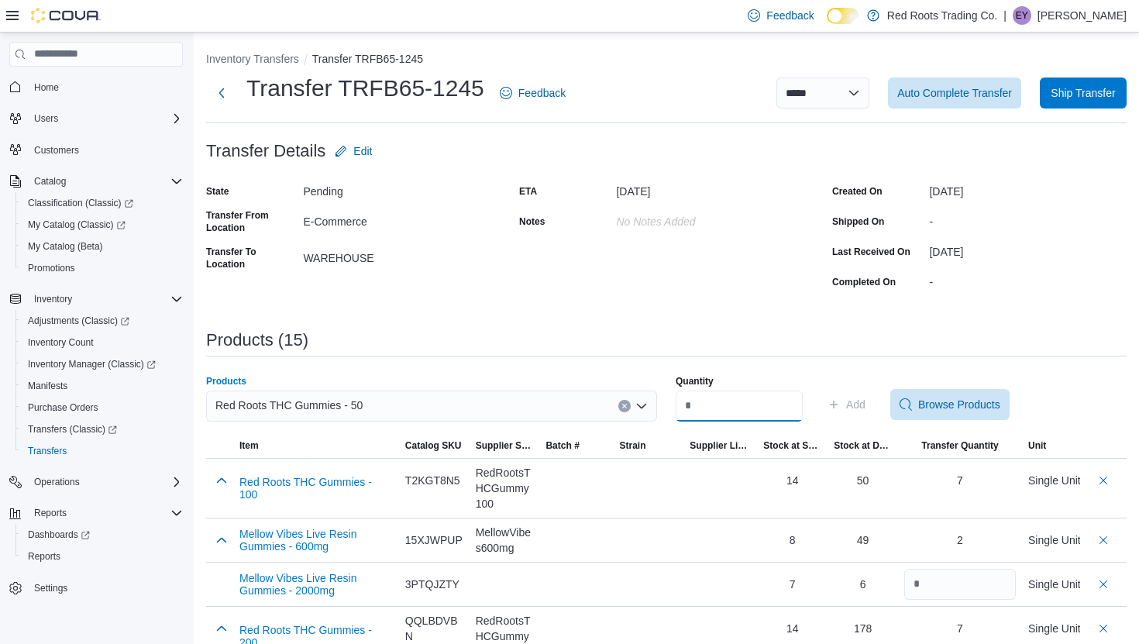
click at [743, 410] on input "Quantity" at bounding box center [738, 405] width 127 height 31
type input "*"
click at [856, 404] on span "Add" at bounding box center [846, 404] width 38 height 31
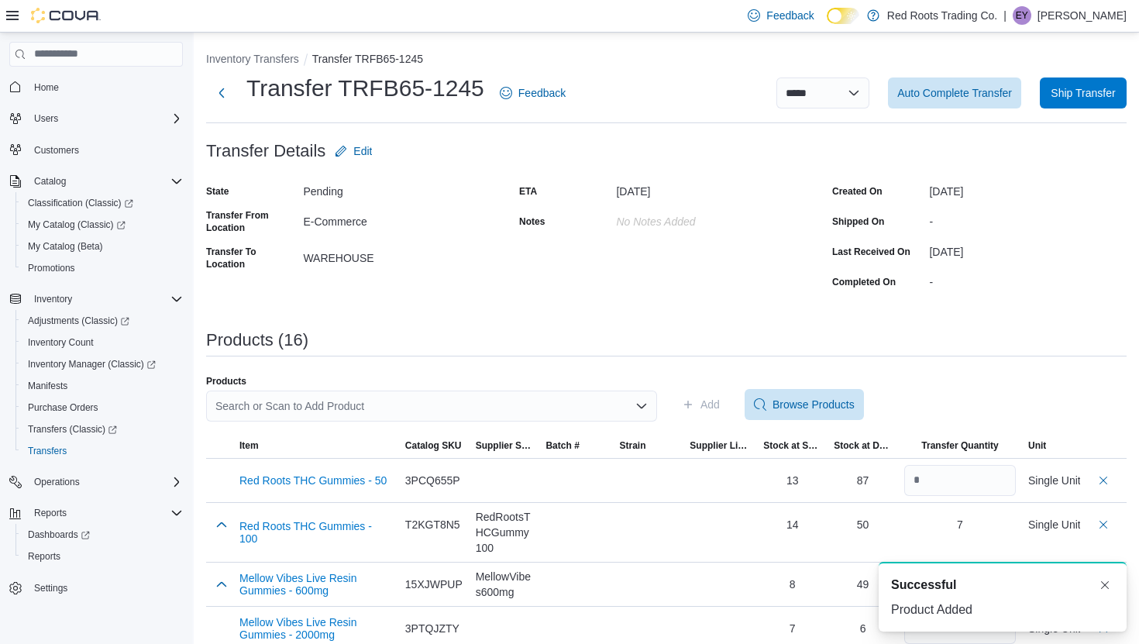
click at [434, 401] on div "Search or Scan to Add Product" at bounding box center [431, 405] width 451 height 31
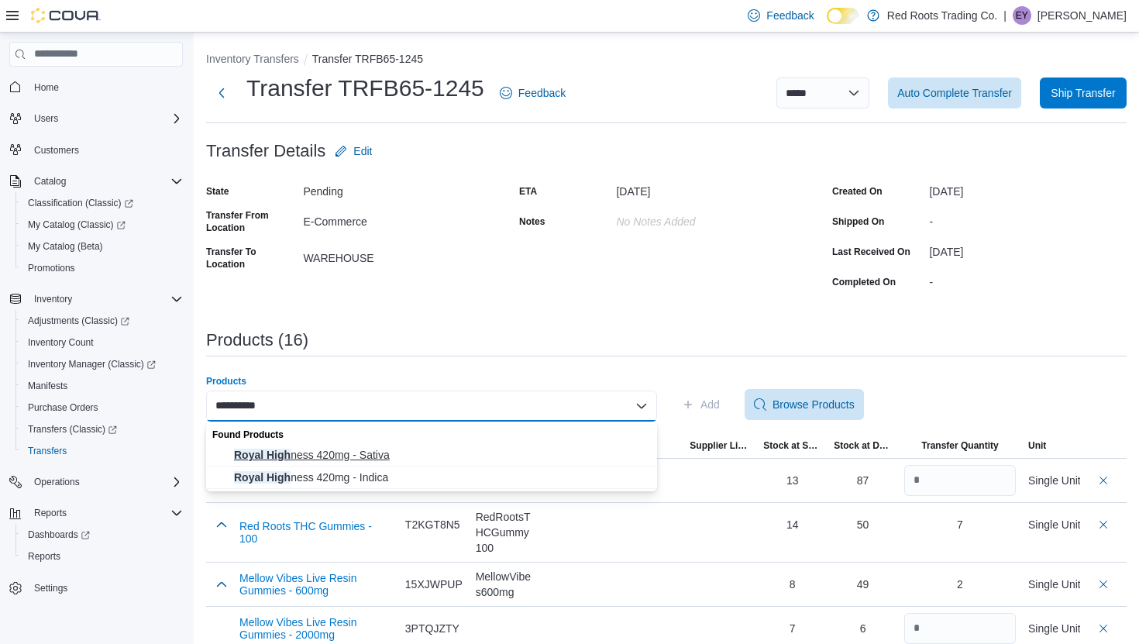
type input "**********"
click at [364, 452] on span "Royal High ness 420mg - Sativa" at bounding box center [441, 454] width 414 height 15
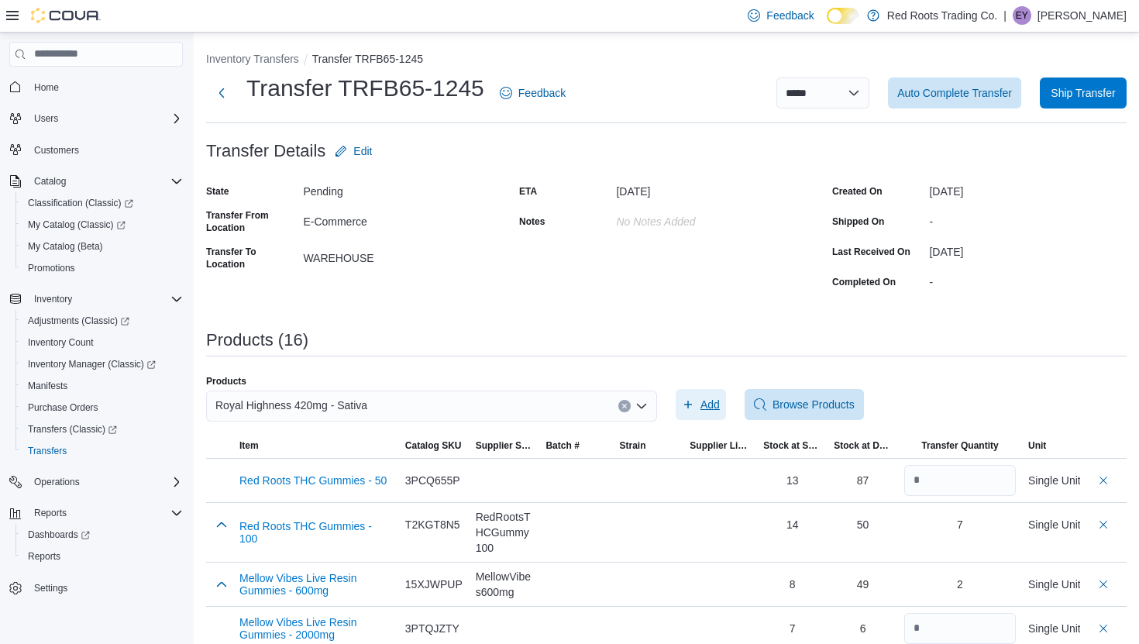
click at [702, 404] on span "Add" at bounding box center [709, 404] width 19 height 15
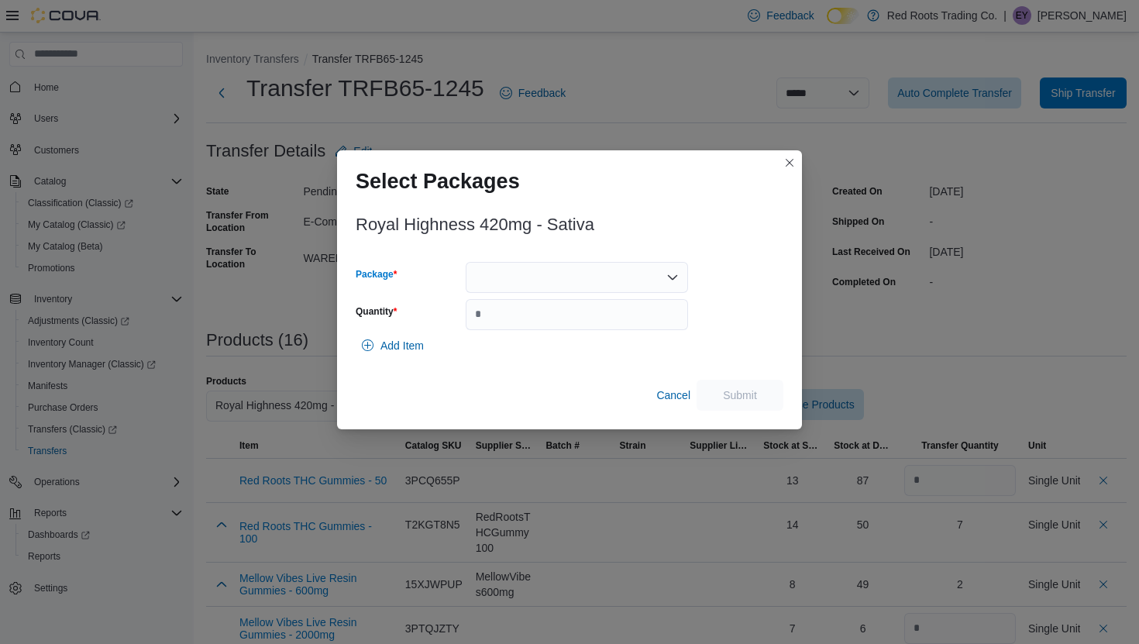
click at [558, 270] on div at bounding box center [576, 277] width 222 height 31
click at [538, 329] on span "1" at bounding box center [585, 325] width 185 height 15
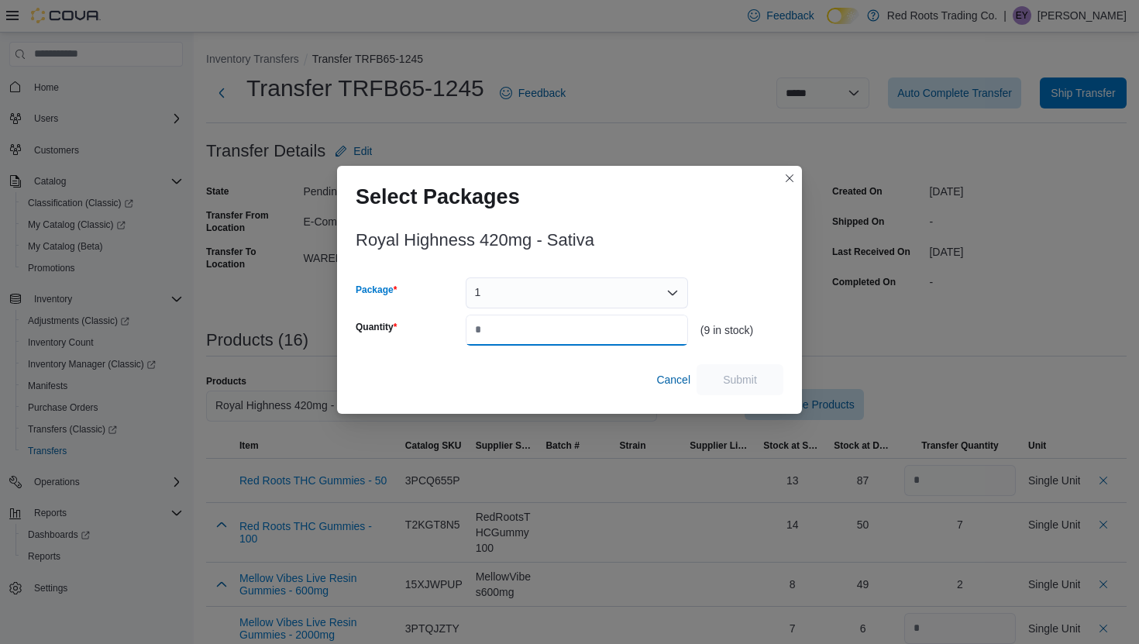
click at [538, 329] on input "Quantity" at bounding box center [576, 329] width 222 height 31
type input "*"
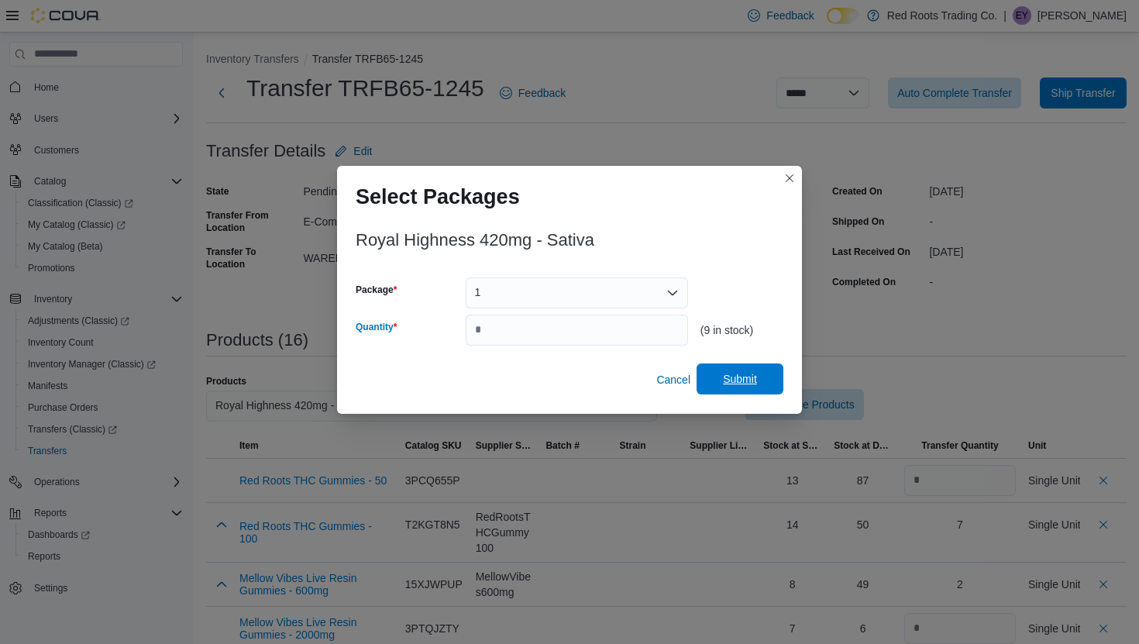
click at [733, 377] on span "Submit" at bounding box center [740, 378] width 34 height 15
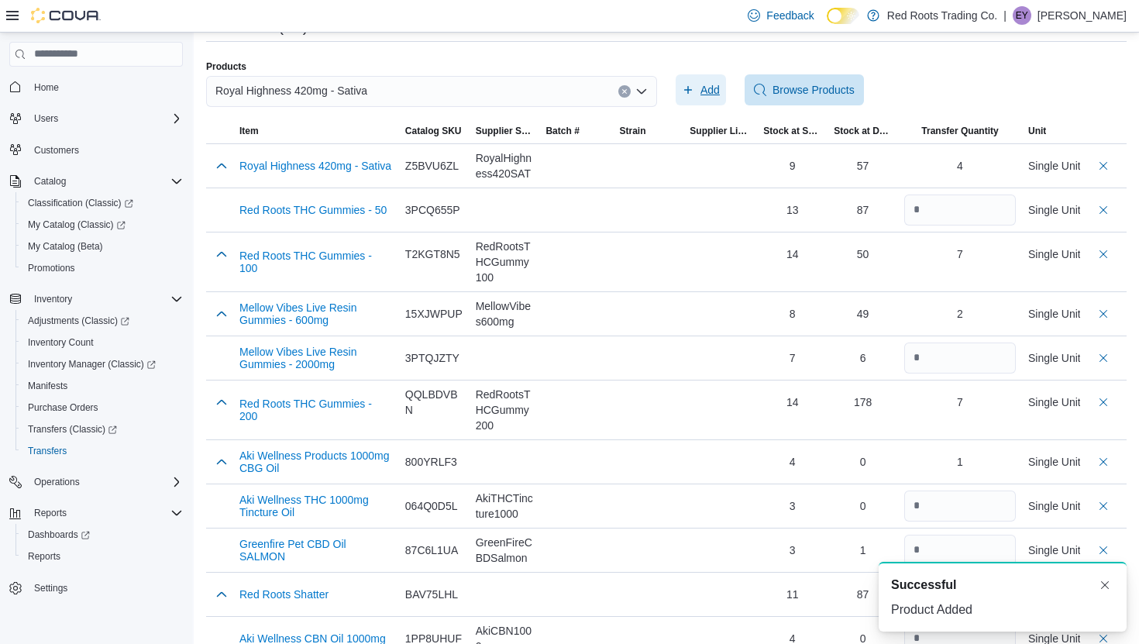
scroll to position [317, 0]
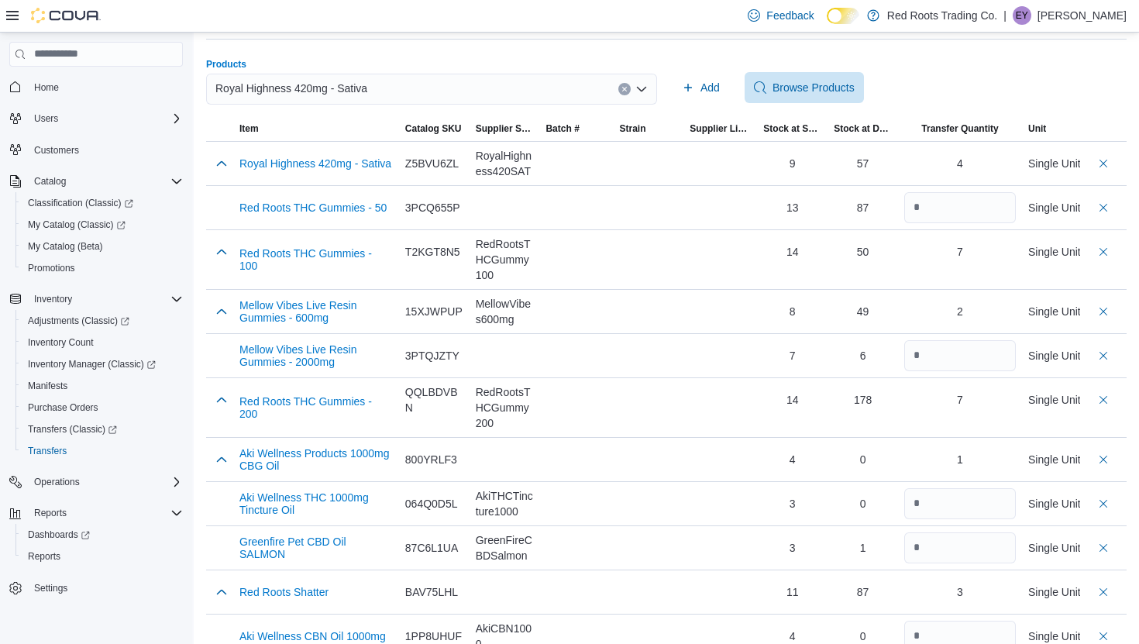
click at [602, 78] on div "Royal Highness 420mg - Sativa" at bounding box center [431, 89] width 451 height 31
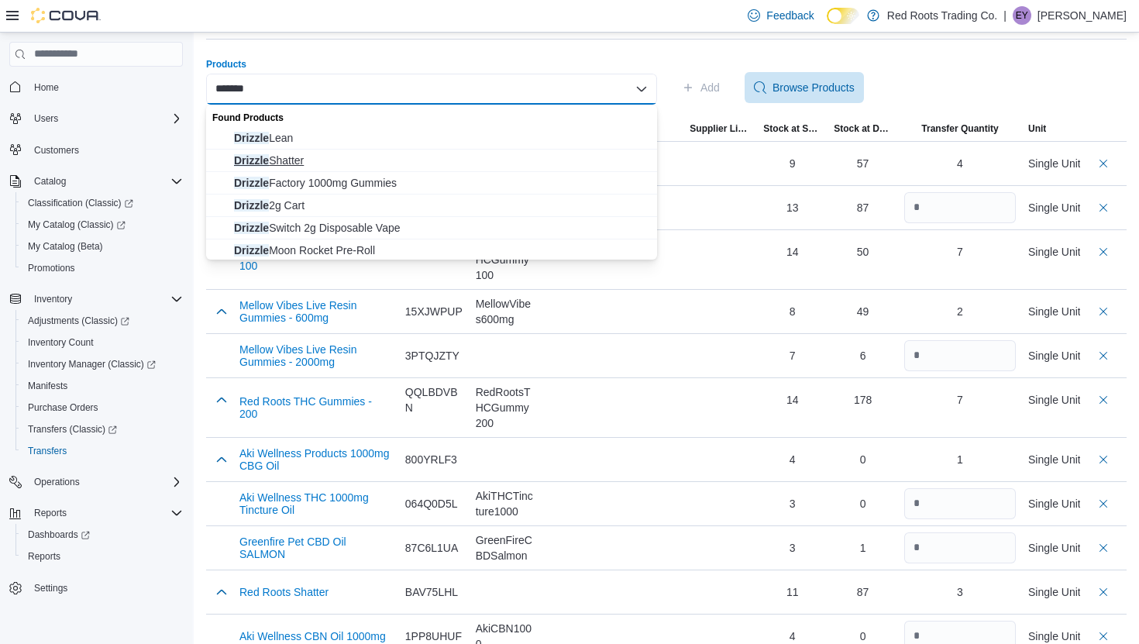
type input "*******"
click at [503, 169] on button "Drizzle Shatter" at bounding box center [431, 160] width 451 height 22
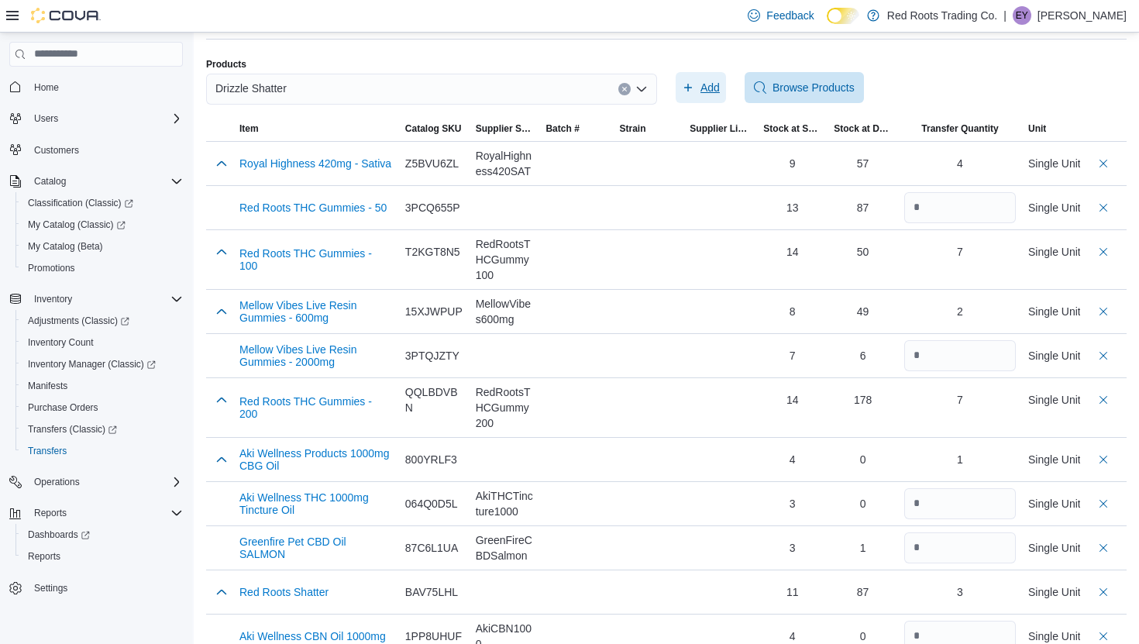
click at [695, 84] on span "Add" at bounding box center [701, 87] width 38 height 31
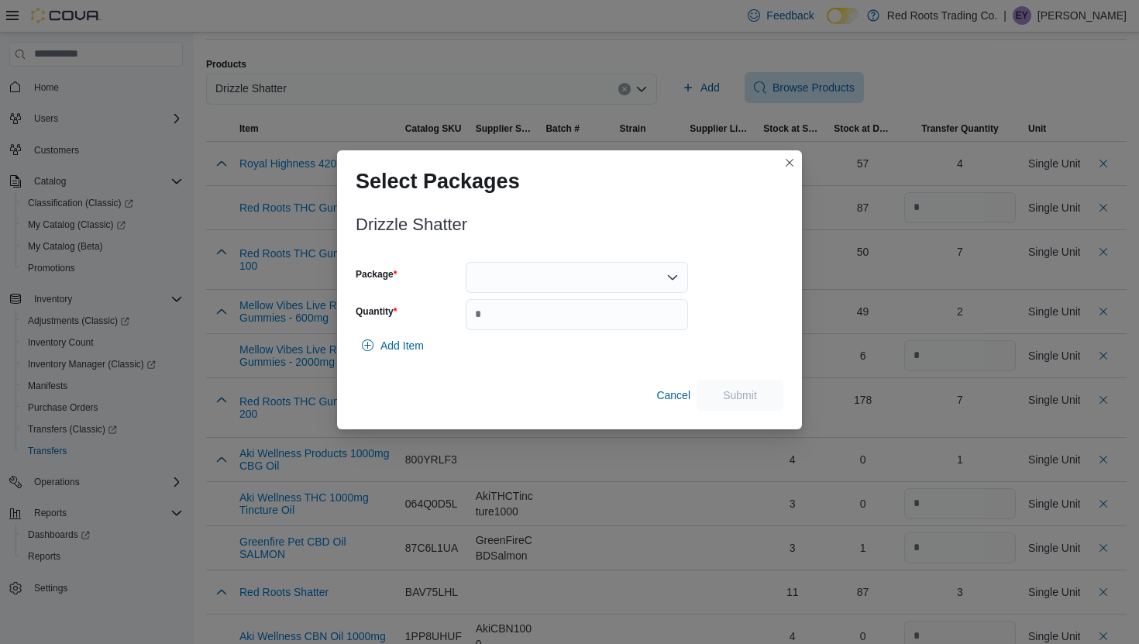
click at [533, 283] on div at bounding box center [576, 277] width 222 height 31
click at [520, 327] on span "1" at bounding box center [585, 325] width 185 height 15
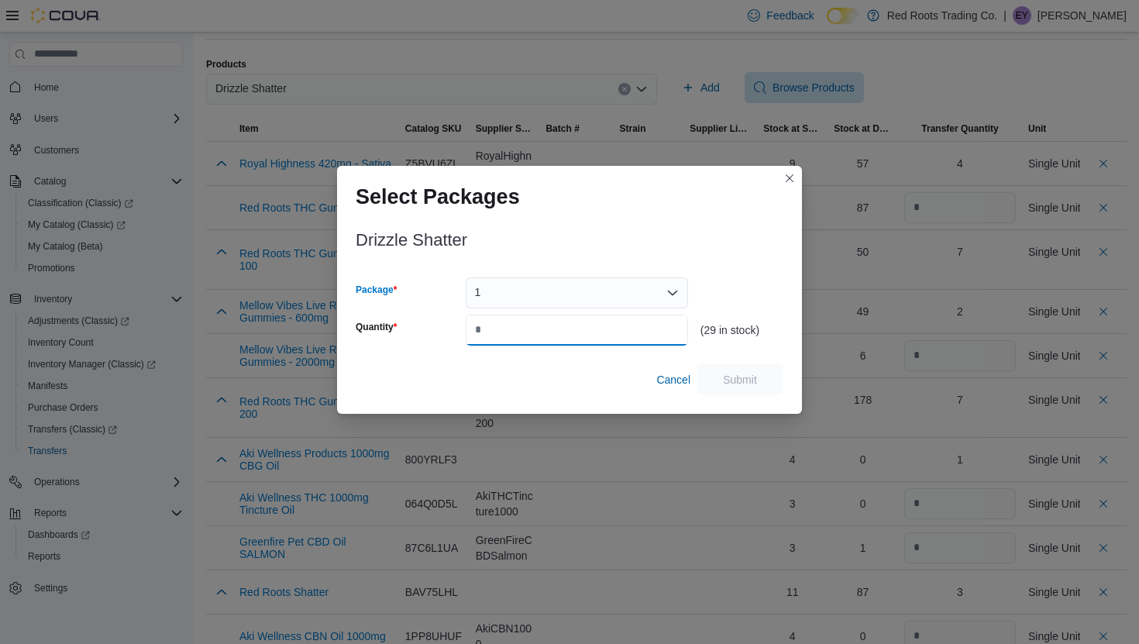
click at [520, 327] on input "Quantity" at bounding box center [576, 329] width 222 height 31
type input "**"
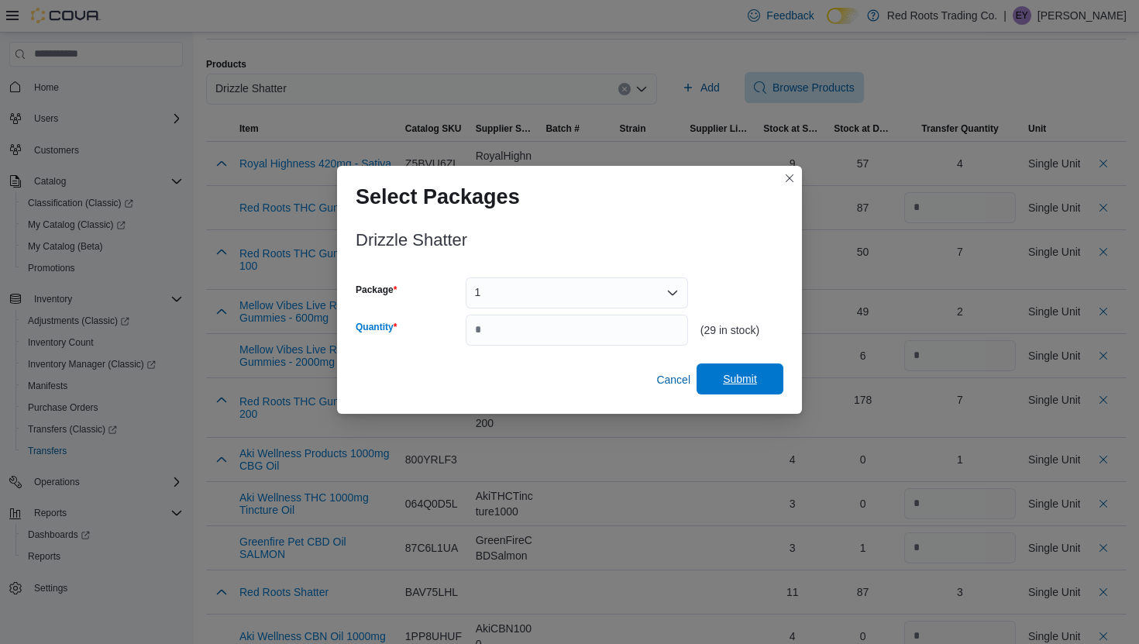
click at [723, 370] on span "Submit" at bounding box center [740, 378] width 68 height 31
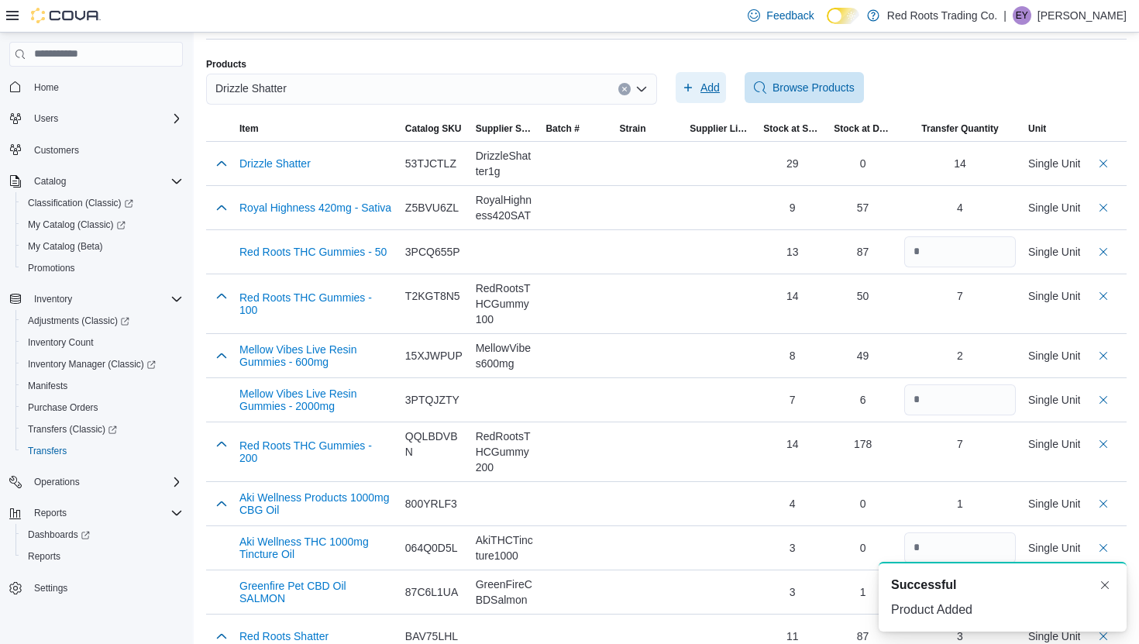
scroll to position [0, 0]
click at [622, 83] on button "Clear input" at bounding box center [624, 89] width 12 height 12
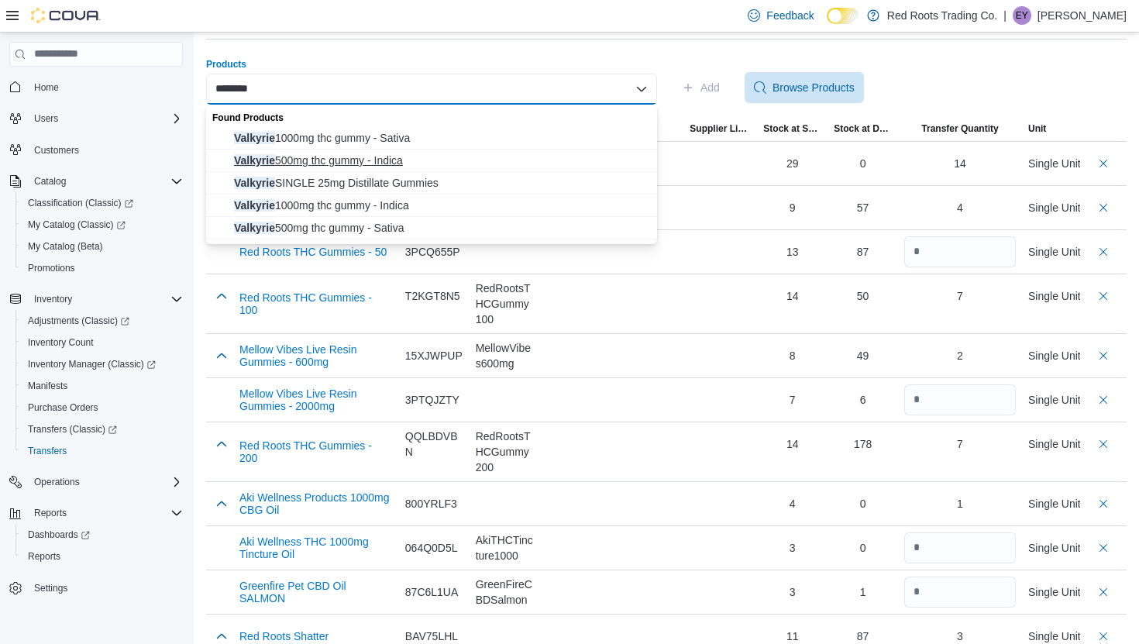
type input "********"
click at [586, 157] on span "Valkyrie 500mg thc gummy - Indica" at bounding box center [441, 160] width 414 height 15
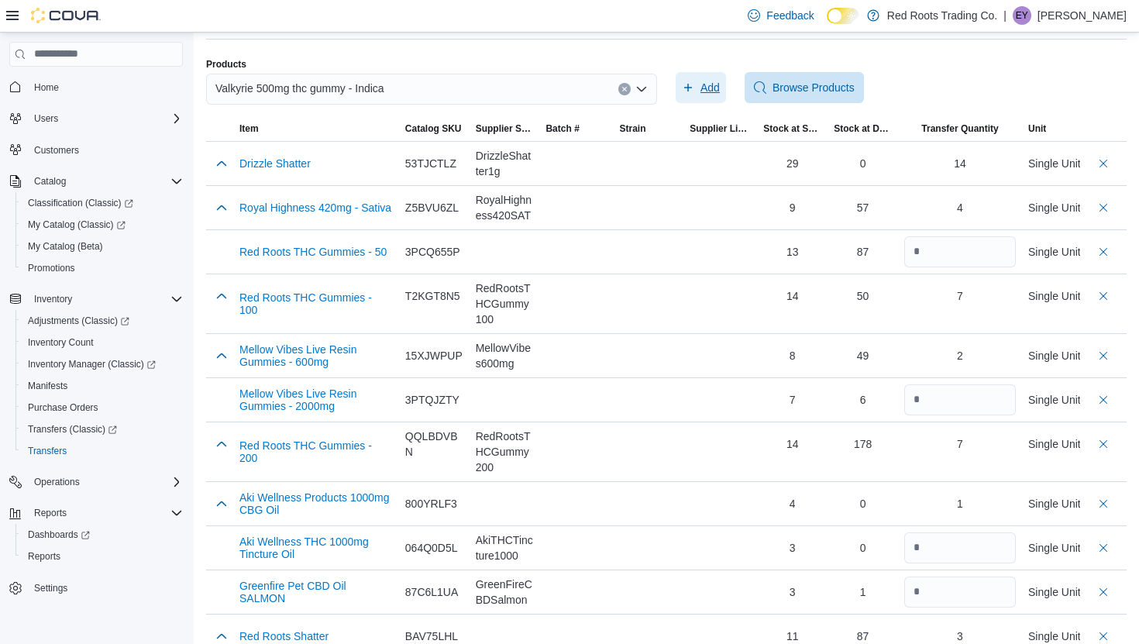
click at [689, 93] on span "Add" at bounding box center [701, 87] width 38 height 31
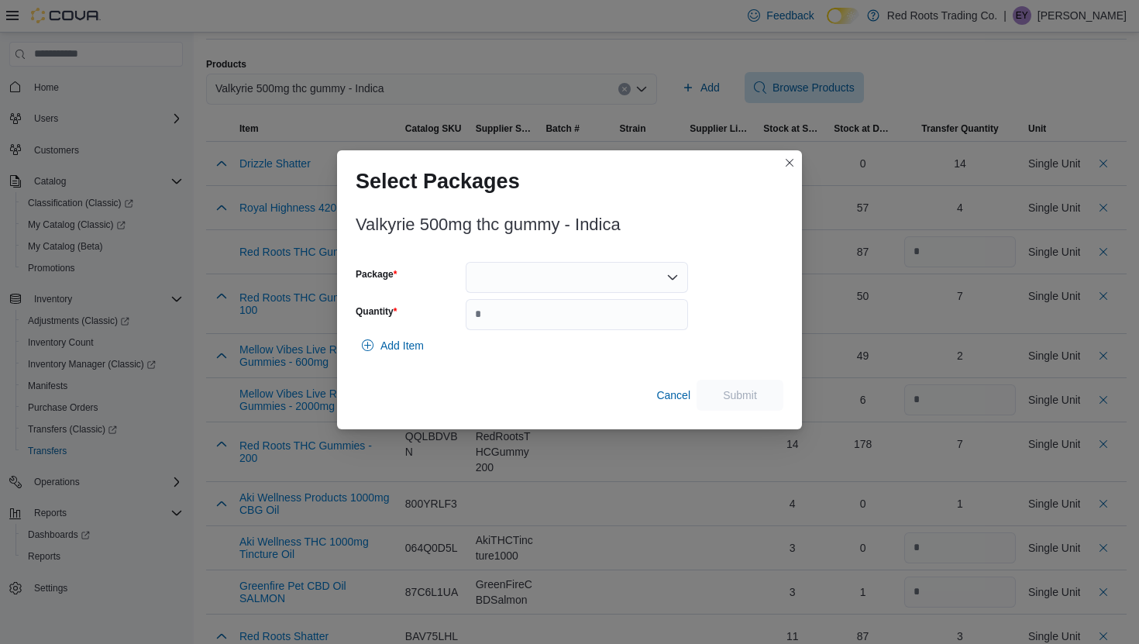
click at [524, 271] on div at bounding box center [576, 277] width 222 height 31
click at [518, 325] on span "1" at bounding box center [585, 325] width 185 height 15
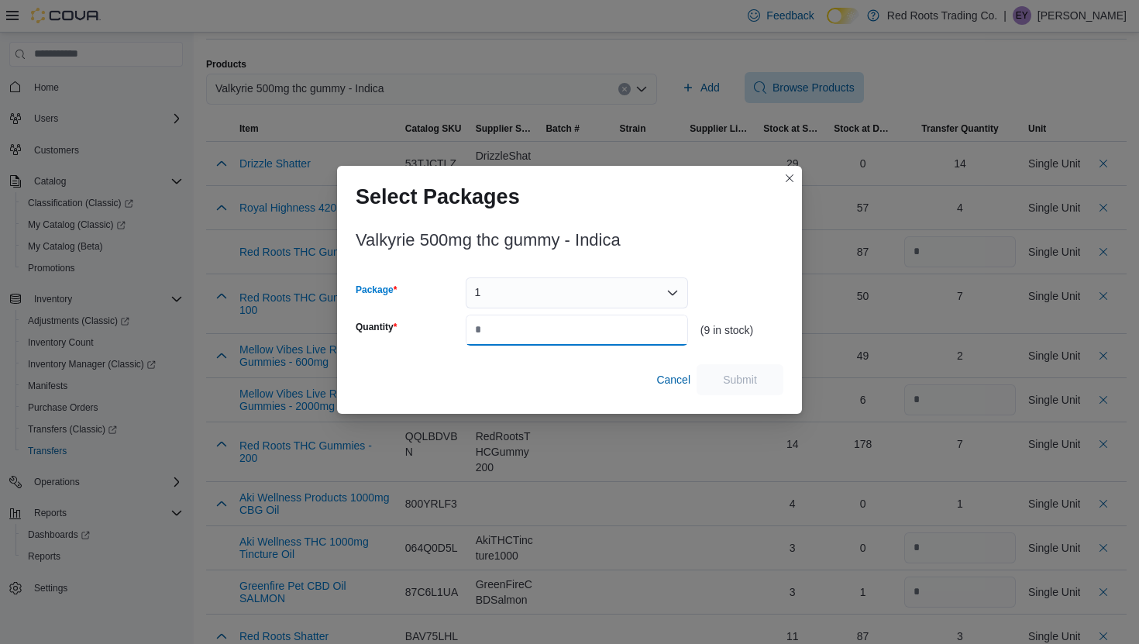
click at [515, 335] on input "Quantity" at bounding box center [576, 329] width 222 height 31
type input "*"
click at [764, 382] on span "Submit" at bounding box center [740, 378] width 68 height 31
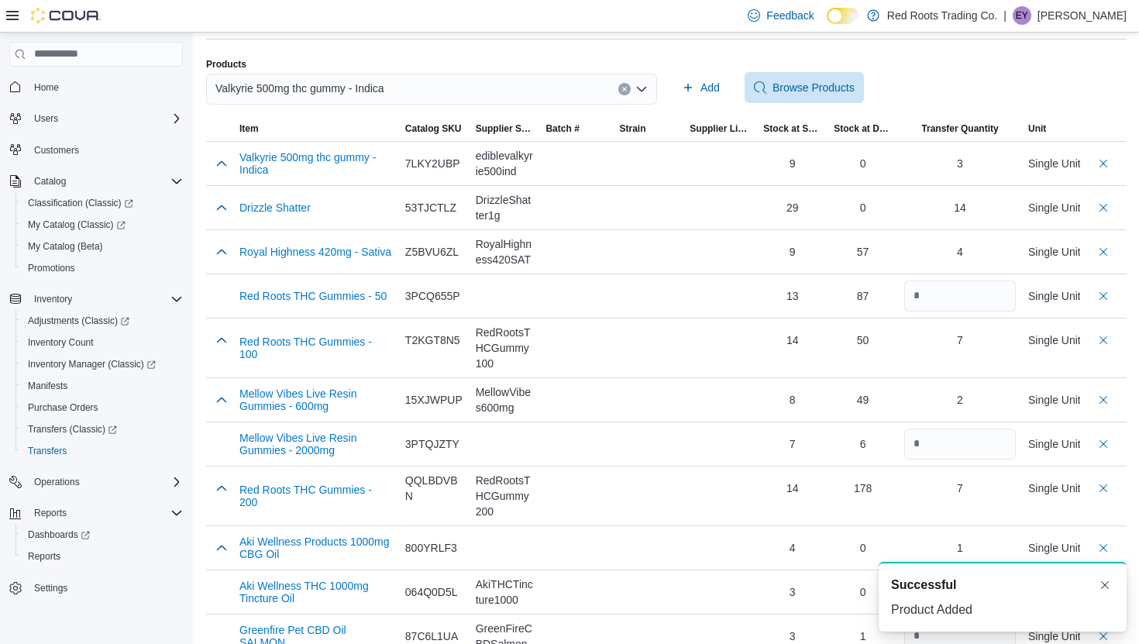
click at [543, 97] on div "Valkyrie 500mg thc gummy - Indica" at bounding box center [431, 89] width 451 height 31
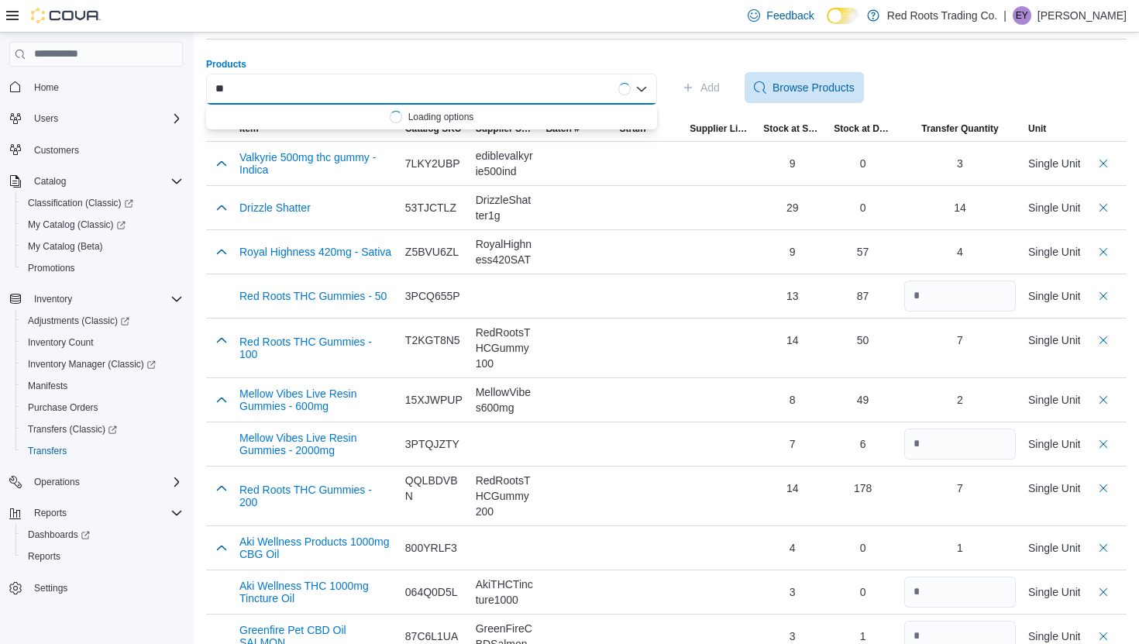
type input "*"
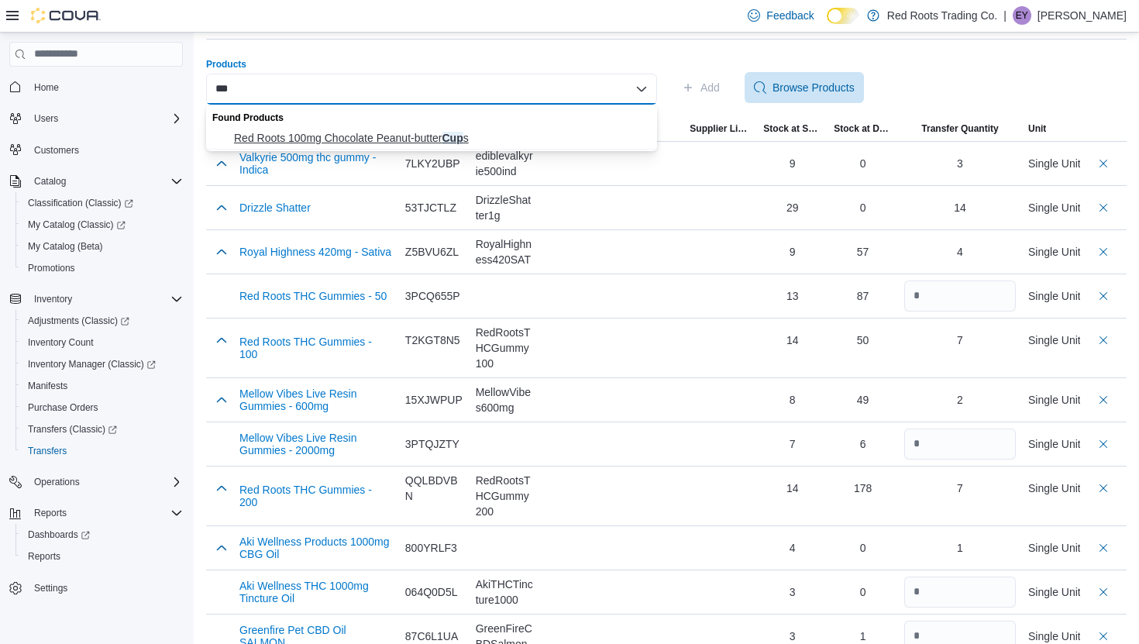
type input "***"
click at [448, 132] on span "Red Roots 100mg Chocolate Peanut-butter Cup s" at bounding box center [441, 137] width 414 height 15
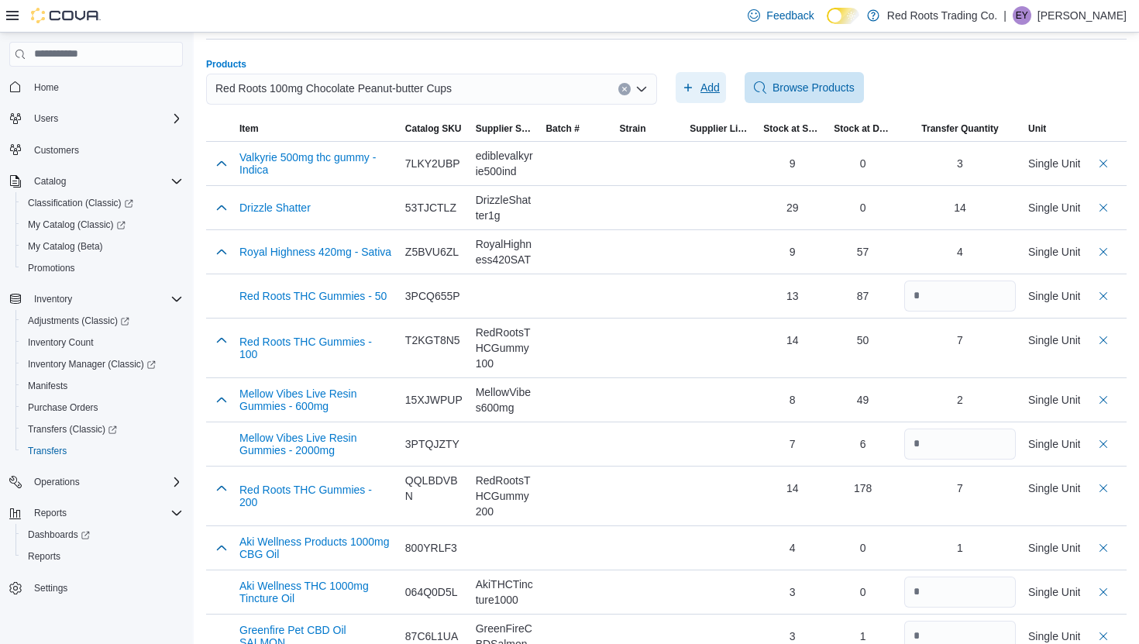
click at [688, 93] on icon "button" at bounding box center [688, 87] width 12 height 12
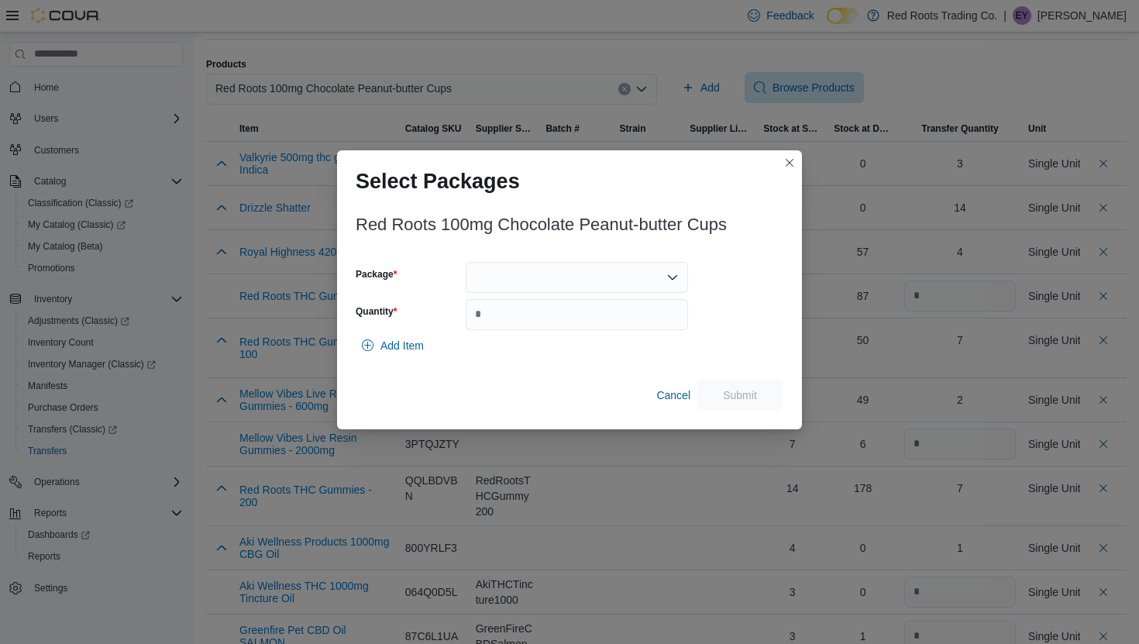
click at [538, 266] on div at bounding box center [576, 277] width 222 height 31
click at [544, 320] on span "1" at bounding box center [585, 325] width 185 height 15
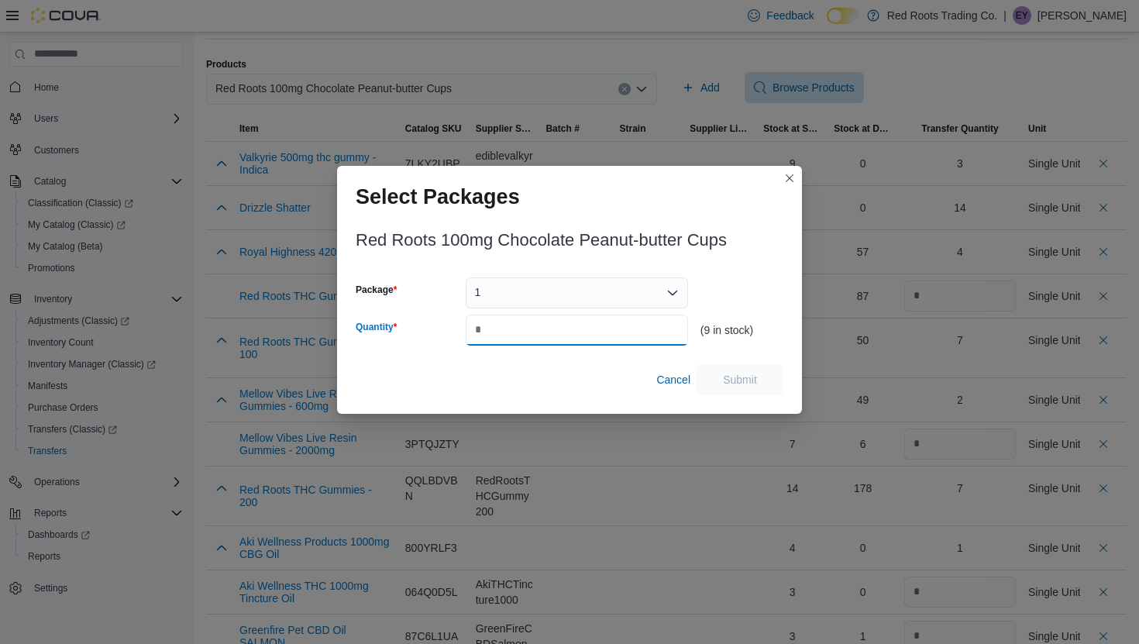
click at [544, 320] on input "Quantity" at bounding box center [576, 329] width 222 height 31
type input "*"
click at [748, 384] on span "Submit" at bounding box center [740, 378] width 34 height 15
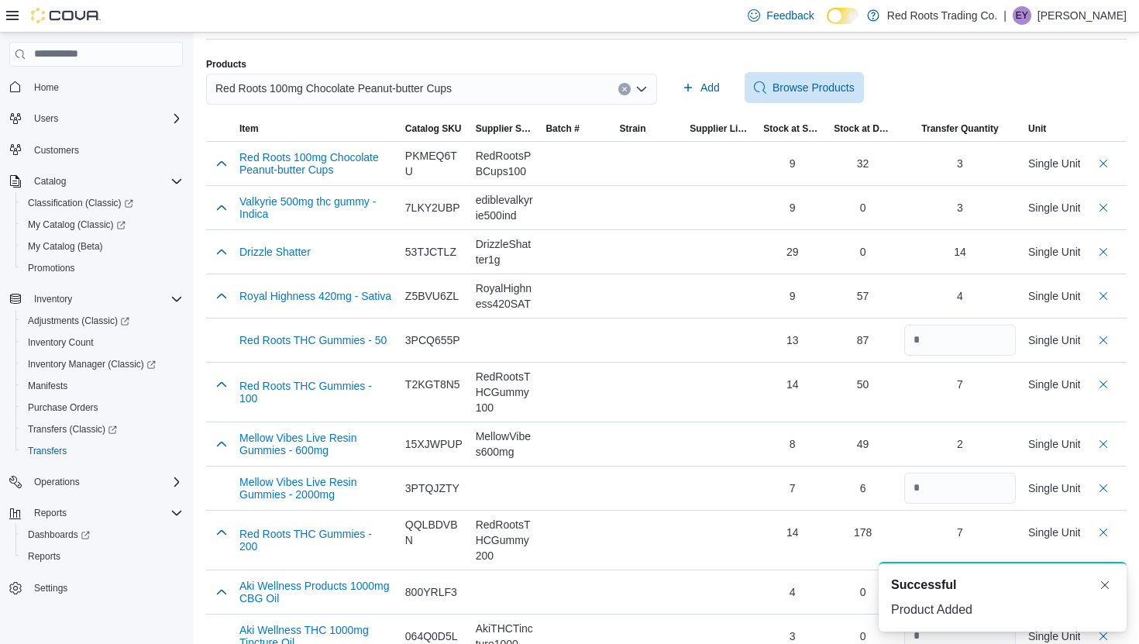
click at [570, 80] on div "Red Roots 100mg Chocolate Peanut-butter Cups" at bounding box center [431, 89] width 451 height 31
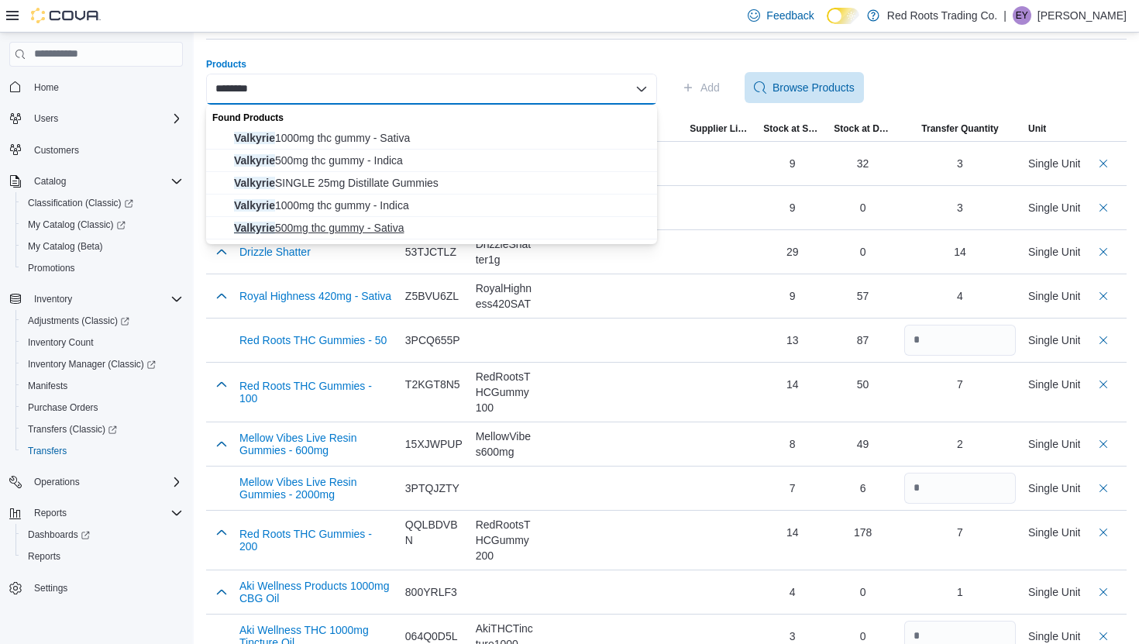
type input "********"
click at [490, 220] on span "Valkyrie 500mg thc gummy - Sativa" at bounding box center [441, 227] width 414 height 15
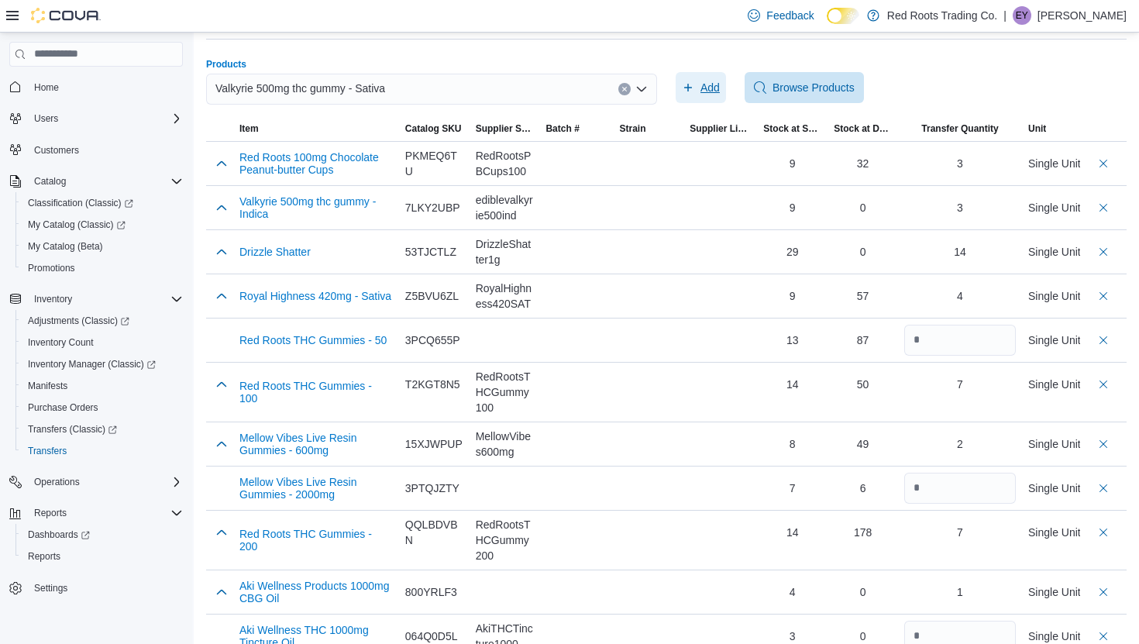
click at [702, 82] on span "Add" at bounding box center [709, 87] width 19 height 15
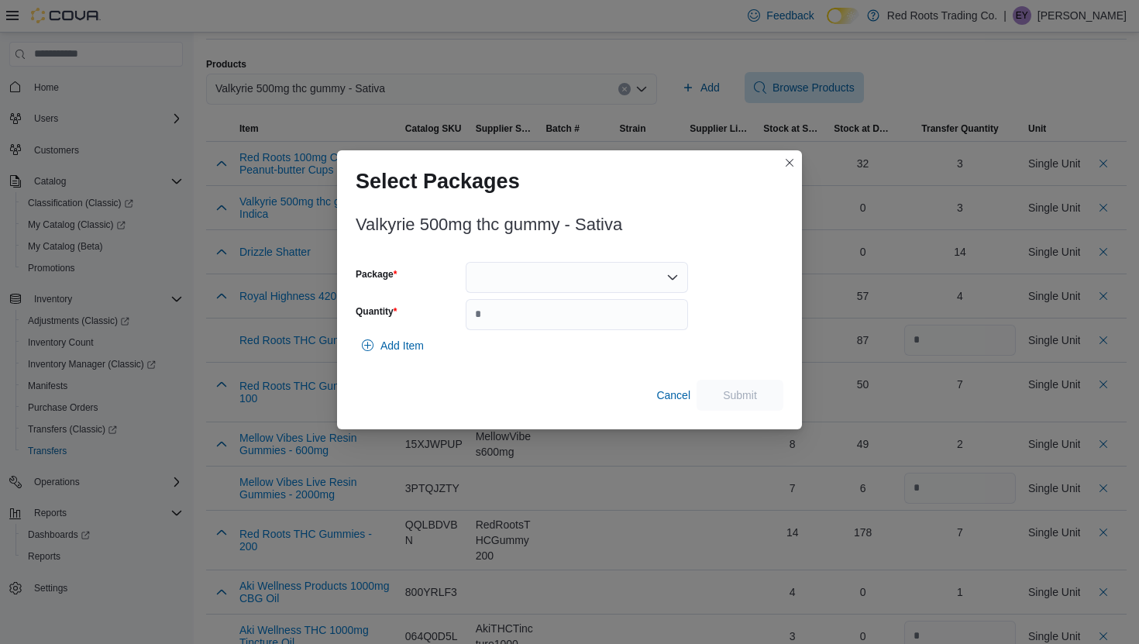
click at [531, 280] on div at bounding box center [576, 277] width 222 height 31
click at [528, 324] on span "1" at bounding box center [585, 325] width 185 height 15
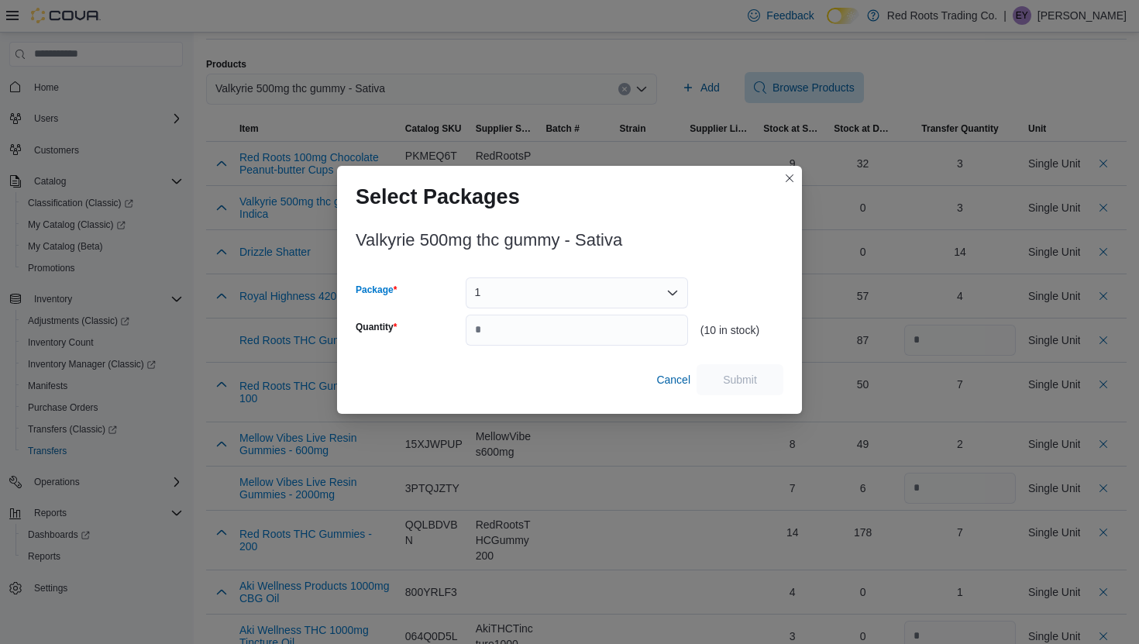
type input "*"
click at [533, 341] on input "Quantity" at bounding box center [576, 329] width 222 height 31
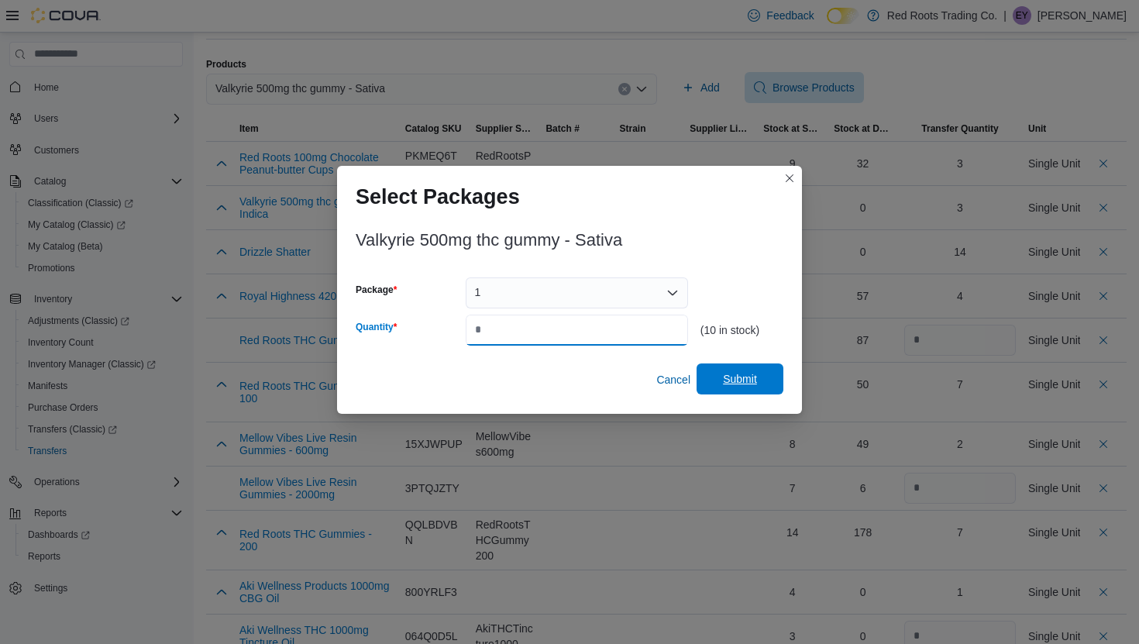
type input "*"
click at [734, 376] on span "Submit" at bounding box center [740, 378] width 34 height 15
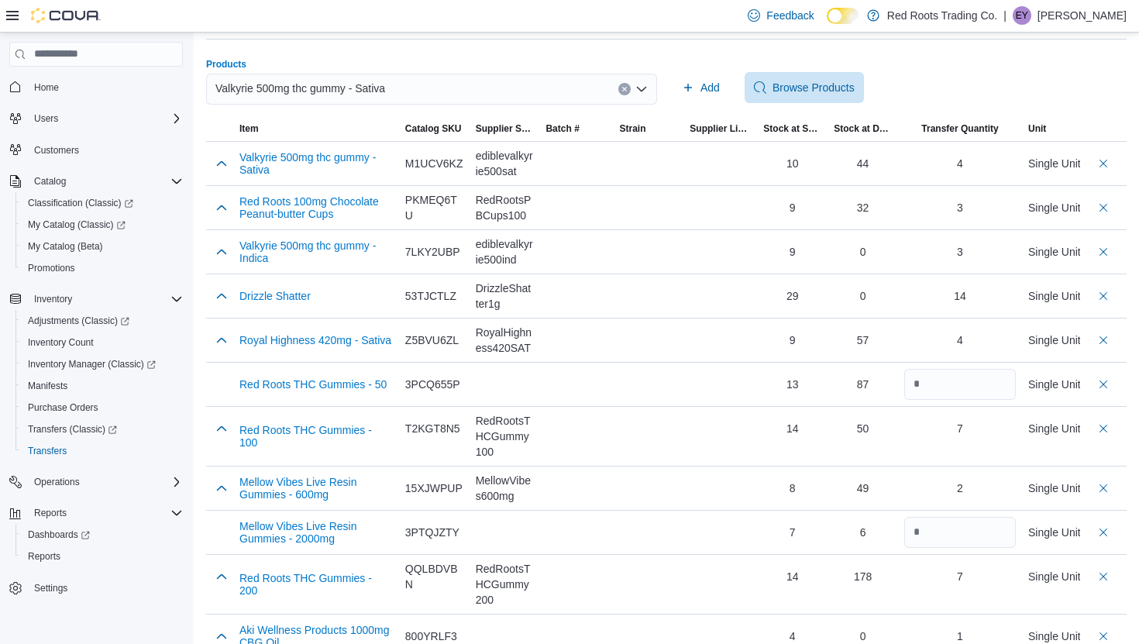
click at [485, 92] on div "Valkyrie 500mg thc gummy - Sativa" at bounding box center [431, 89] width 451 height 31
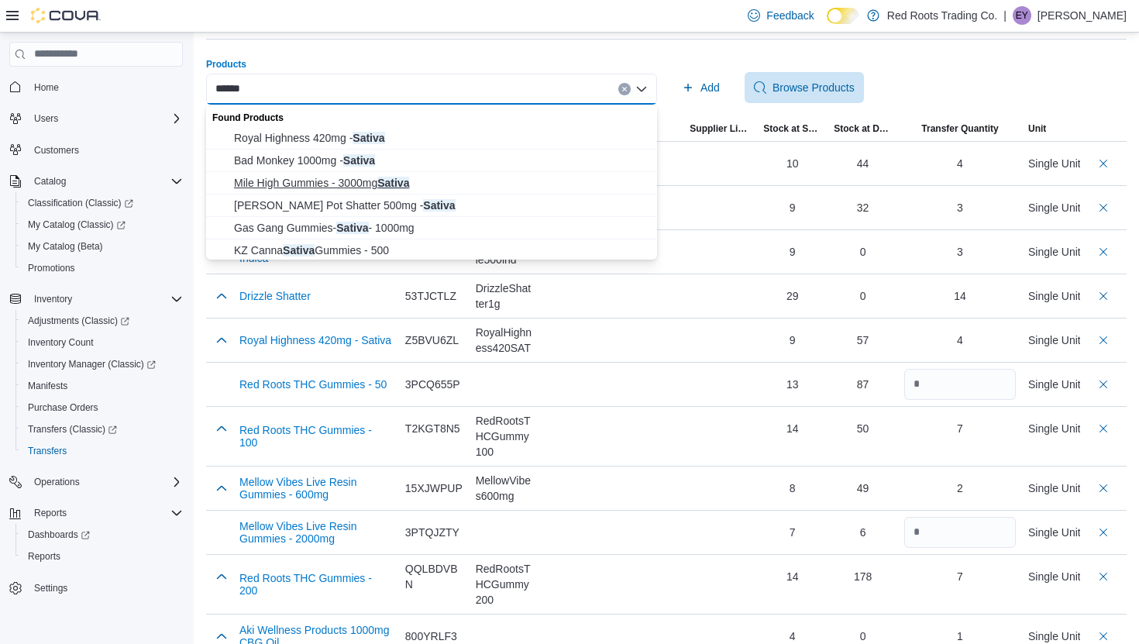
type input "******"
click at [373, 181] on span "Mile High Gummies - 3000mg Sativa" at bounding box center [441, 182] width 414 height 15
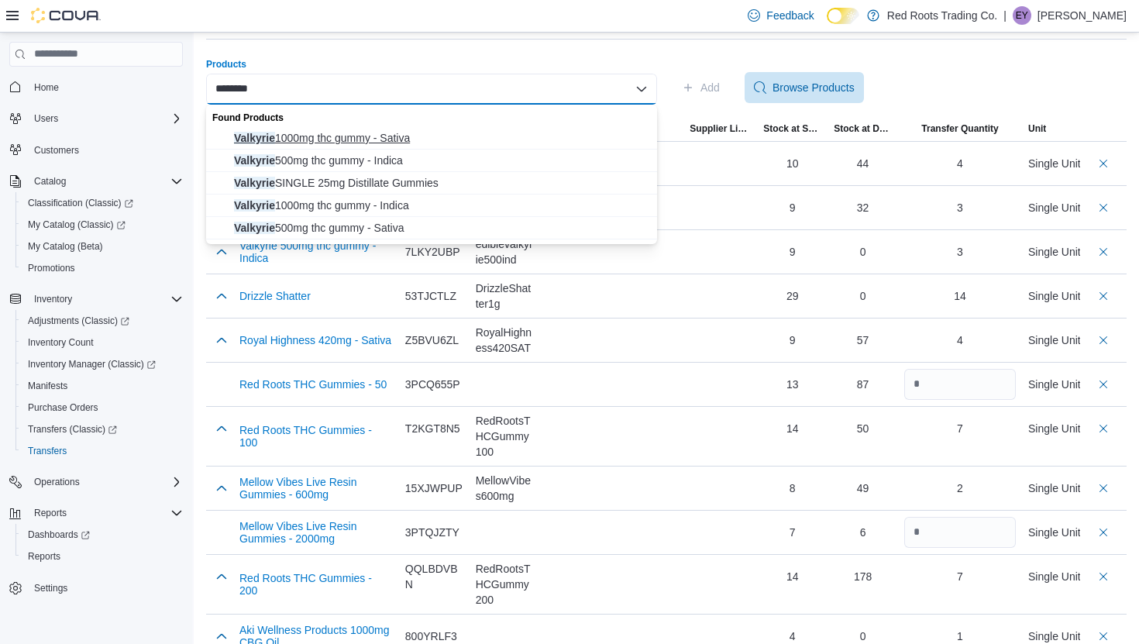
type input "********"
click at [387, 136] on span "Valkyrie 1000mg thc gummy - Sativa" at bounding box center [441, 137] width 414 height 15
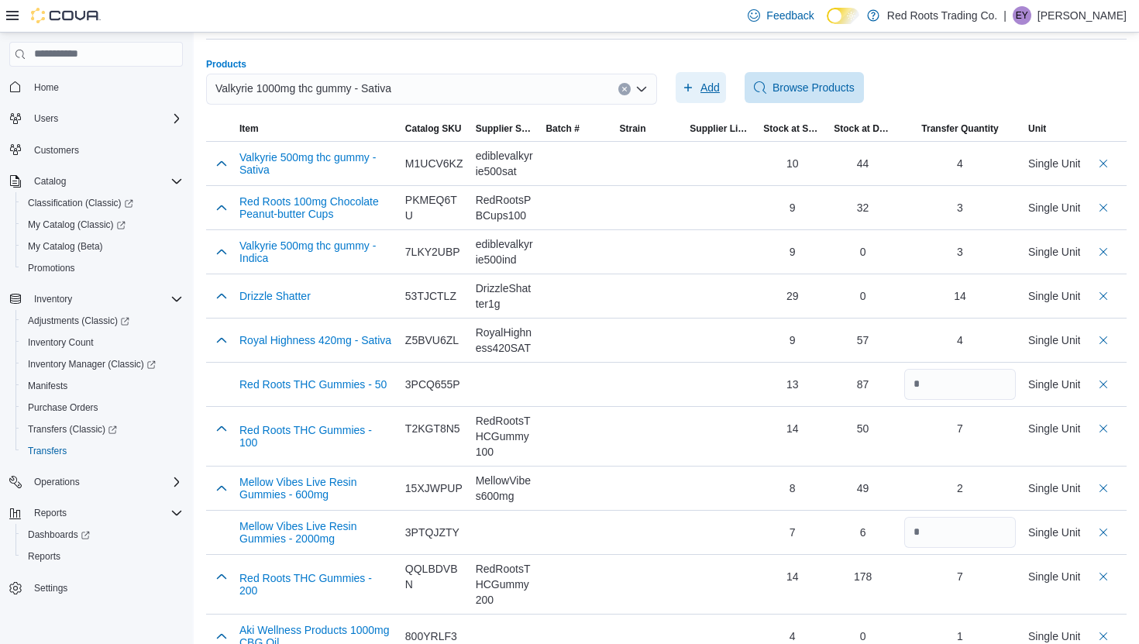
click at [691, 86] on icon "button" at bounding box center [688, 87] width 12 height 12
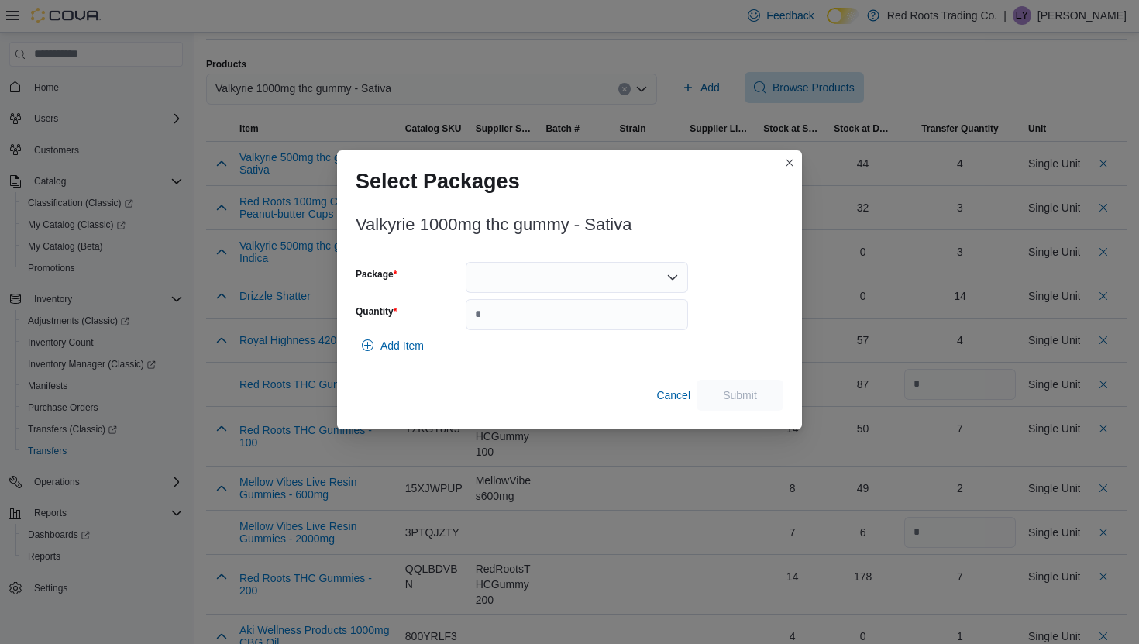
click at [603, 269] on div at bounding box center [576, 277] width 222 height 31
click at [595, 332] on span "1" at bounding box center [585, 325] width 185 height 15
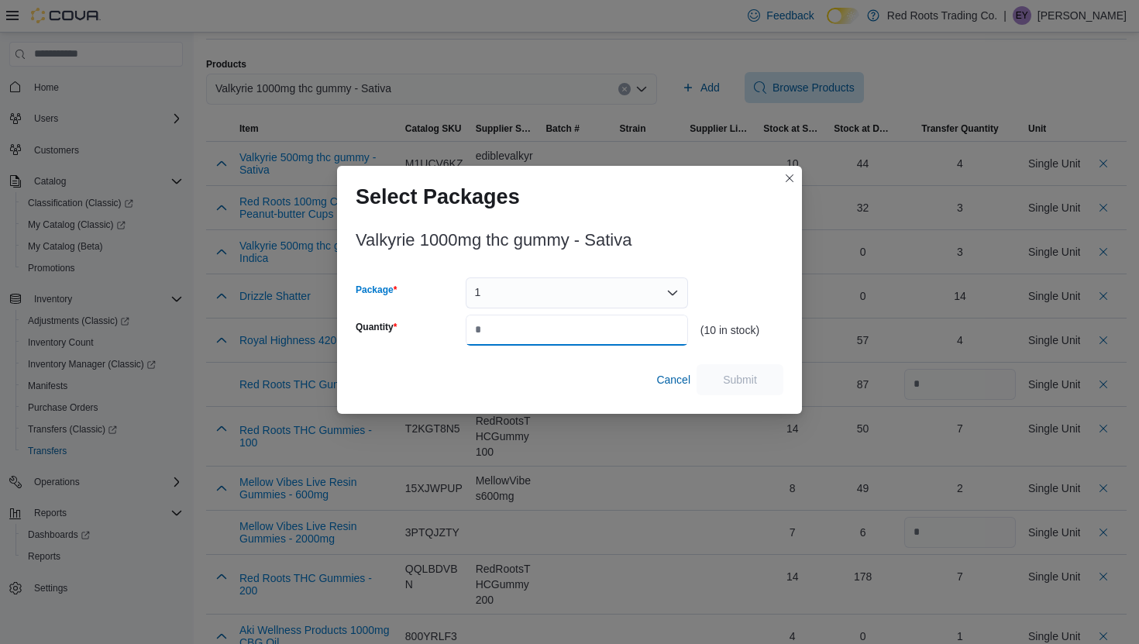
click at [593, 342] on input "Quantity" at bounding box center [576, 329] width 222 height 31
type input "*"
click at [757, 369] on span "Submit" at bounding box center [740, 378] width 68 height 31
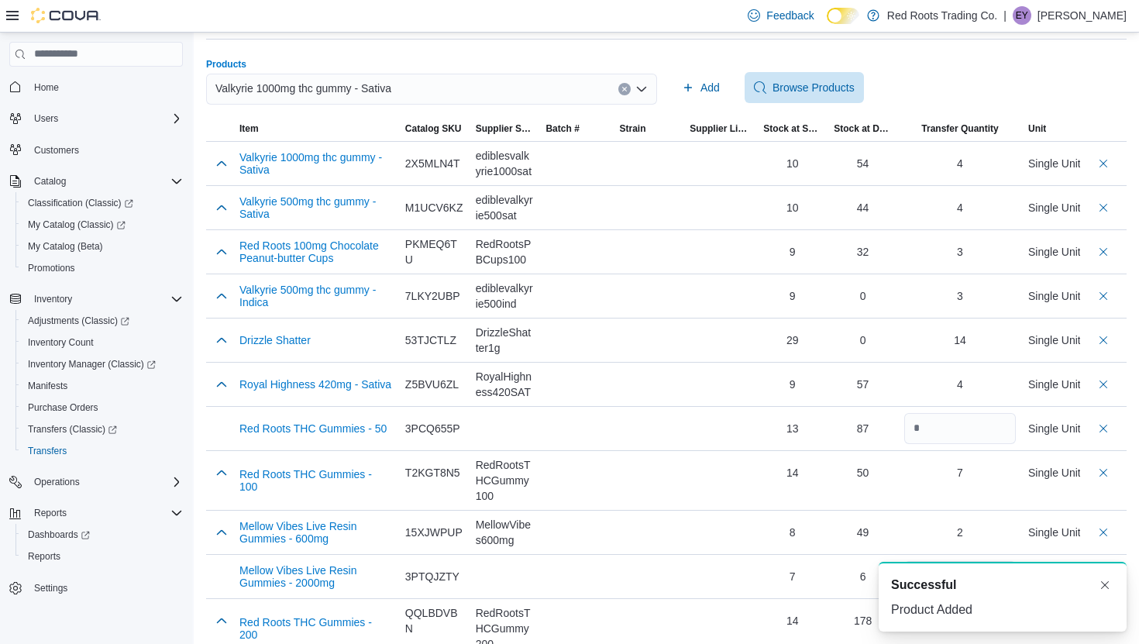
click at [431, 96] on div "Valkyrie 1000mg thc gummy - Sativa" at bounding box center [431, 89] width 451 height 31
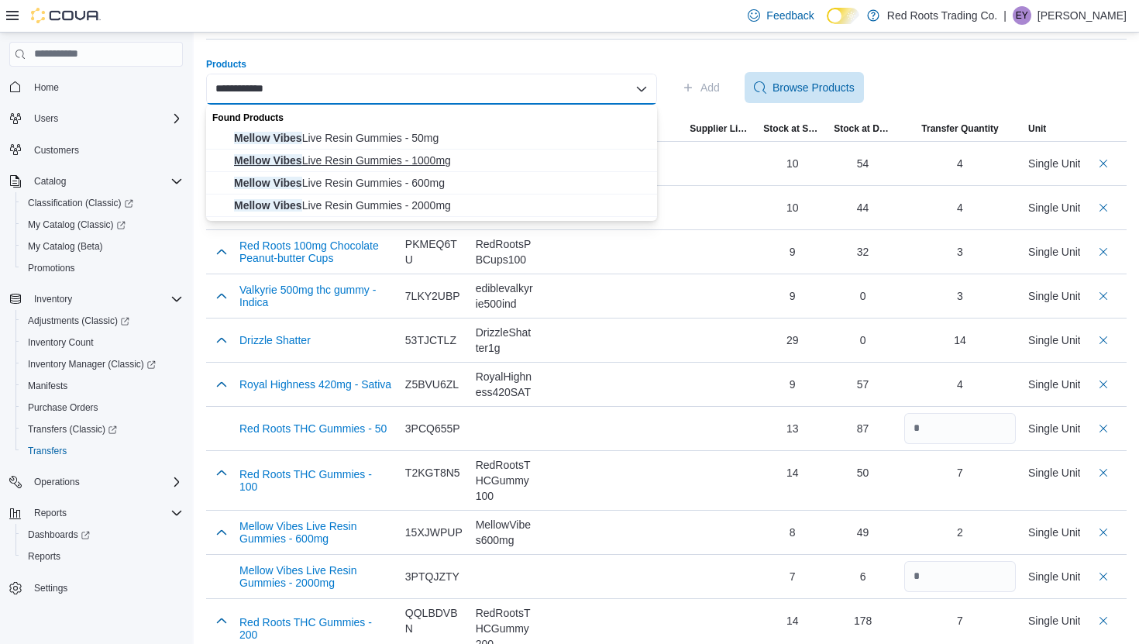
type input "**********"
click at [457, 166] on span "Mellow Vibes Live Resin Gummies - 1000mg" at bounding box center [441, 160] width 414 height 15
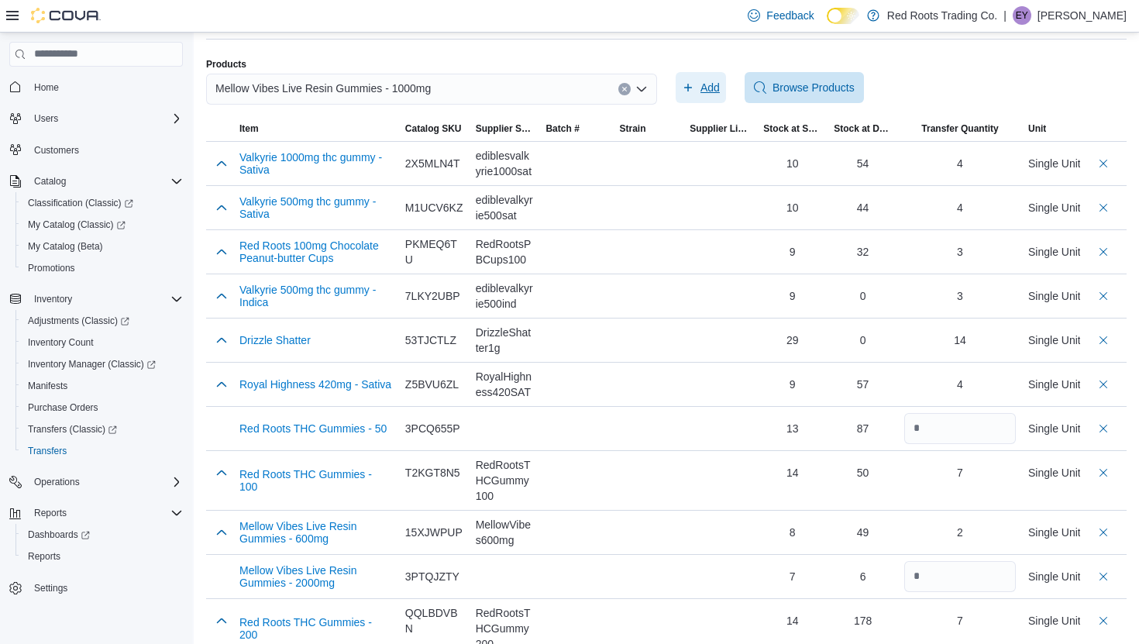
click at [702, 83] on span "Add" at bounding box center [709, 87] width 19 height 15
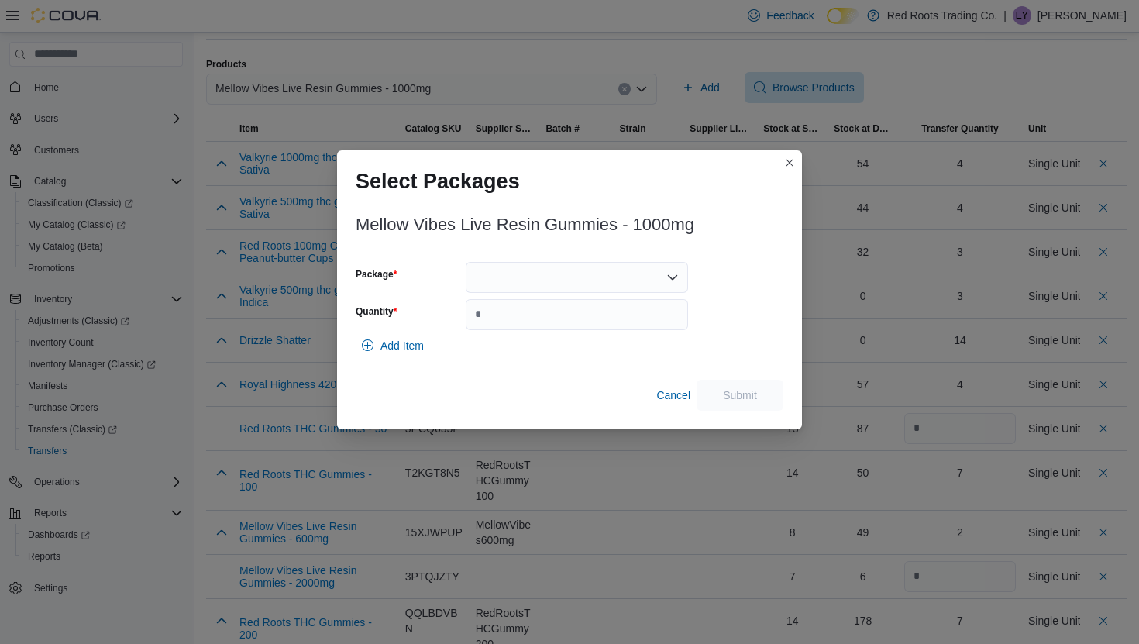
click at [570, 270] on div at bounding box center [576, 277] width 222 height 31
click at [547, 330] on span "1" at bounding box center [585, 325] width 185 height 15
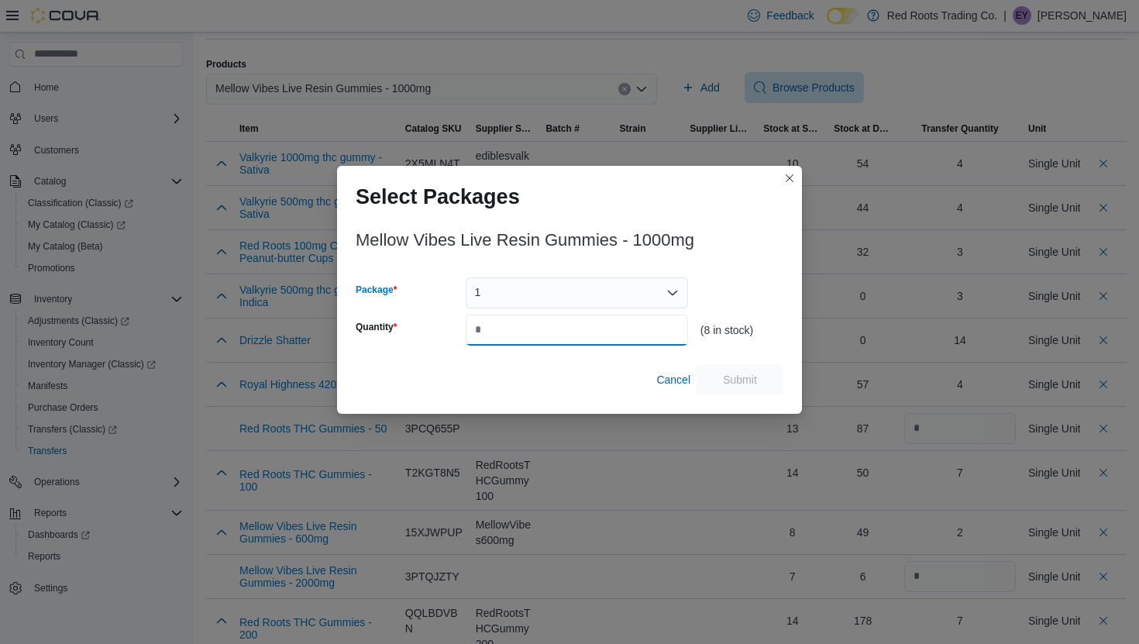
click at [547, 330] on input "Quantity" at bounding box center [576, 329] width 222 height 31
type input "*"
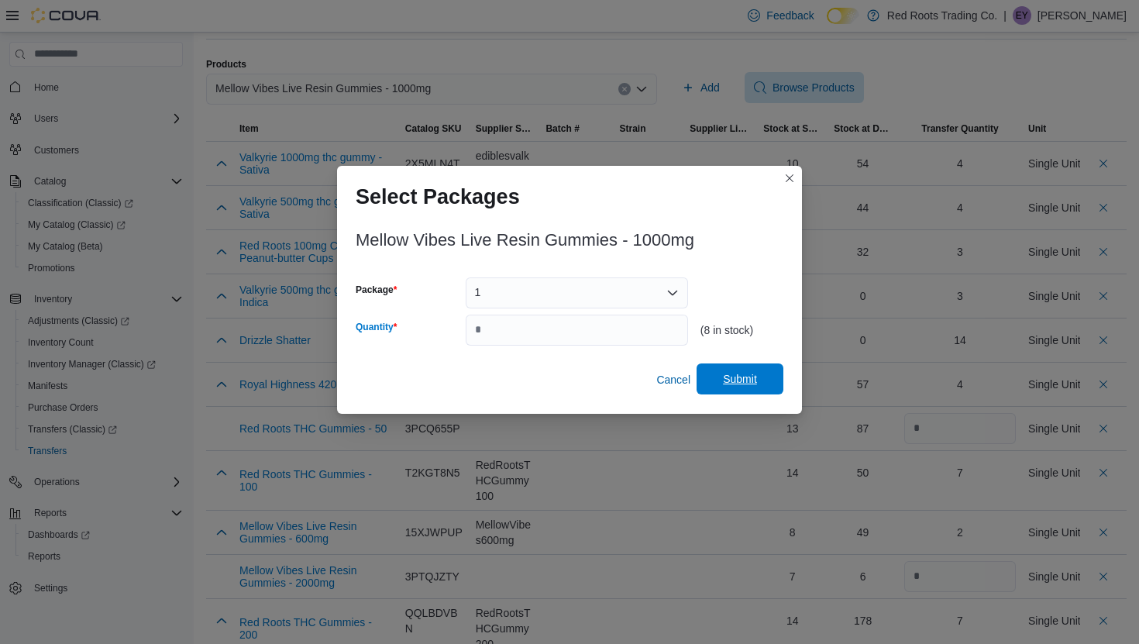
click at [746, 373] on span "Submit" at bounding box center [740, 378] width 34 height 15
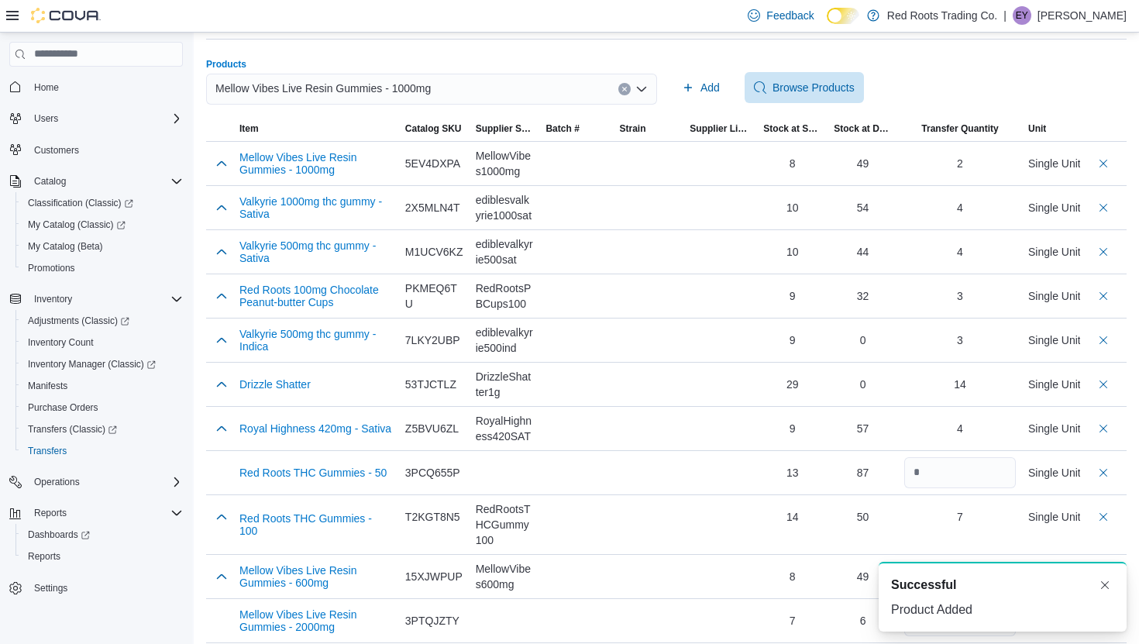
click at [454, 86] on div "Mellow Vibes Live Resin Gummies - 1000mg" at bounding box center [431, 89] width 451 height 31
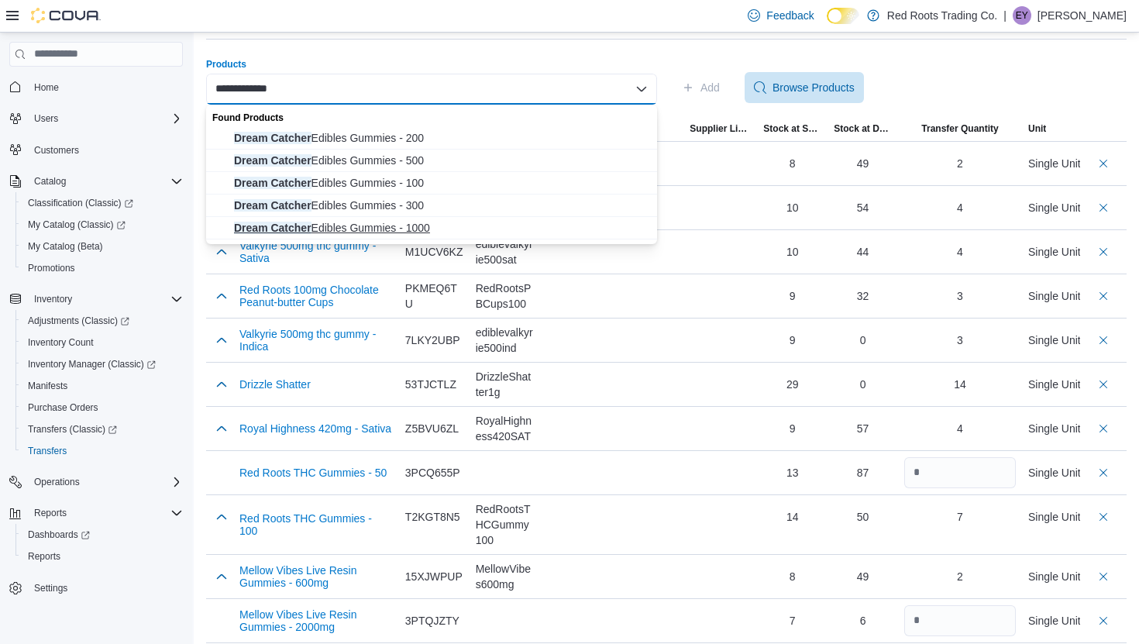
type input "**********"
click at [418, 230] on span "Dream Catcher Edibles Gummies - 1000" at bounding box center [441, 227] width 414 height 15
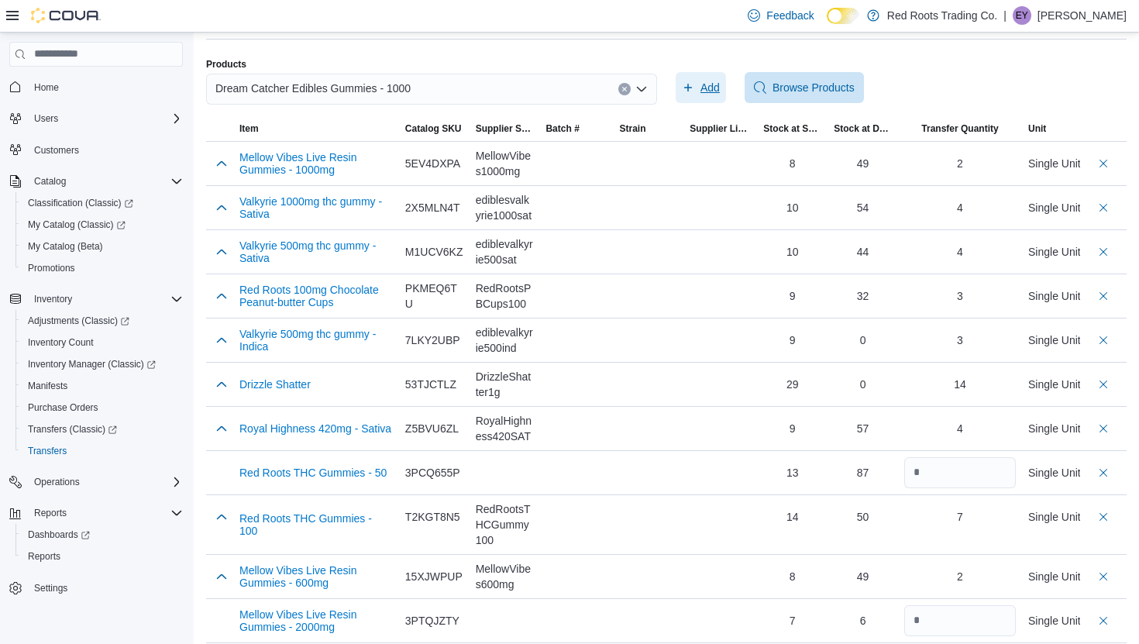
click at [706, 91] on span "Add" at bounding box center [709, 87] width 19 height 15
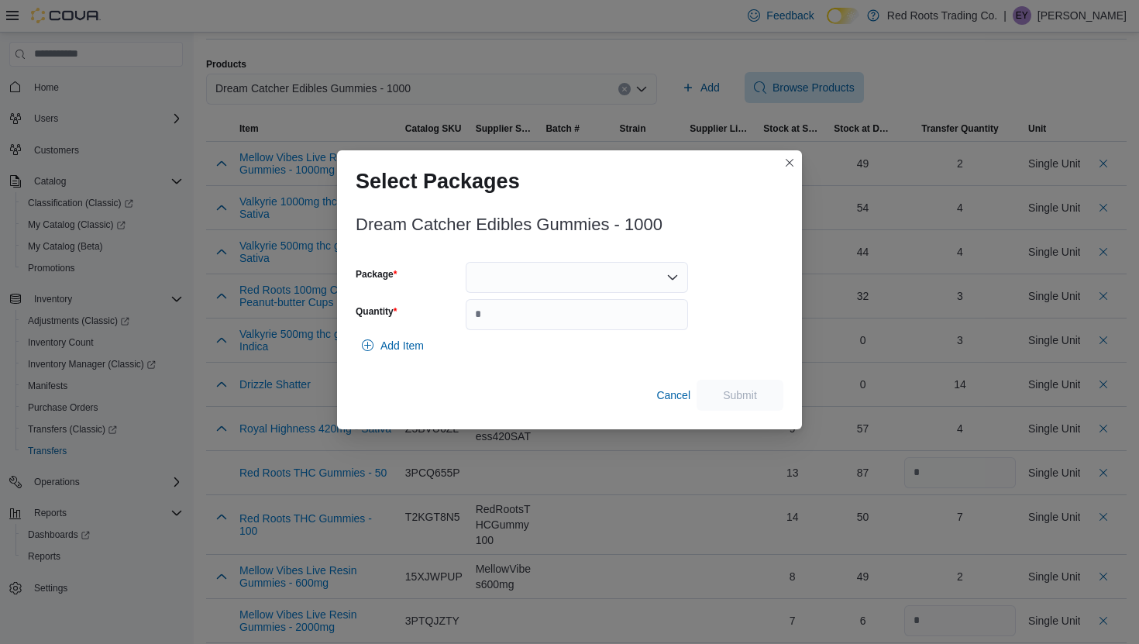
click at [615, 264] on div at bounding box center [576, 277] width 222 height 31
click at [579, 326] on span "1" at bounding box center [585, 325] width 185 height 15
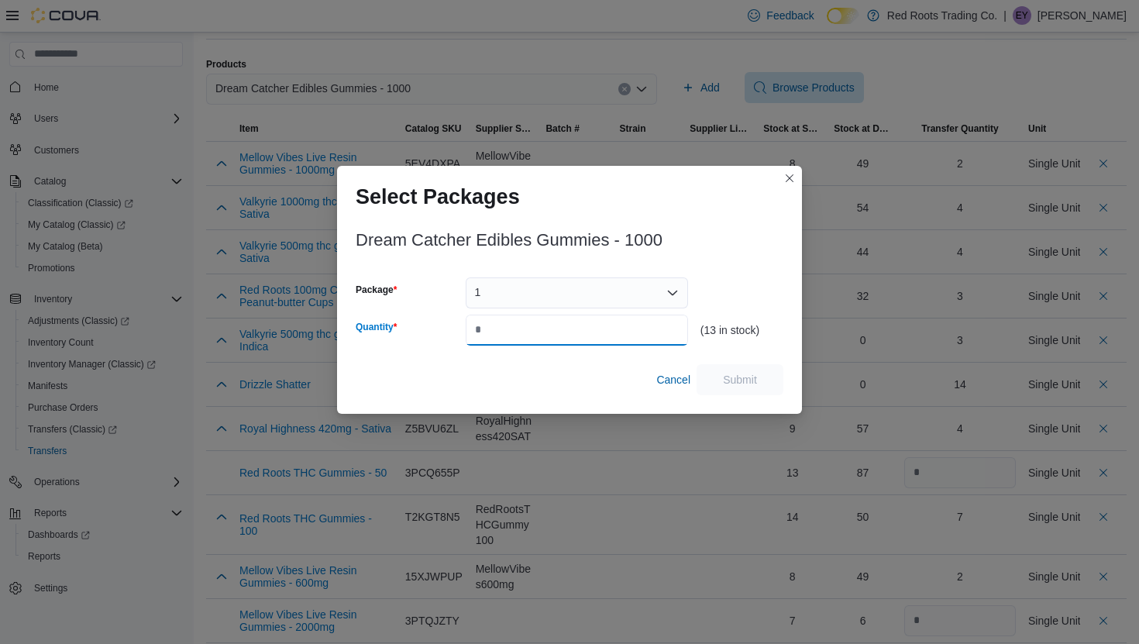
click at [579, 326] on input "Quantity" at bounding box center [576, 329] width 222 height 31
type input "*"
click at [725, 390] on span "Submit" at bounding box center [740, 378] width 68 height 31
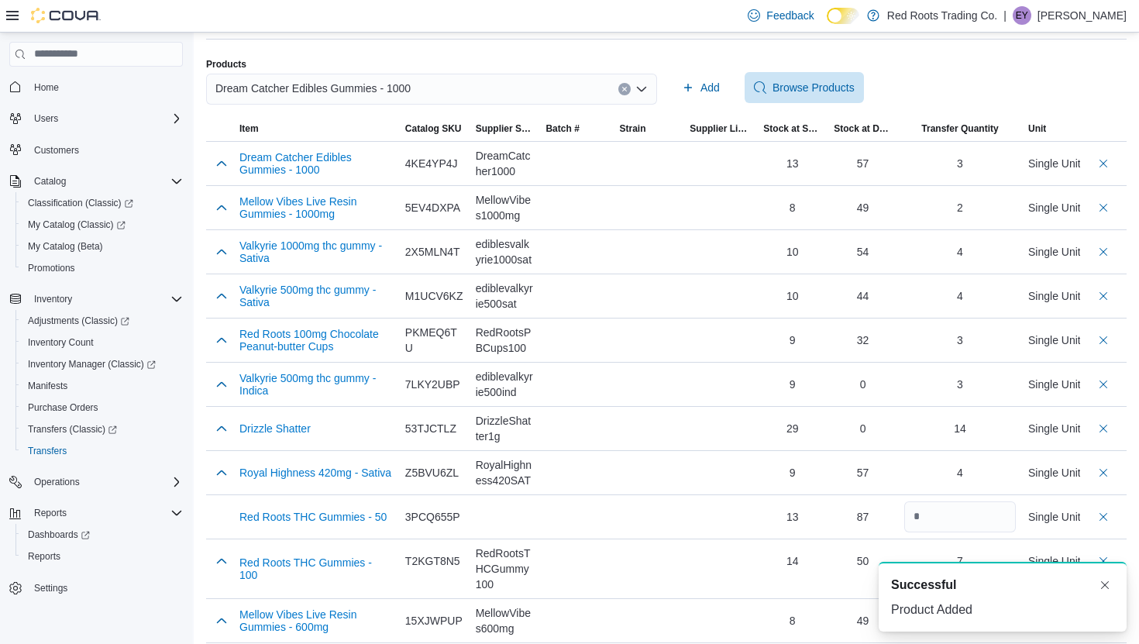
click at [624, 90] on icon "Clear input" at bounding box center [624, 89] width 6 height 6
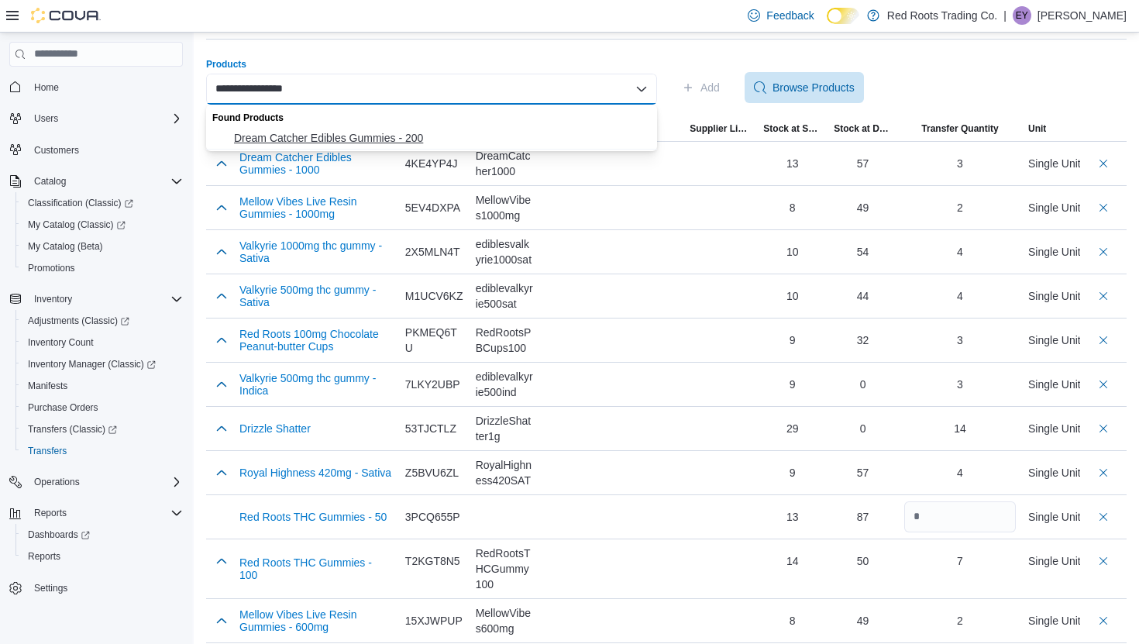
type input "**********"
click at [553, 137] on span "Dream Catcher Edibles Gummies - 200" at bounding box center [441, 137] width 414 height 15
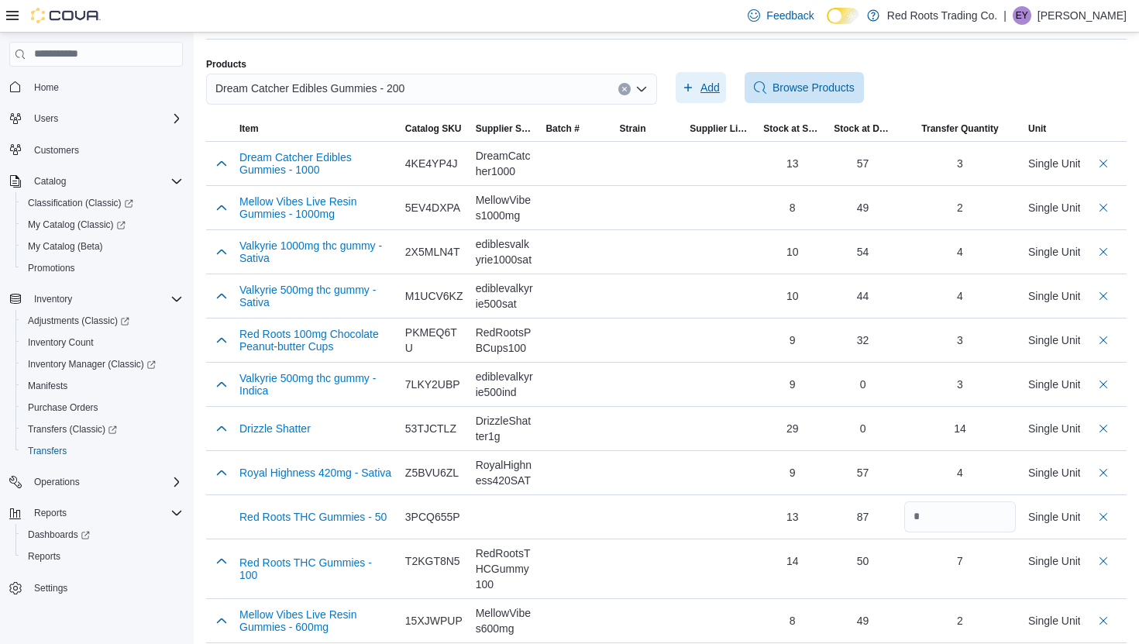
click at [692, 84] on icon "button" at bounding box center [688, 87] width 12 height 12
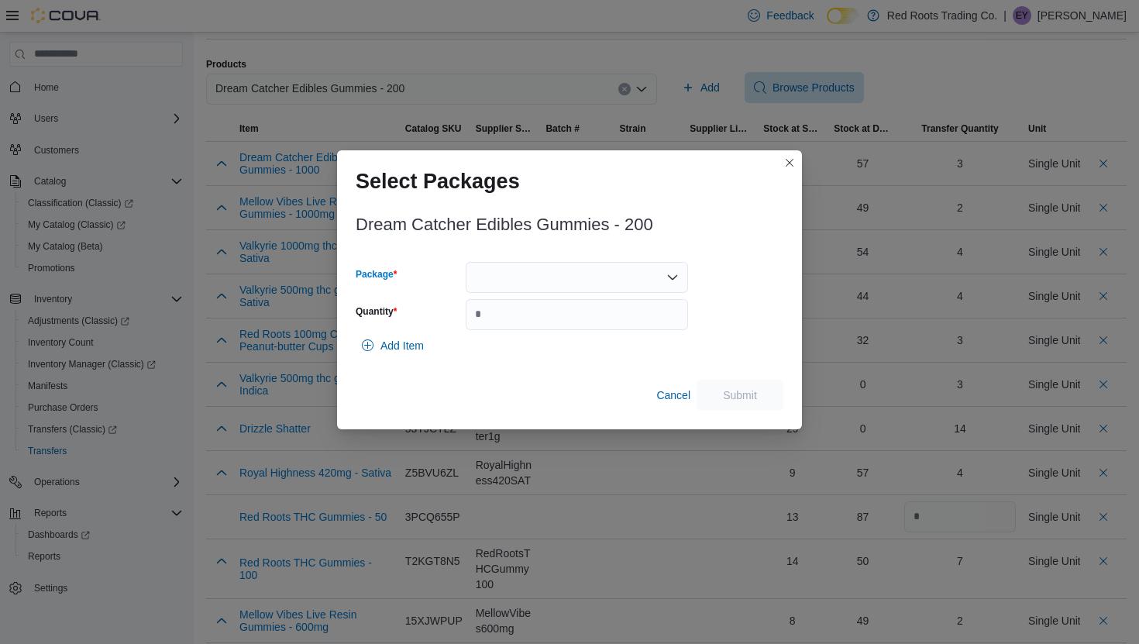
click at [617, 277] on div at bounding box center [576, 277] width 222 height 31
click at [591, 330] on span "1" at bounding box center [585, 325] width 185 height 15
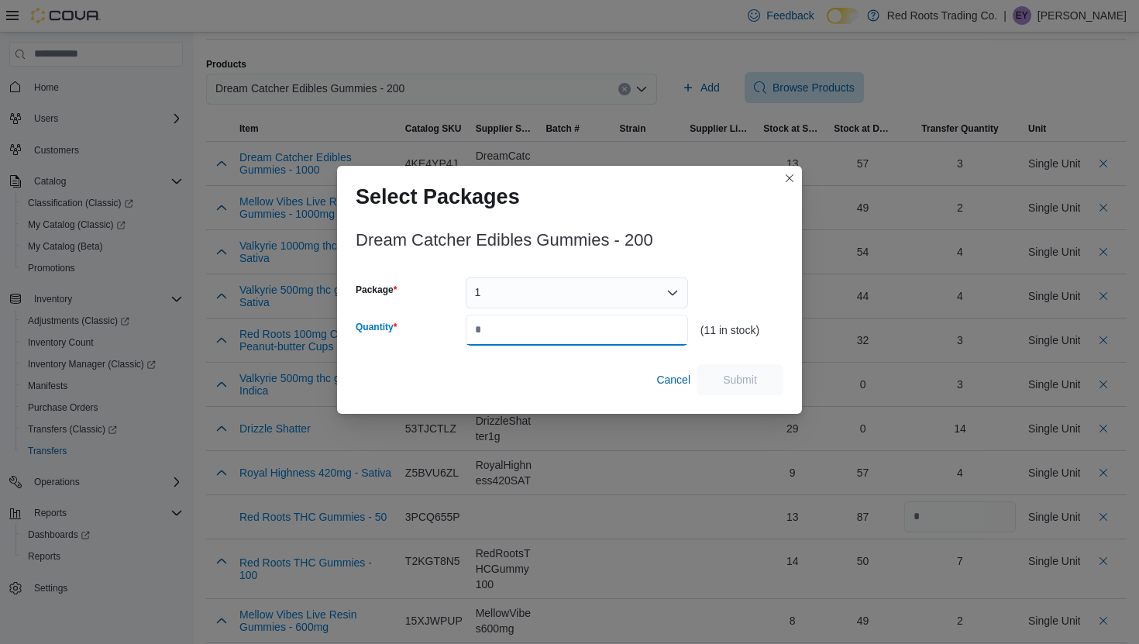
click at [591, 330] on input "Quantity" at bounding box center [576, 329] width 222 height 31
type input "*"
click at [720, 373] on span "Submit" at bounding box center [740, 378] width 68 height 31
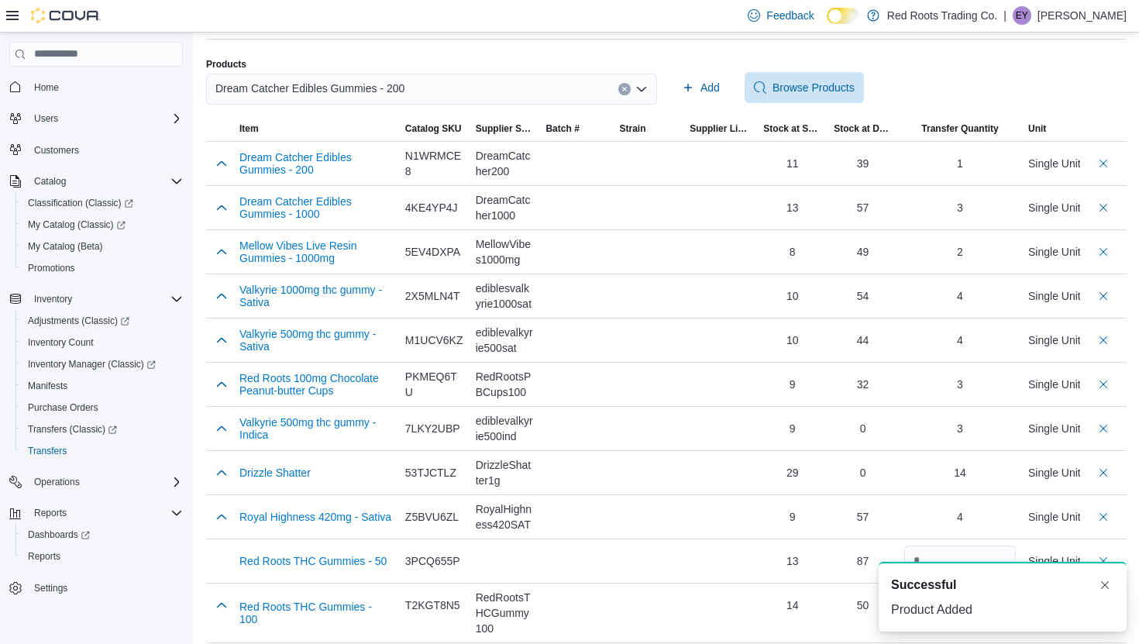
click at [551, 94] on div "Dream Catcher Edibles Gummies - 200" at bounding box center [431, 89] width 451 height 31
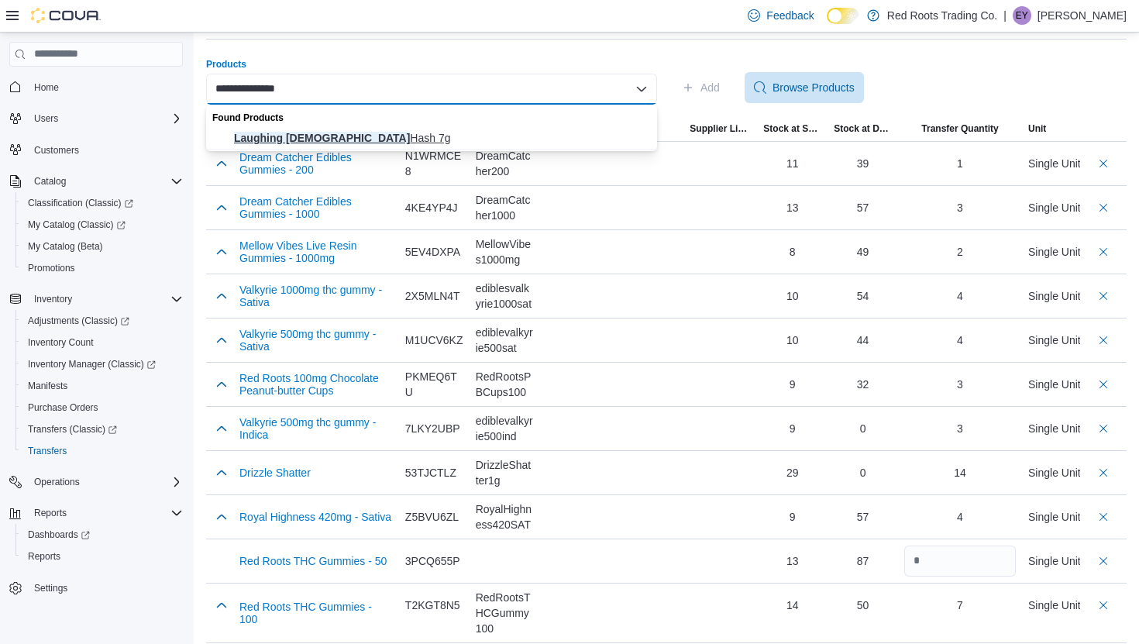
type input "**********"
click at [426, 138] on span "Laughing Buddha Hash 7g" at bounding box center [441, 137] width 414 height 15
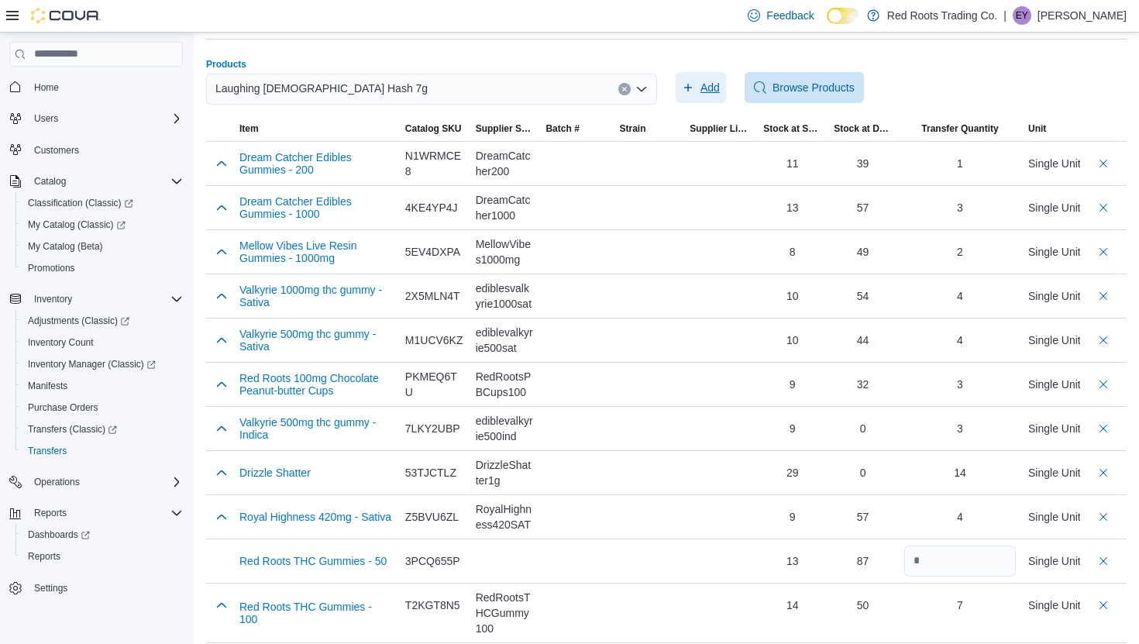
click at [696, 89] on span "Add" at bounding box center [701, 87] width 38 height 31
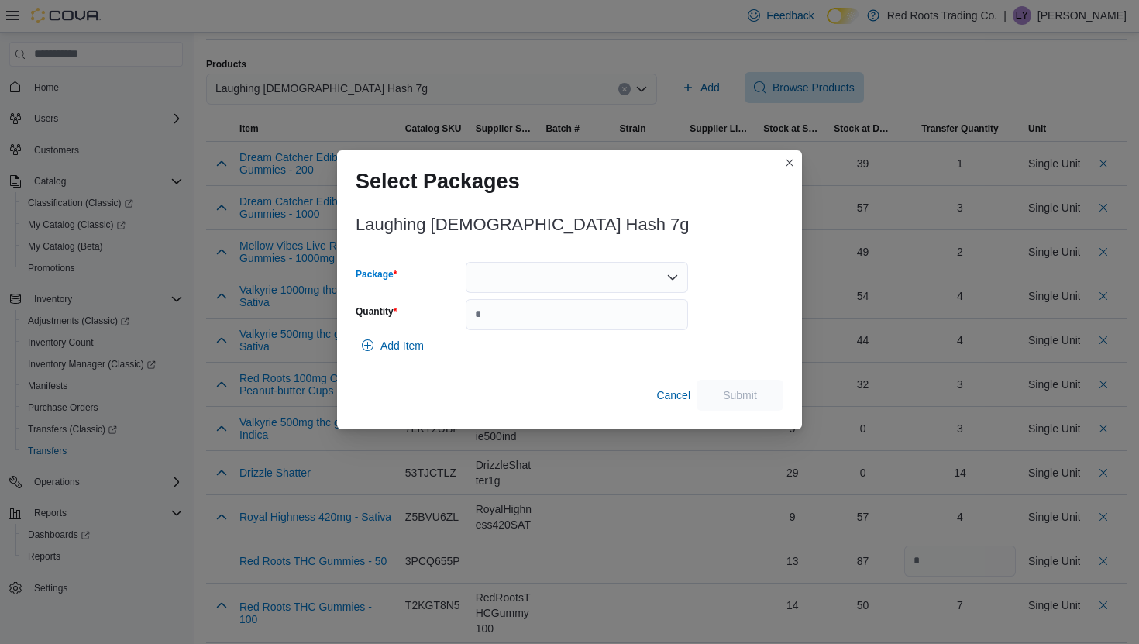
click at [531, 265] on div at bounding box center [576, 277] width 222 height 31
click at [529, 335] on button "1" at bounding box center [576, 326] width 222 height 22
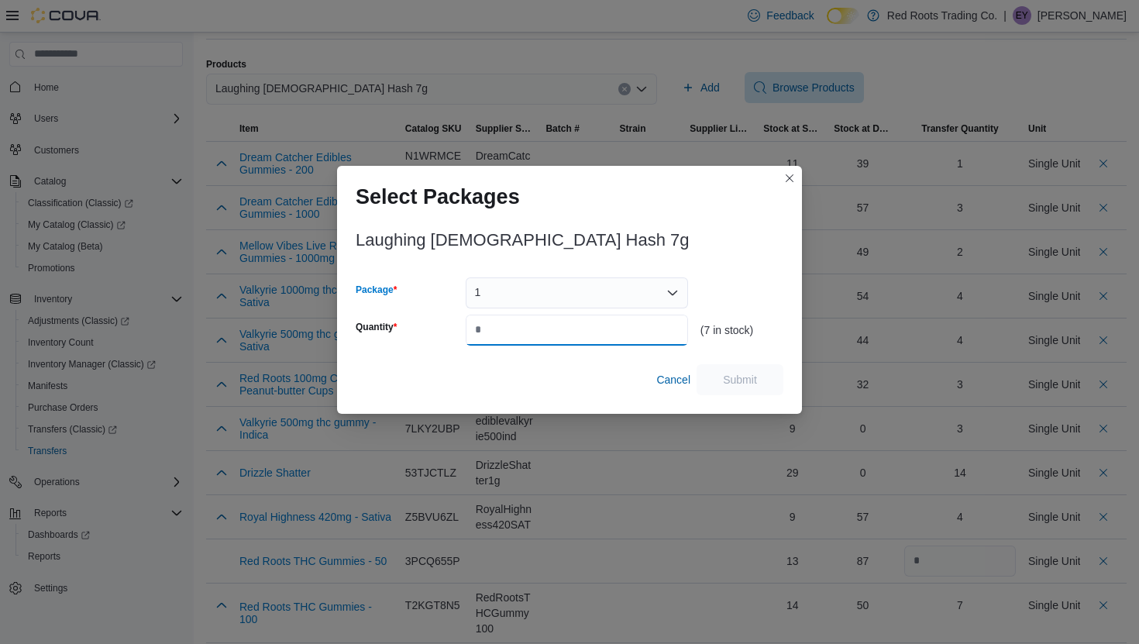
click at [529, 335] on input "Quantity" at bounding box center [576, 329] width 222 height 31
type input "*"
click at [744, 386] on span "Submit" at bounding box center [740, 378] width 68 height 31
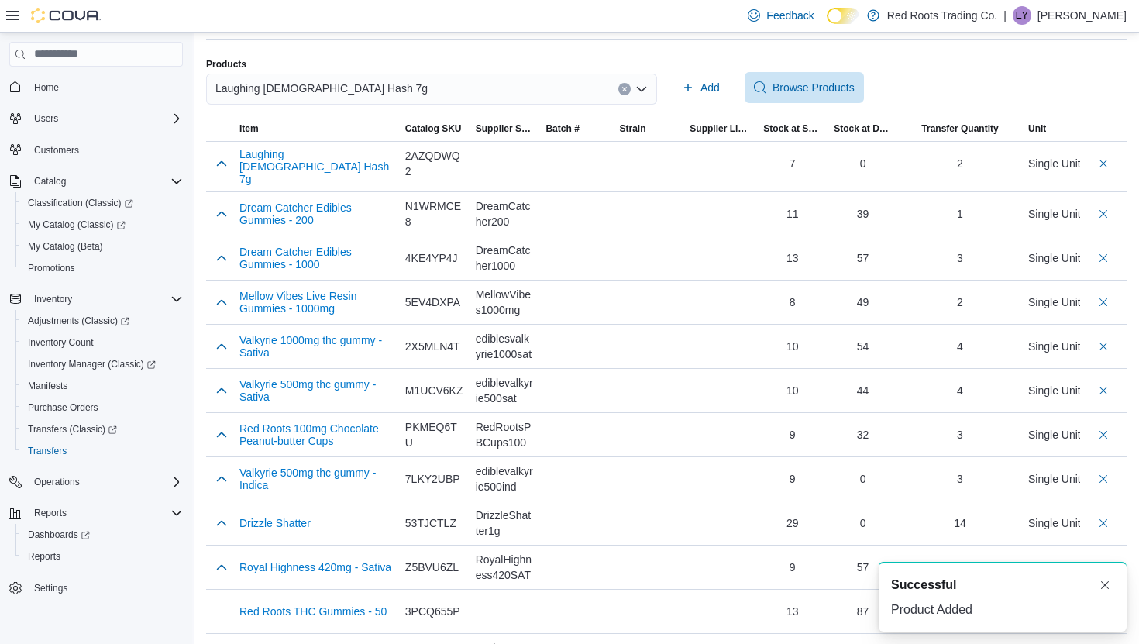
click at [536, 90] on div "Laughing Buddha Hash 7g" at bounding box center [431, 89] width 451 height 31
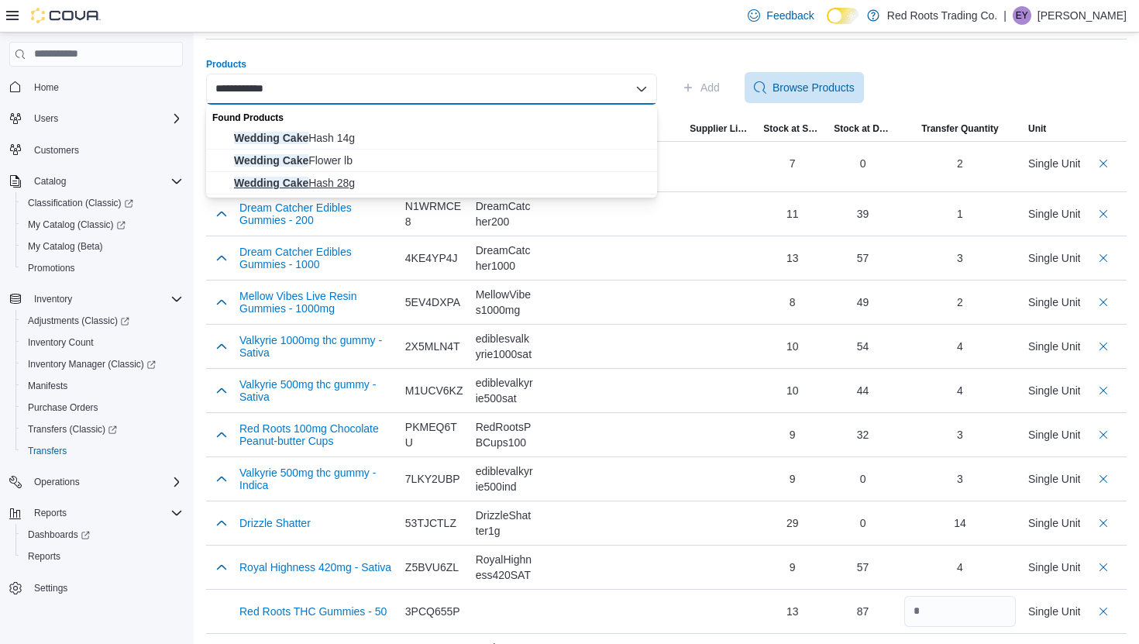
type input "**********"
click at [478, 184] on span "Wedding Cake Hash 28g" at bounding box center [441, 182] width 414 height 15
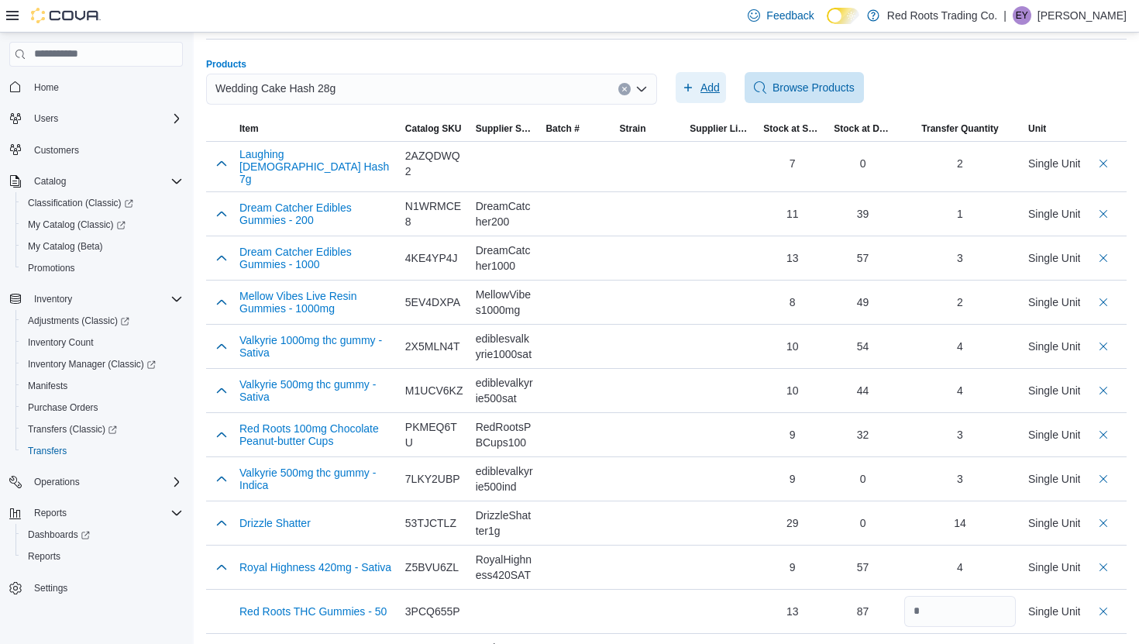
click at [685, 78] on span "Add" at bounding box center [701, 87] width 38 height 31
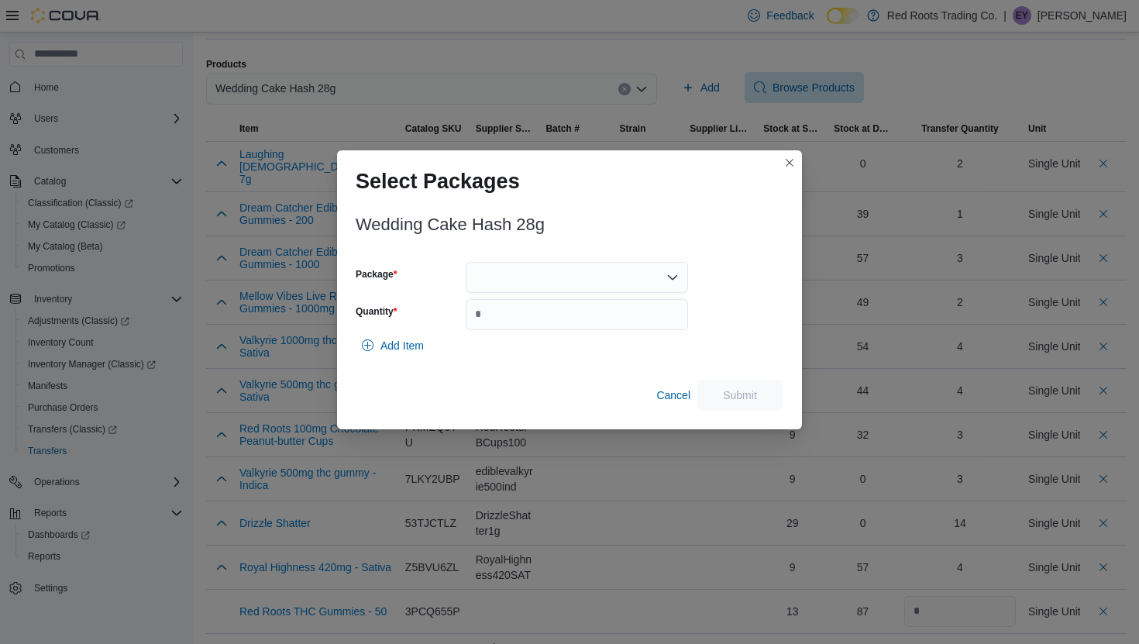
click at [505, 276] on div at bounding box center [576, 277] width 222 height 31
click at [510, 328] on span "1" at bounding box center [585, 325] width 185 height 15
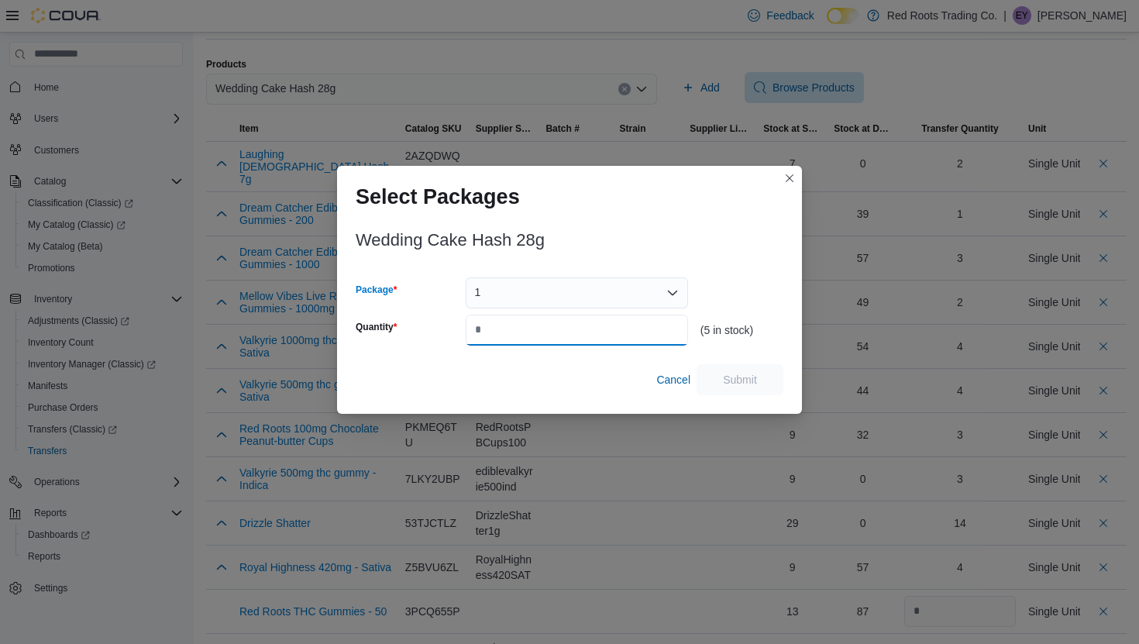
click at [510, 328] on input "Quantity" at bounding box center [576, 329] width 222 height 31
type input "*"
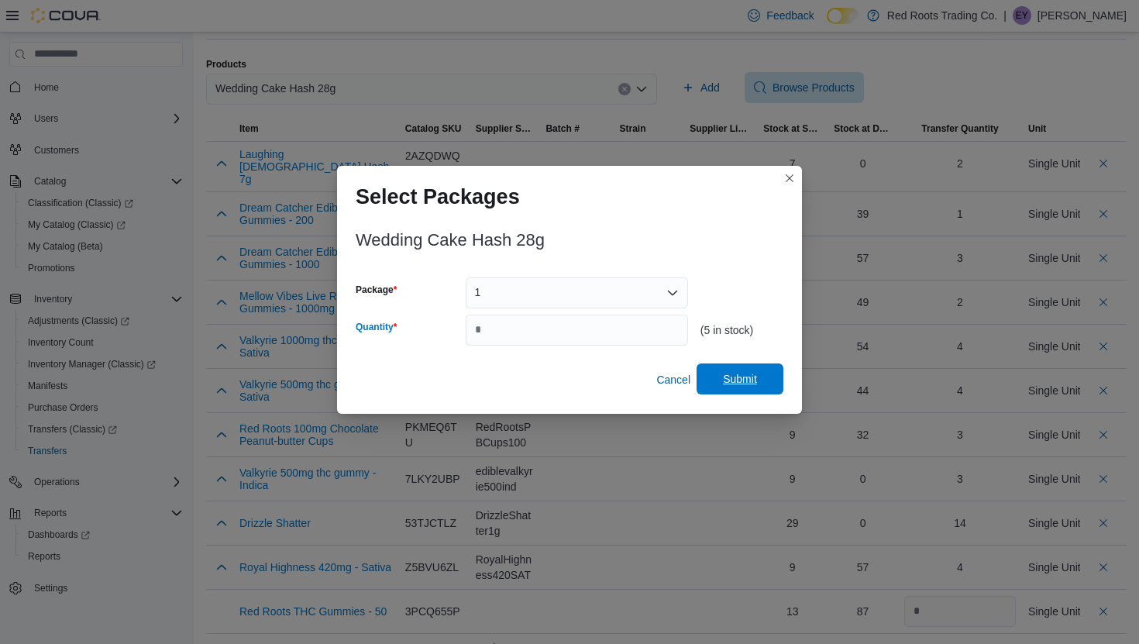
click at [744, 372] on span "Submit" at bounding box center [740, 378] width 34 height 15
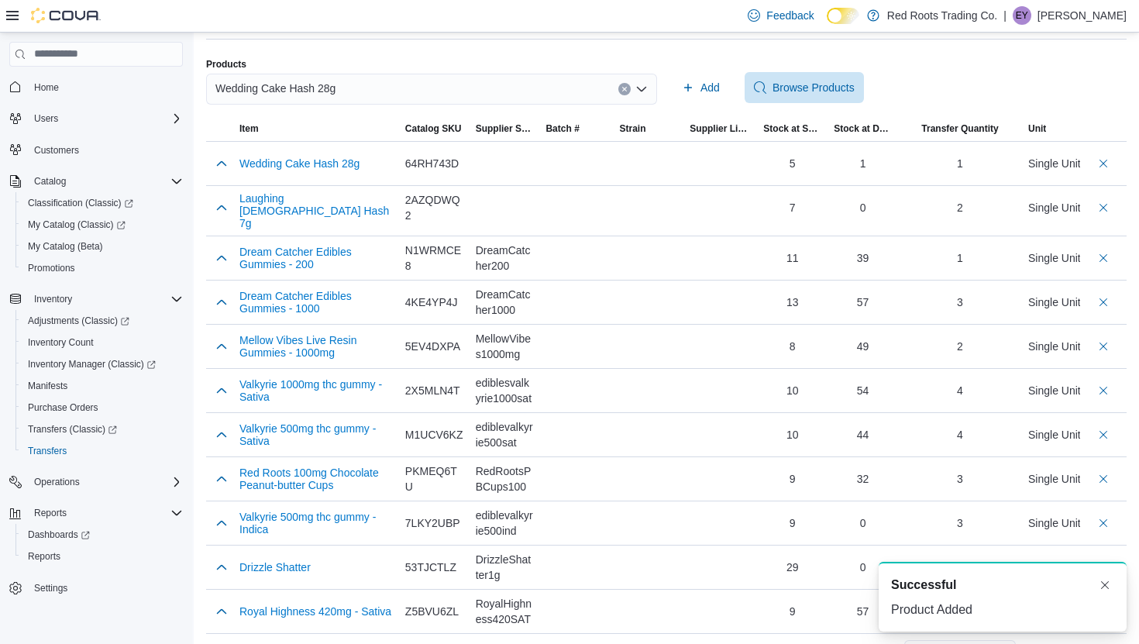
click at [623, 88] on icon "Clear input" at bounding box center [624, 89] width 4 height 4
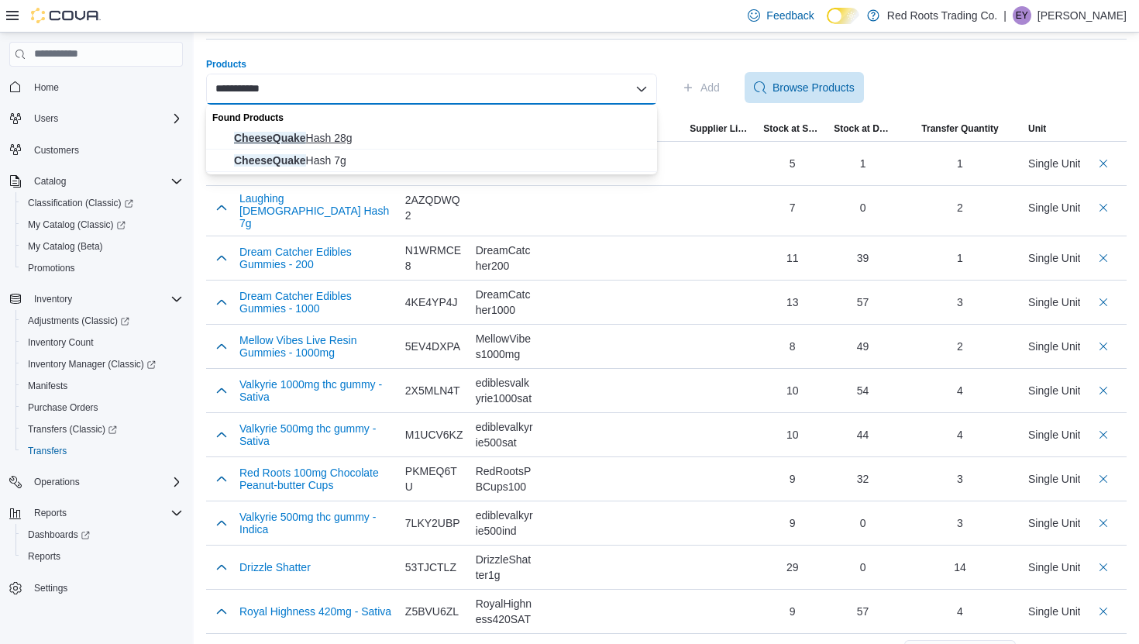
type input "**********"
click at [548, 135] on span "CheeseQuake Hash 28g" at bounding box center [441, 137] width 414 height 15
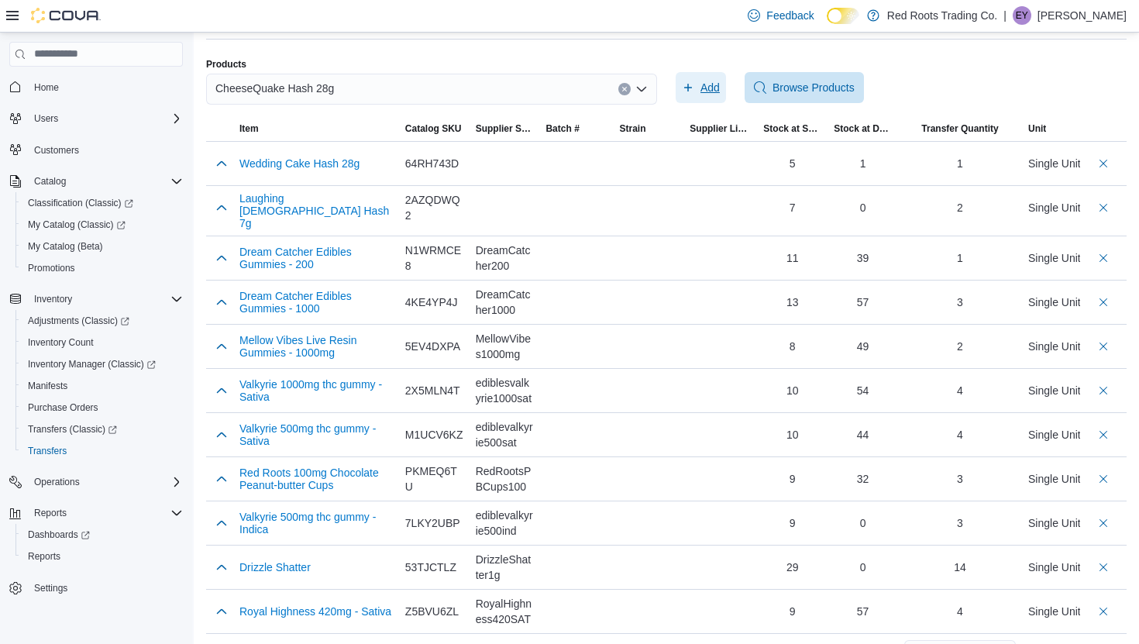
click at [713, 97] on span "Add" at bounding box center [701, 87] width 38 height 31
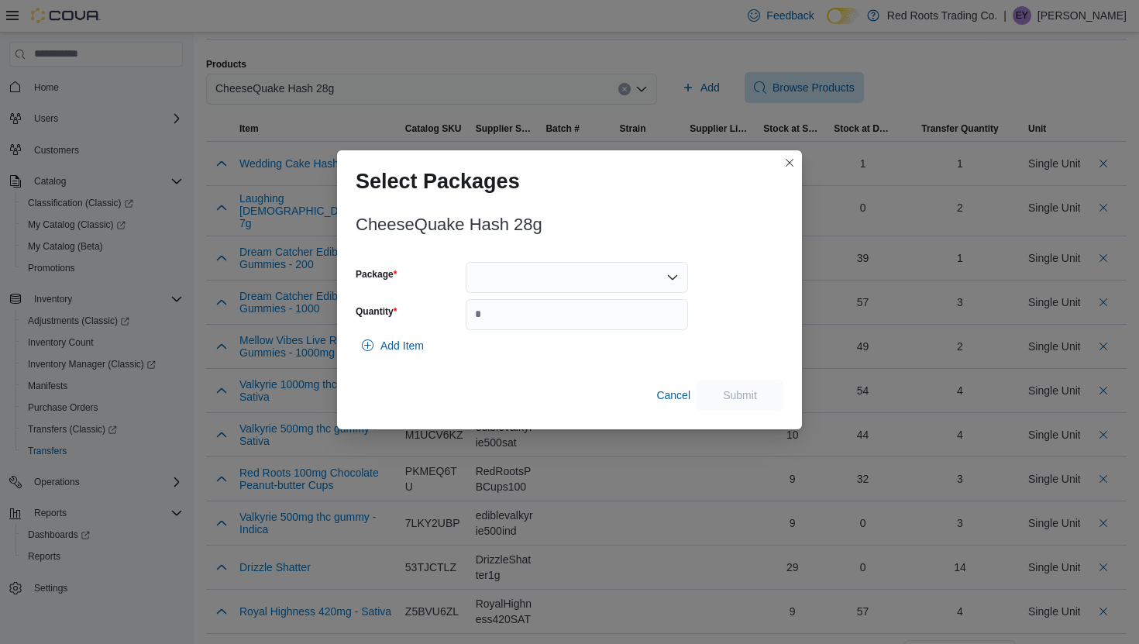
click at [494, 272] on div at bounding box center [576, 277] width 222 height 31
click at [499, 321] on span "1" at bounding box center [585, 325] width 185 height 15
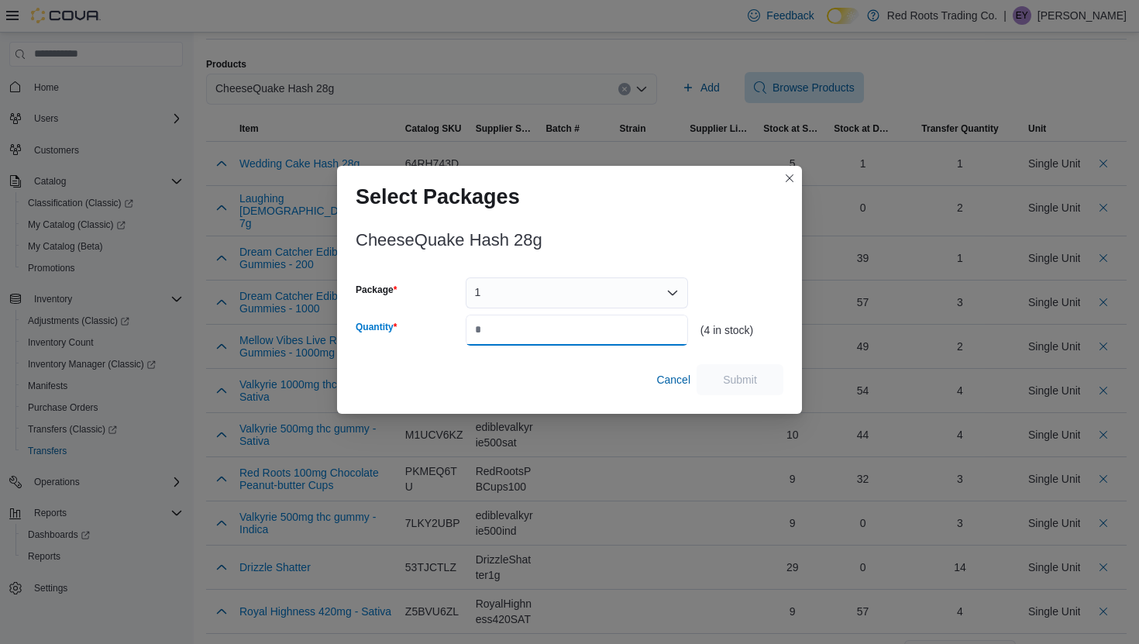
click at [499, 321] on input "Quantity" at bounding box center [576, 329] width 222 height 31
type input "*"
click at [764, 374] on span "Submit" at bounding box center [740, 378] width 68 height 31
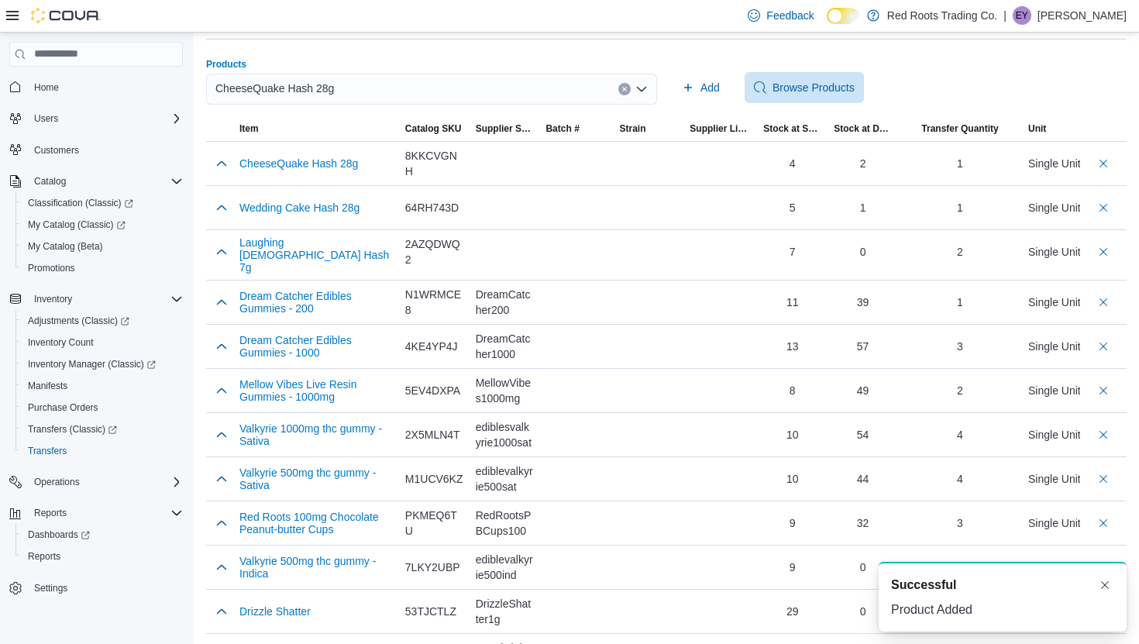
click at [550, 90] on div "CheeseQuake Hash 28g" at bounding box center [431, 89] width 451 height 31
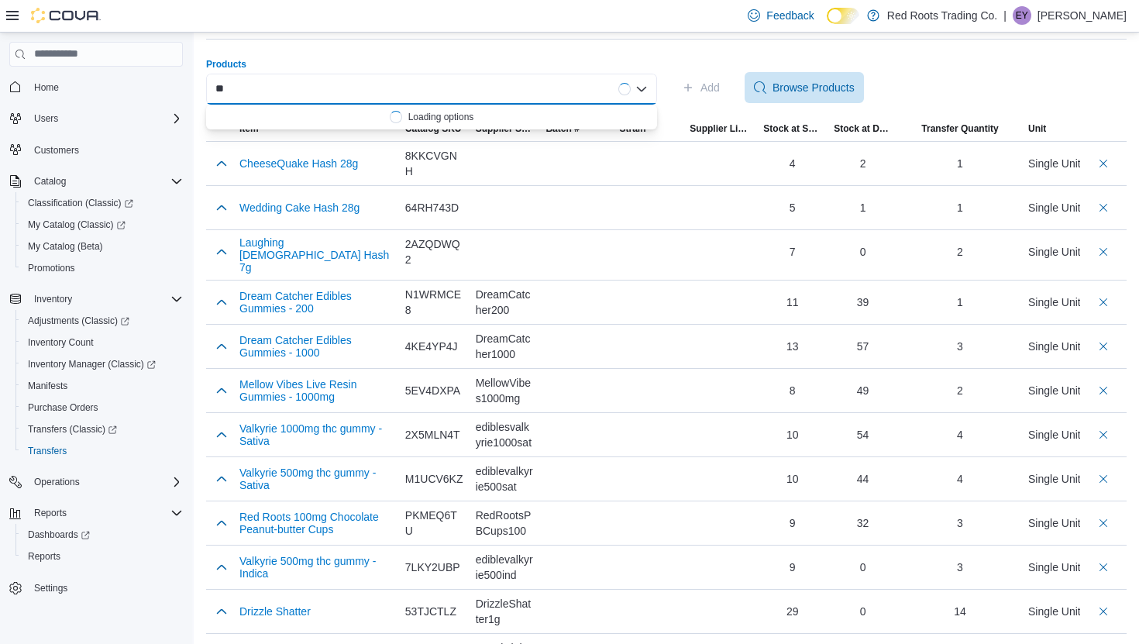
type input "*"
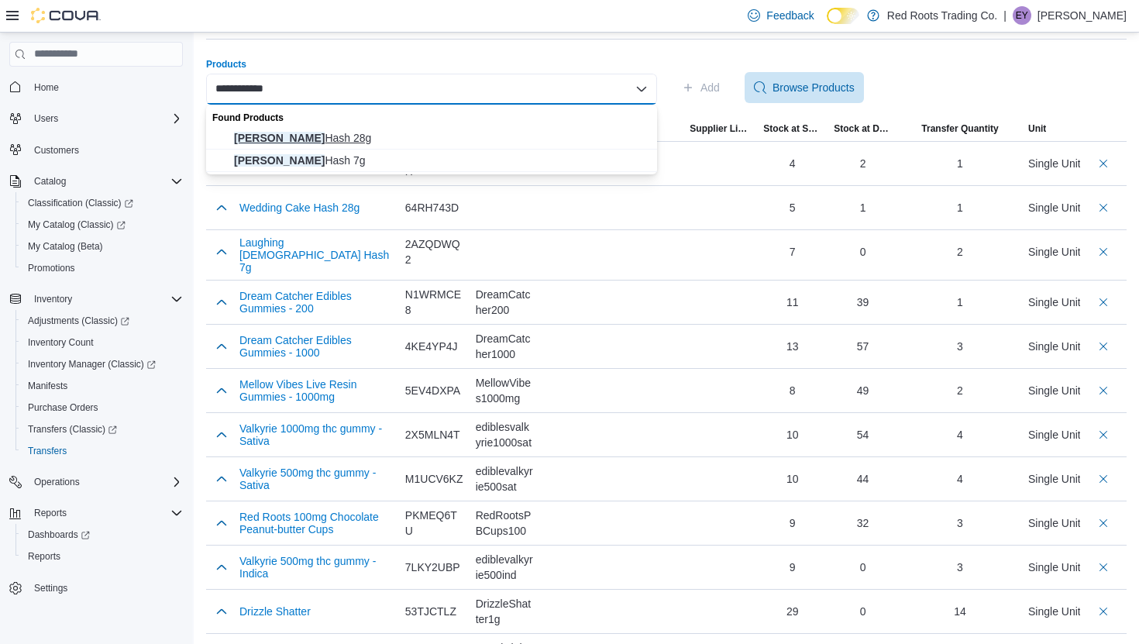
type input "**********"
click at [490, 140] on span "Cherry Runtz Hash 28g" at bounding box center [441, 137] width 414 height 15
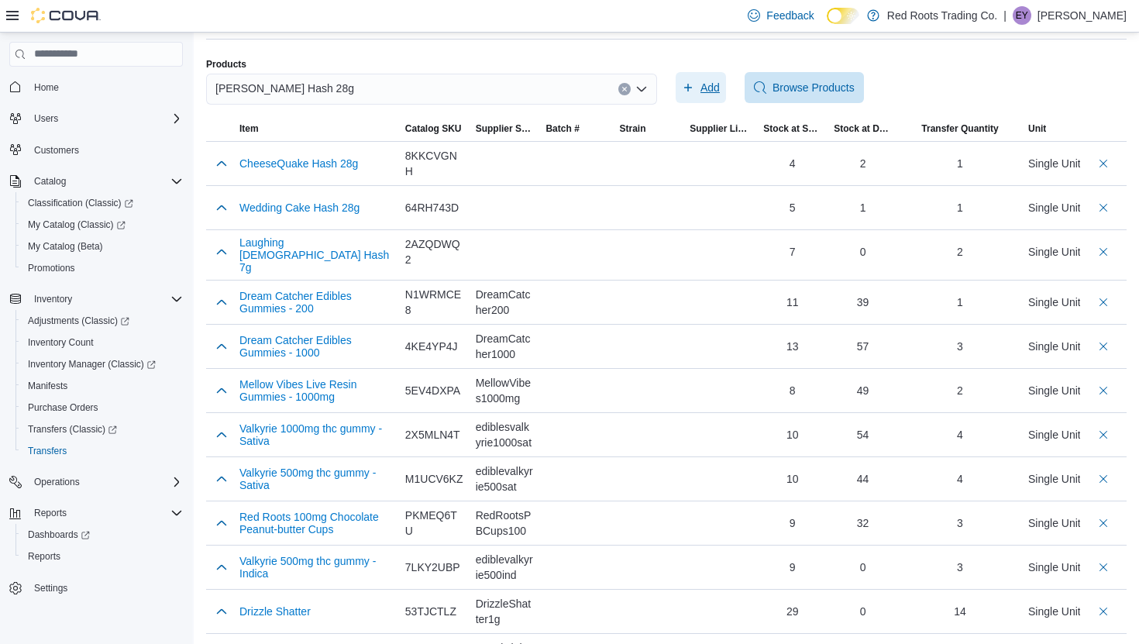
click at [689, 93] on span "Add" at bounding box center [701, 87] width 38 height 31
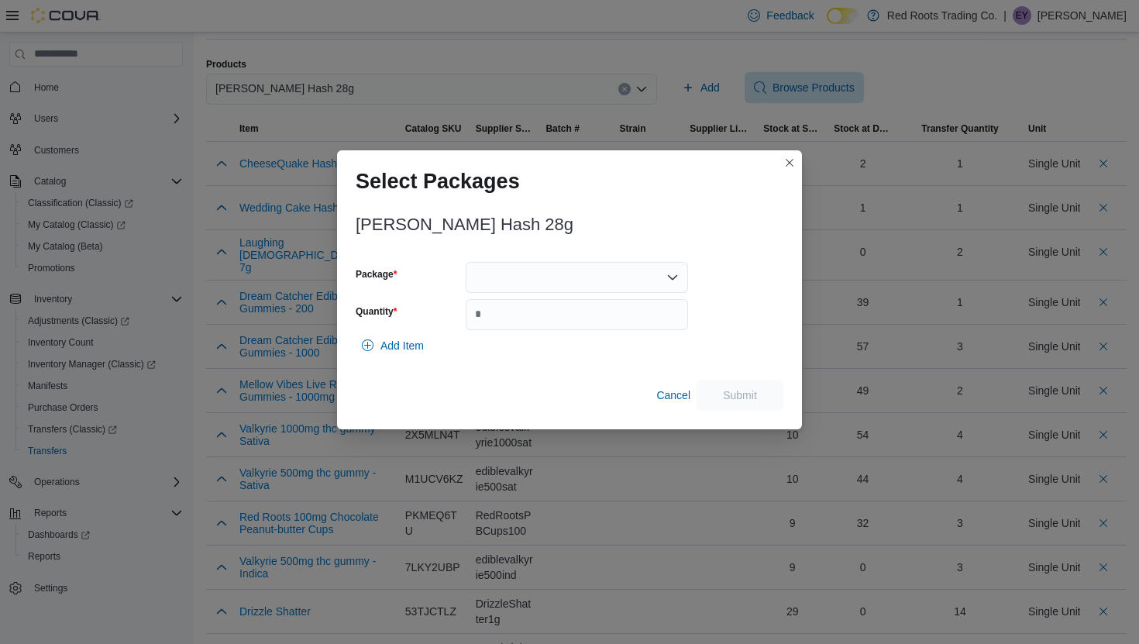
click at [502, 268] on div at bounding box center [576, 277] width 222 height 31
click at [531, 328] on span "1" at bounding box center [585, 325] width 185 height 15
click at [531, 328] on input "Quantity" at bounding box center [576, 314] width 222 height 31
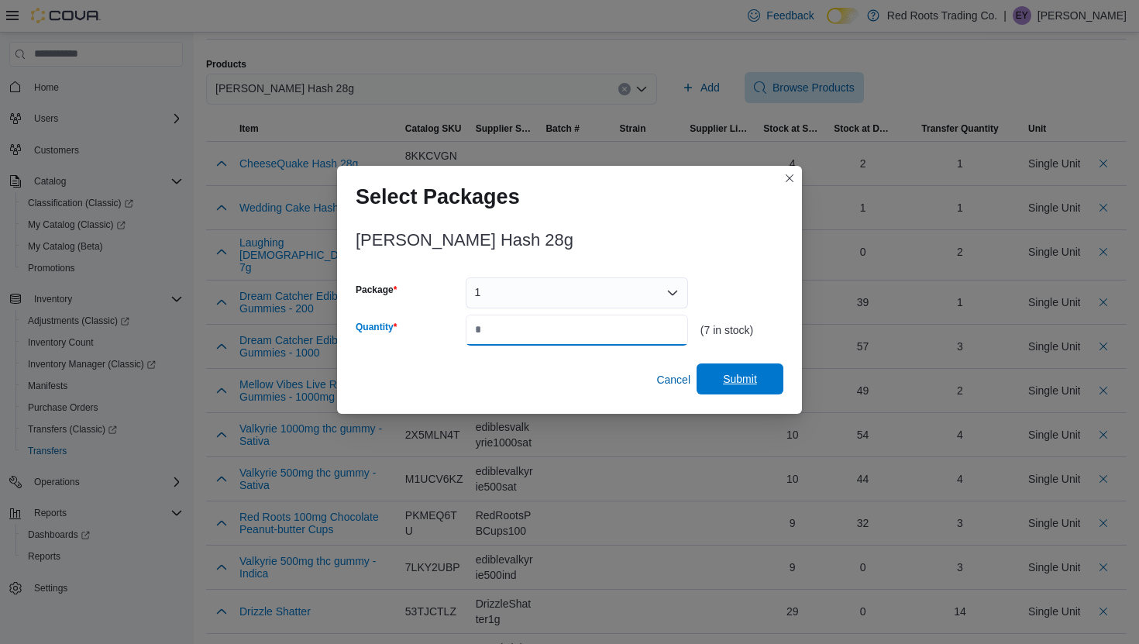
type input "*"
click at [730, 370] on span "Submit" at bounding box center [740, 378] width 68 height 31
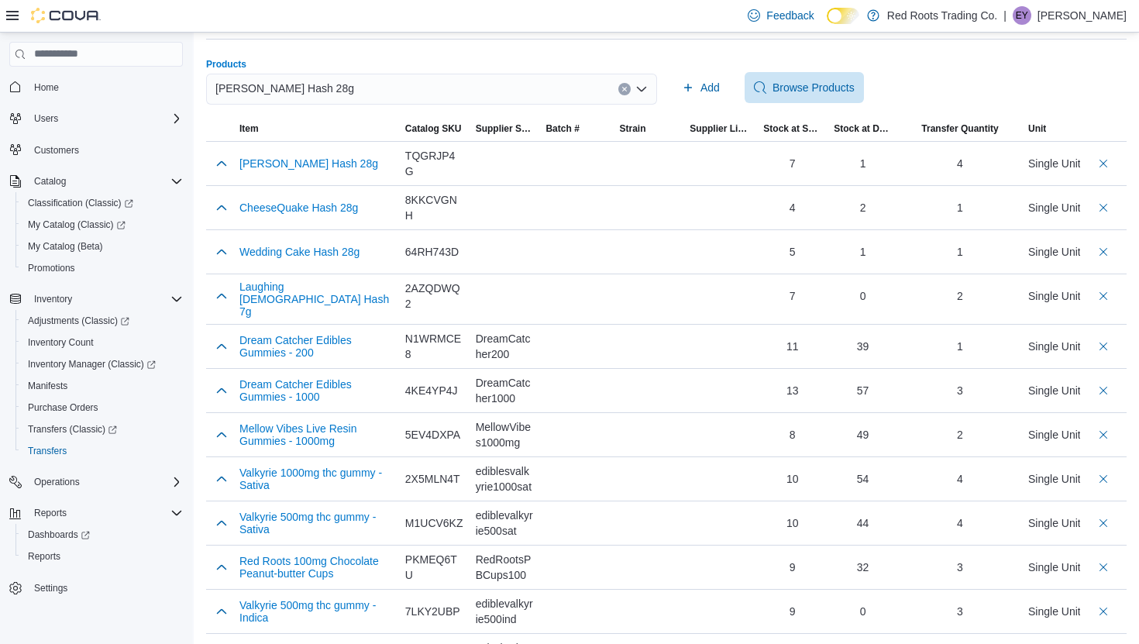
click at [626, 87] on icon "Clear input" at bounding box center [624, 89] width 4 height 4
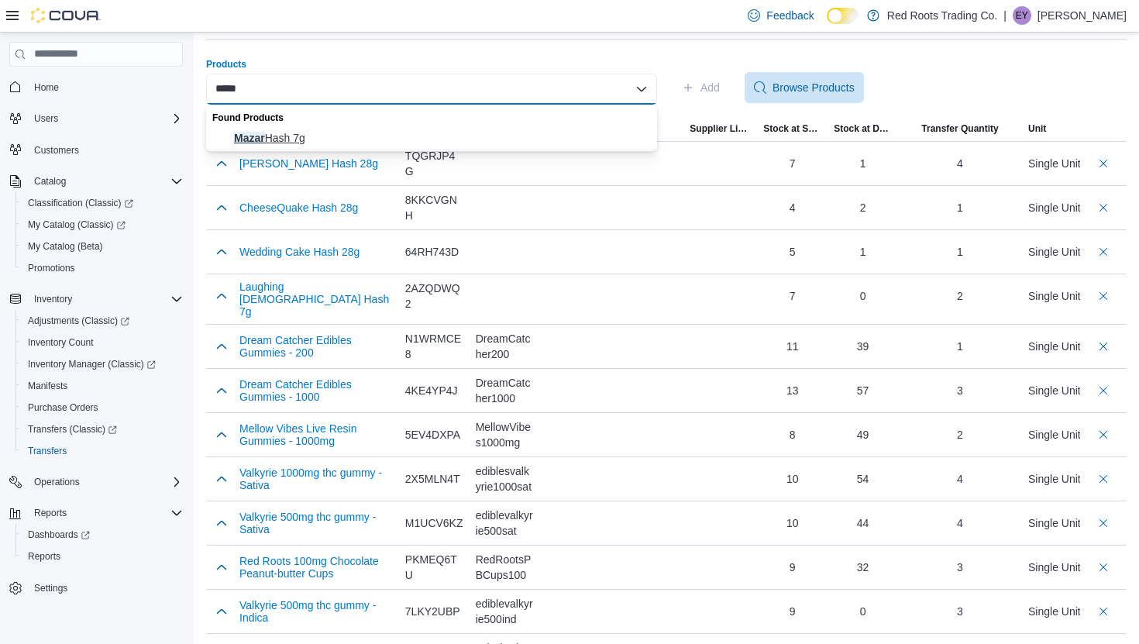
type input "*****"
click at [479, 137] on span "Mazar Hash 7g" at bounding box center [441, 137] width 414 height 15
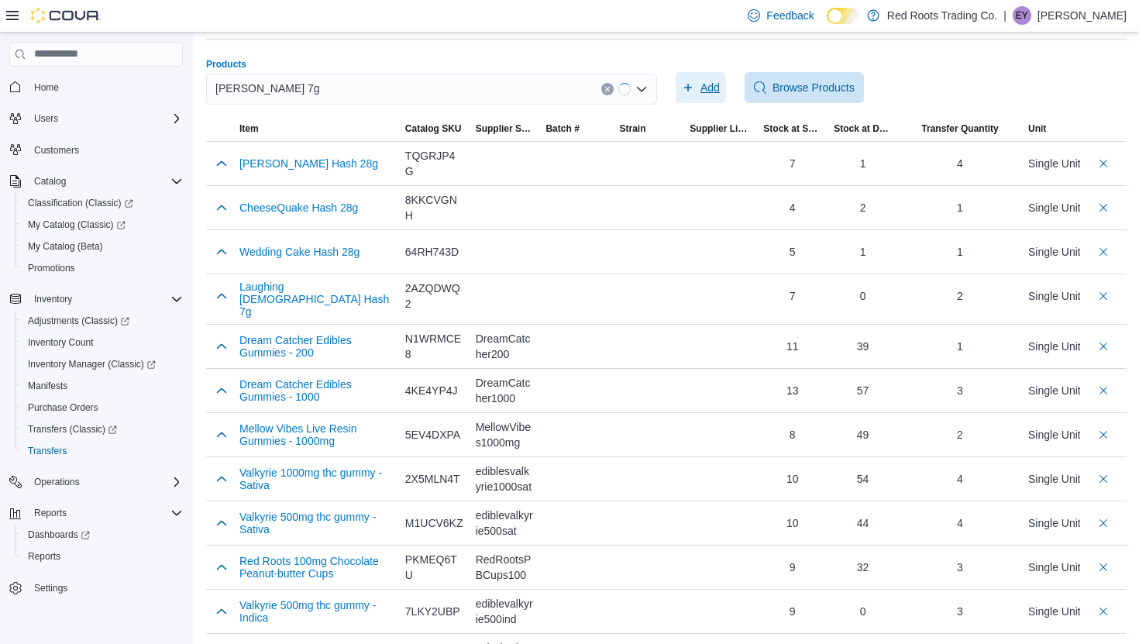
click at [703, 88] on span "Add" at bounding box center [709, 87] width 19 height 15
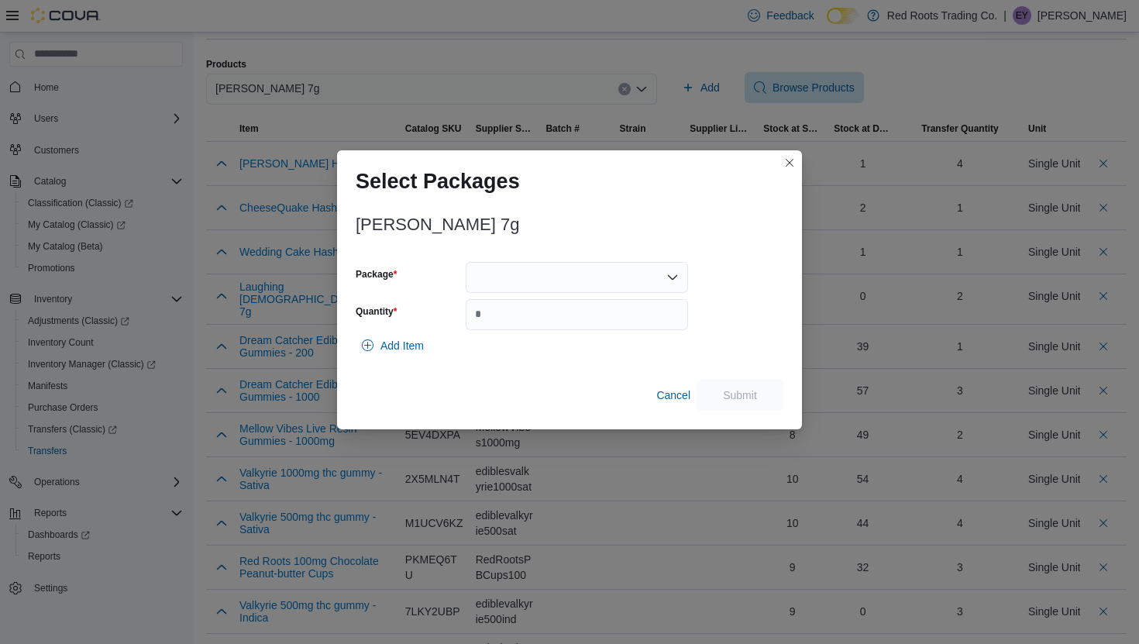
click at [586, 272] on div at bounding box center [576, 277] width 222 height 31
click at [581, 331] on span "1" at bounding box center [585, 325] width 185 height 15
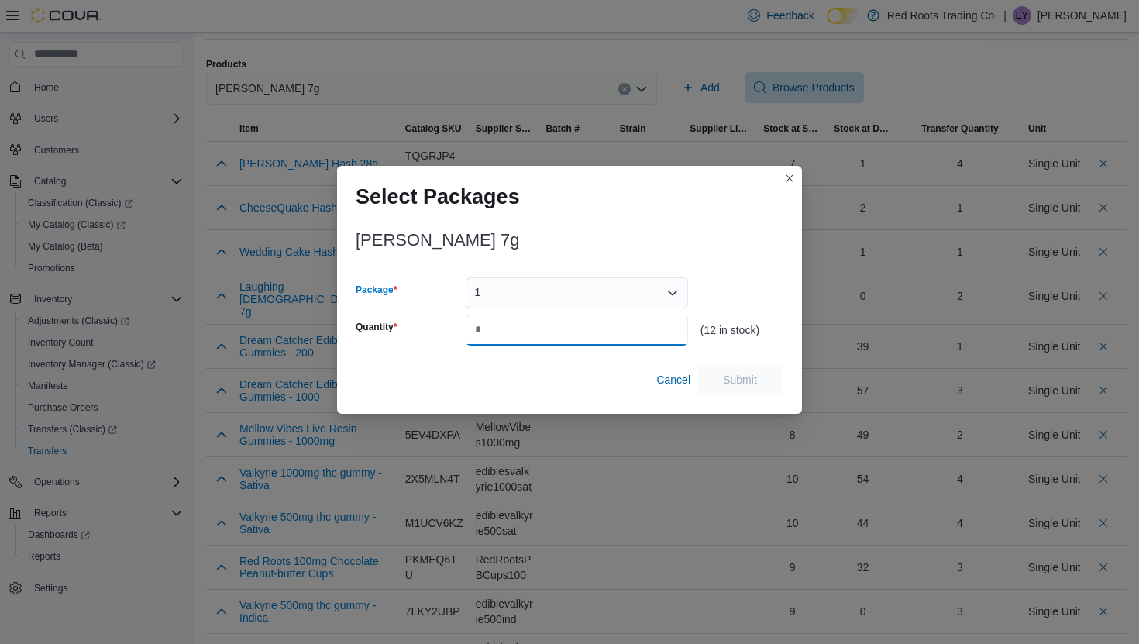
click at [581, 331] on input "Quantity" at bounding box center [576, 329] width 222 height 31
type input "*"
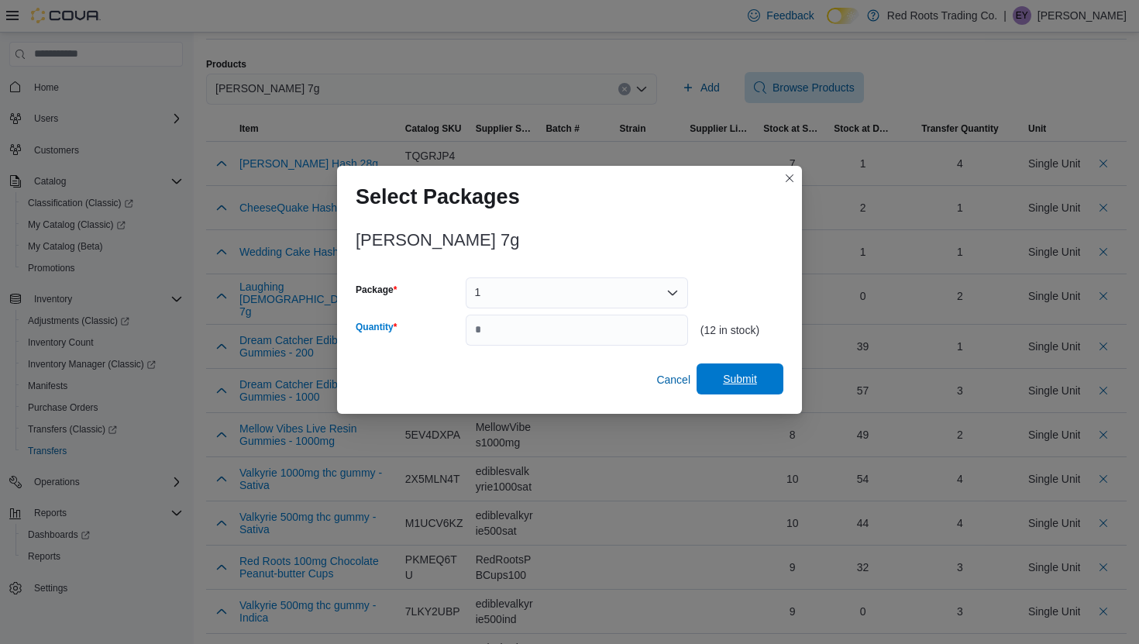
click at [730, 377] on span "Submit" at bounding box center [740, 378] width 34 height 15
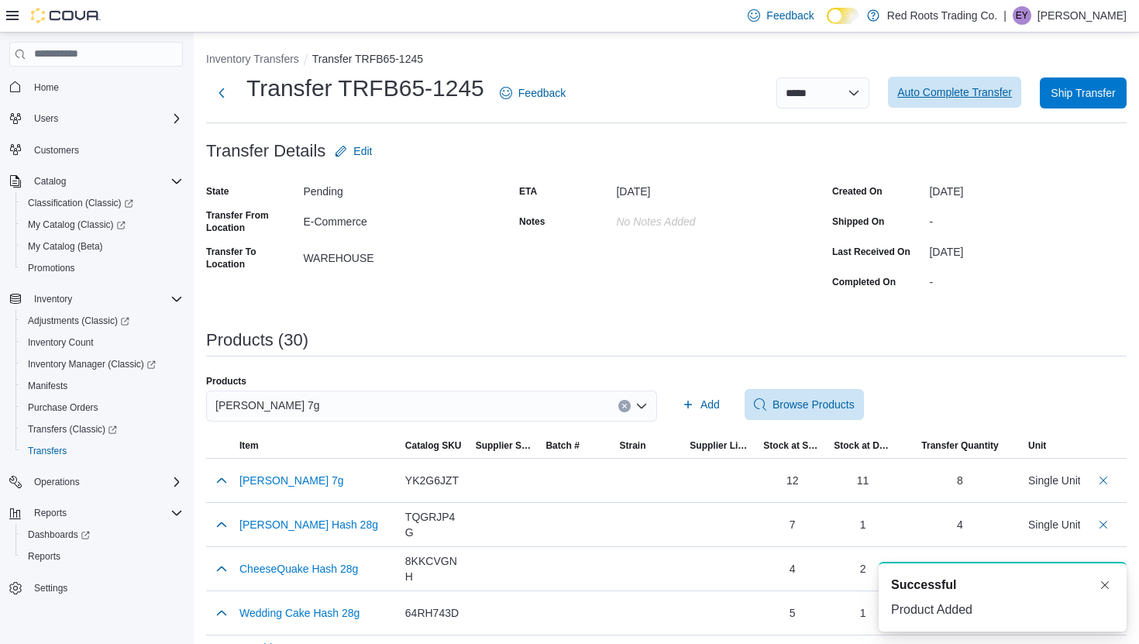
click at [950, 85] on span "Auto Complete Transfer" at bounding box center [954, 91] width 115 height 15
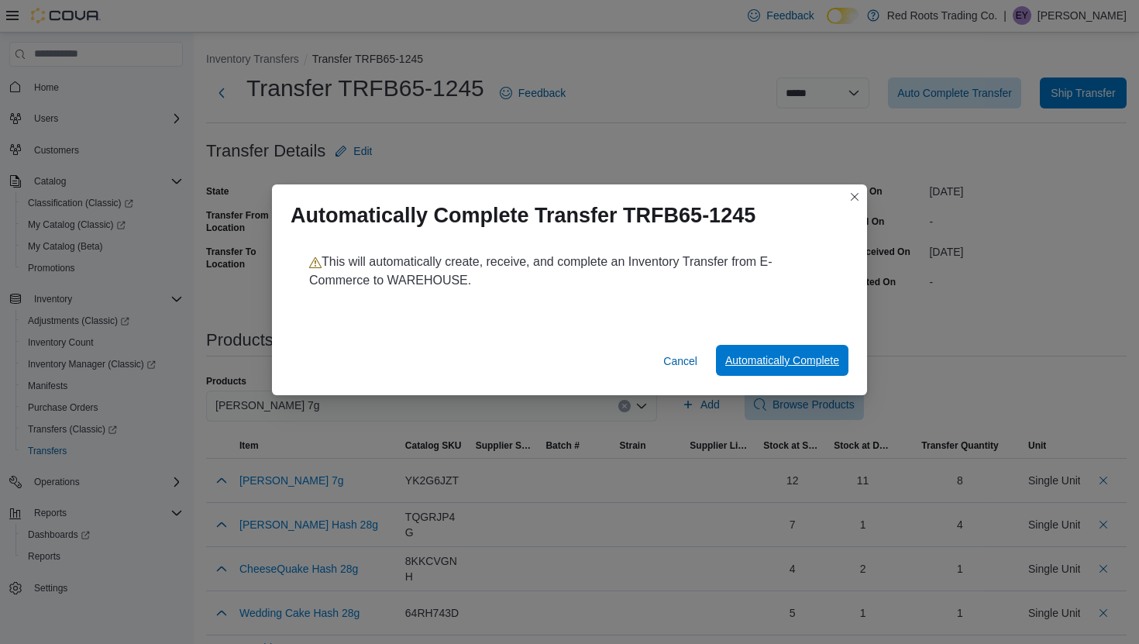
click at [773, 352] on span "Automatically Complete" at bounding box center [782, 360] width 114 height 31
